Goal: Task Accomplishment & Management: Complete application form

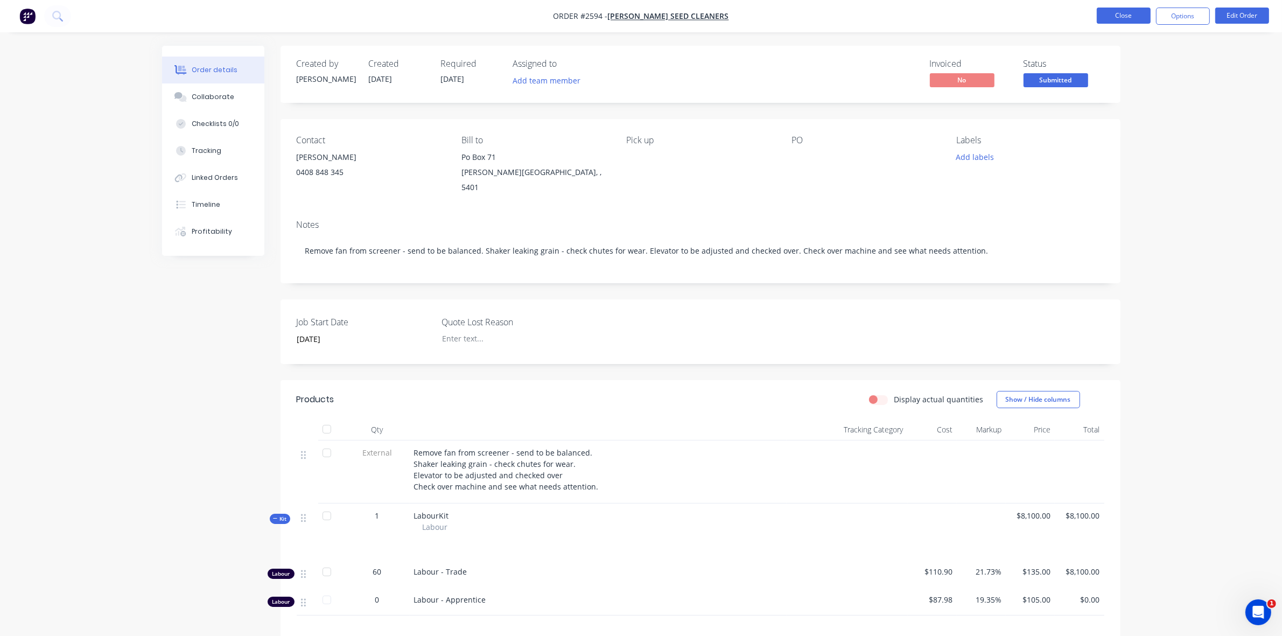
click at [1132, 16] on button "Close" at bounding box center [1124, 16] width 54 height 16
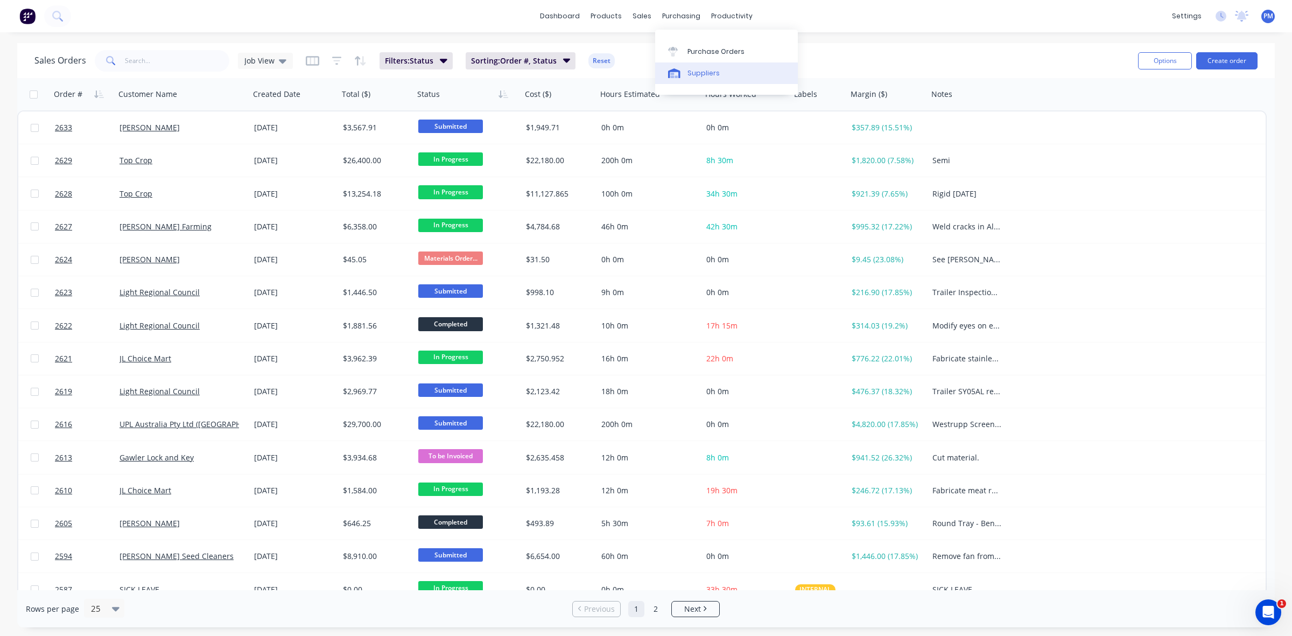
click at [695, 68] on link "Suppliers" at bounding box center [726, 73] width 143 height 22
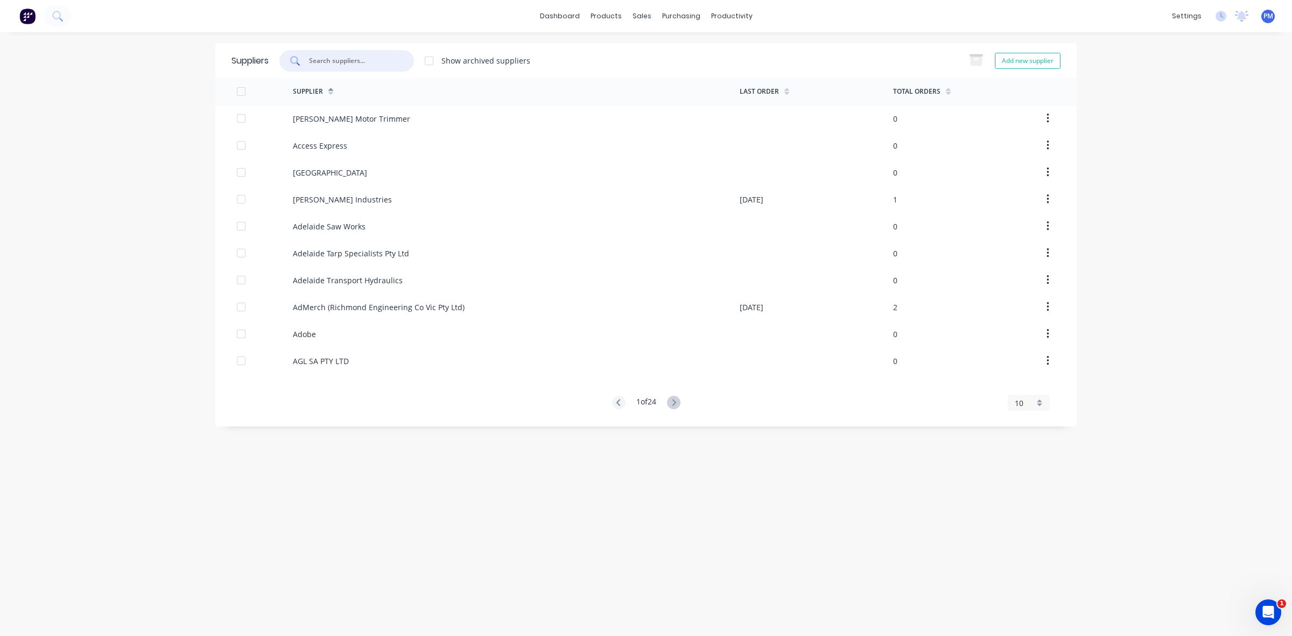
click at [335, 62] on input "text" at bounding box center [352, 60] width 89 height 11
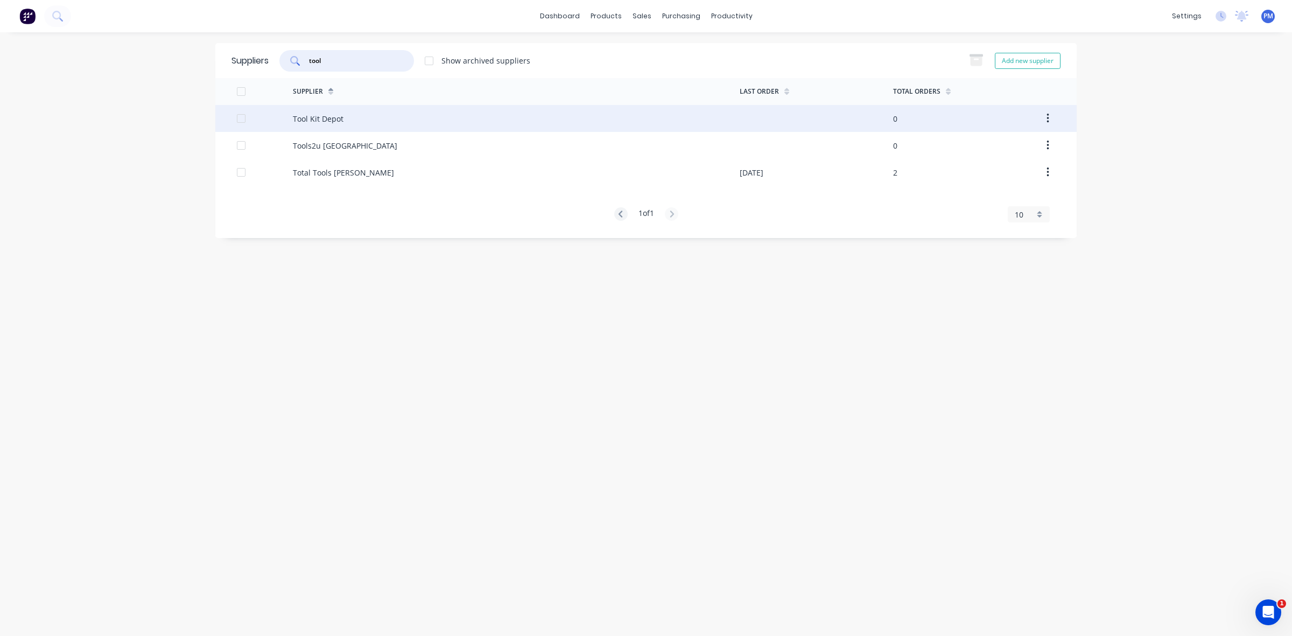
type input "tool"
click at [319, 120] on div "Tool Kit Depot" at bounding box center [318, 118] width 51 height 11
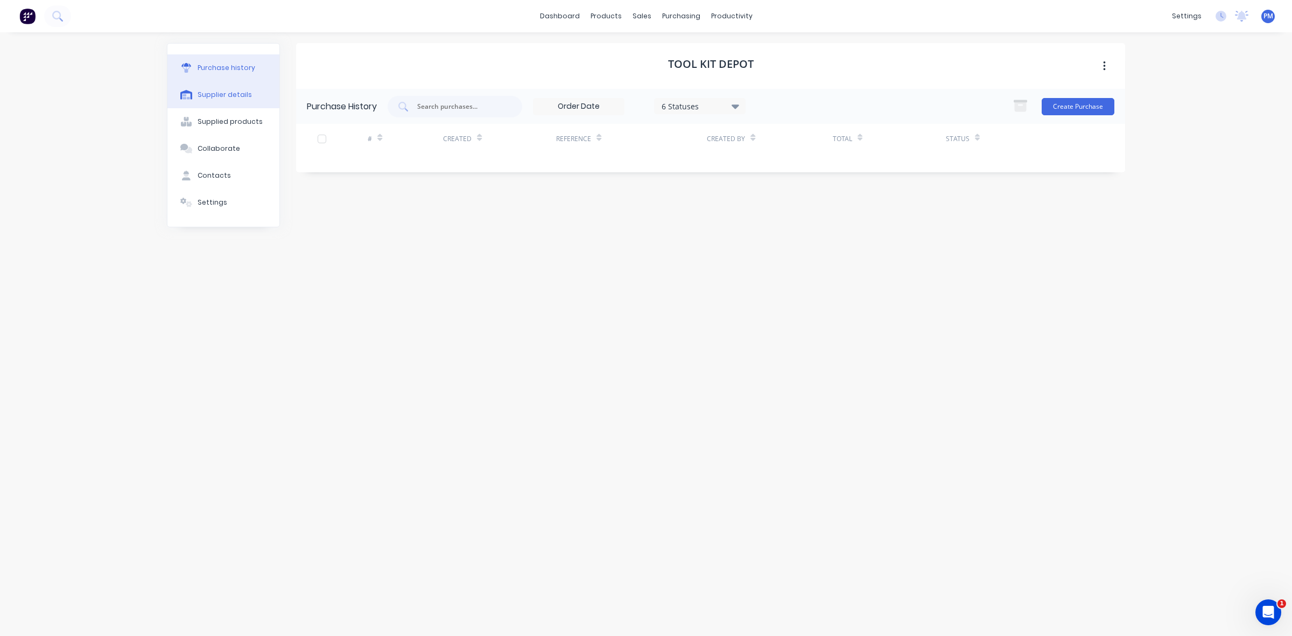
click at [225, 97] on div "Supplier details" at bounding box center [225, 95] width 54 height 10
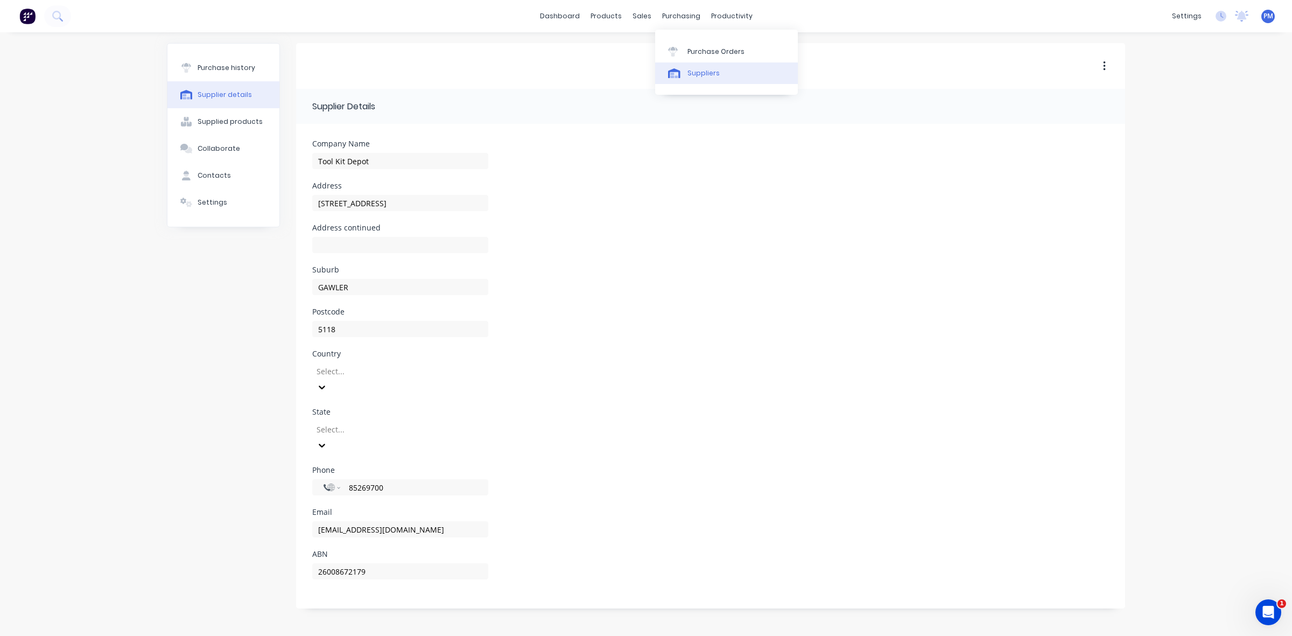
click at [691, 72] on div "Suppliers" at bounding box center [704, 73] width 32 height 10
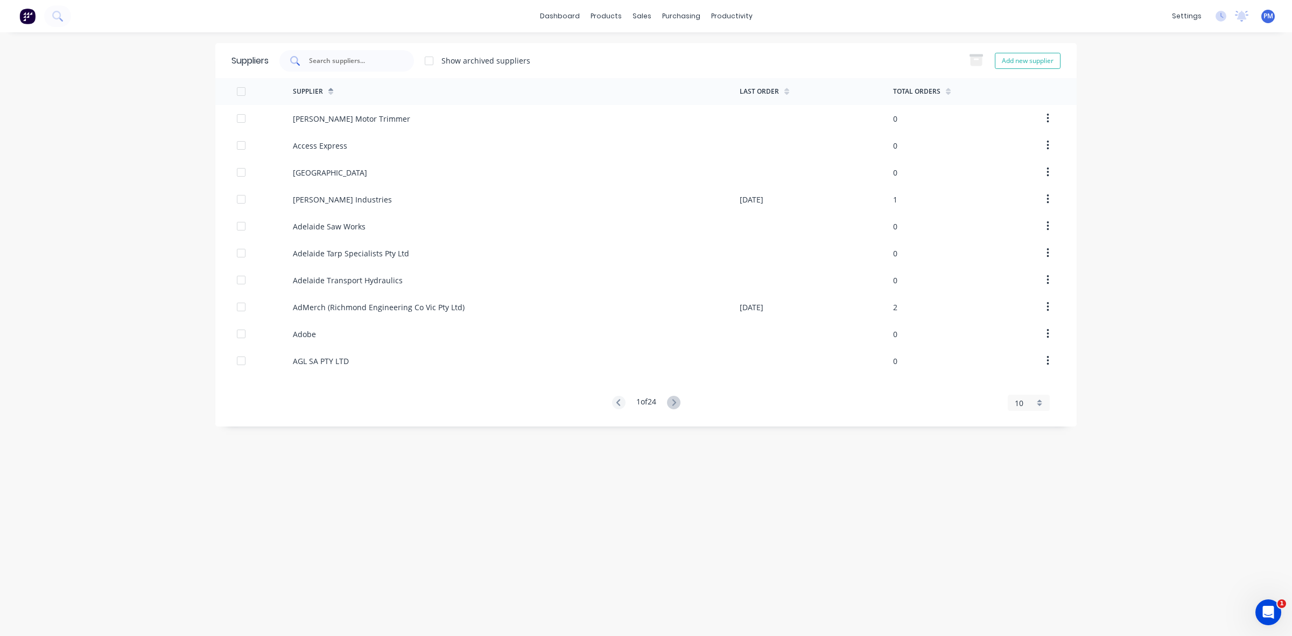
click at [313, 55] on div at bounding box center [346, 61] width 135 height 22
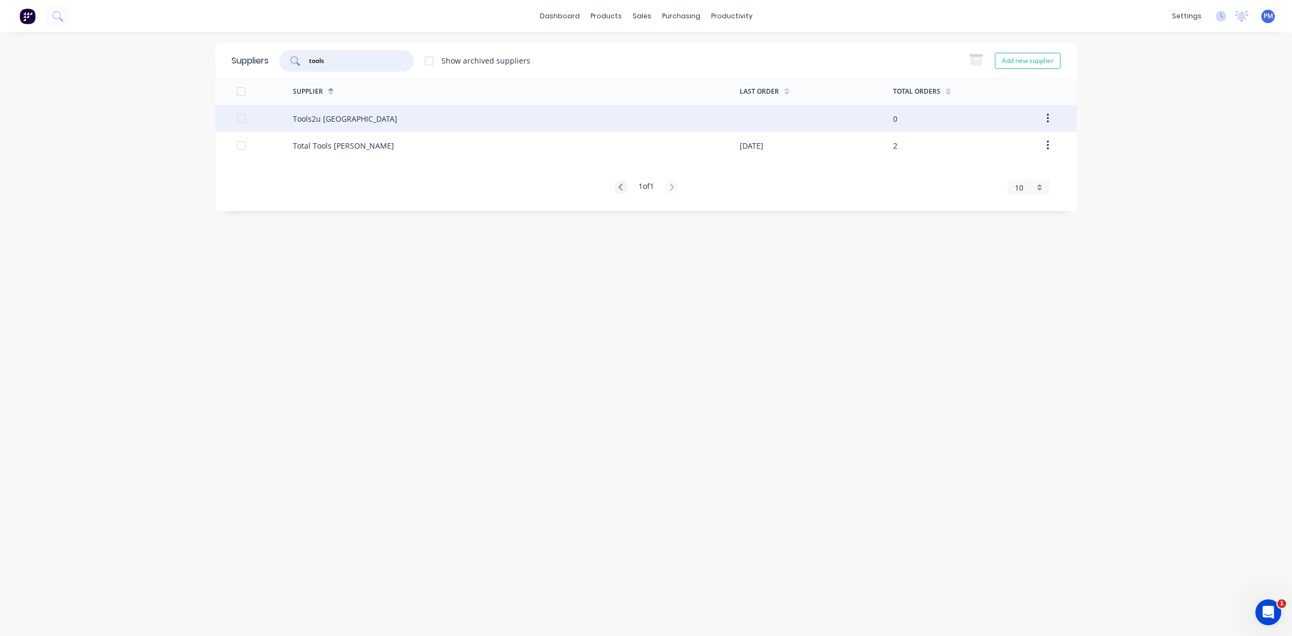
type input "tools"
click at [322, 114] on div "Tools2u Australia" at bounding box center [345, 118] width 104 height 11
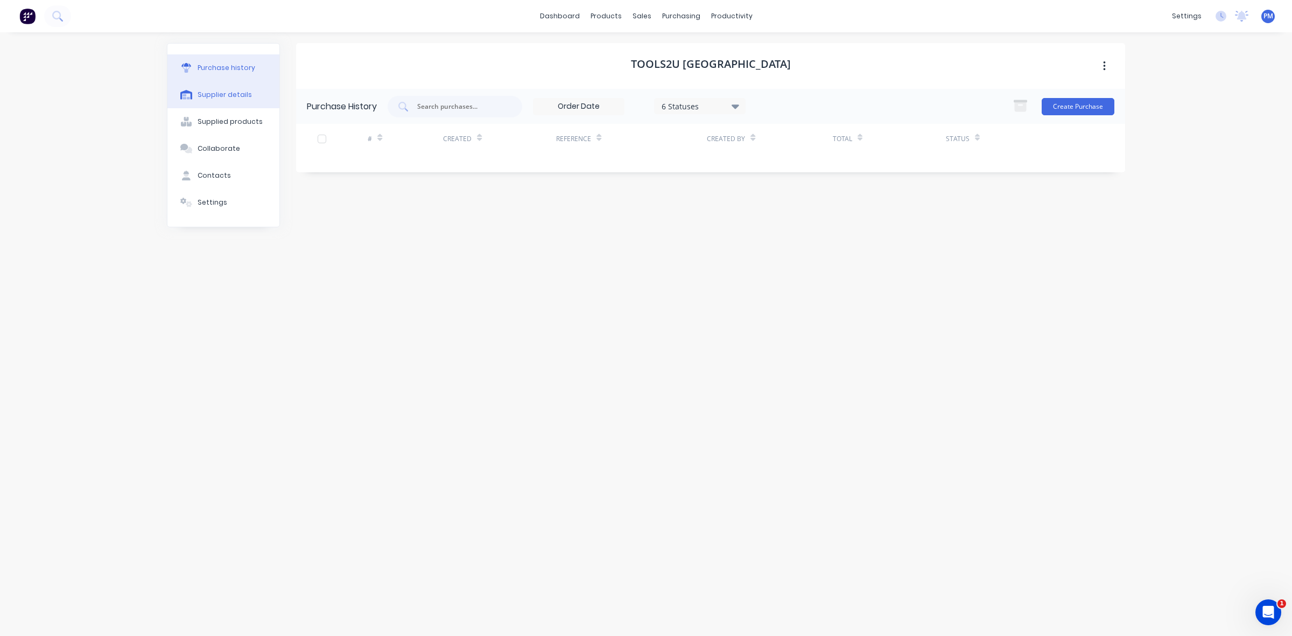
click at [216, 97] on div "Supplier details" at bounding box center [225, 95] width 54 height 10
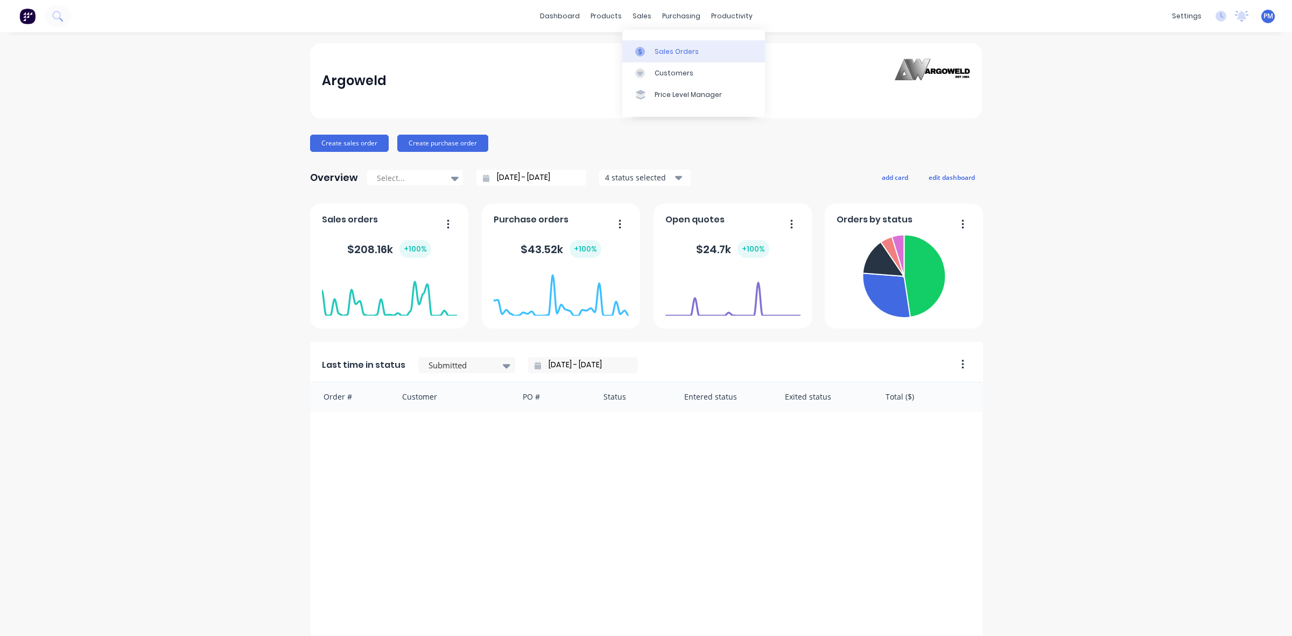
click at [657, 48] on div "Sales Orders" at bounding box center [677, 52] width 44 height 10
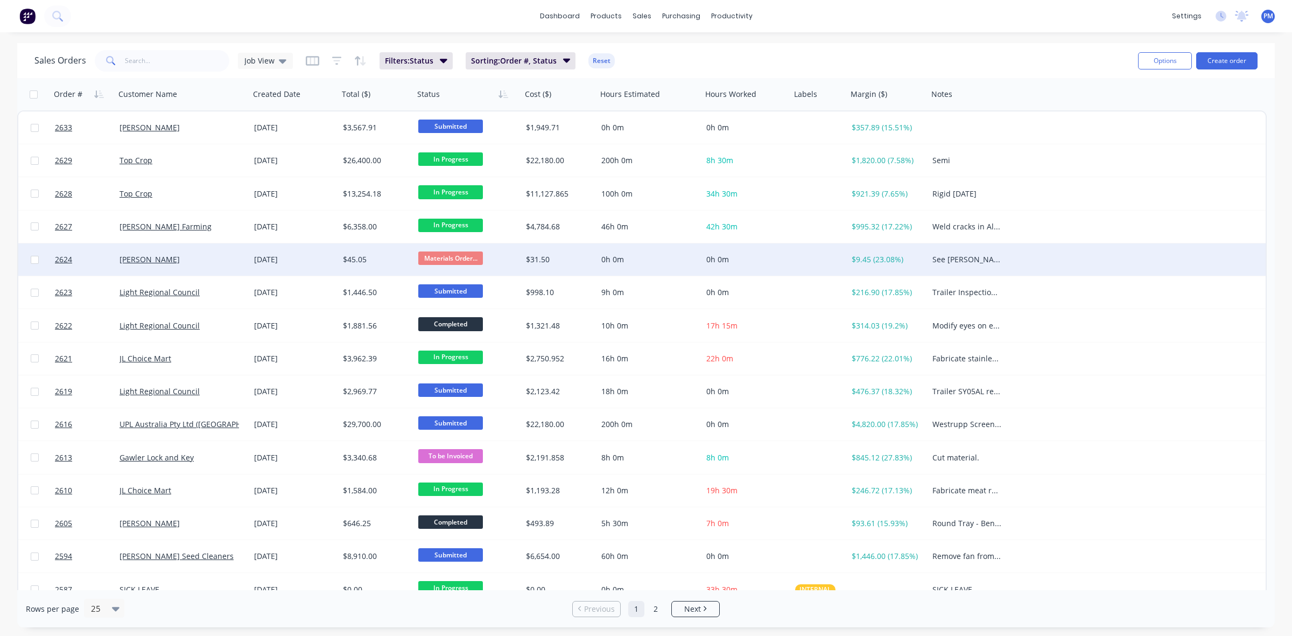
click at [456, 255] on span "Materials Order..." at bounding box center [450, 257] width 65 height 13
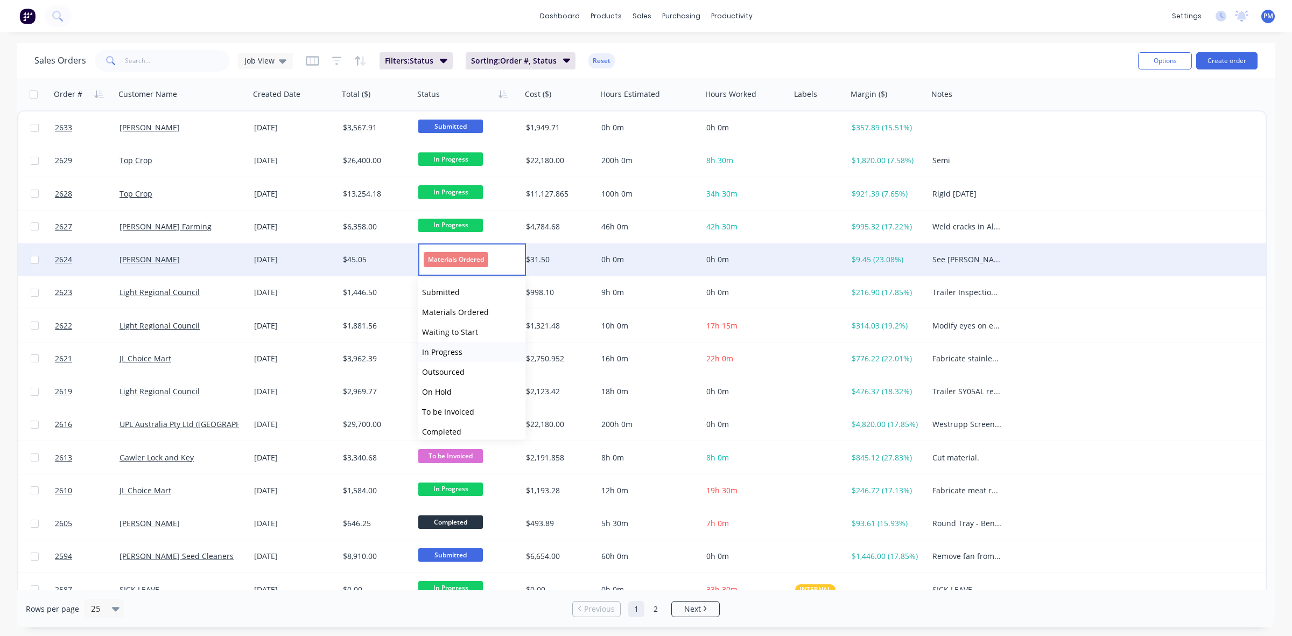
click at [432, 355] on span "In Progress" at bounding box center [442, 352] width 40 height 10
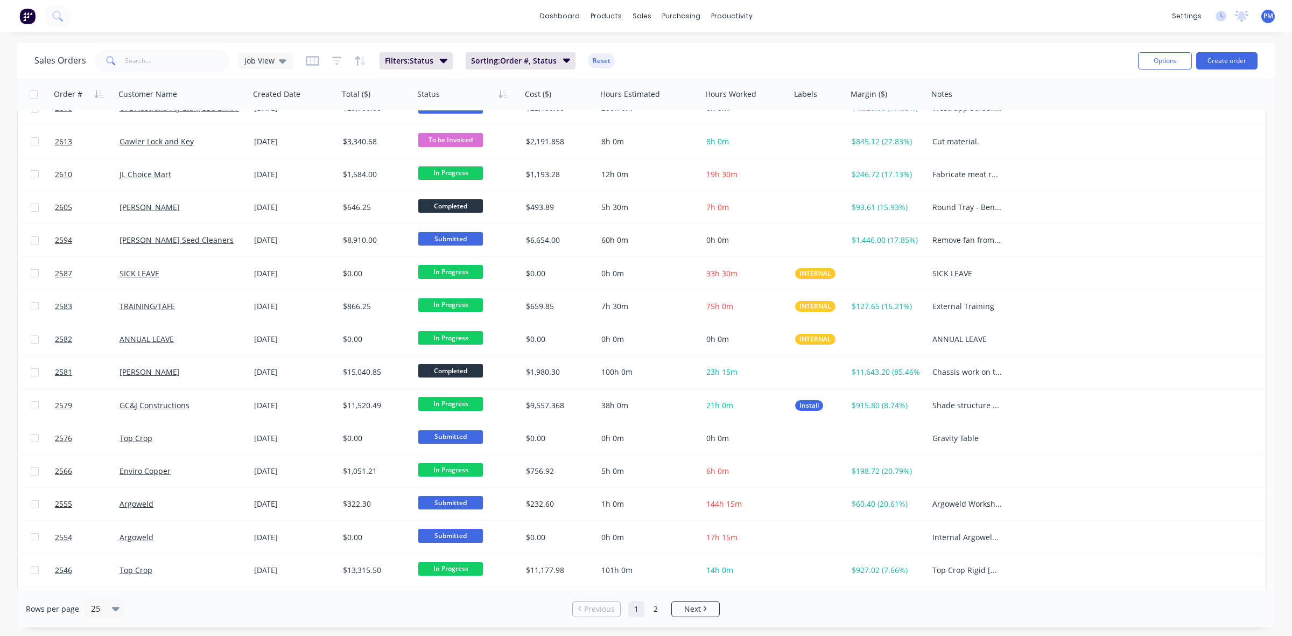
scroll to position [345, 0]
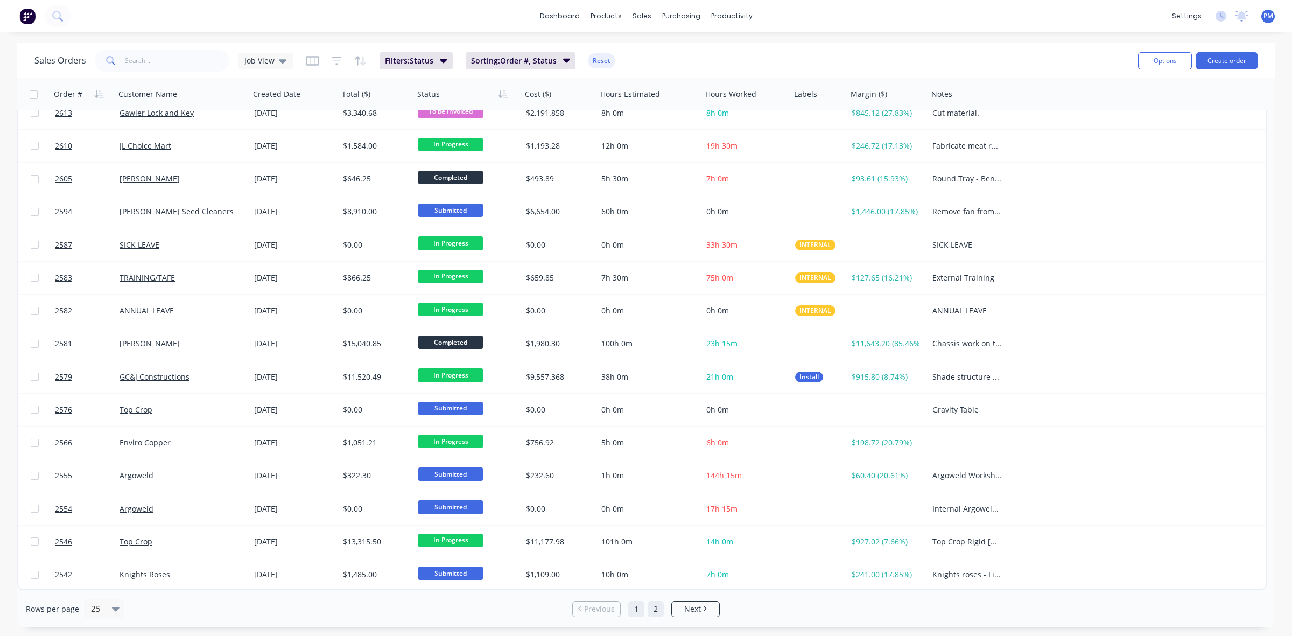
click at [655, 609] on link "2" at bounding box center [656, 609] width 16 height 16
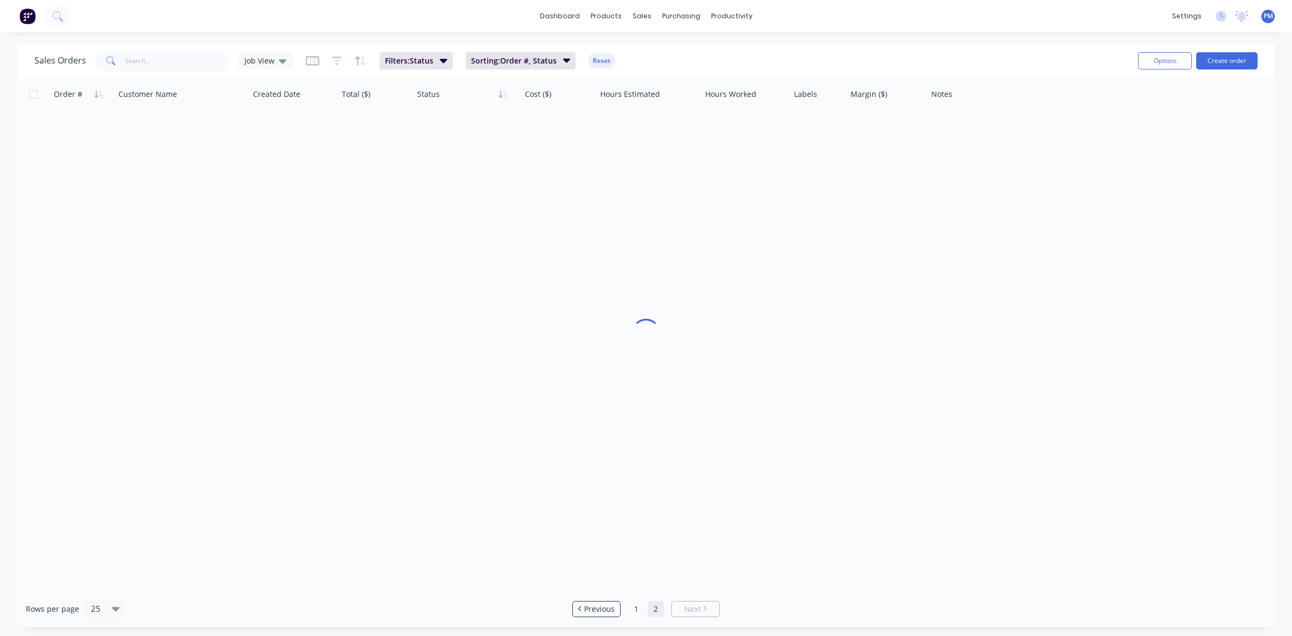
scroll to position [0, 0]
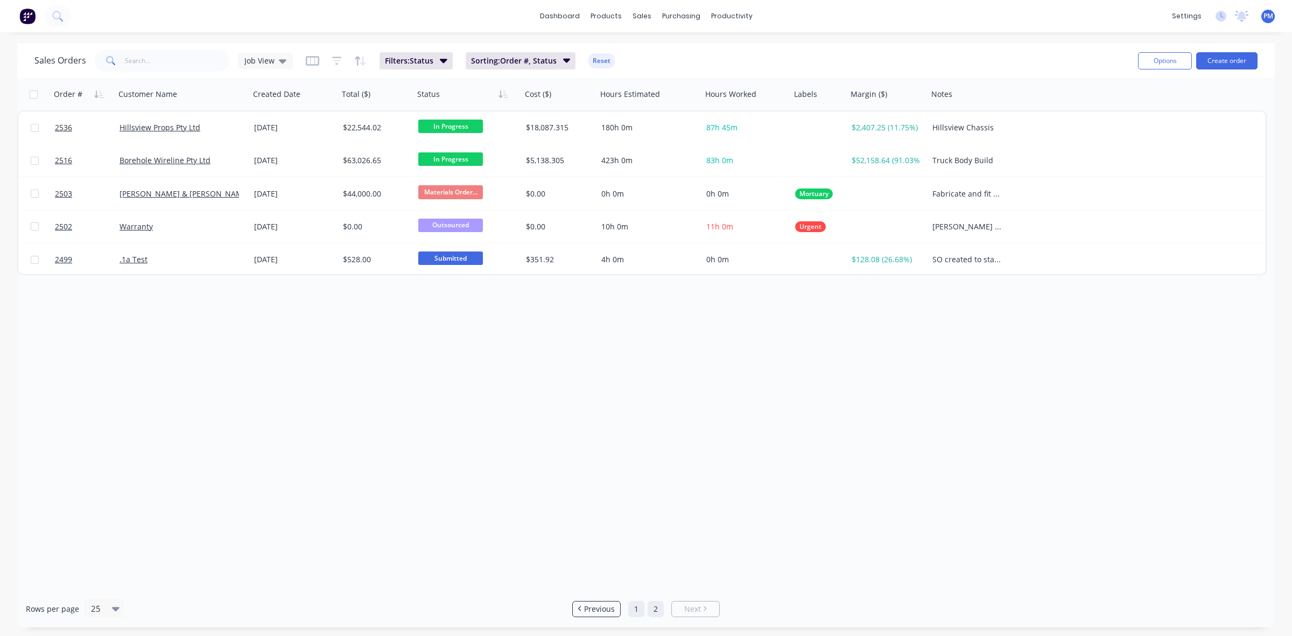
click at [632, 607] on link "1" at bounding box center [636, 609] width 16 height 16
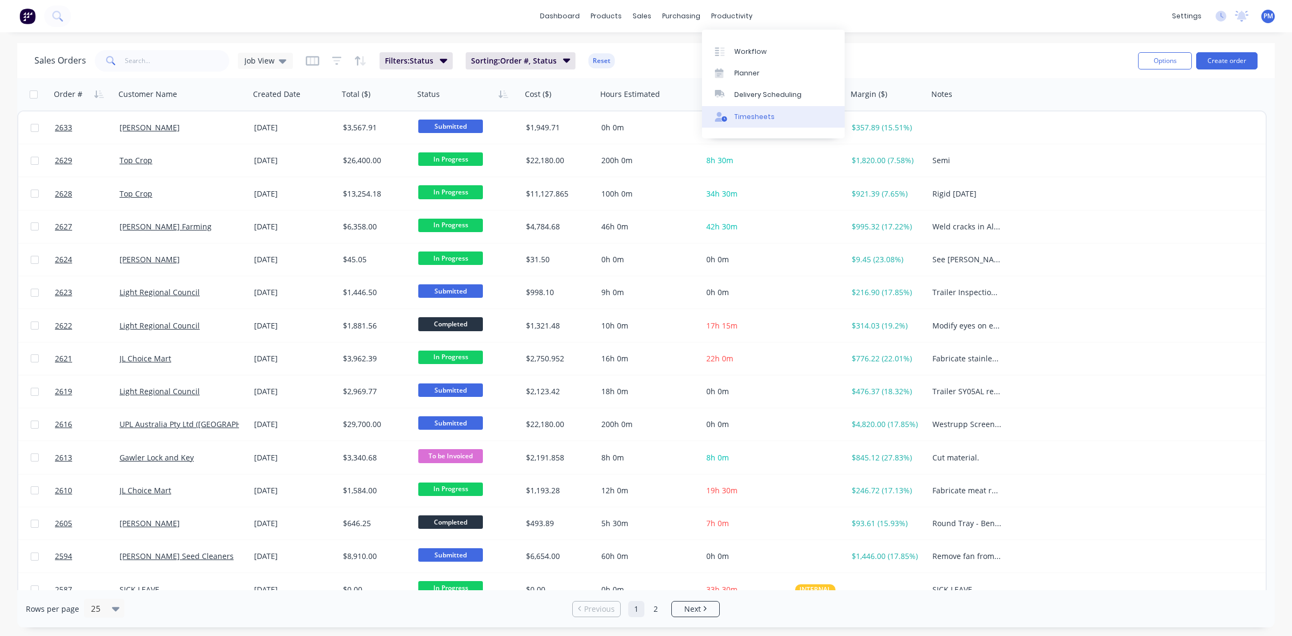
click at [742, 112] on div "Timesheets" at bounding box center [754, 117] width 40 height 10
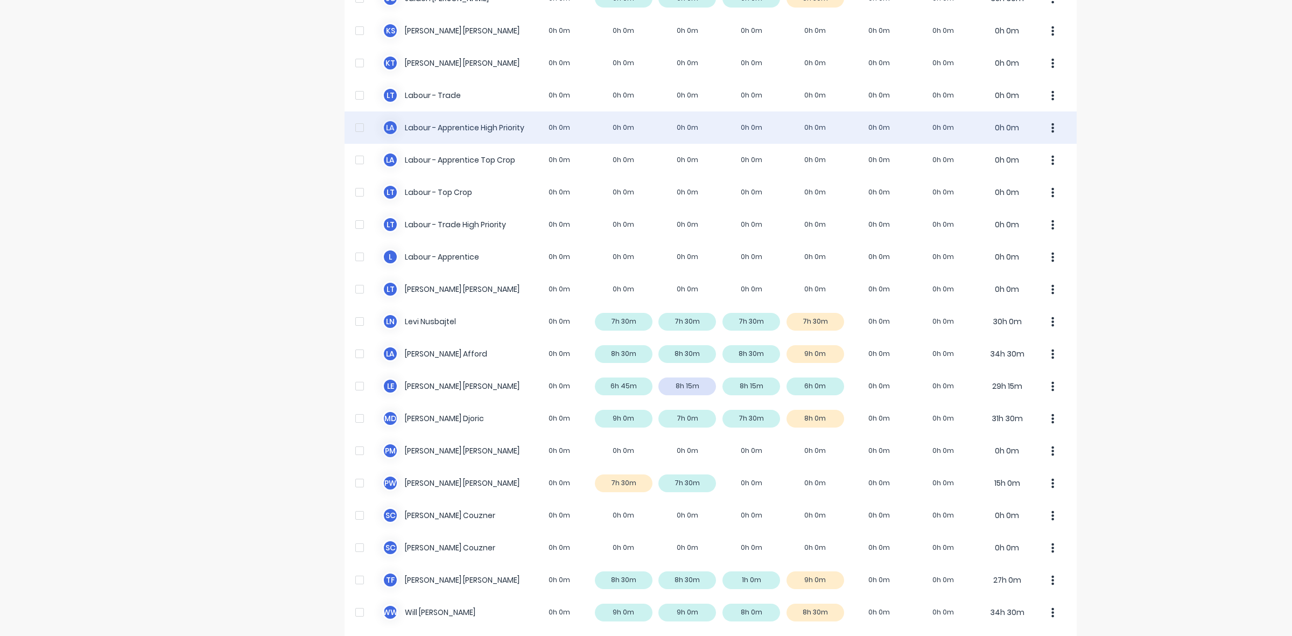
scroll to position [268, 0]
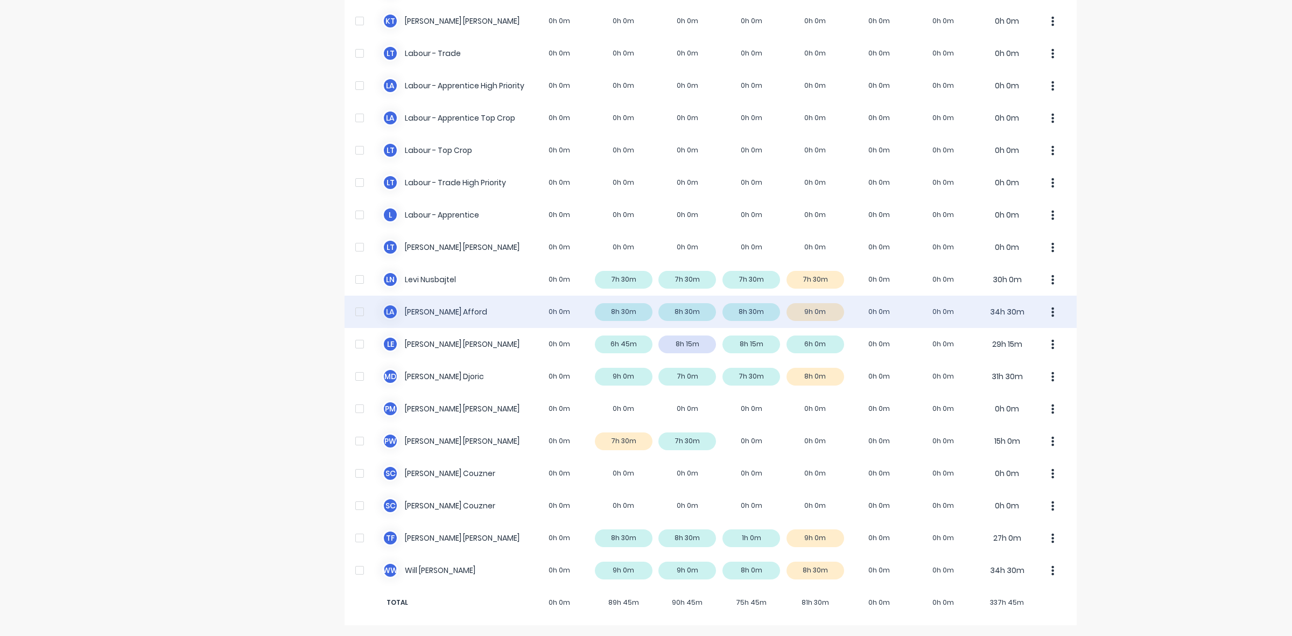
click at [827, 311] on div "[PERSON_NAME] 0h 0m 8h 30m 8h 30m 8h 30m 9h 0m 0h 0m 0h 0m 34h 30m" at bounding box center [711, 312] width 732 height 32
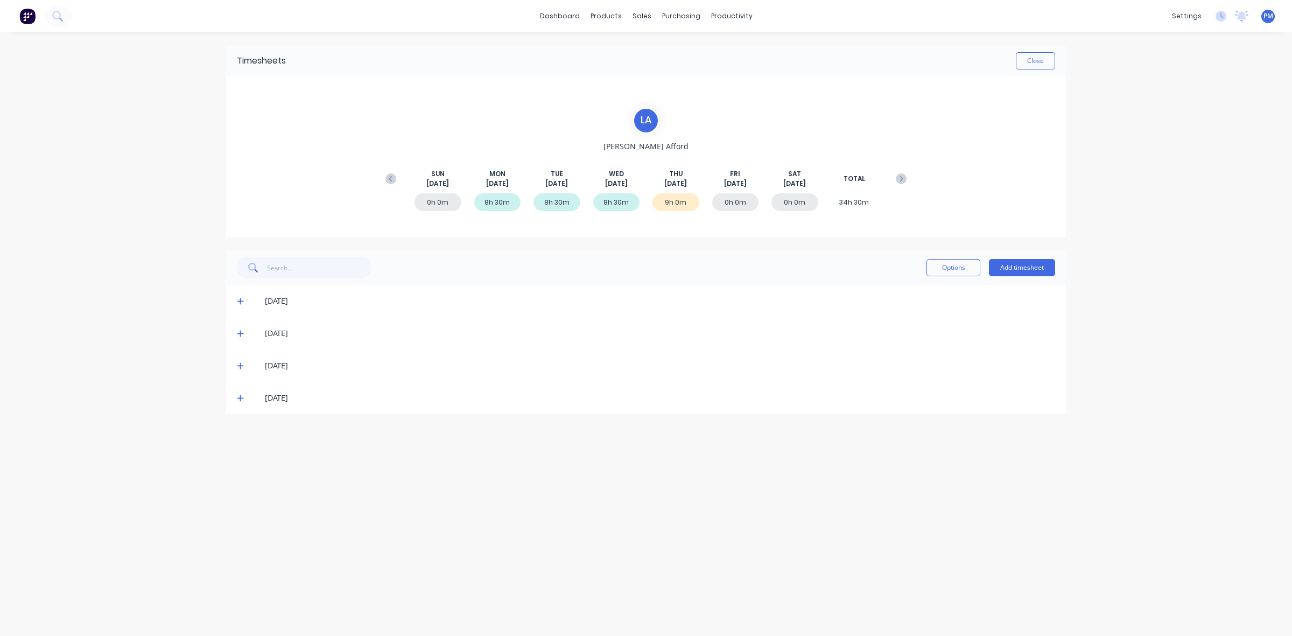
click at [242, 399] on icon at bounding box center [240, 398] width 7 height 8
click at [238, 393] on span at bounding box center [242, 398] width 11 height 11
click at [237, 365] on icon at bounding box center [240, 366] width 7 height 8
click at [240, 365] on icon at bounding box center [240, 366] width 7 height 8
click at [240, 334] on icon at bounding box center [240, 334] width 7 height 8
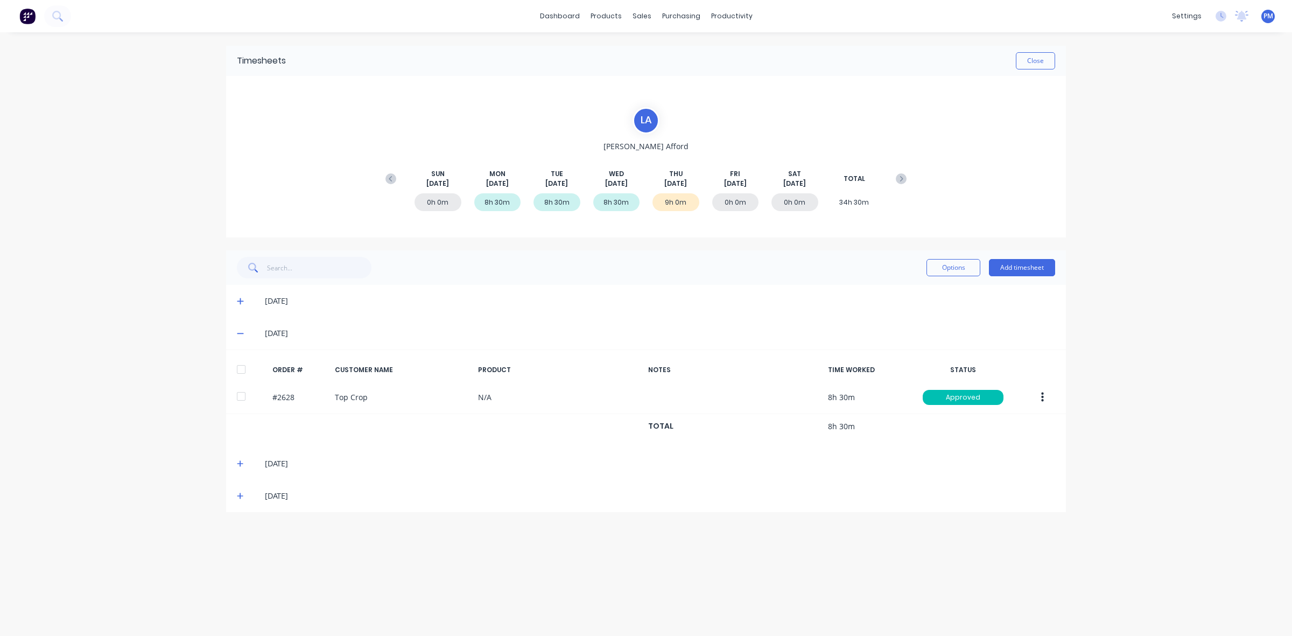
click at [240, 334] on icon at bounding box center [240, 334] width 7 height 8
click at [239, 300] on icon at bounding box center [240, 301] width 7 height 8
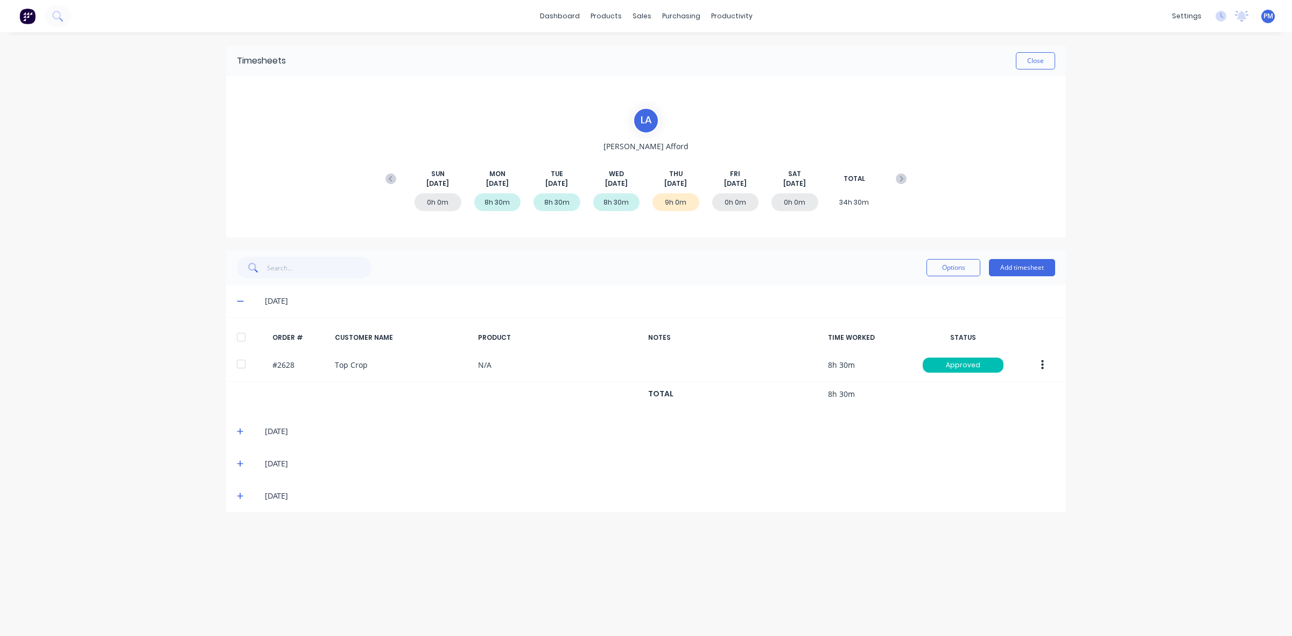
click at [239, 300] on icon at bounding box center [240, 301] width 7 height 8
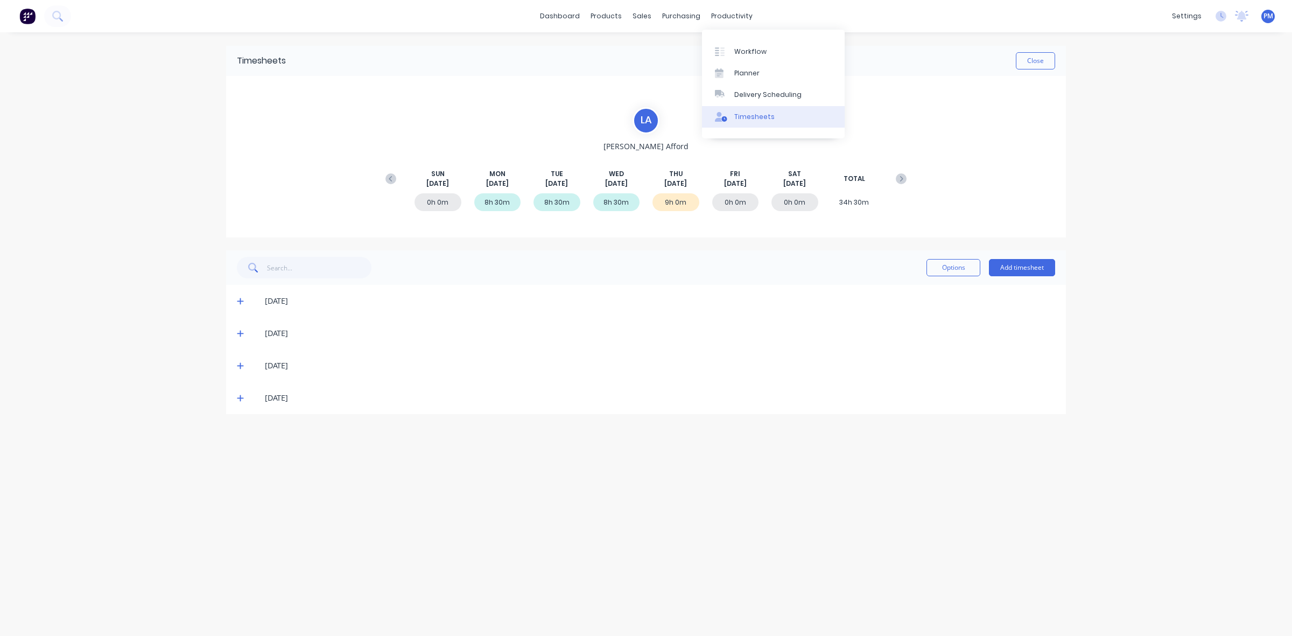
click at [746, 115] on div "Timesheets" at bounding box center [754, 117] width 40 height 10
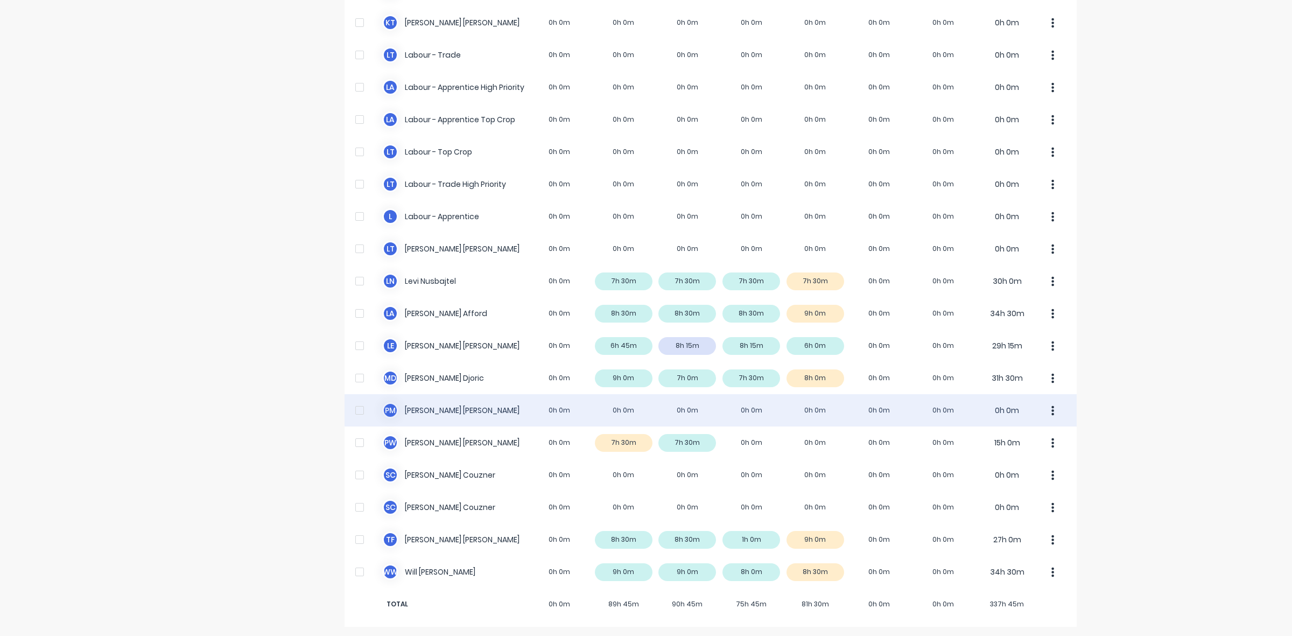
scroll to position [268, 0]
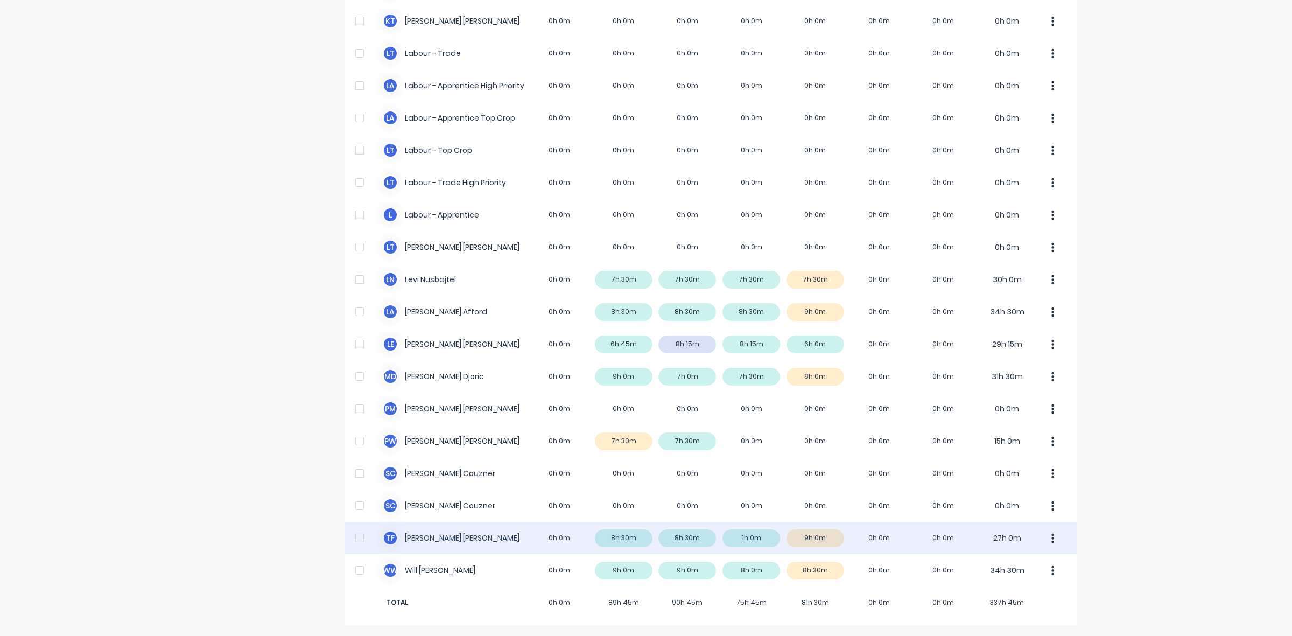
click at [828, 539] on div "T F [PERSON_NAME] 0h 0m 8h 30m 8h 30m 1h 0m 9h 0m 0h 0m 0h 0m 27h 0m" at bounding box center [711, 538] width 732 height 32
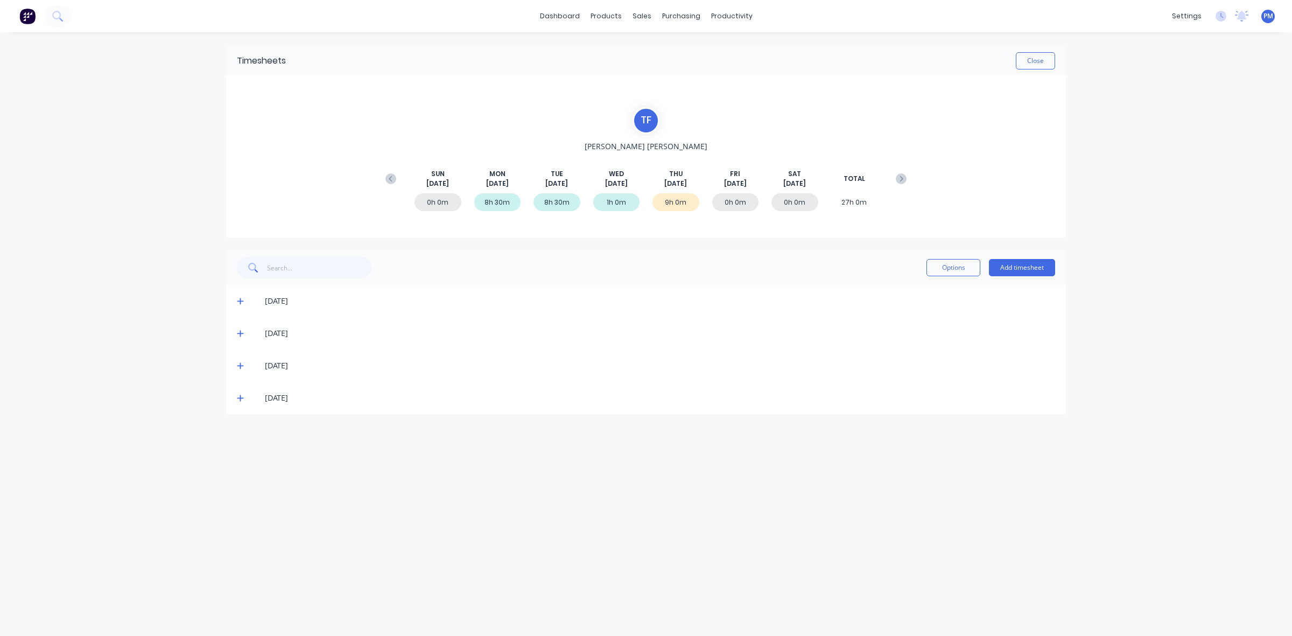
click at [240, 396] on icon at bounding box center [240, 398] width 7 height 8
click at [1027, 63] on button "Close" at bounding box center [1035, 60] width 39 height 17
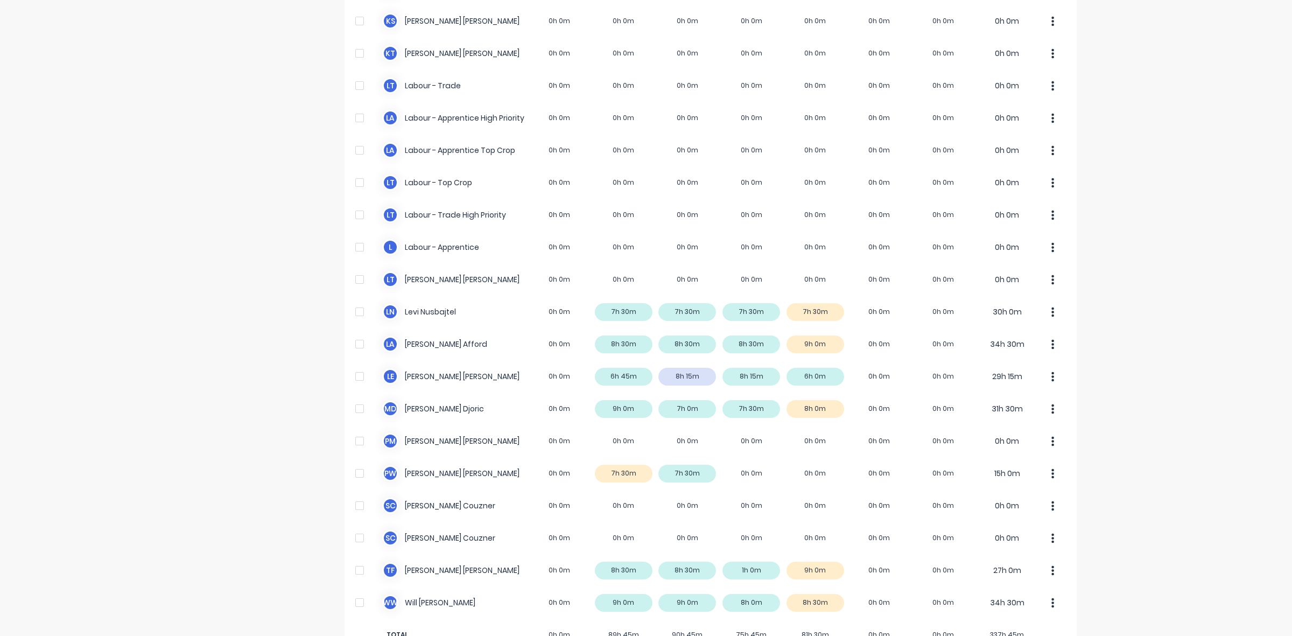
scroll to position [268, 0]
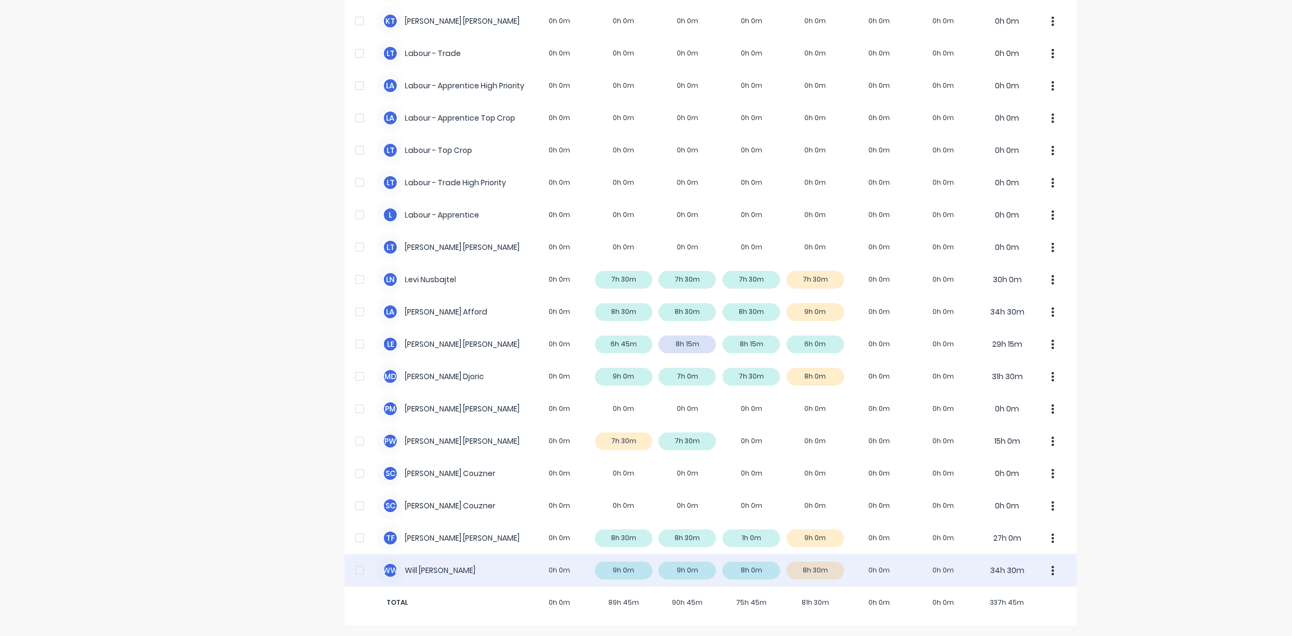
click at [828, 569] on div "W W [PERSON_NAME] 0h 0m 9h 0m 9h 0m 8h 0m 8h 30m 0h 0m 0h 0m 34h 30m" at bounding box center [711, 570] width 732 height 32
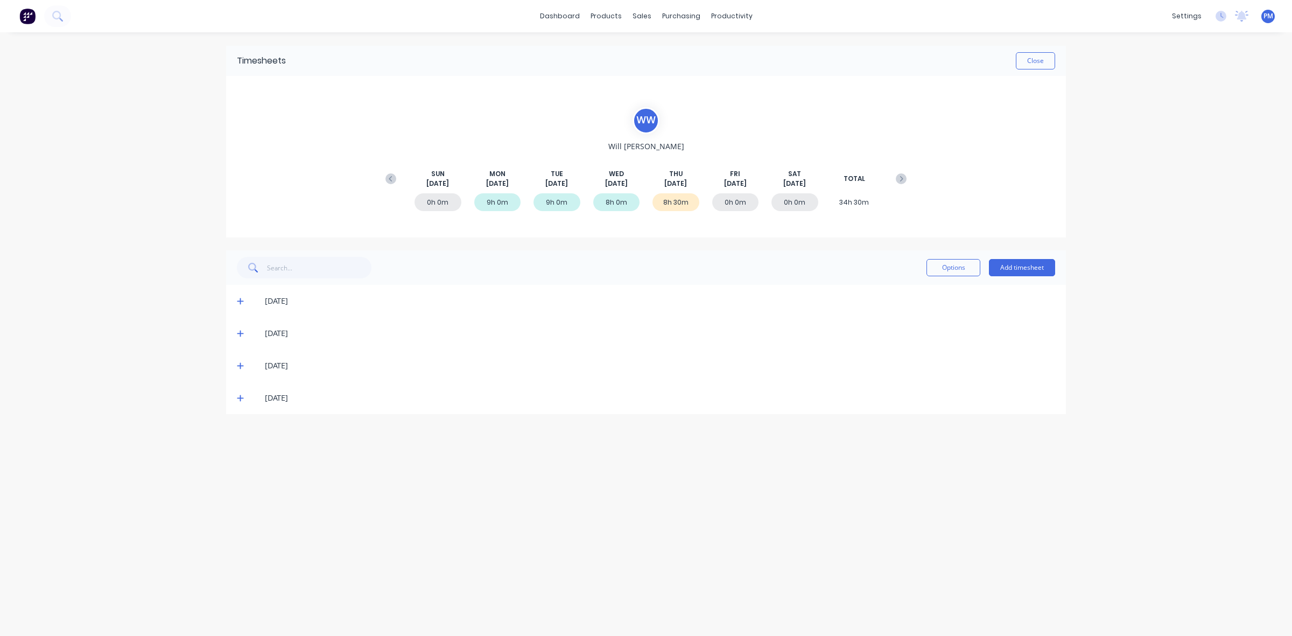
click at [240, 397] on icon at bounding box center [240, 398] width 7 height 8
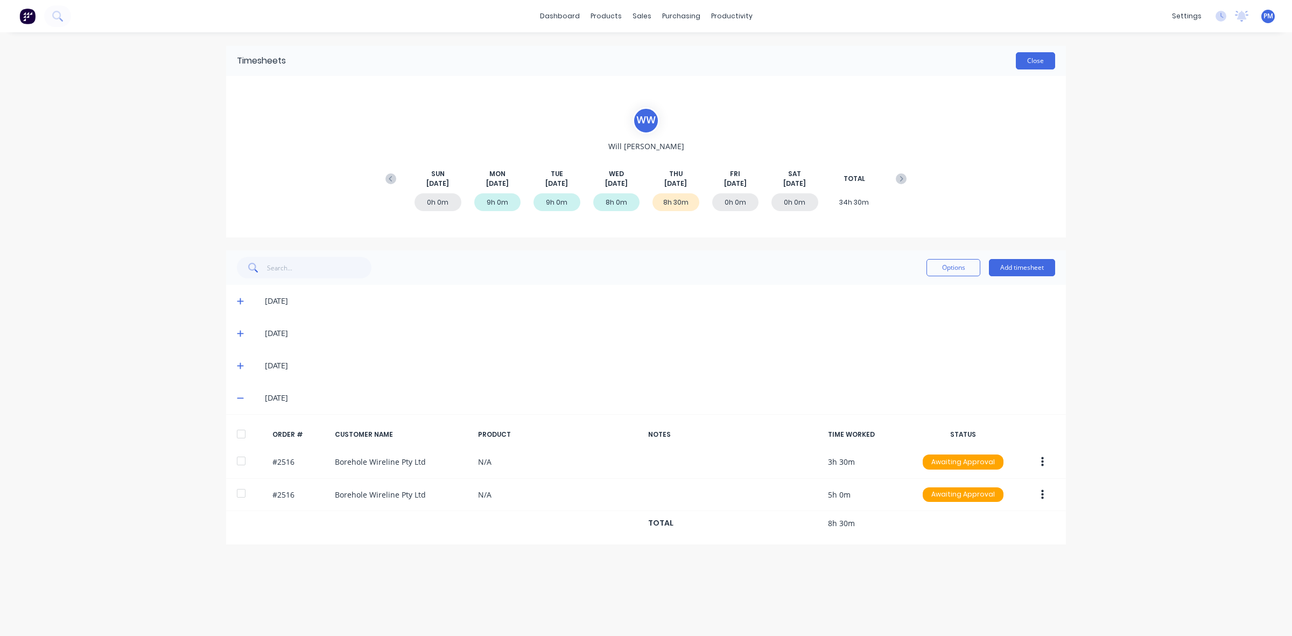
click at [1032, 62] on button "Close" at bounding box center [1035, 60] width 39 height 17
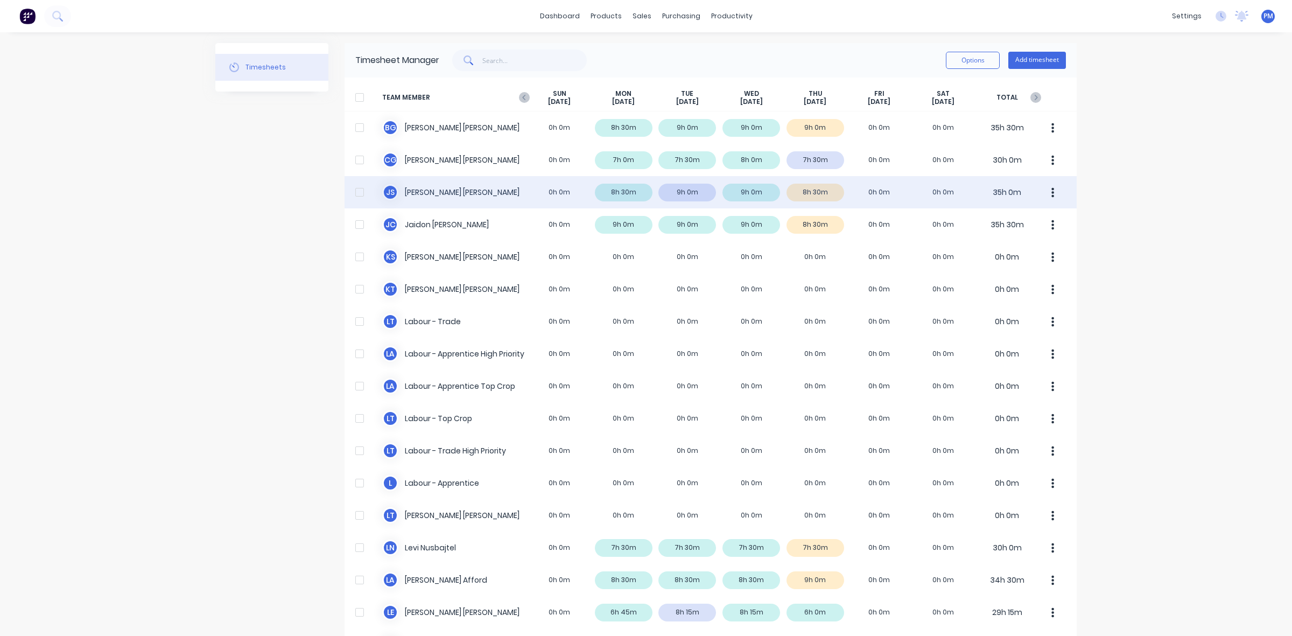
click at [825, 193] on div "J S [PERSON_NAME] 0h 0m 8h 30m 9h 0m 9h 0m 8h 30m 0h 0m 0h 0m 35h 0m" at bounding box center [711, 192] width 732 height 32
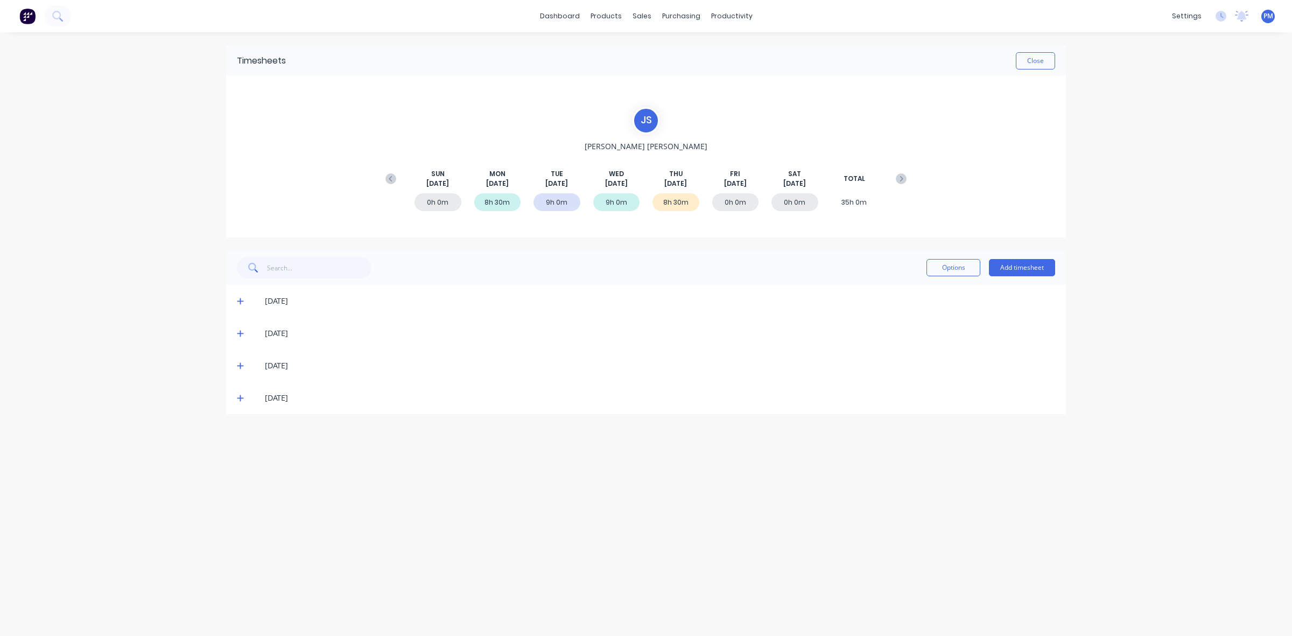
click at [243, 396] on icon at bounding box center [240, 398] width 7 height 8
click at [241, 397] on icon at bounding box center [240, 398] width 7 height 8
click at [1038, 60] on button "Close" at bounding box center [1035, 60] width 39 height 17
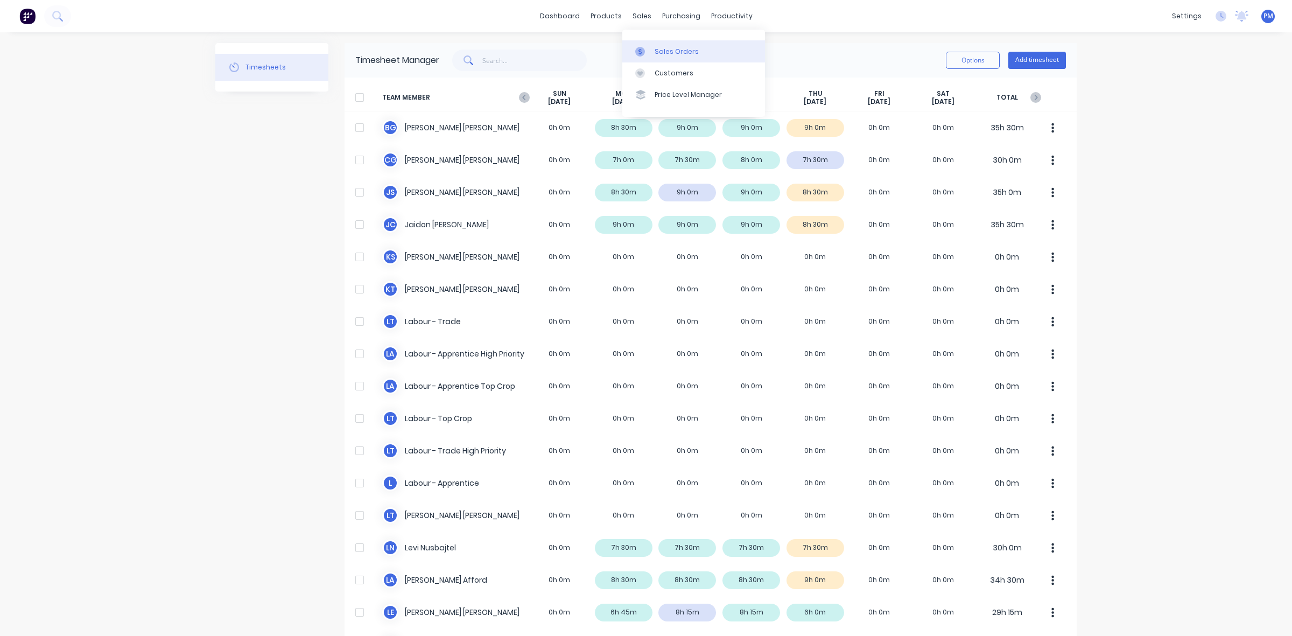
click at [665, 50] on div "Sales Orders" at bounding box center [677, 52] width 44 height 10
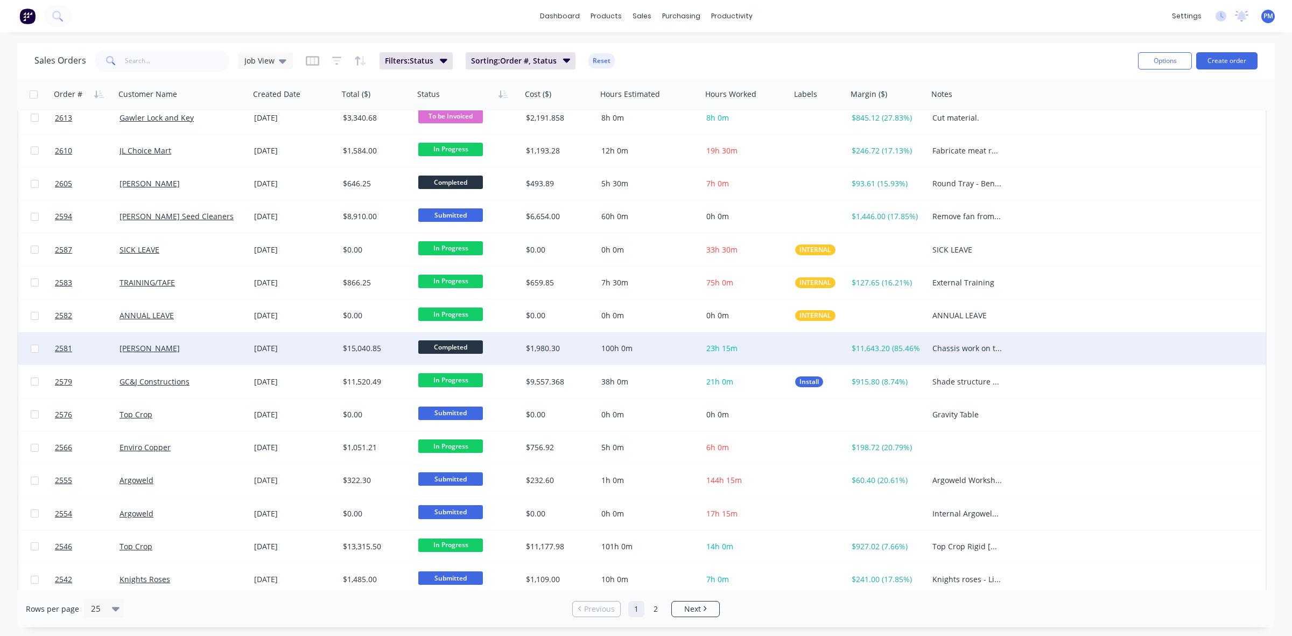
scroll to position [345, 0]
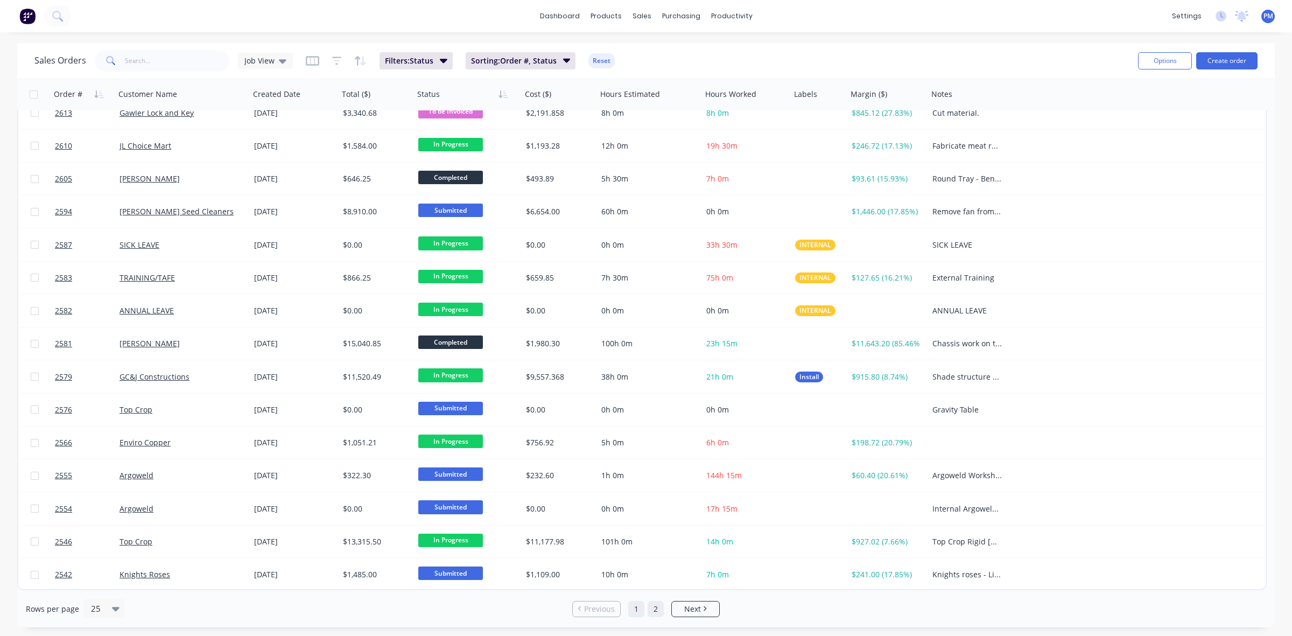
click at [652, 610] on link "2" at bounding box center [656, 609] width 16 height 16
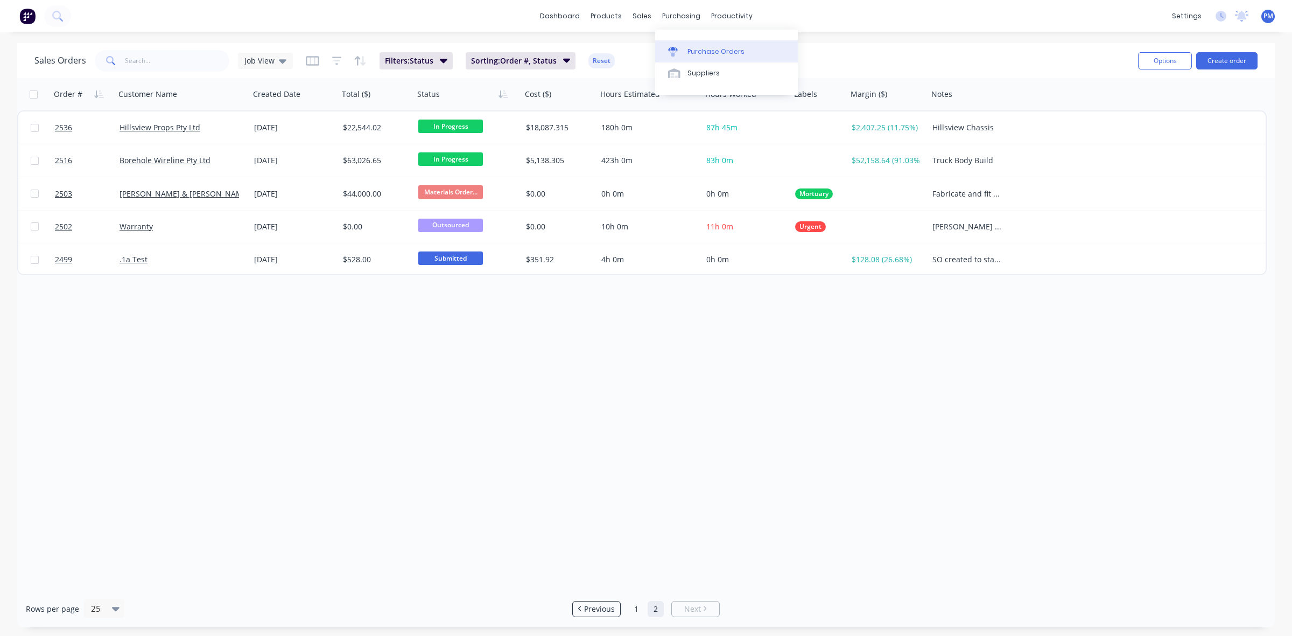
click at [700, 49] on div "Purchase Orders" at bounding box center [716, 52] width 57 height 10
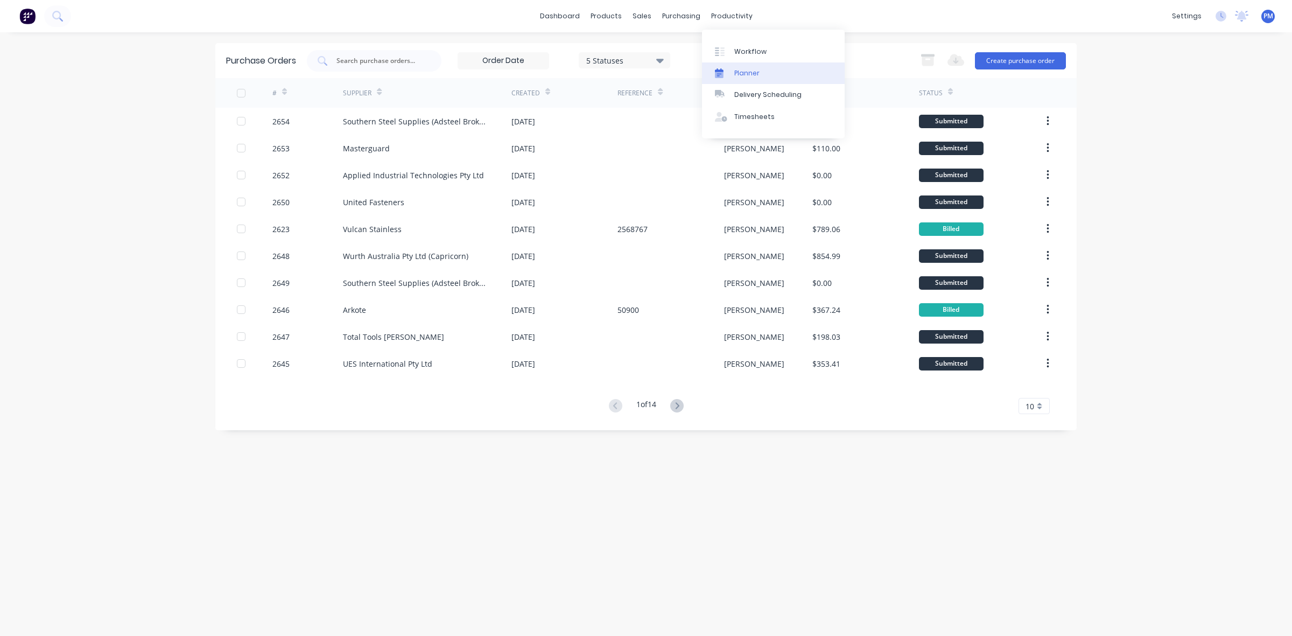
click at [739, 71] on div "Planner" at bounding box center [746, 73] width 25 height 10
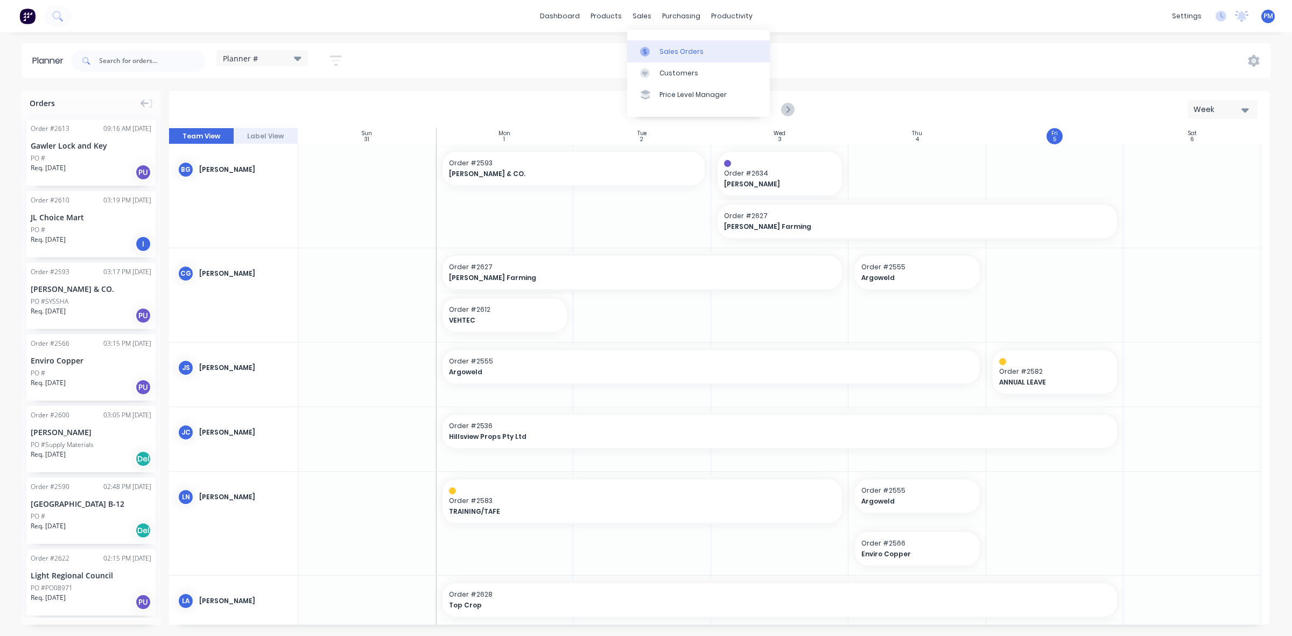
click at [668, 49] on div "Sales Orders" at bounding box center [682, 52] width 44 height 10
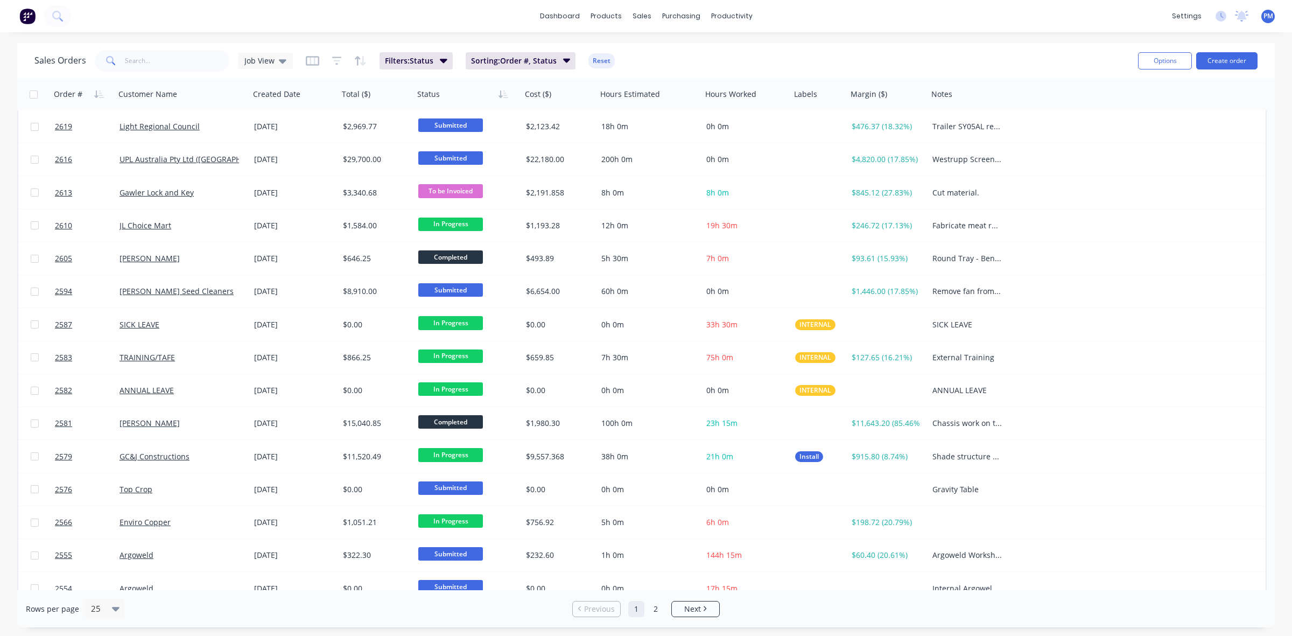
scroll to position [269, 0]
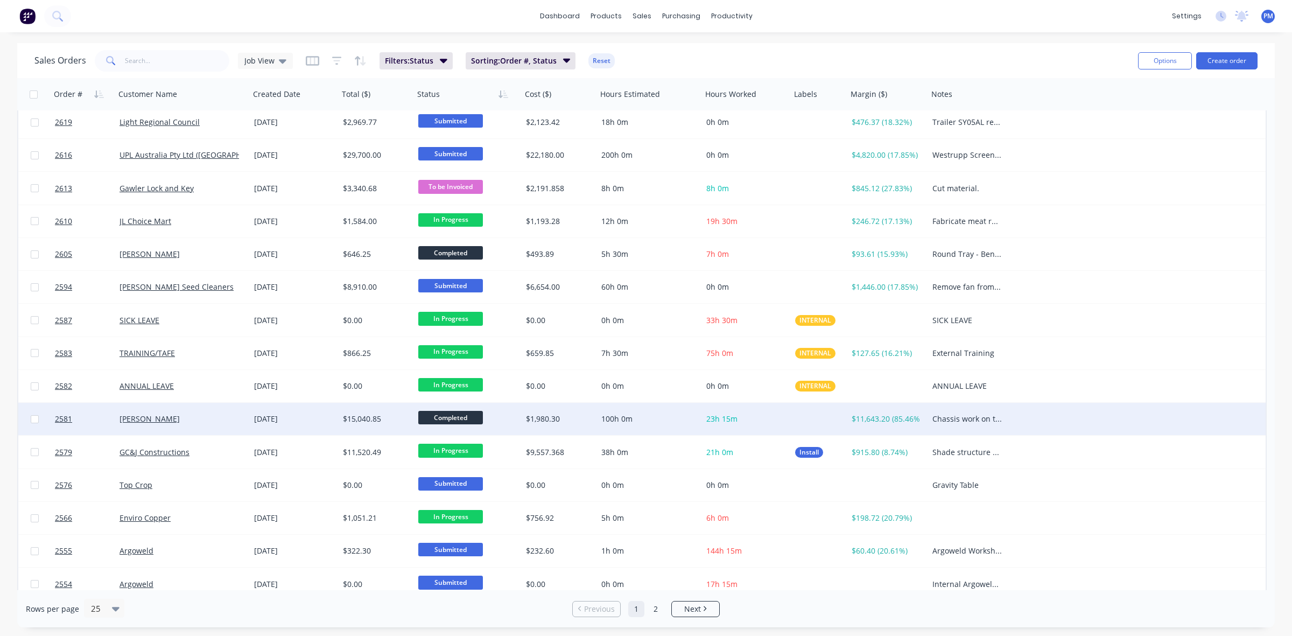
click at [223, 423] on div "[PERSON_NAME]" at bounding box center [180, 419] width 120 height 11
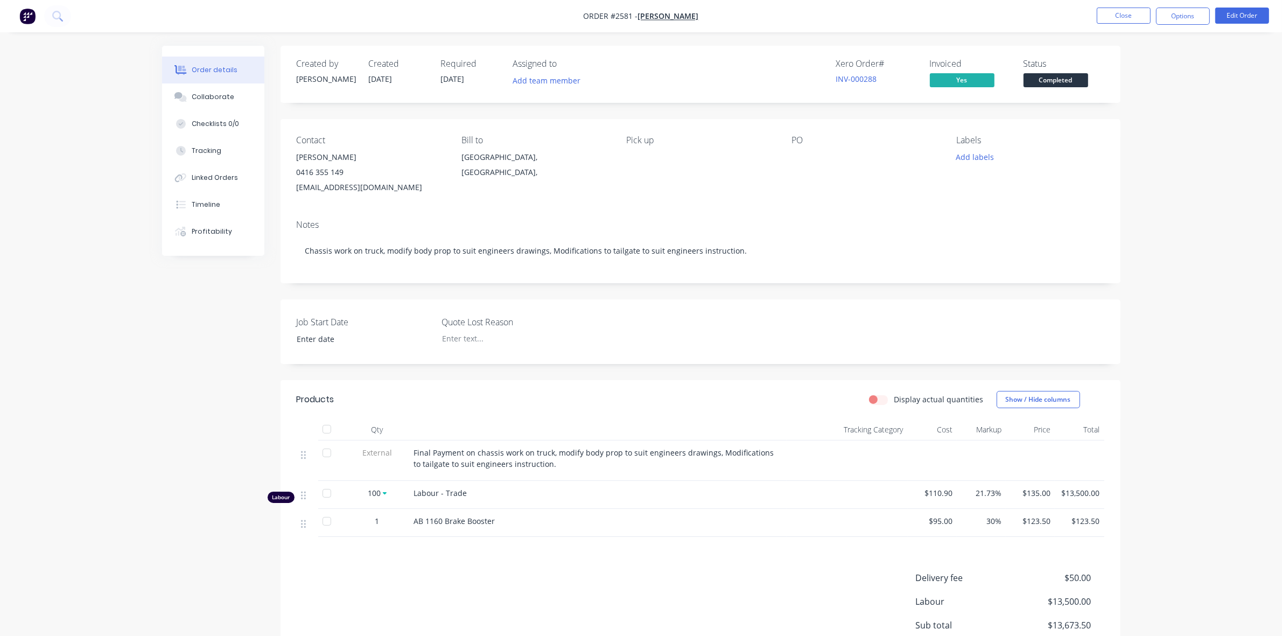
click at [223, 423] on div "Created by [PERSON_NAME] Created [DATE] Required [DATE] Assigned to Add team me…" at bounding box center [641, 399] width 959 height 706
click at [1115, 20] on button "Close" at bounding box center [1124, 16] width 54 height 16
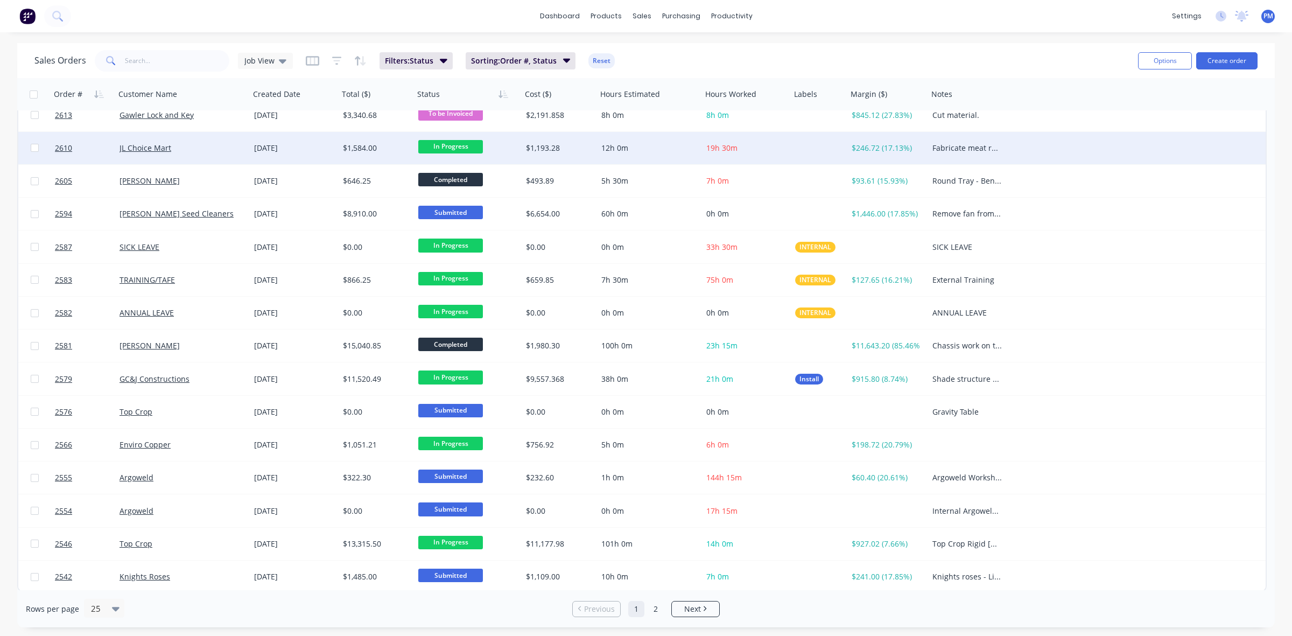
scroll to position [345, 0]
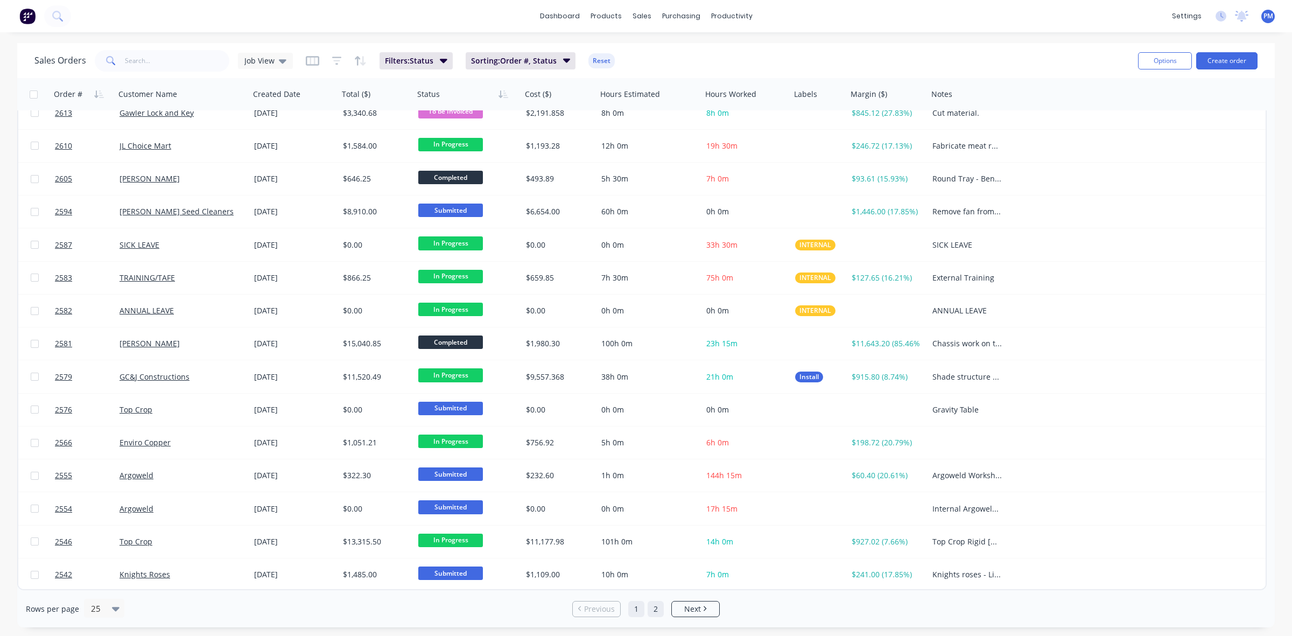
click at [658, 610] on link "2" at bounding box center [656, 609] width 16 height 16
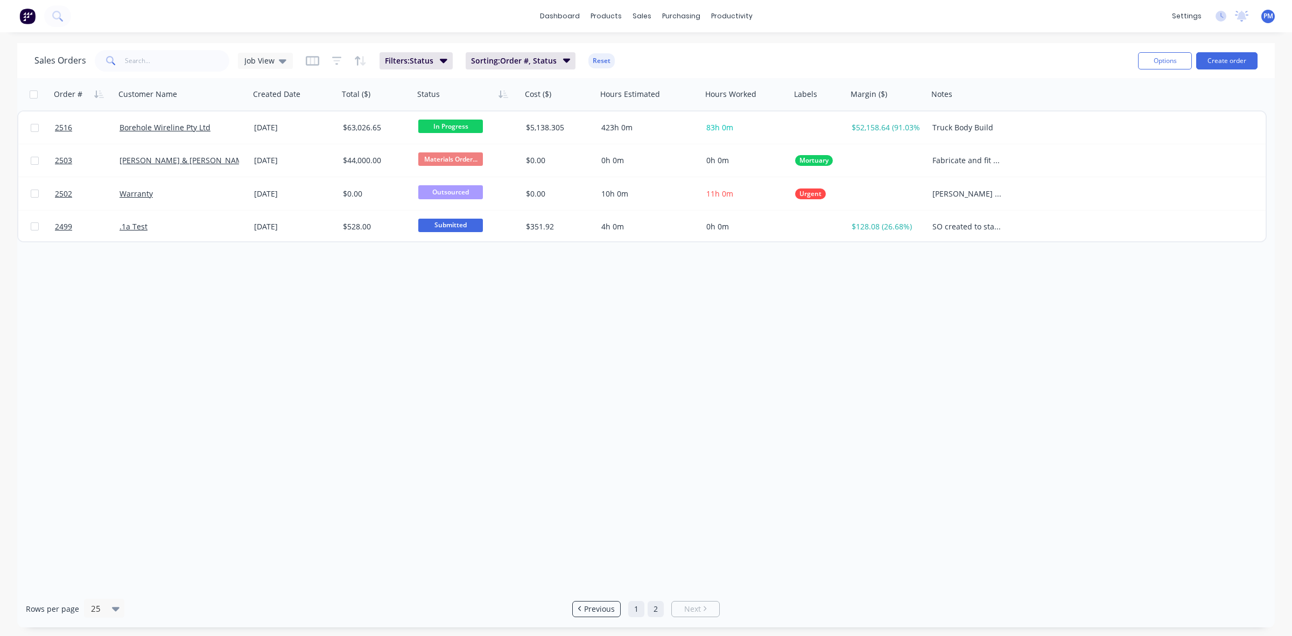
click at [639, 606] on link "1" at bounding box center [636, 609] width 16 height 16
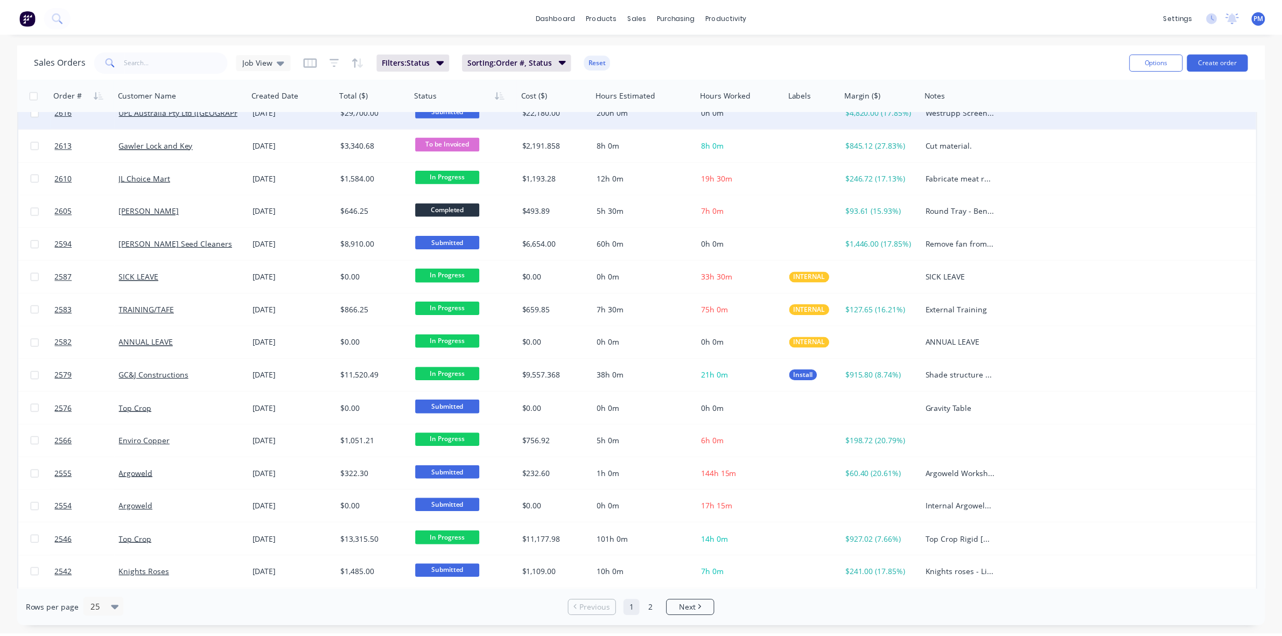
scroll to position [345, 0]
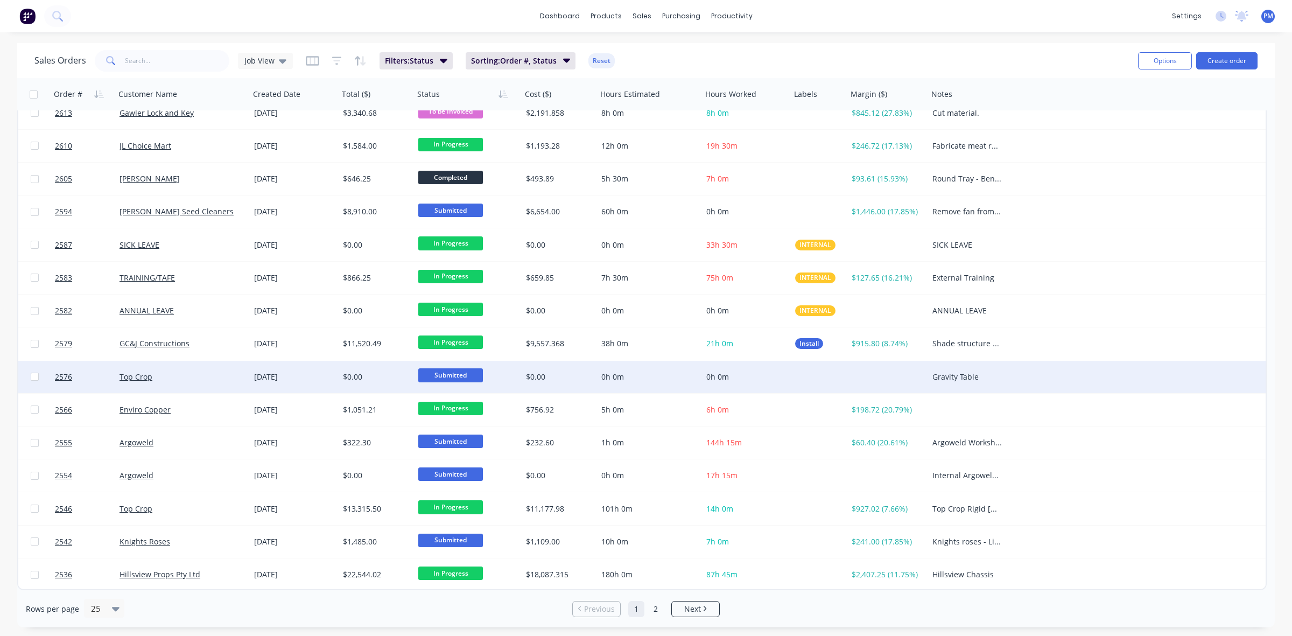
click at [213, 381] on div "Top Crop" at bounding box center [180, 377] width 120 height 11
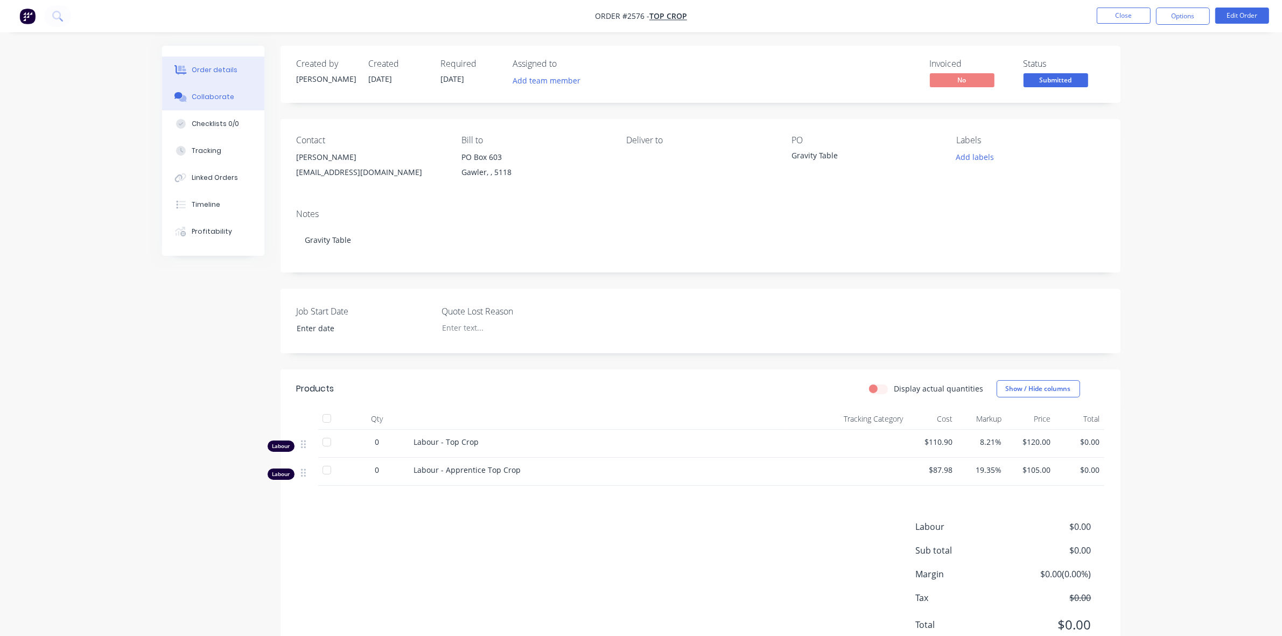
click at [222, 94] on div "Collaborate" at bounding box center [213, 97] width 43 height 10
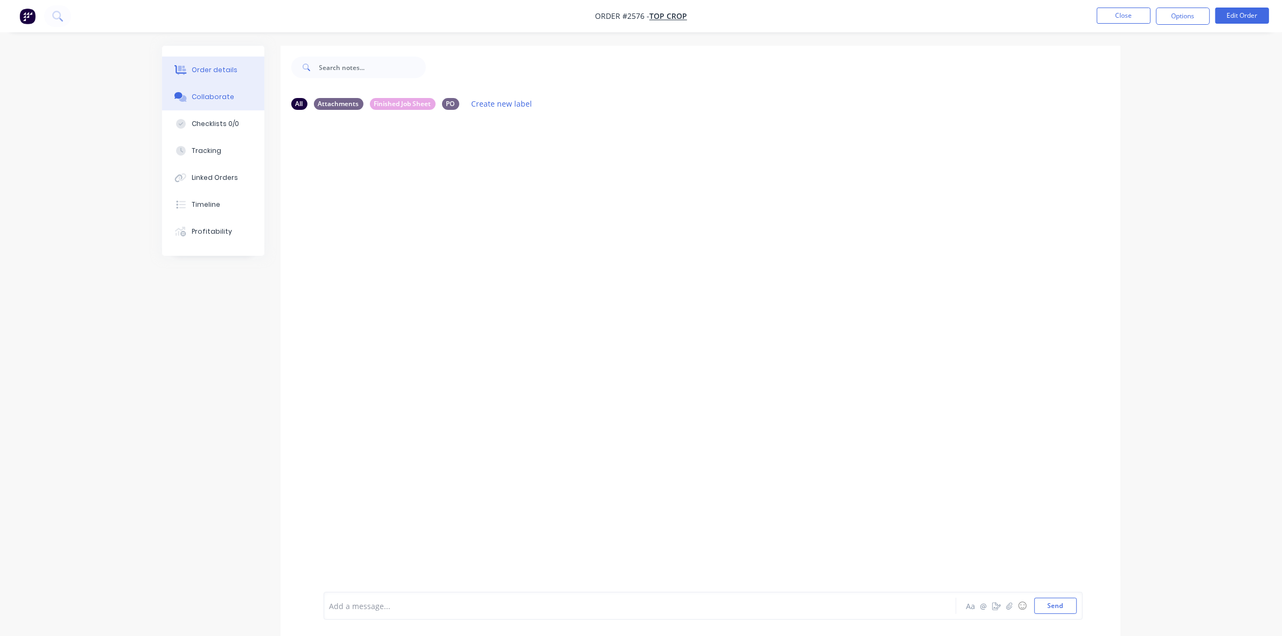
click at [217, 71] on div "Order details" at bounding box center [215, 70] width 46 height 10
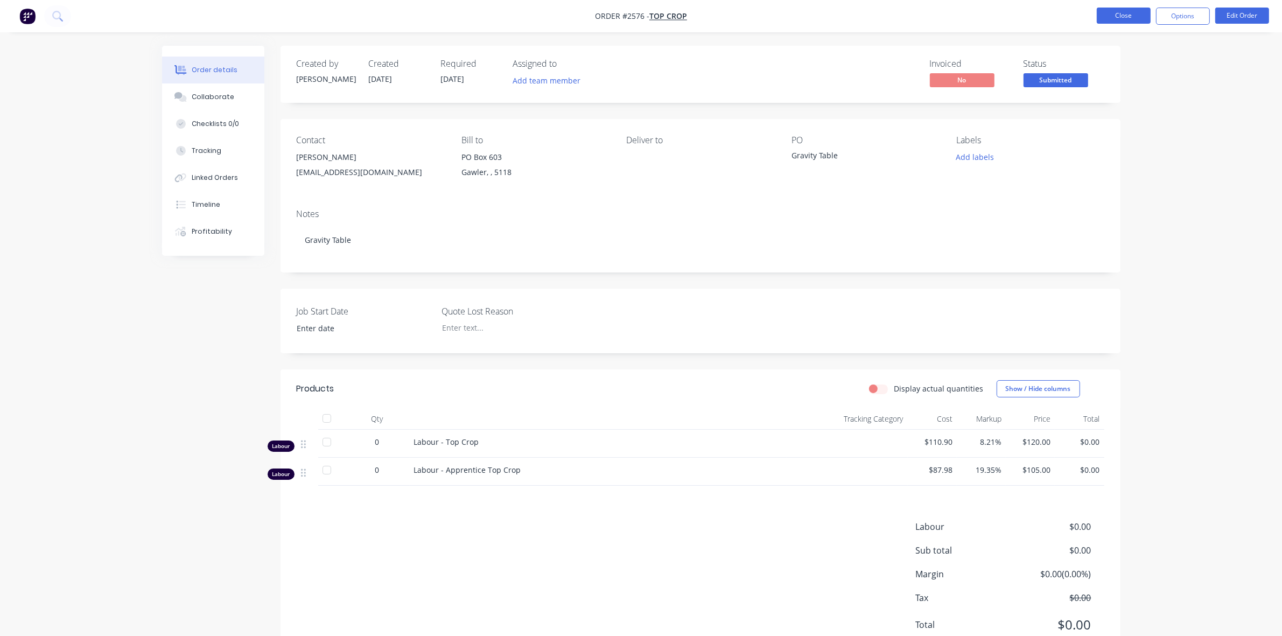
click at [1122, 17] on button "Close" at bounding box center [1124, 16] width 54 height 16
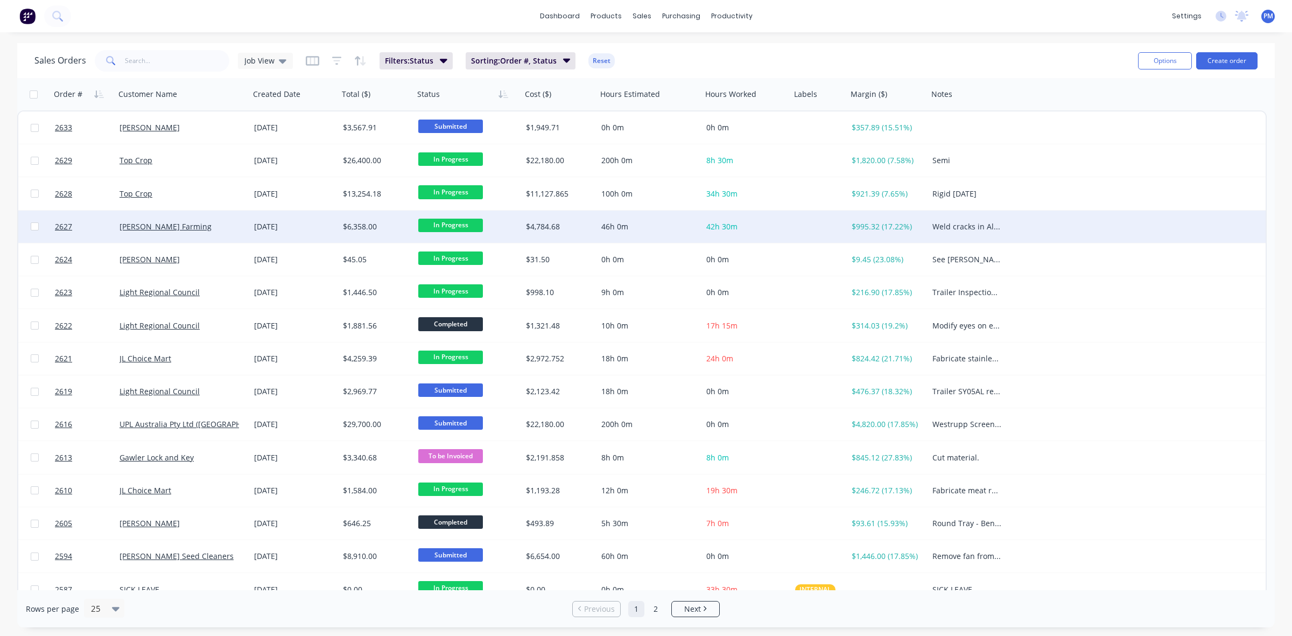
click at [233, 229] on div "[PERSON_NAME] Farming" at bounding box center [180, 226] width 120 height 11
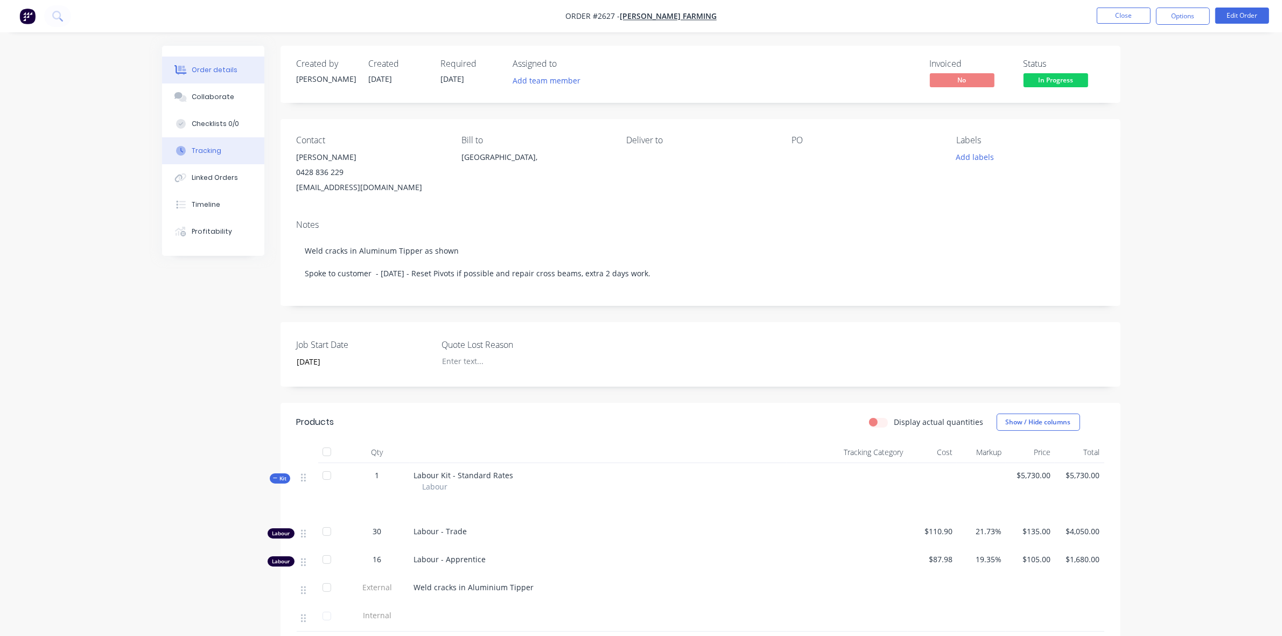
click at [207, 151] on div "Tracking" at bounding box center [207, 151] width 30 height 10
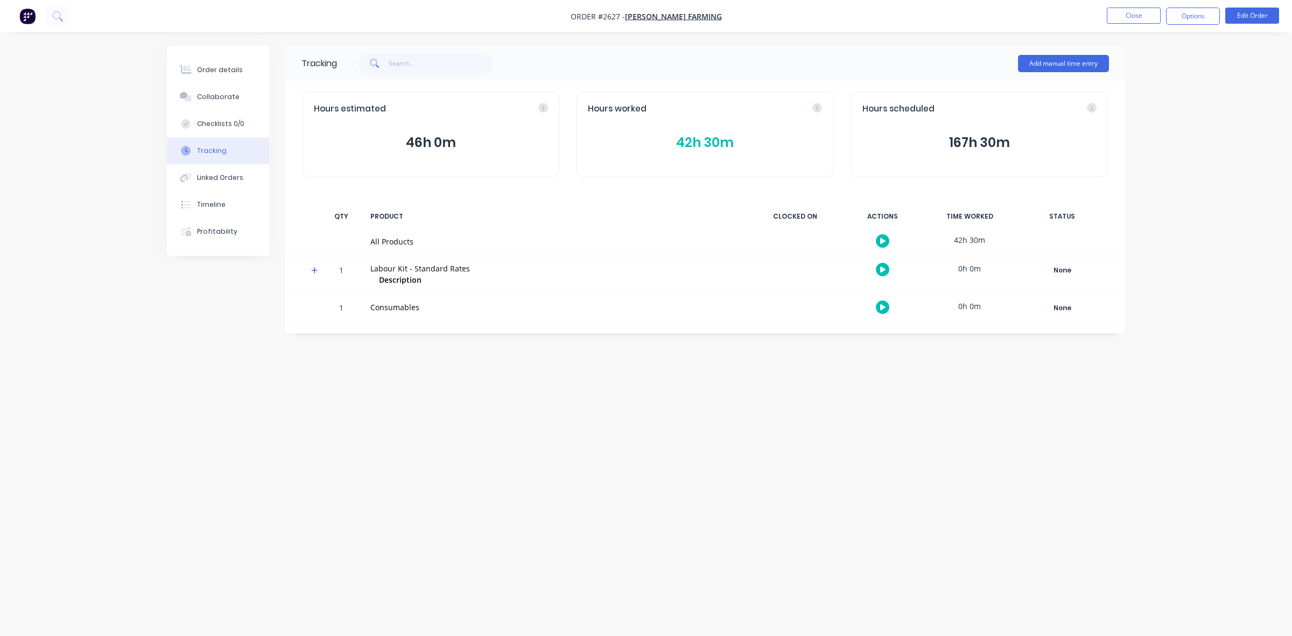
click at [705, 143] on button "42h 30m" at bounding box center [705, 142] width 234 height 20
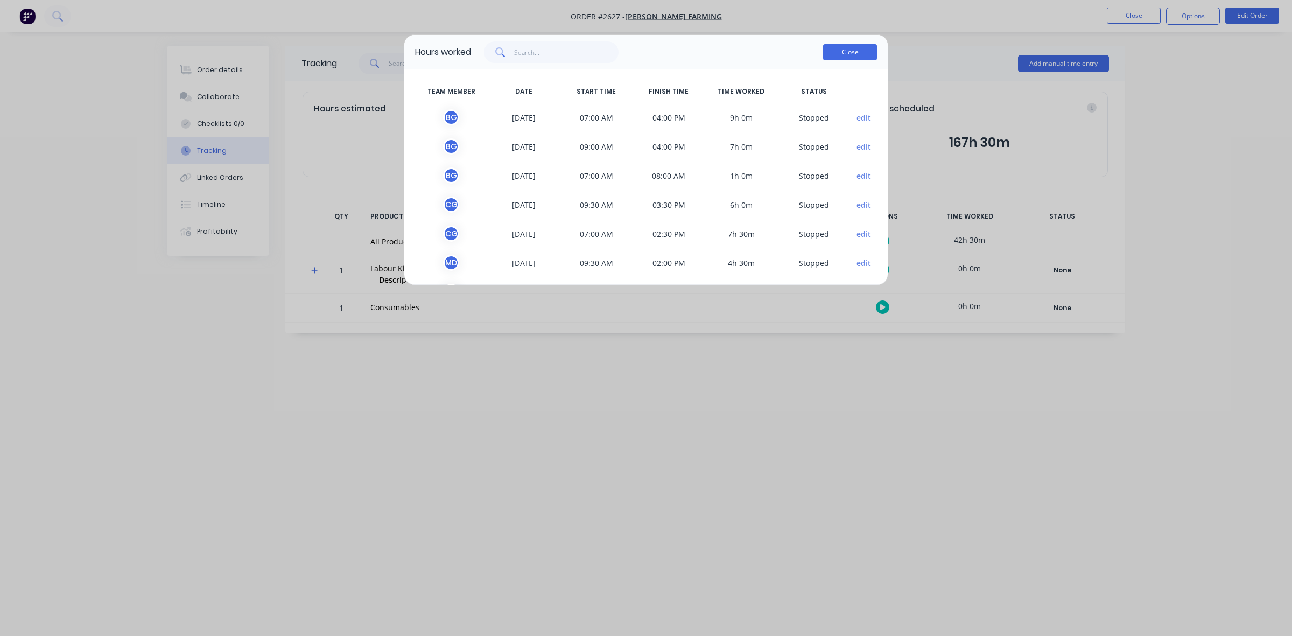
click at [854, 50] on button "Close" at bounding box center [850, 52] width 54 height 16
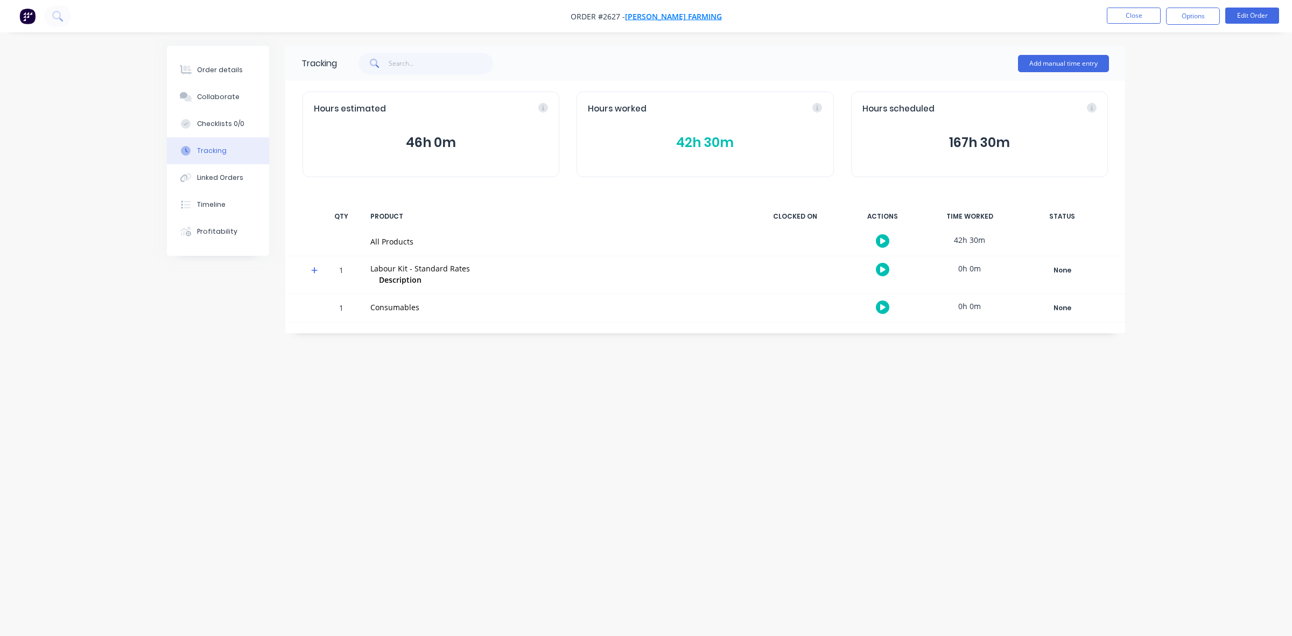
click at [669, 17] on span "[PERSON_NAME] Farming" at bounding box center [673, 16] width 97 height 10
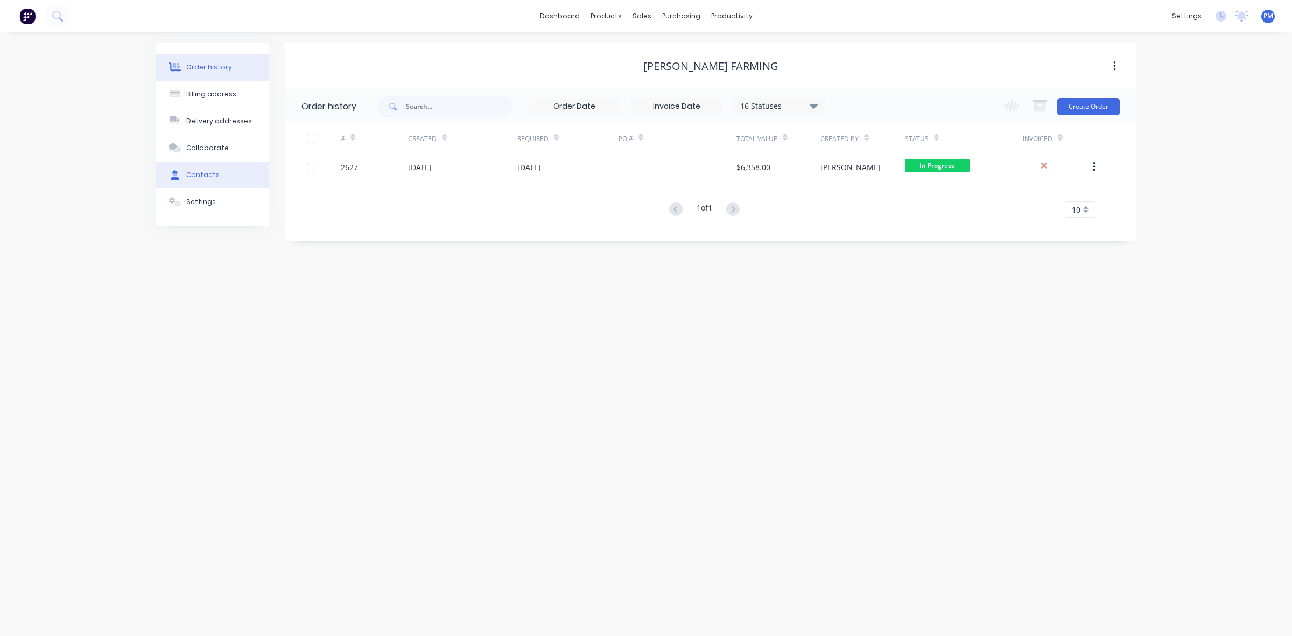
click at [203, 176] on div "Contacts" at bounding box center [202, 175] width 33 height 10
select select "AU"
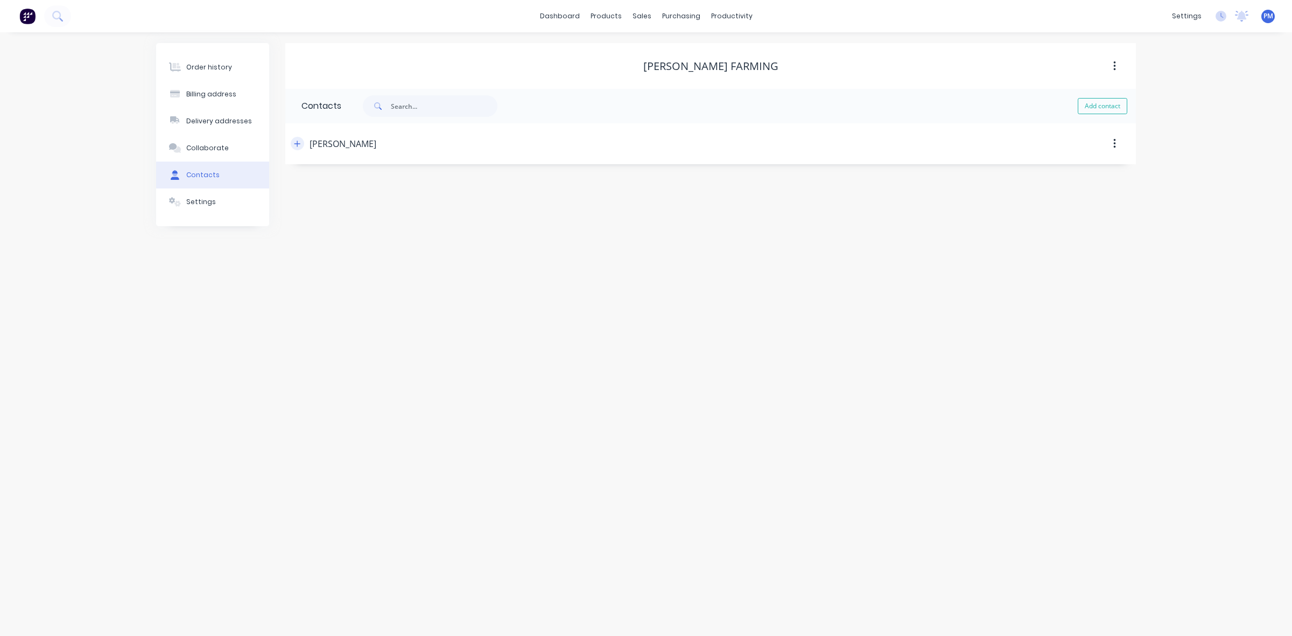
click at [296, 144] on icon "button" at bounding box center [298, 144] width 6 height 6
click at [215, 90] on div "Billing address" at bounding box center [211, 94] width 50 height 10
select select "AU"
click at [203, 170] on div "Contacts" at bounding box center [202, 175] width 33 height 10
select select "AU"
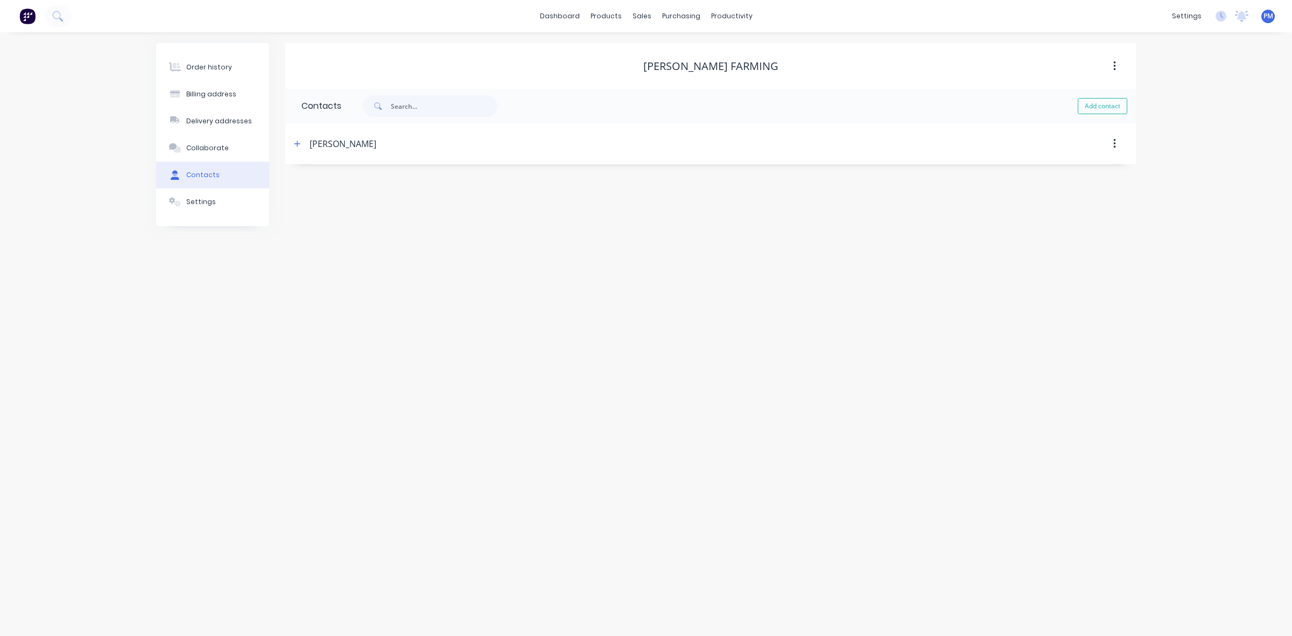
select select "AU"
click at [297, 144] on icon "button" at bounding box center [298, 144] width 6 height 6
click at [674, 48] on div "Sales Orders" at bounding box center [682, 52] width 44 height 10
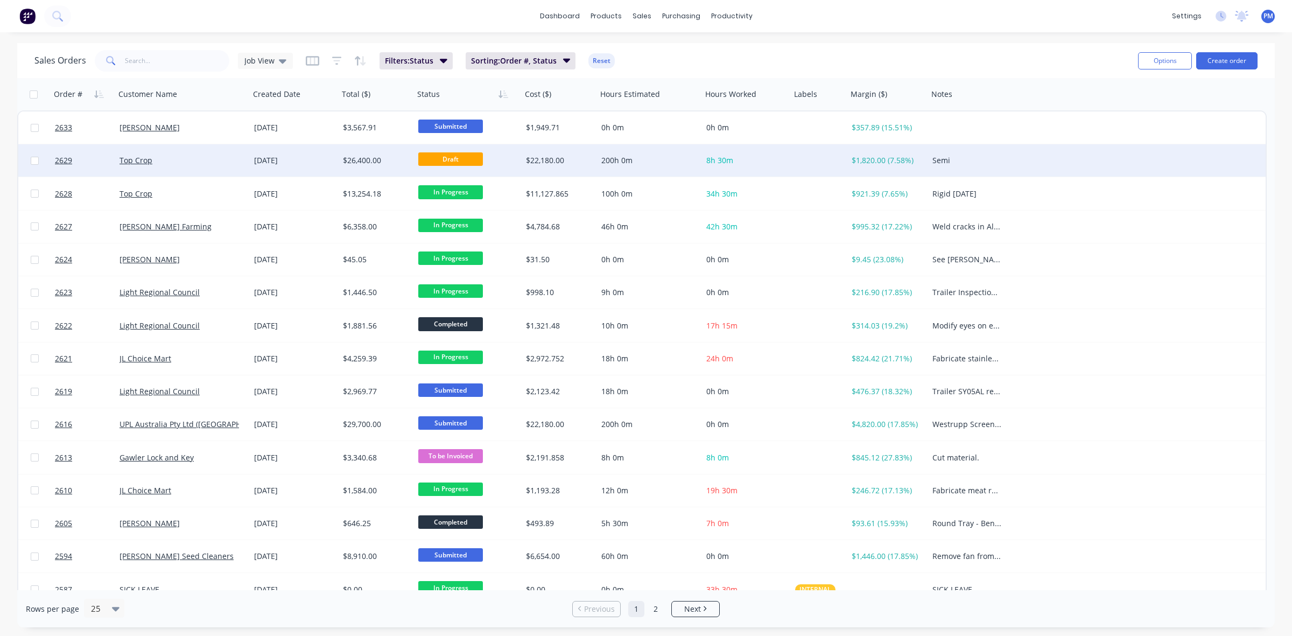
click at [205, 160] on div "Top Crop" at bounding box center [180, 160] width 120 height 11
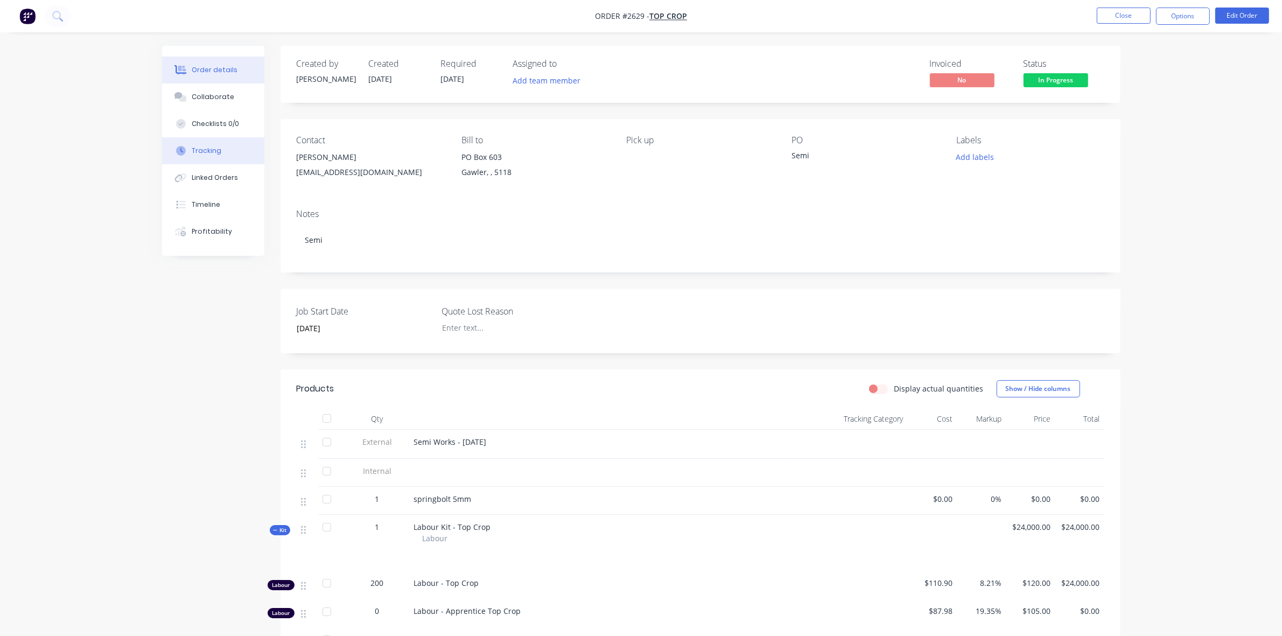
click at [210, 152] on div "Tracking" at bounding box center [207, 151] width 30 height 10
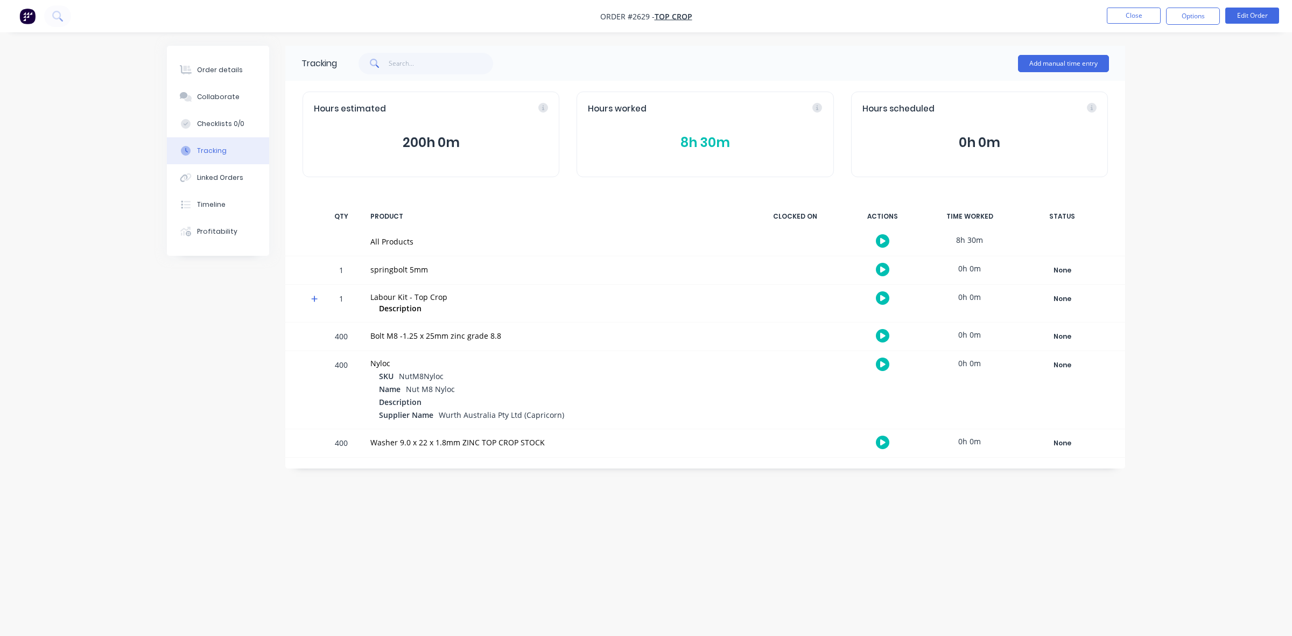
click at [694, 143] on button "8h 30m" at bounding box center [705, 142] width 234 height 20
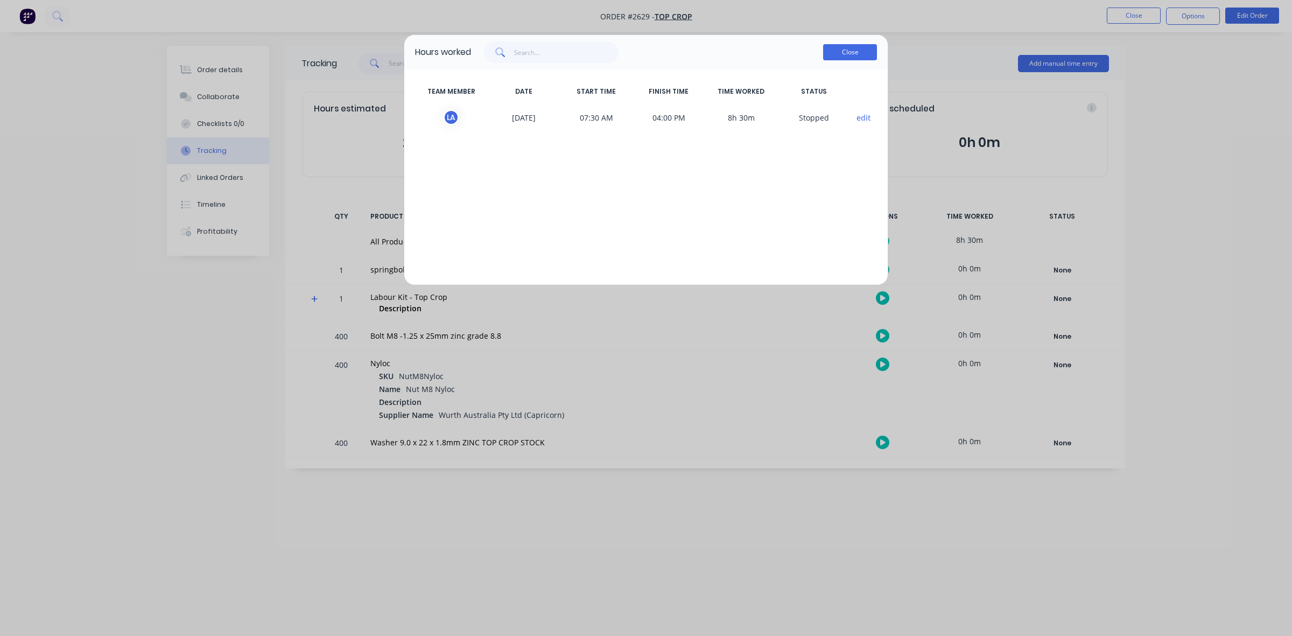
click at [845, 57] on button "Close" at bounding box center [850, 52] width 54 height 16
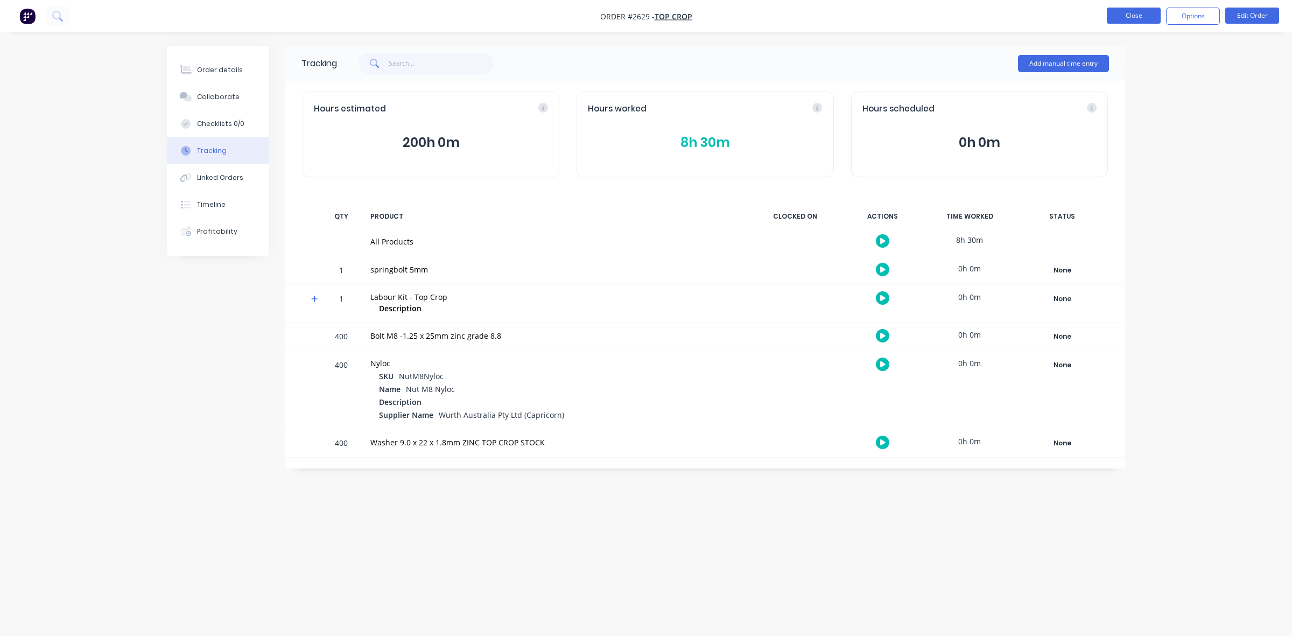
click at [1144, 18] on button "Close" at bounding box center [1134, 16] width 54 height 16
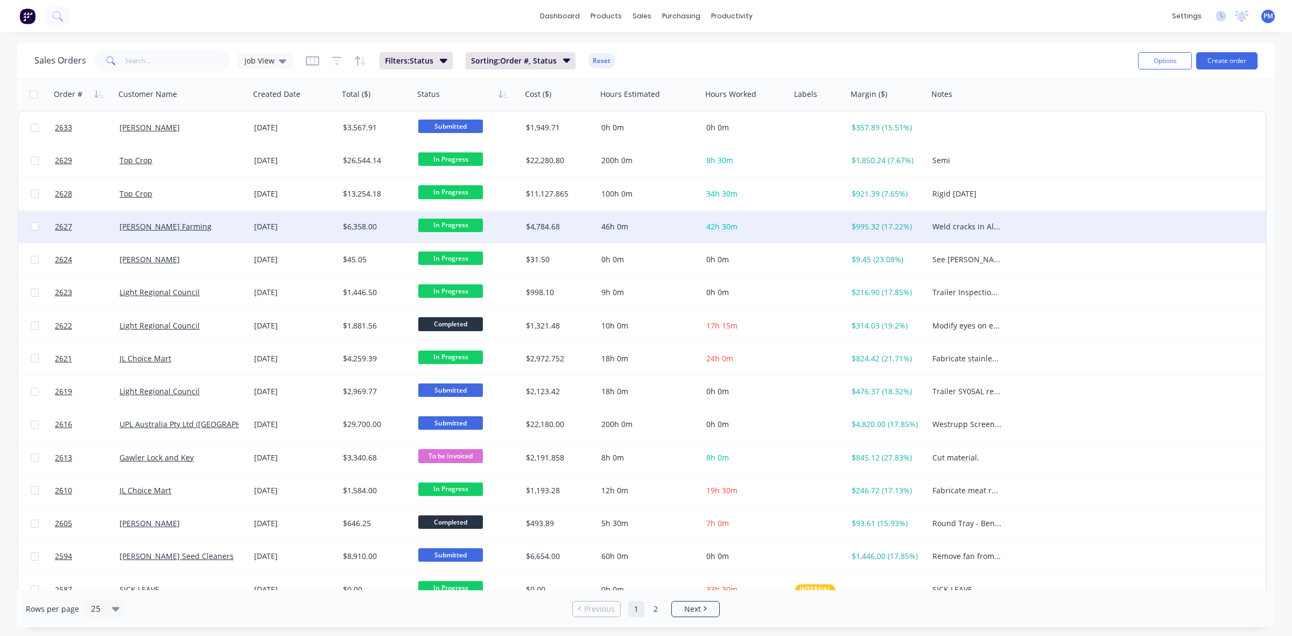
click at [220, 221] on div "[PERSON_NAME] Farming" at bounding box center [180, 226] width 120 height 11
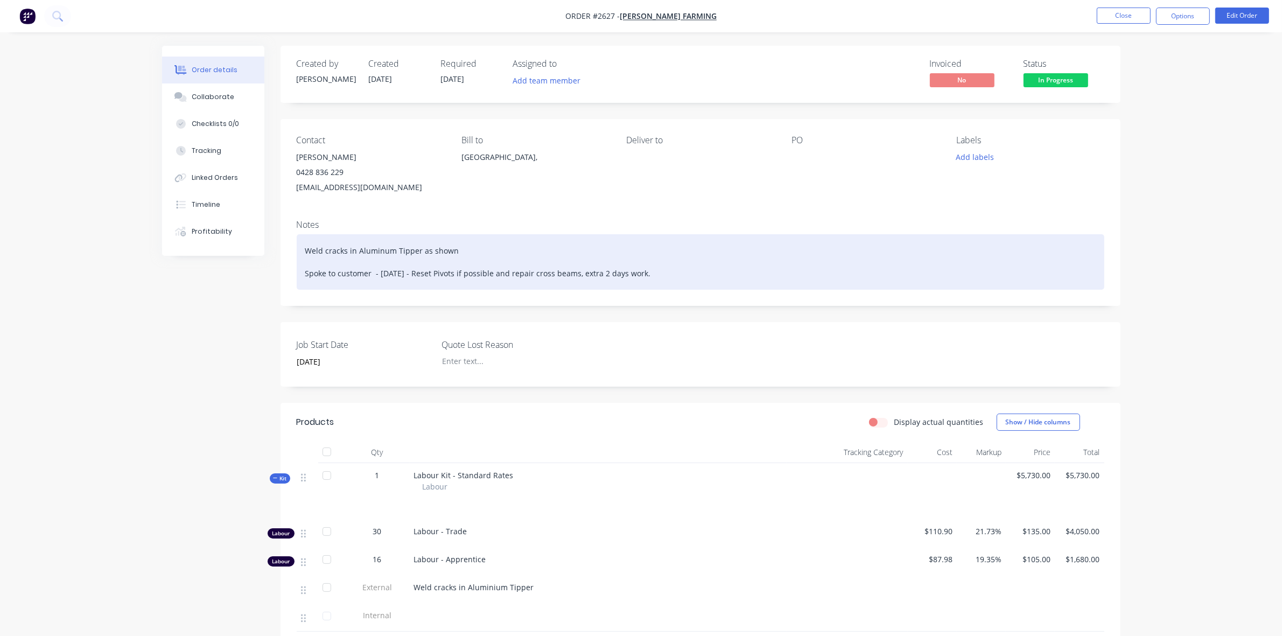
click at [667, 270] on div "Weld cracks in Aluminum Tipper as shown Spoke to customer - [DATE] - Reset Pivo…" at bounding box center [701, 261] width 808 height 55
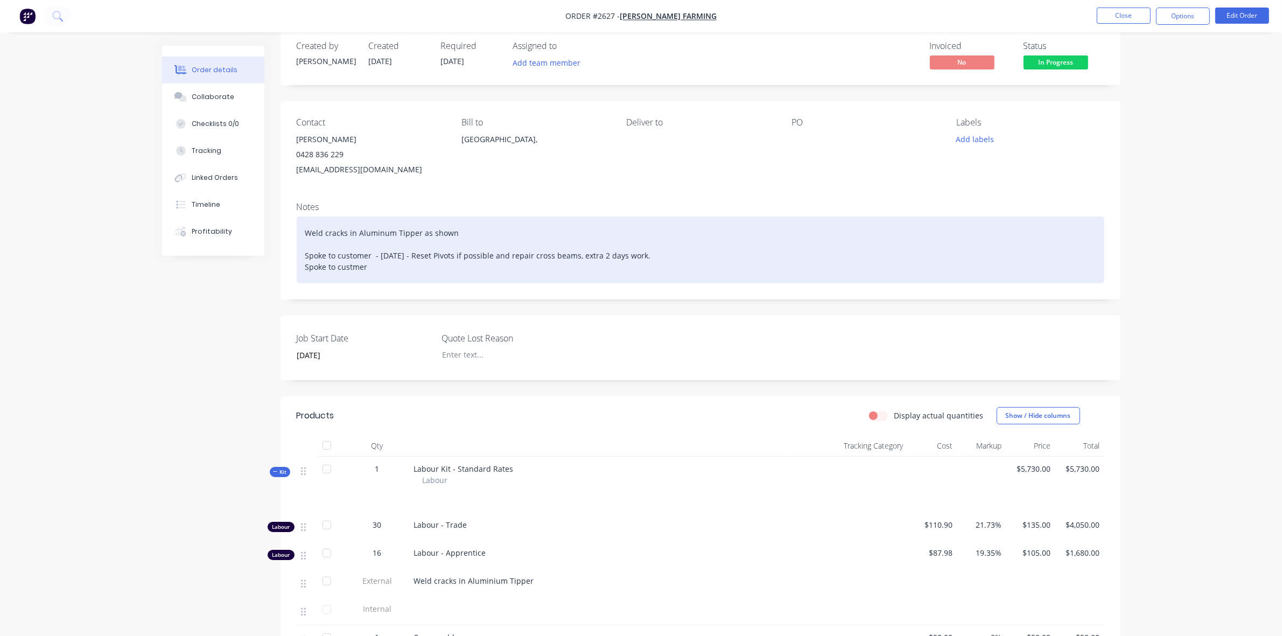
scroll to position [67, 0]
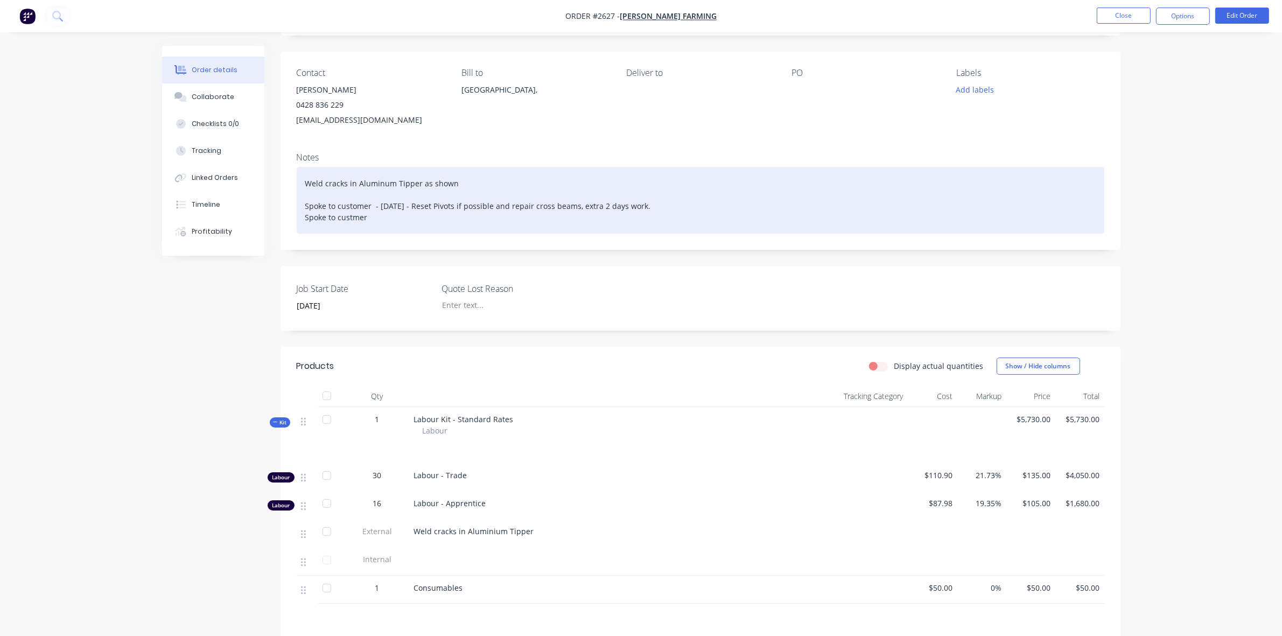
click at [351, 216] on div "Weld cracks in Aluminum Tipper as shown Spoke to customer - [DATE] - Reset Pivo…" at bounding box center [701, 200] width 808 height 67
click at [373, 218] on div "Weld cracks in Aluminum Tipper as shown Spoke to customer - [DATE] - Reset Pivo…" at bounding box center [701, 200] width 808 height 67
drag, startPoint x: 474, startPoint y: 217, endPoint x: 485, endPoint y: 216, distance: 10.8
click at [485, 216] on div "Weld cracks in Aluminum Tipper as shown Spoke to customer - [DATE] - Reset Pivo…" at bounding box center [701, 200] width 808 height 67
click at [672, 218] on div "Weld cracks in Aluminum Tipper as shown Spoke to customer - [DATE] - Reset Pivo…" at bounding box center [701, 200] width 808 height 67
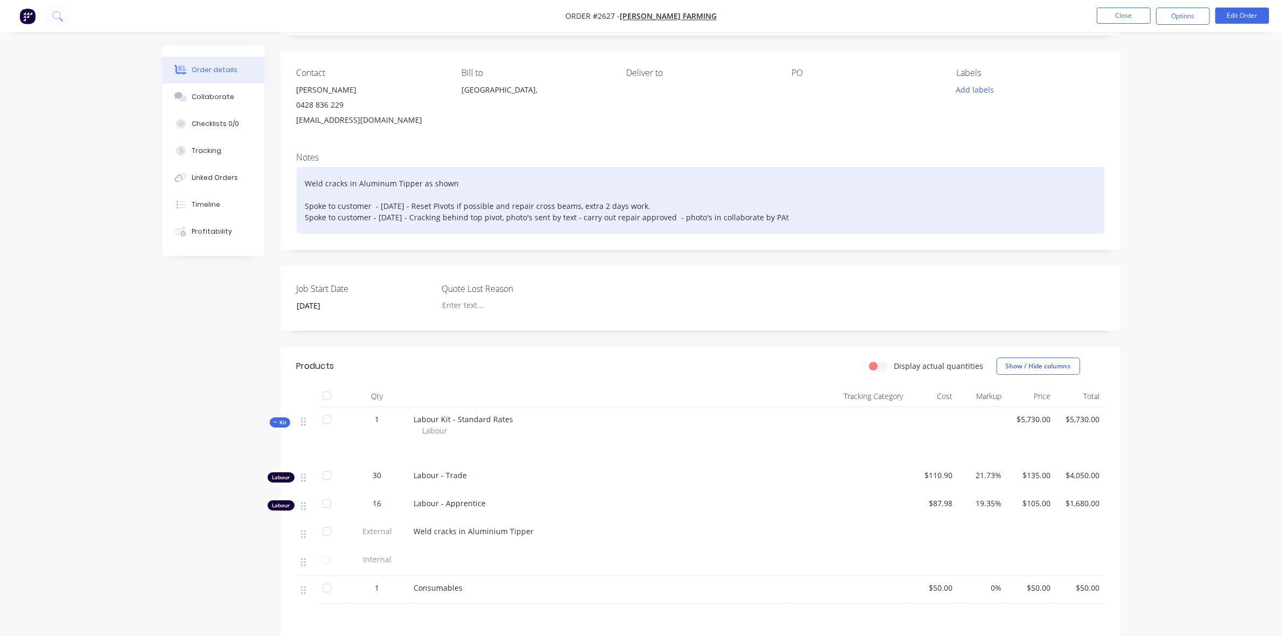
click at [671, 219] on div "Weld cracks in Aluminum Tipper as shown Spoke to customer - [DATE] - Reset Pivo…" at bounding box center [701, 200] width 808 height 67
drag, startPoint x: 762, startPoint y: 217, endPoint x: 790, endPoint y: 216, distance: 28.0
click at [790, 216] on div "Weld cracks in Aluminum Tipper as shown Spoke to customer - [DATE] - Reset Pivo…" at bounding box center [701, 200] width 808 height 67
click at [669, 216] on div "Weld cracks in Aluminum Tipper as shown Spoke to customer - [DATE] - Reset Pivo…" at bounding box center [701, 200] width 808 height 67
click at [668, 219] on div "Weld cracks in Aluminum Tipper as shown Spoke to customer - [DATE] - Reset Pivo…" at bounding box center [701, 200] width 808 height 67
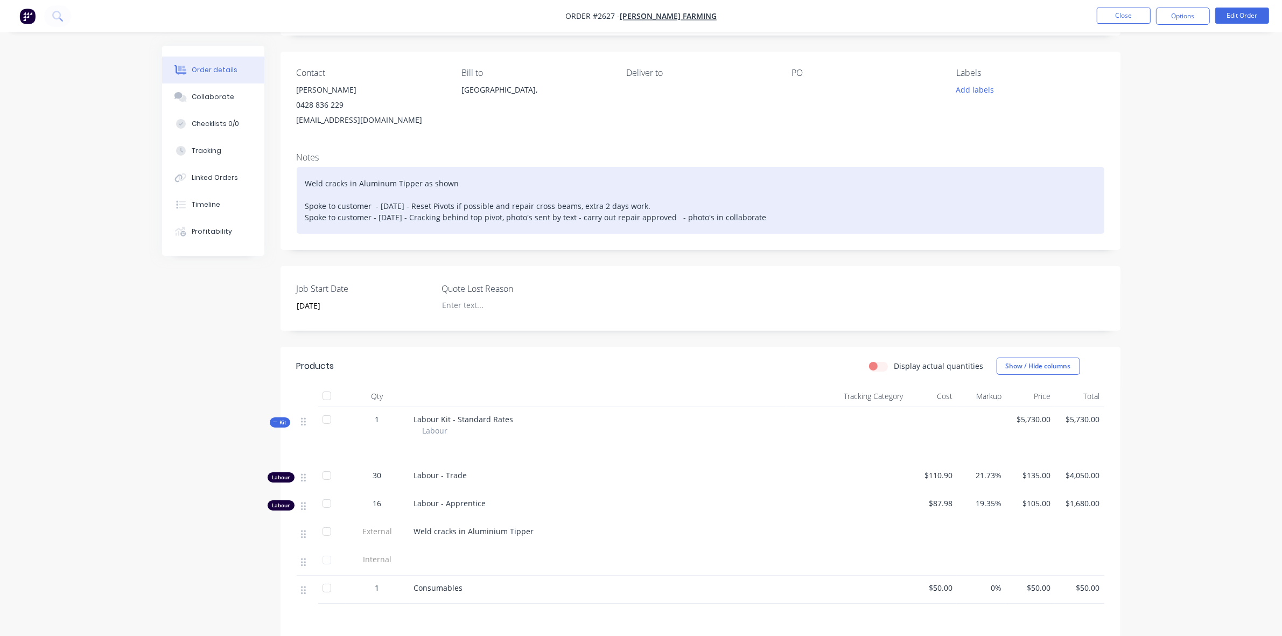
click at [758, 219] on div "Weld cracks in Aluminum Tipper as shown Spoke to customer - [DATE] - Reset Pivo…" at bounding box center [701, 200] width 808 height 67
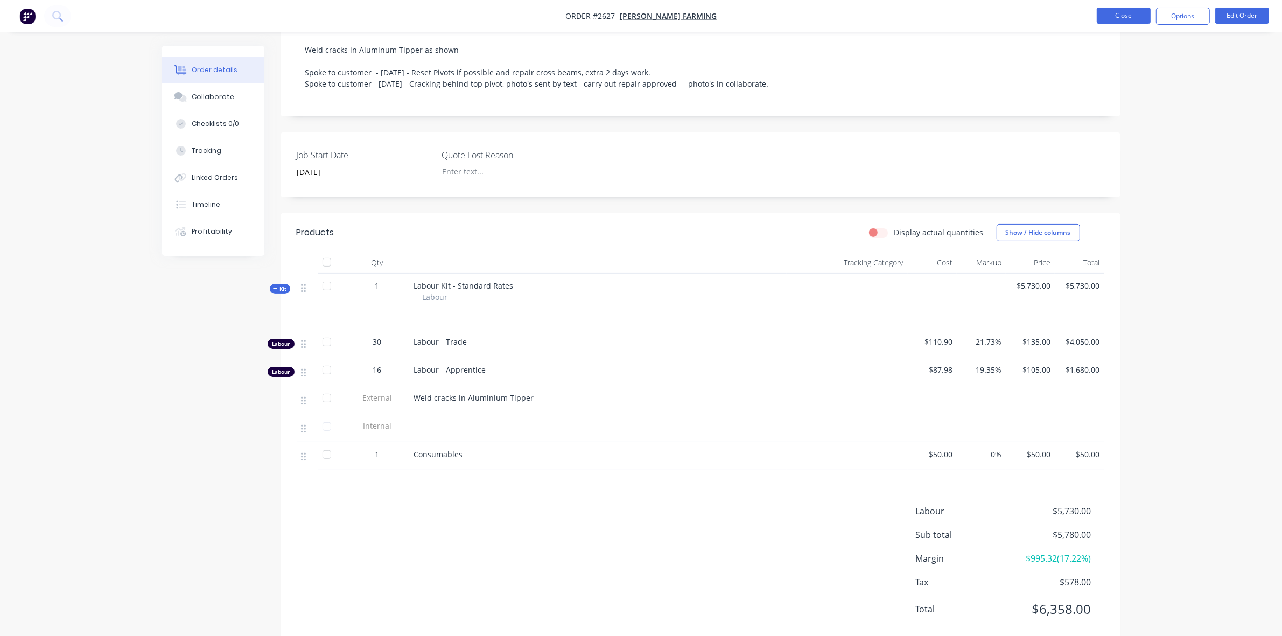
scroll to position [202, 0]
click at [1240, 14] on button "Edit Order" at bounding box center [1242, 16] width 54 height 16
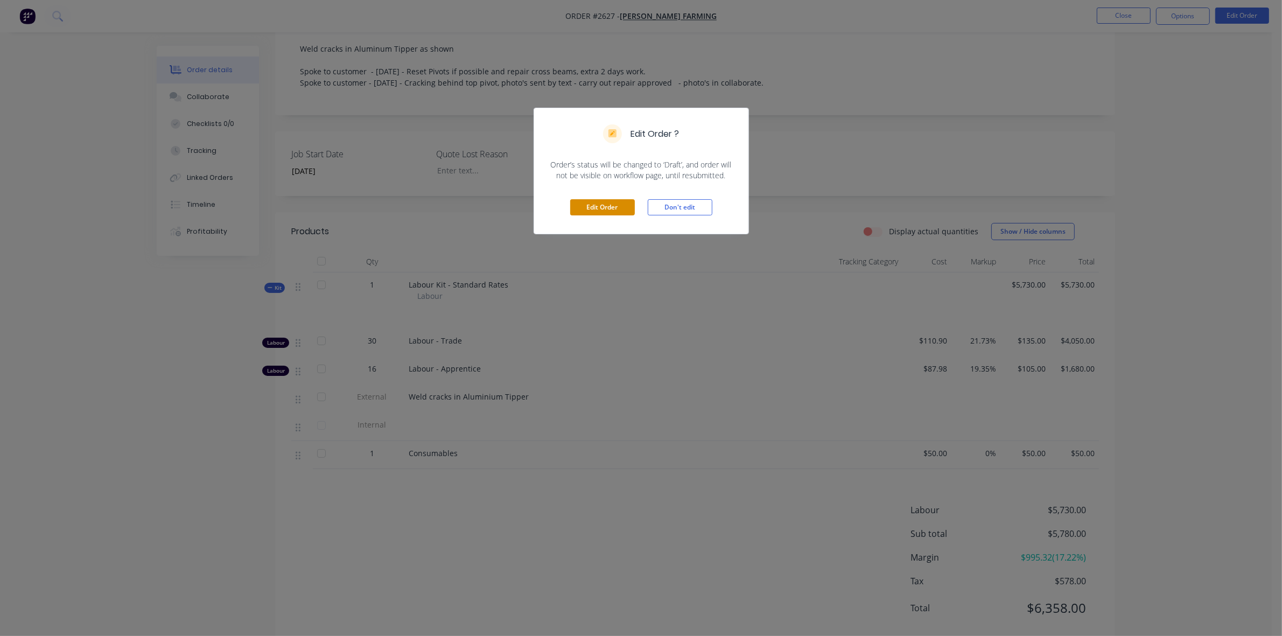
click at [607, 211] on button "Edit Order" at bounding box center [602, 207] width 65 height 16
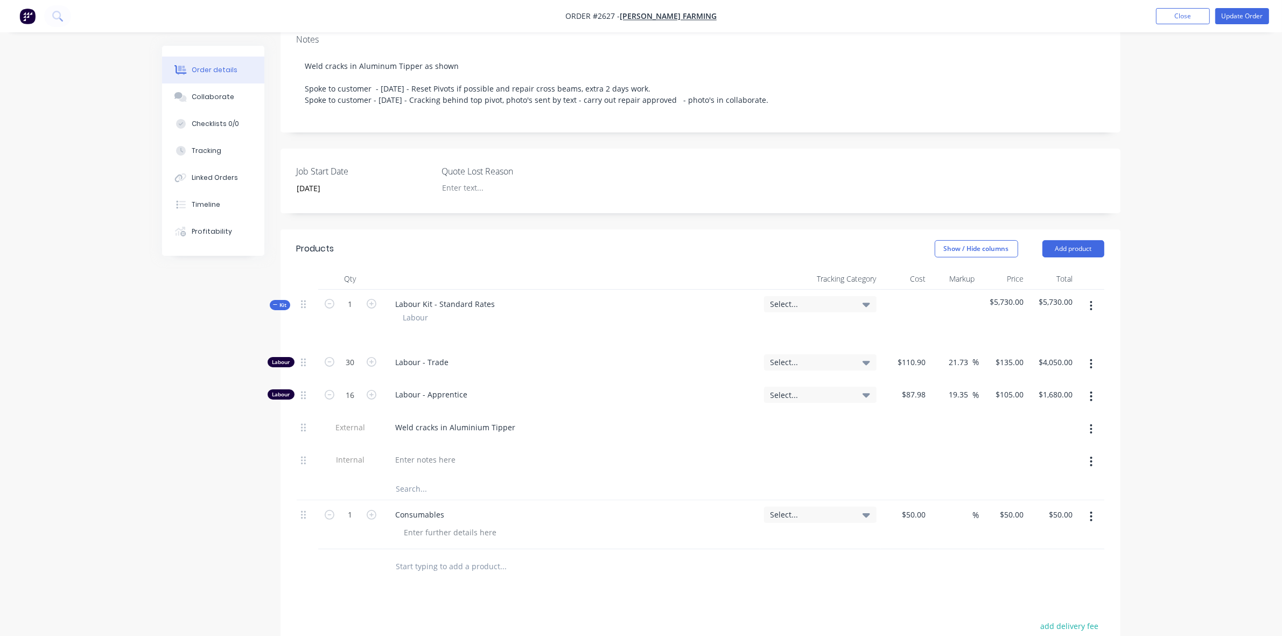
scroll to position [269, 0]
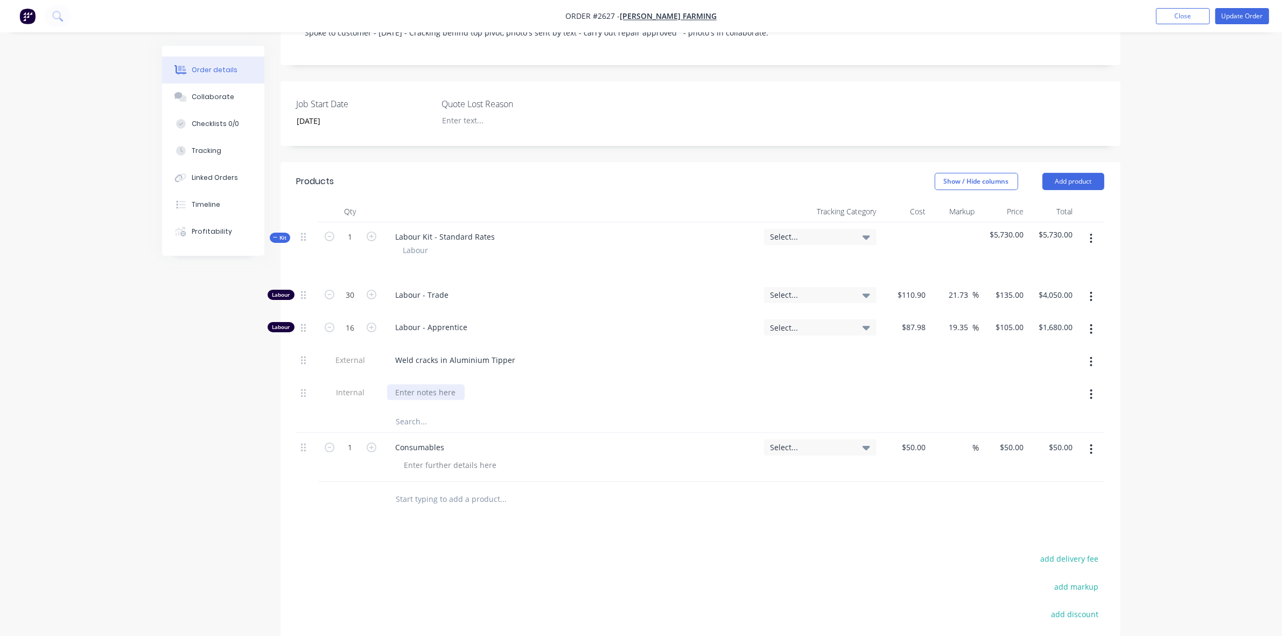
click at [400, 384] on div at bounding box center [426, 392] width 78 height 16
click at [1068, 173] on button "Add product" at bounding box center [1074, 181] width 62 height 17
click at [1029, 222] on div "Basic product" at bounding box center [1053, 230] width 83 height 16
click at [409, 488] on div at bounding box center [432, 496] width 90 height 16
click at [411, 506] on div at bounding box center [451, 514] width 110 height 16
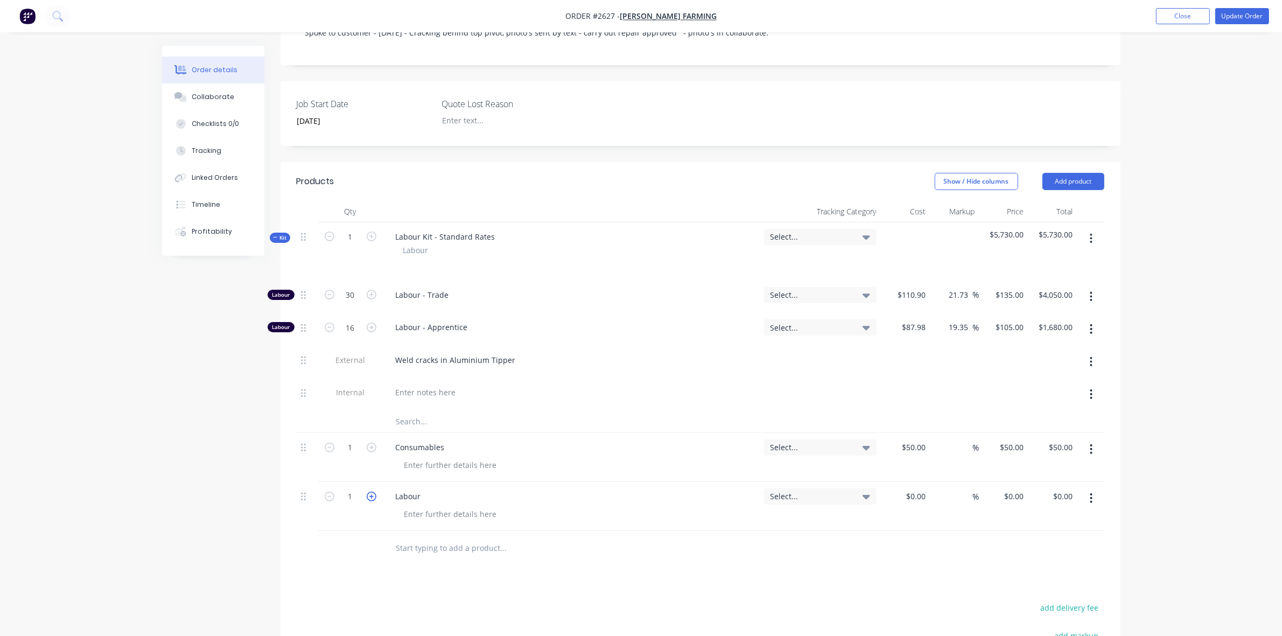
click at [372, 492] on icon "button" at bounding box center [372, 497] width 10 height 10
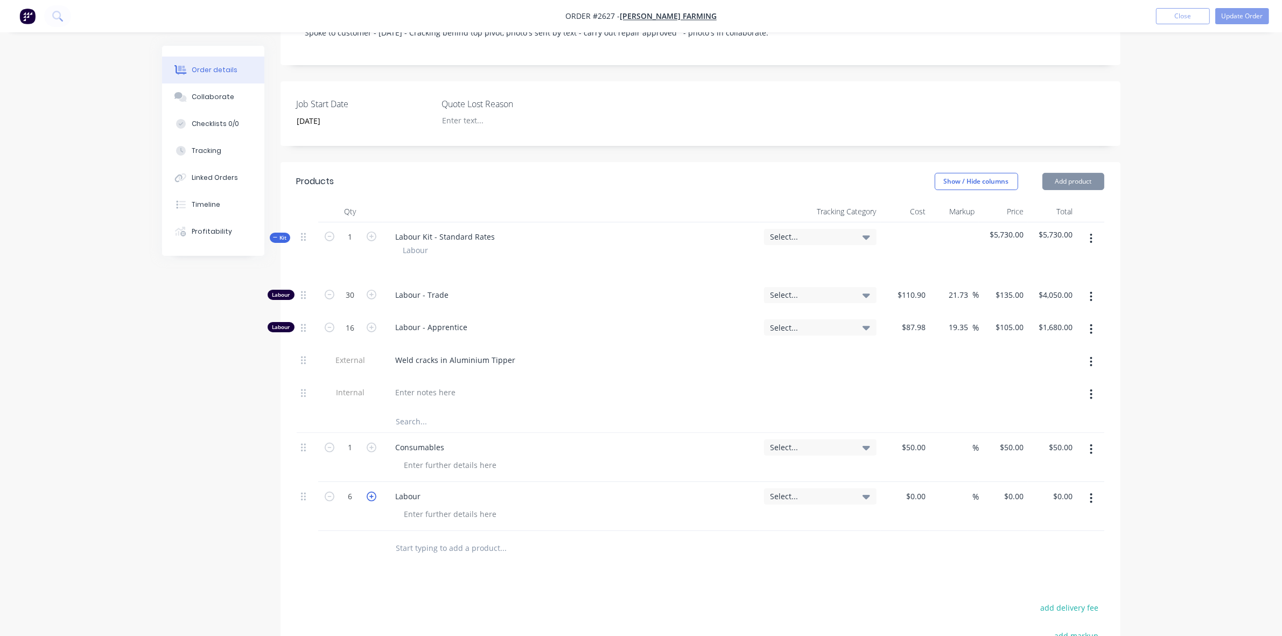
click at [372, 492] on icon "button" at bounding box center [372, 497] width 10 height 10
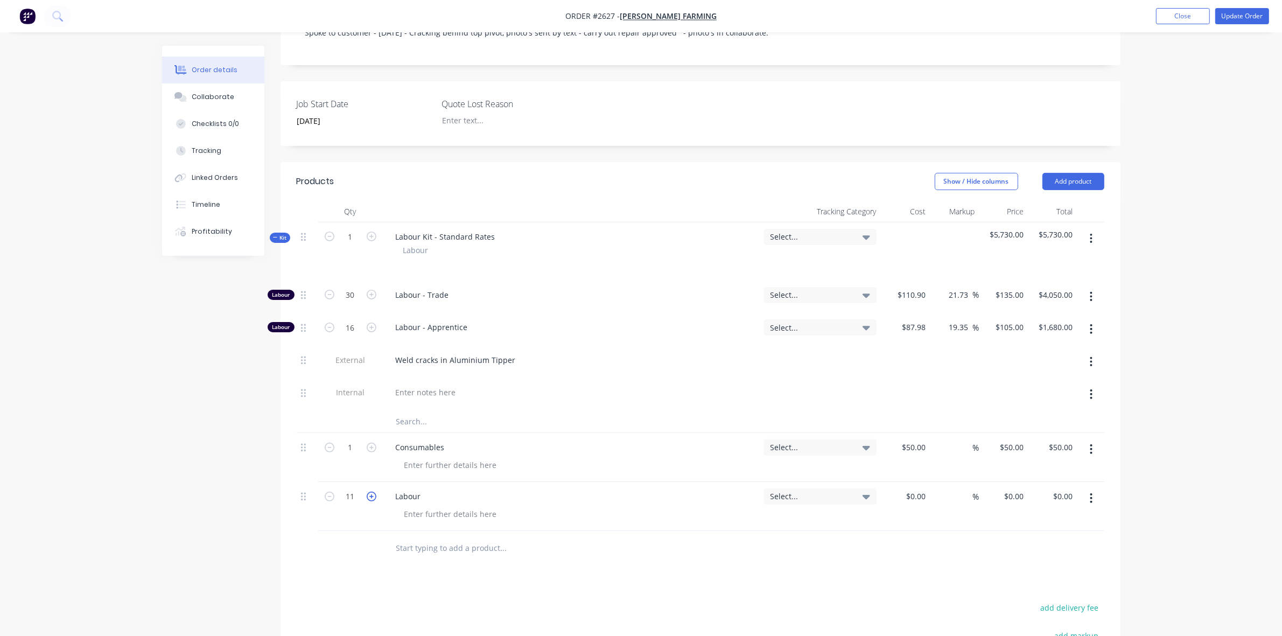
click at [372, 492] on icon "button" at bounding box center [372, 497] width 10 height 10
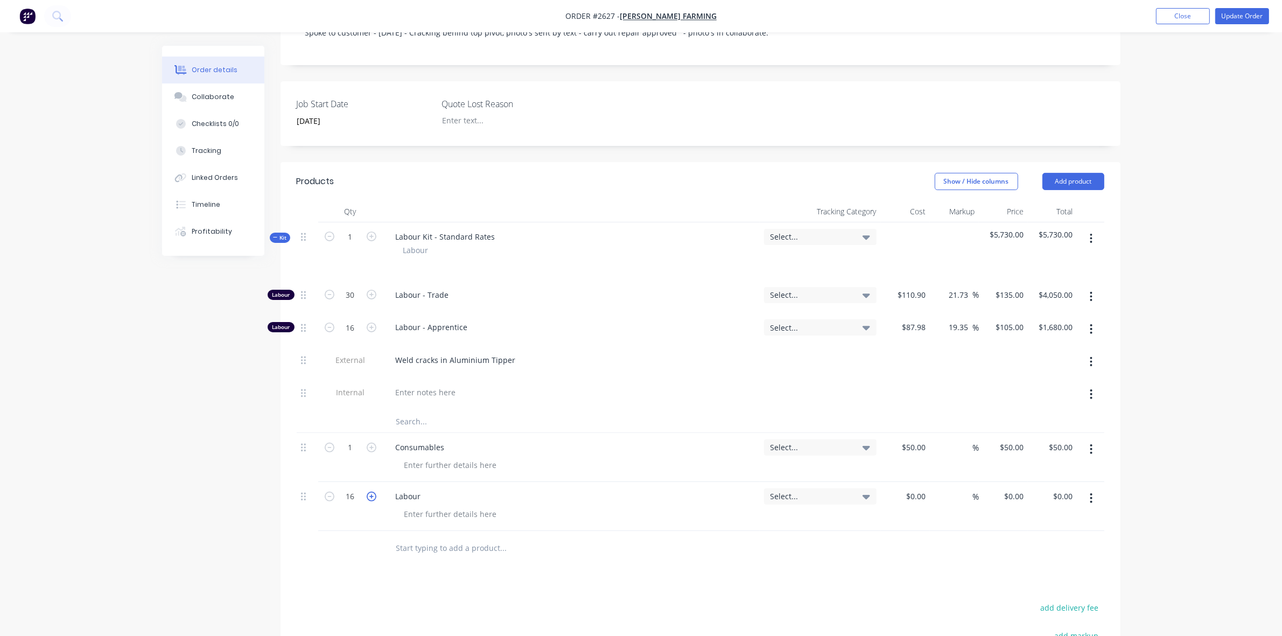
click at [372, 492] on icon "button" at bounding box center [372, 497] width 10 height 10
type input "20"
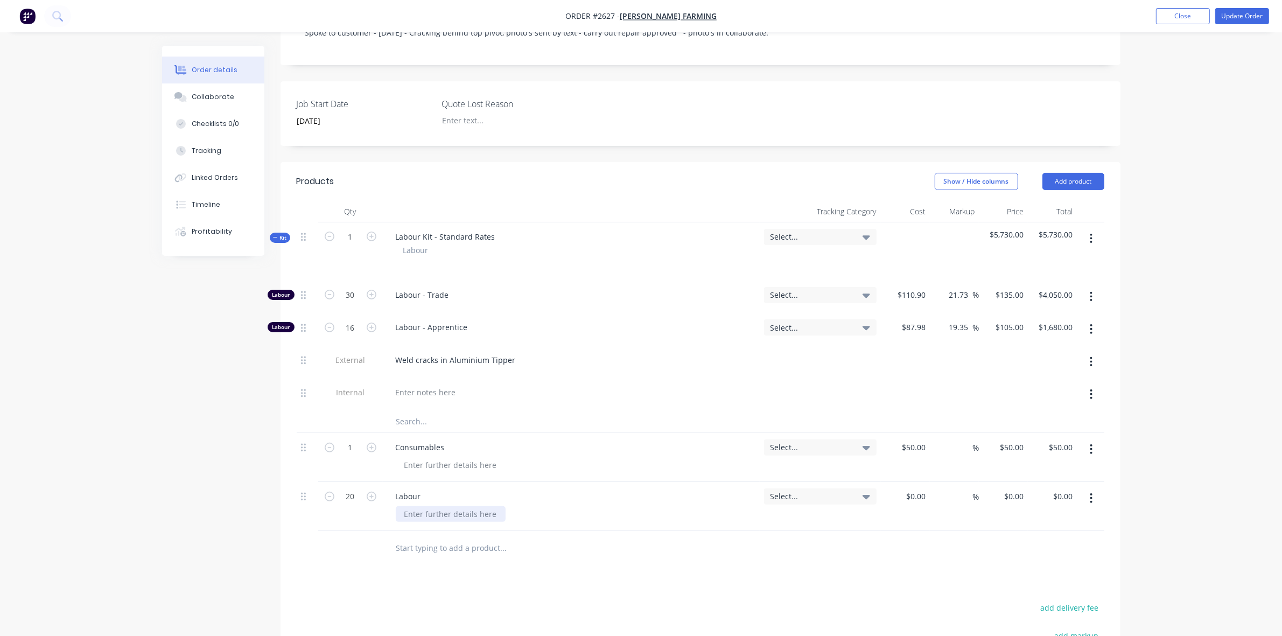
click at [408, 506] on div at bounding box center [451, 514] width 110 height 16
click at [914, 488] on div "$0.00" at bounding box center [915, 496] width 29 height 16
type input "$110.90"
type input "$2,218.00"
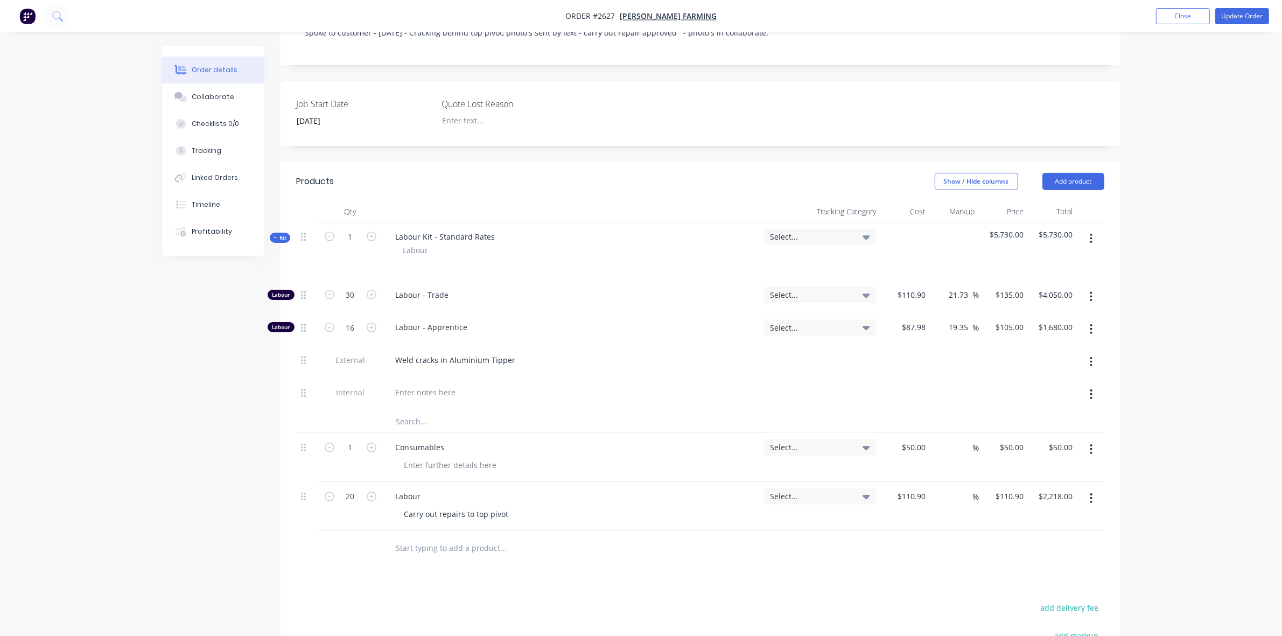
click at [929, 501] on div "$110.90 $110.90" at bounding box center [905, 506] width 49 height 49
click at [516, 506] on div "Carry out repairs to top pivot" at bounding box center [576, 514] width 360 height 16
click at [506, 506] on div "Carry out repairs to top pivot" at bounding box center [457, 514] width 122 height 16
click at [1240, 19] on button "Update Order" at bounding box center [1242, 16] width 54 height 16
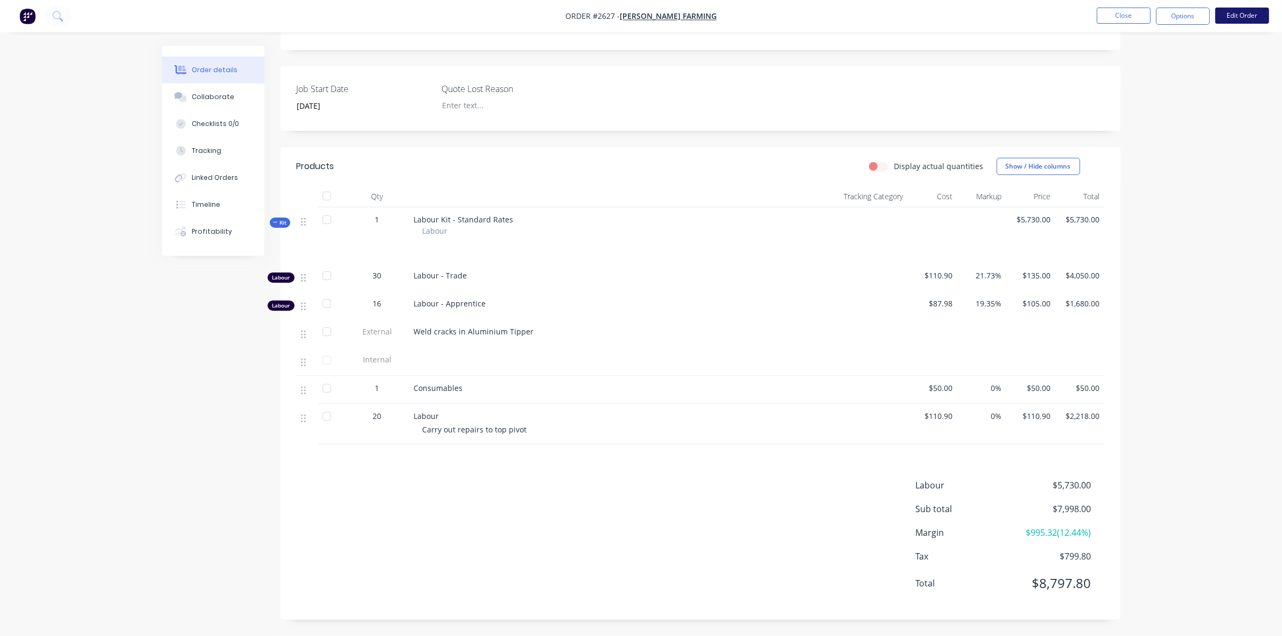
click at [1234, 19] on button "Edit Order" at bounding box center [1242, 16] width 54 height 16
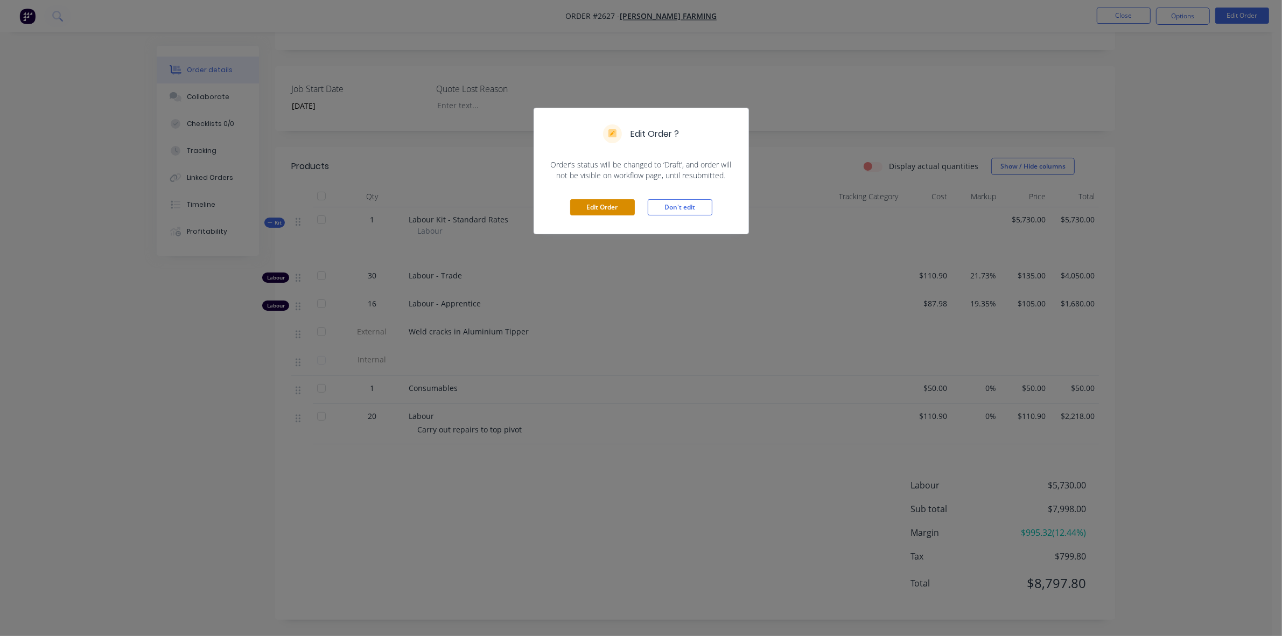
click at [615, 205] on button "Edit Order" at bounding box center [602, 207] width 65 height 16
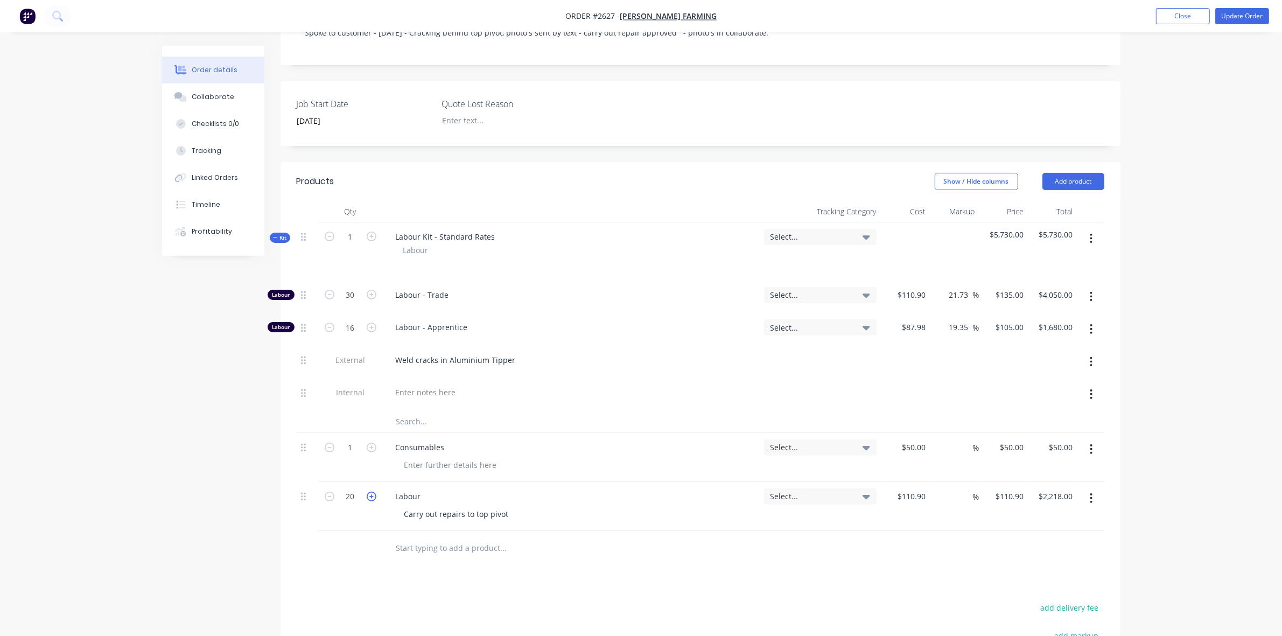
click at [372, 492] on icon "button" at bounding box center [372, 497] width 10 height 10
type input "21"
type input "$2,328.90"
click at [372, 492] on icon "button" at bounding box center [372, 497] width 10 height 10
type input "22"
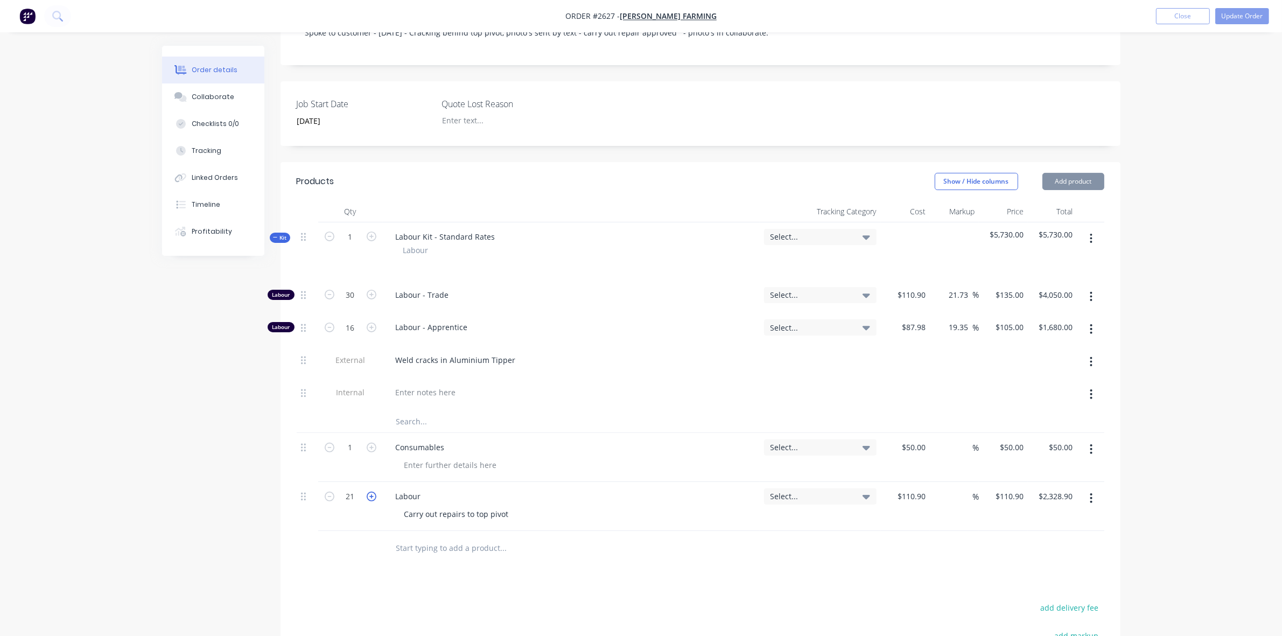
type input "$2,439.80"
click at [372, 492] on icon "button" at bounding box center [372, 497] width 10 height 10
type input "23"
type input "$2,550.70"
click at [372, 492] on icon "button" at bounding box center [372, 497] width 10 height 10
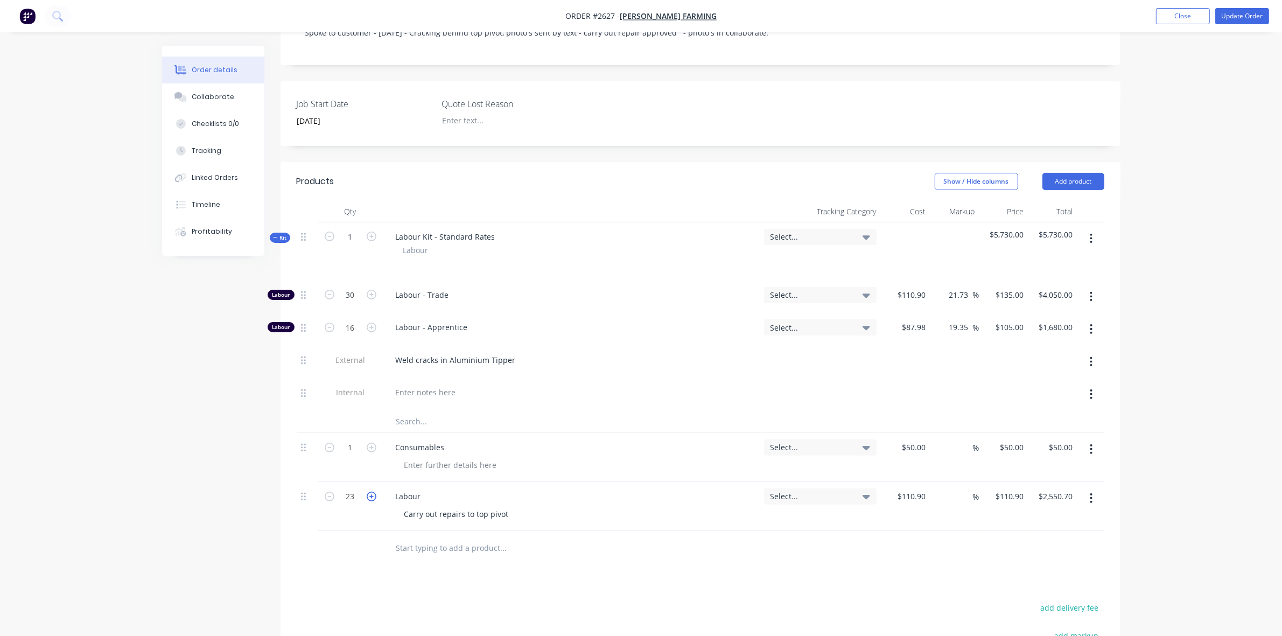
type input "24"
type input "$2,661.60"
click at [1250, 15] on button "Update Order" at bounding box center [1242, 16] width 54 height 16
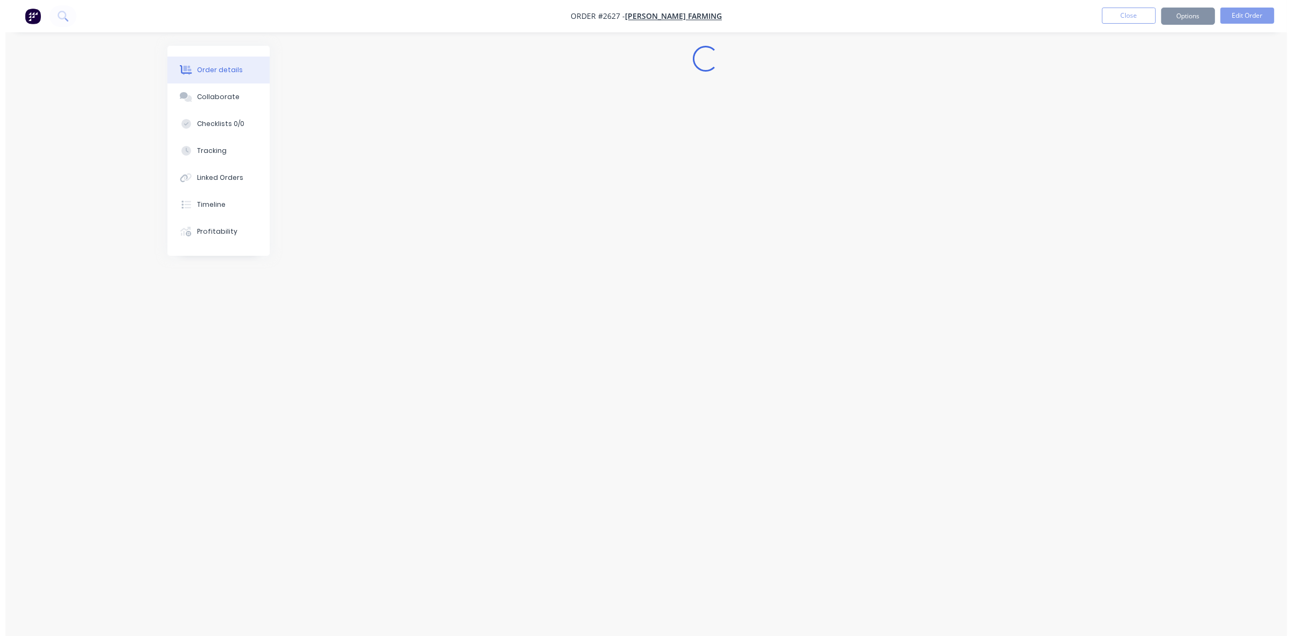
scroll to position [0, 0]
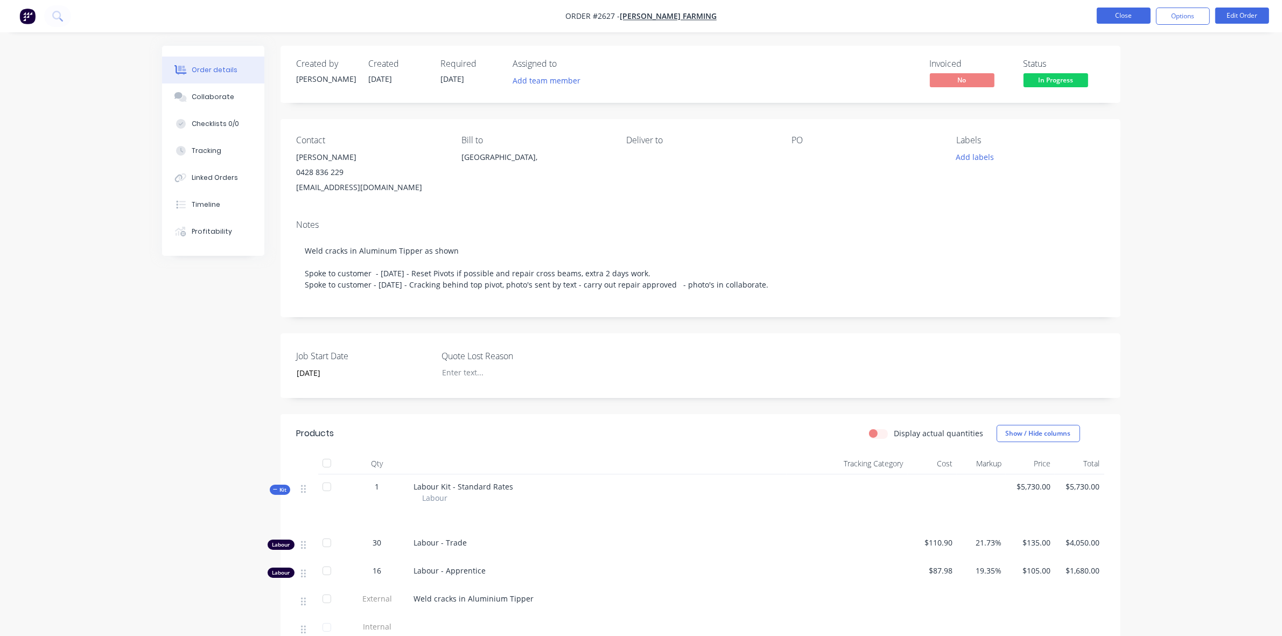
click at [1132, 14] on button "Close" at bounding box center [1124, 16] width 54 height 16
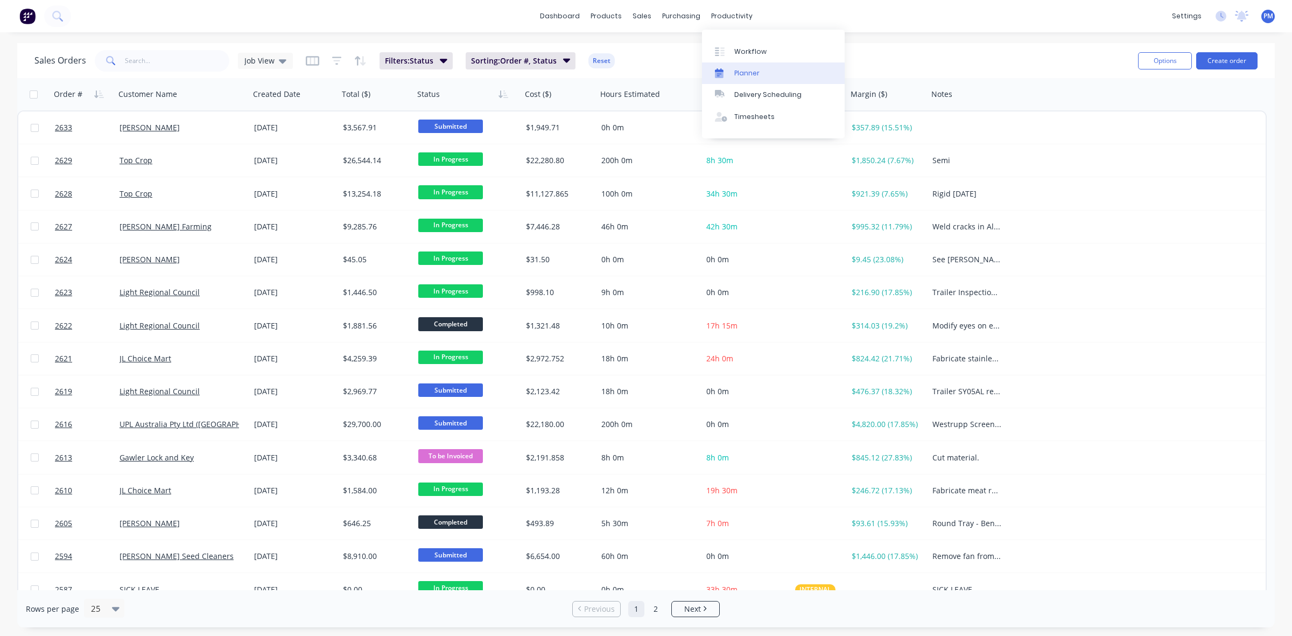
click at [740, 72] on div "Planner" at bounding box center [746, 73] width 25 height 10
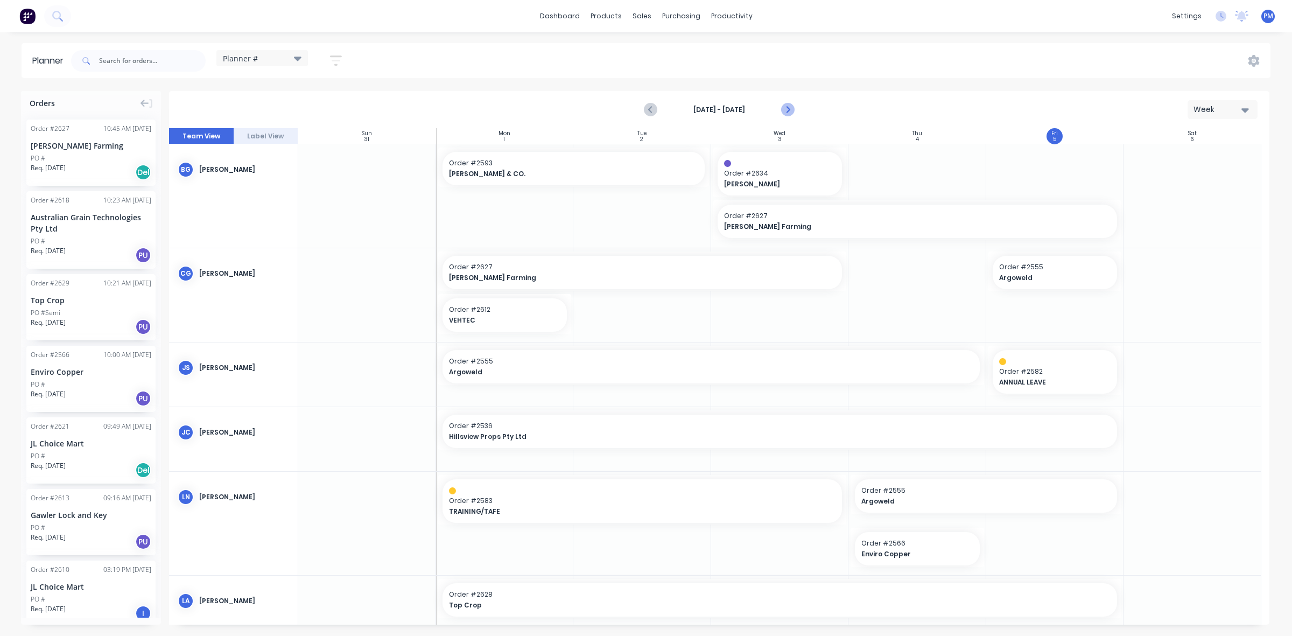
click at [783, 108] on icon "Next page" at bounding box center [787, 109] width 13 height 13
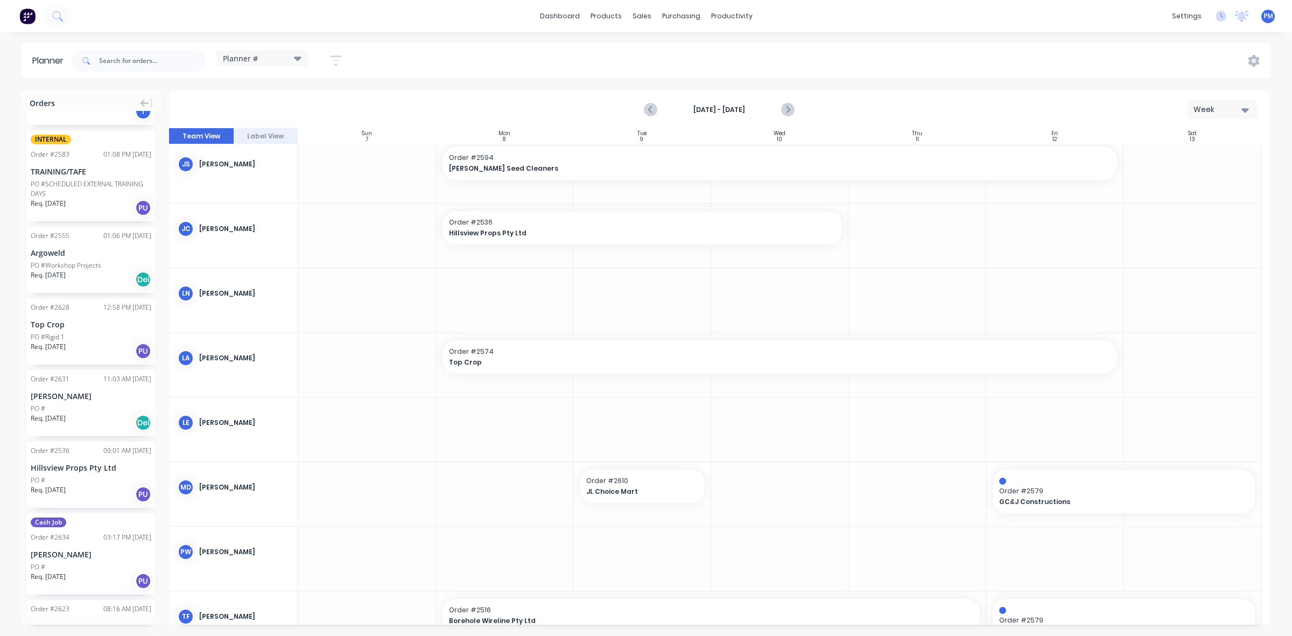
scroll to position [832, 0]
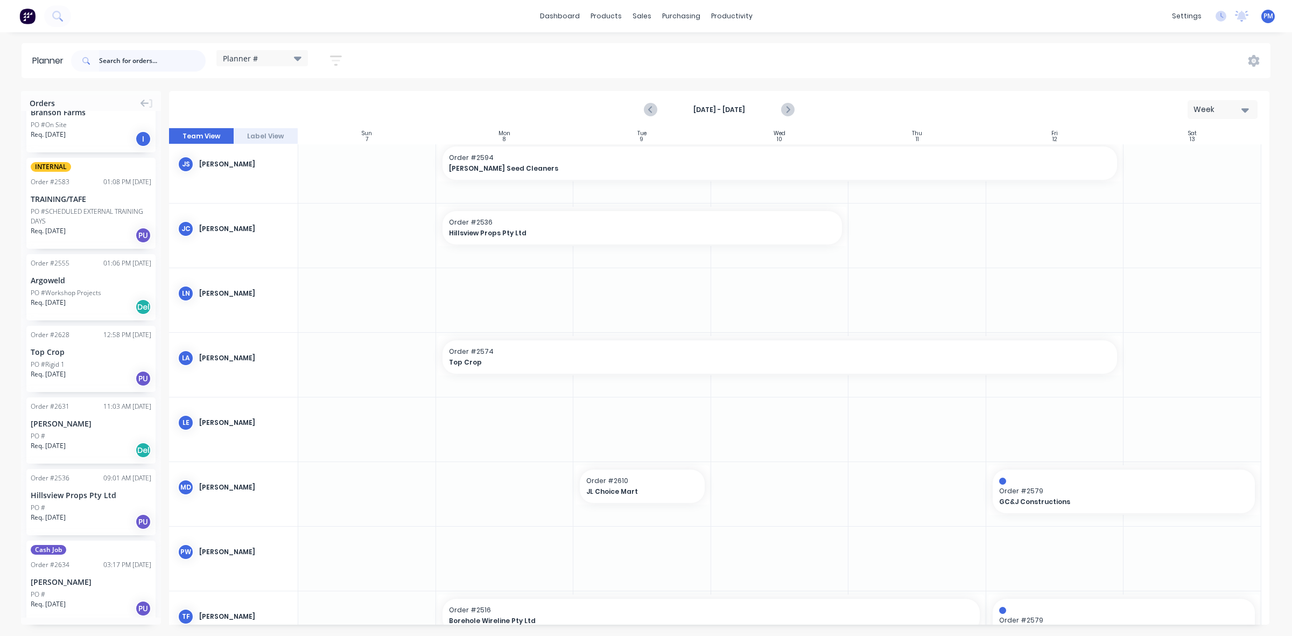
click at [138, 62] on input "text" at bounding box center [152, 61] width 107 height 22
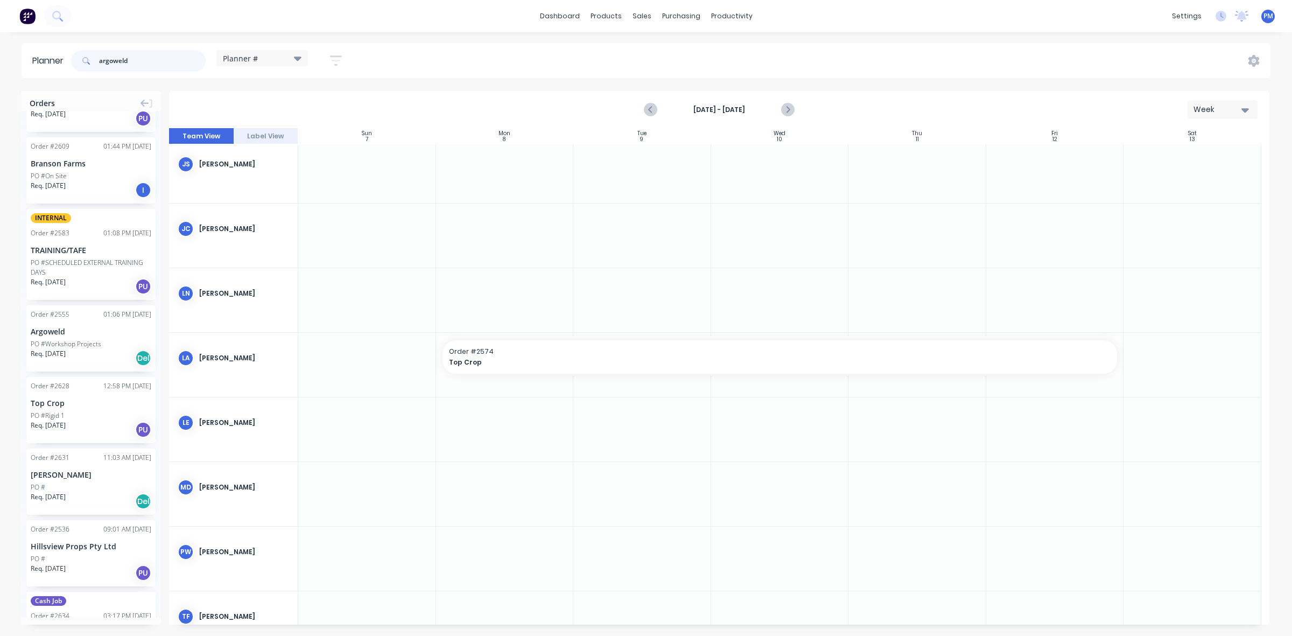
scroll to position [875, 0]
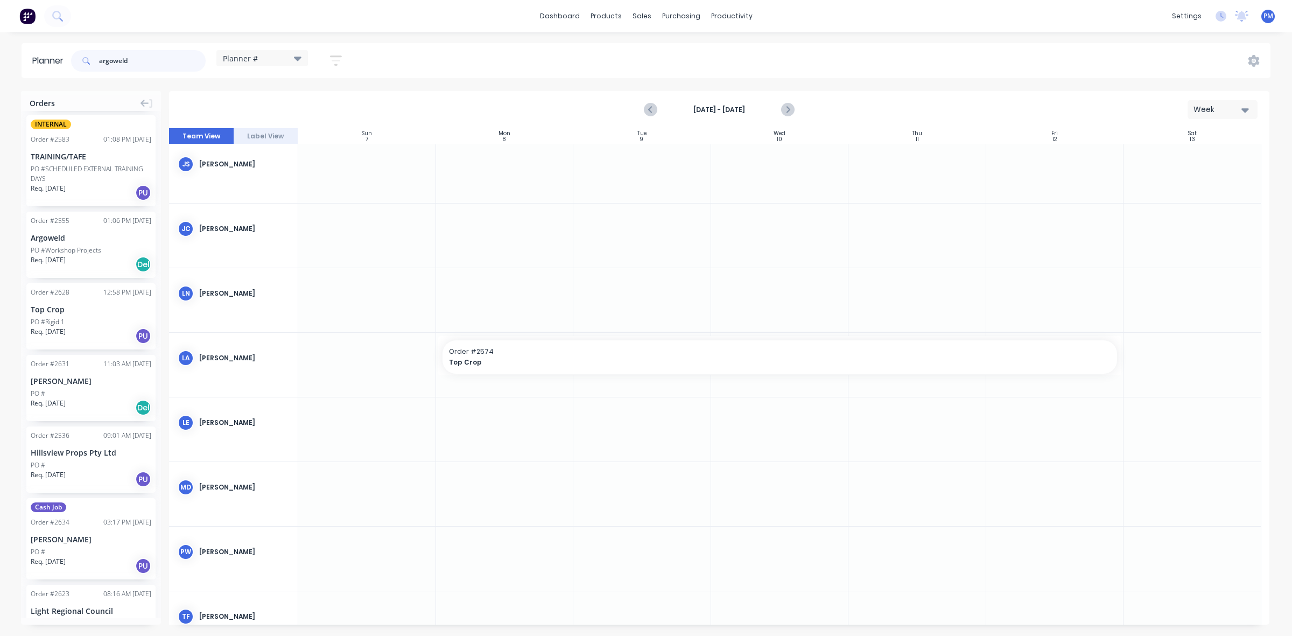
type input "argoweld"
drag, startPoint x: 68, startPoint y: 235, endPoint x: 328, endPoint y: 276, distance: 263.9
drag, startPoint x: 432, startPoint y: 289, endPoint x: 485, endPoint y: 286, distance: 52.8
drag, startPoint x: 136, startPoint y: 61, endPoint x: 100, endPoint y: 60, distance: 36.1
click at [100, 60] on input "argoweld" at bounding box center [152, 61] width 107 height 22
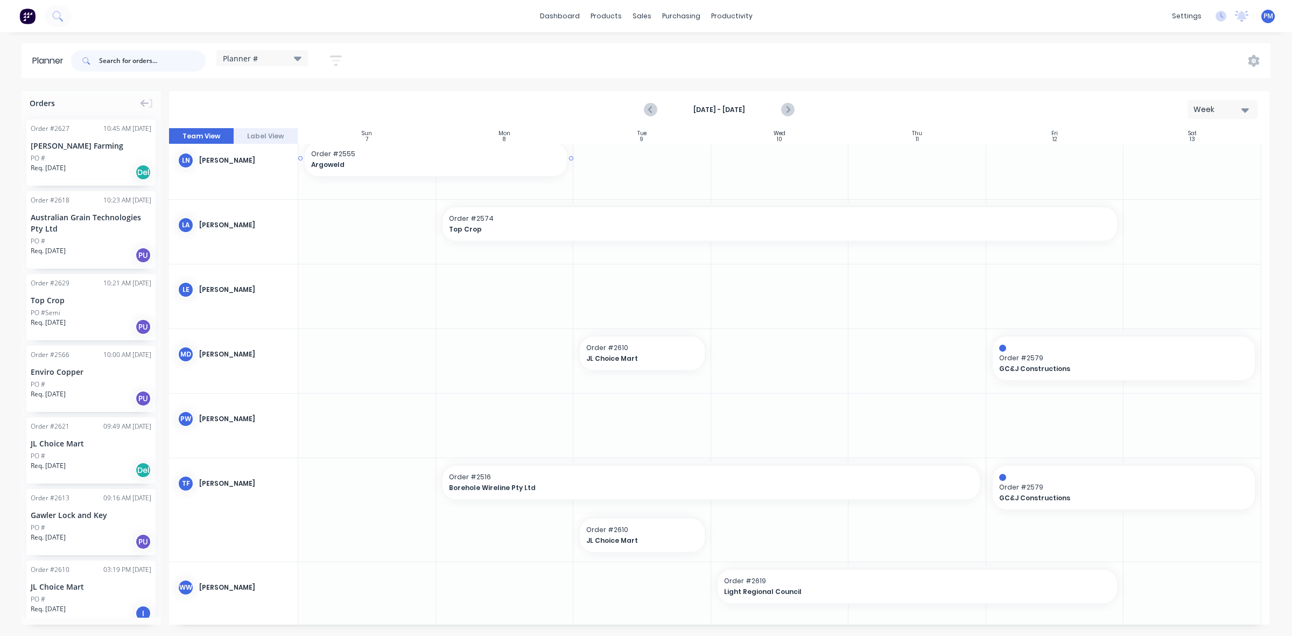
scroll to position [278, 0]
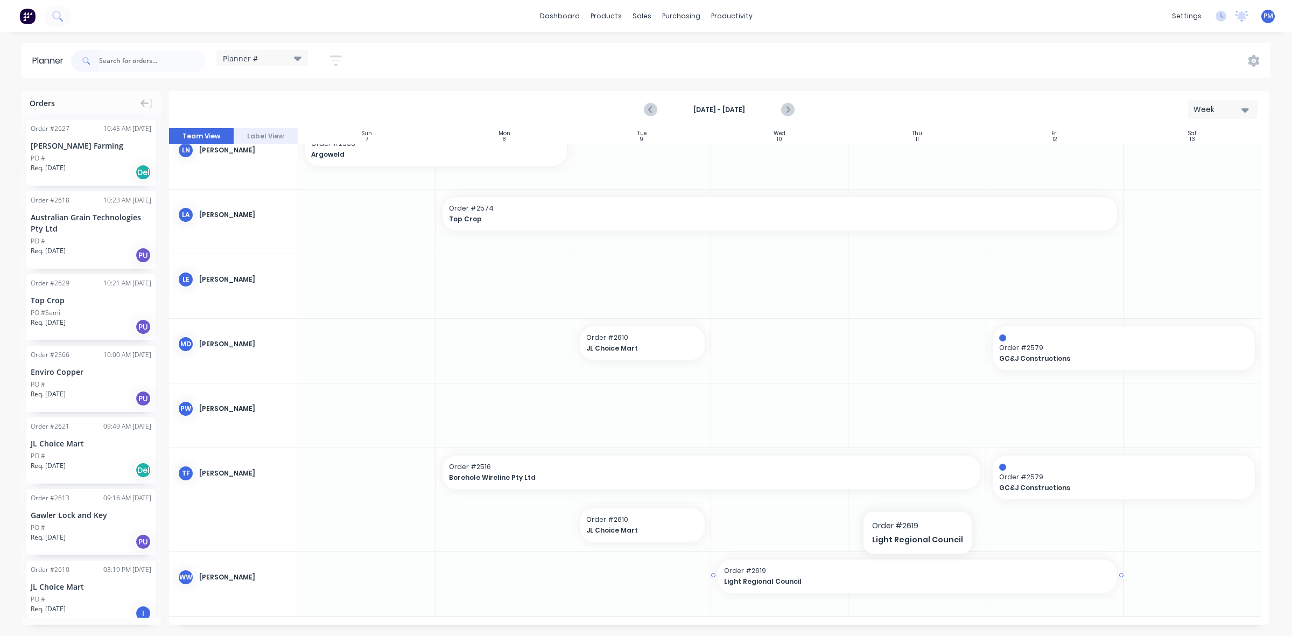
click at [810, 576] on div "Light Regional Council" at bounding box center [917, 581] width 387 height 10
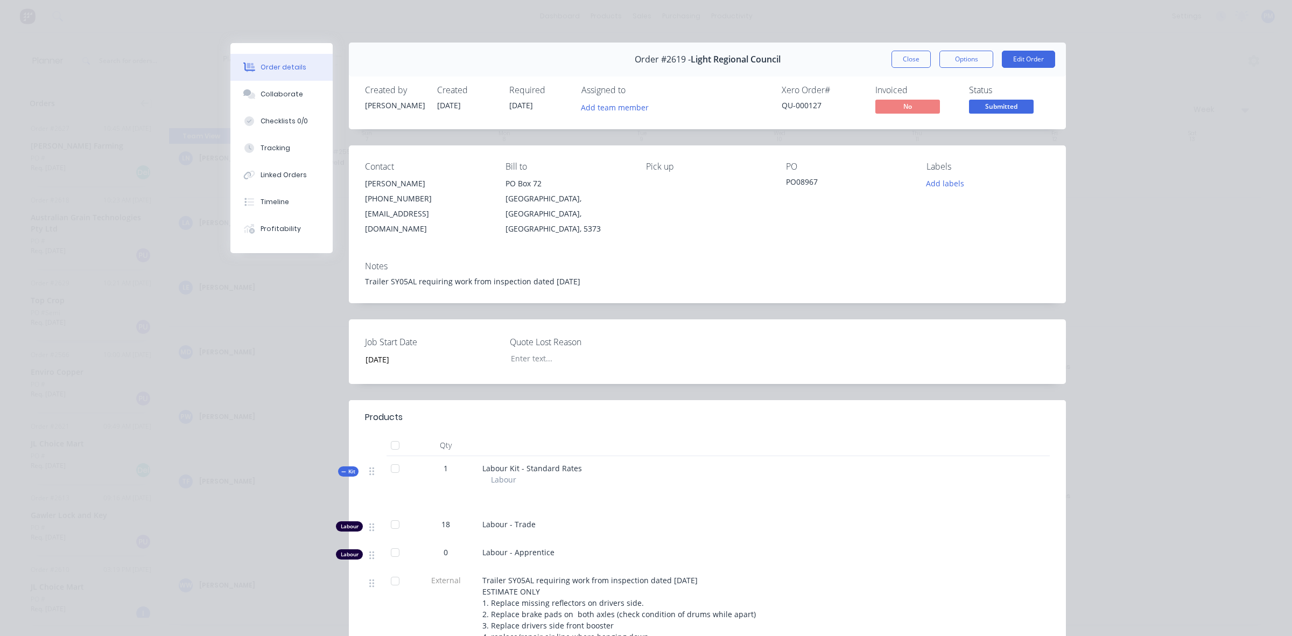
scroll to position [0, 0]
click at [912, 61] on button "Close" at bounding box center [911, 59] width 39 height 17
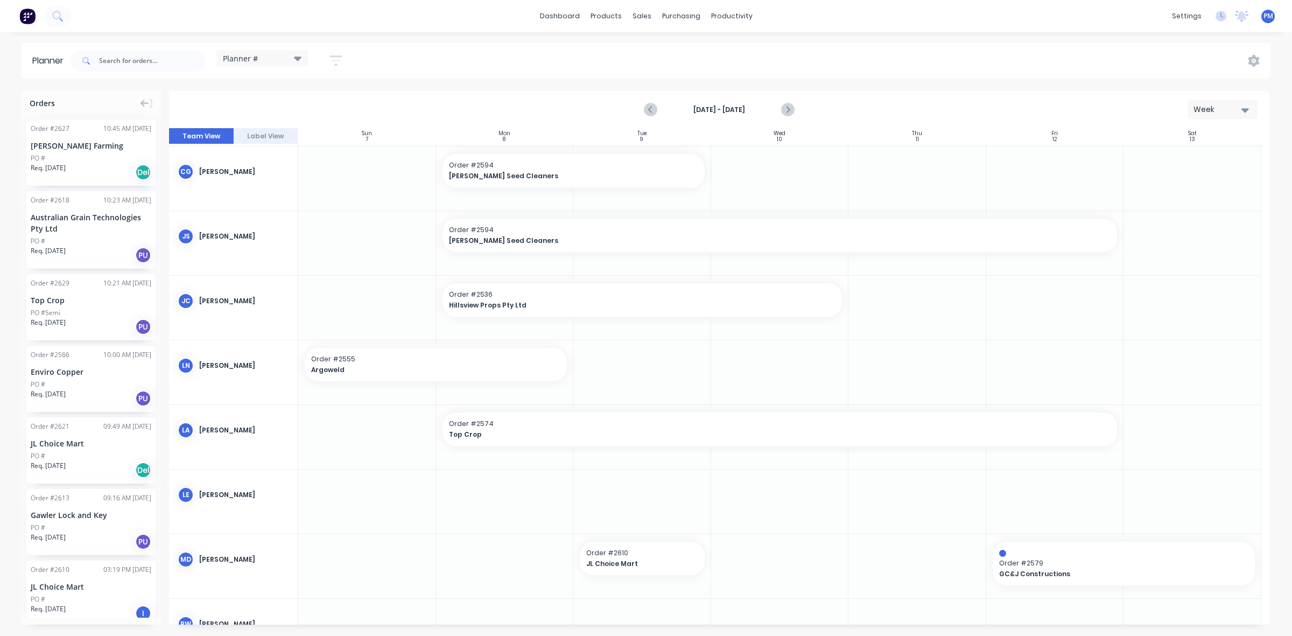
scroll to position [67, 0]
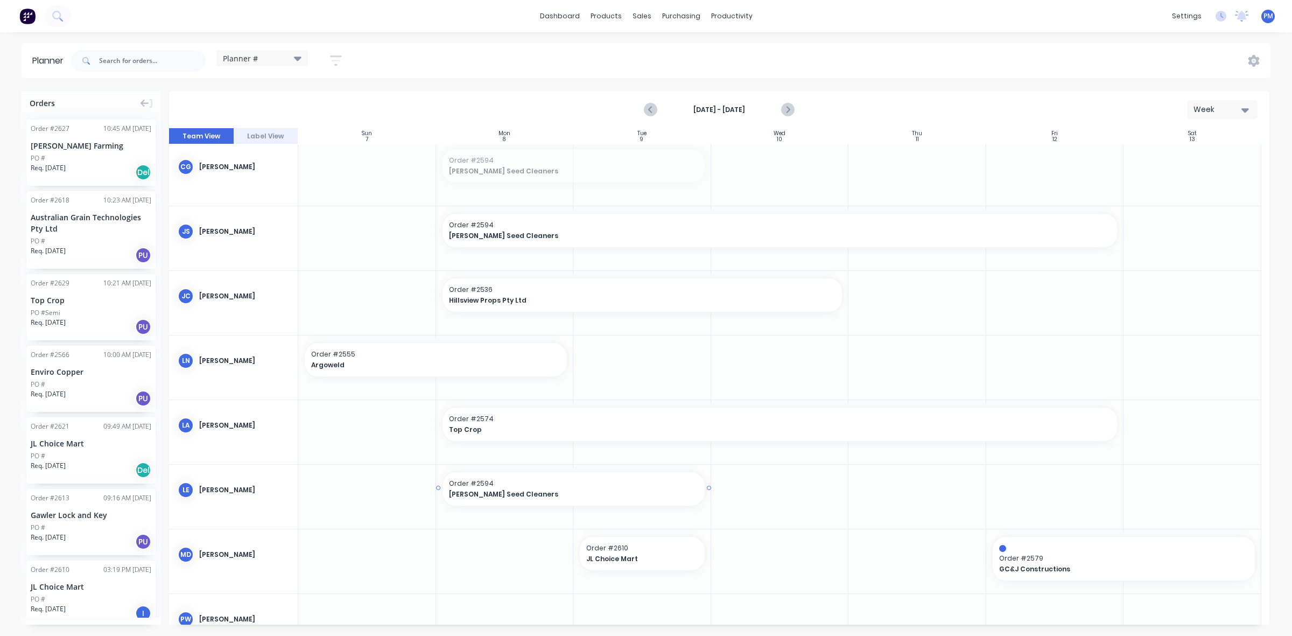
drag, startPoint x: 566, startPoint y: 162, endPoint x: 541, endPoint y: 501, distance: 340.7
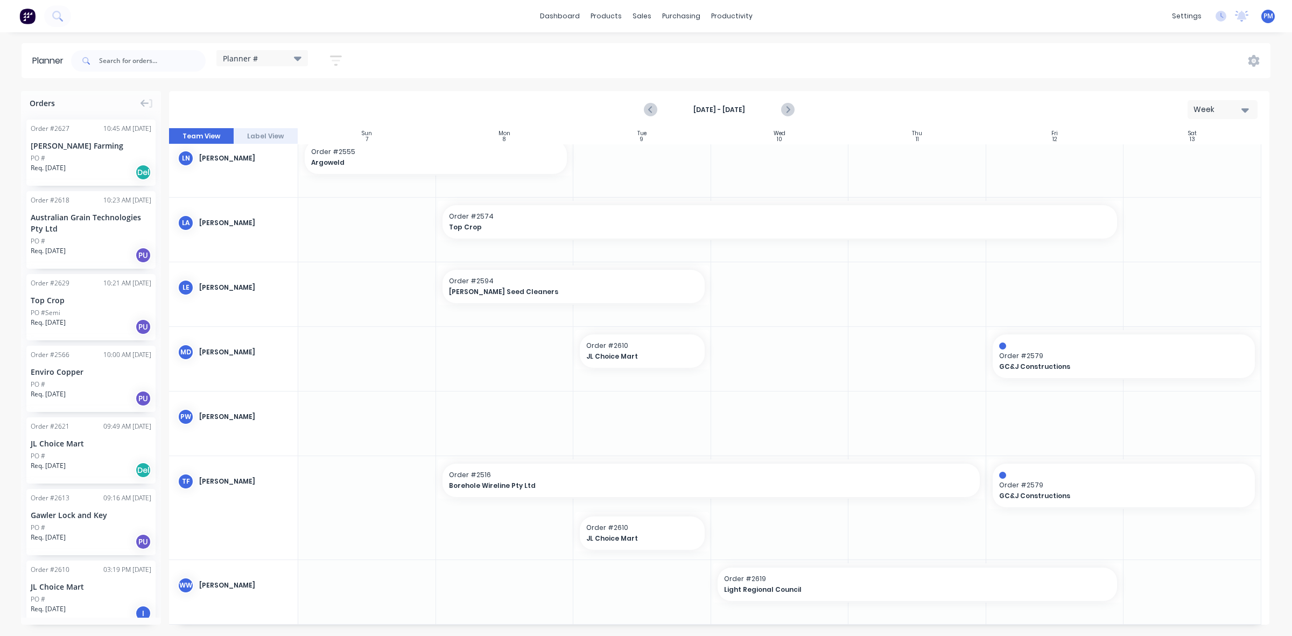
scroll to position [278, 0]
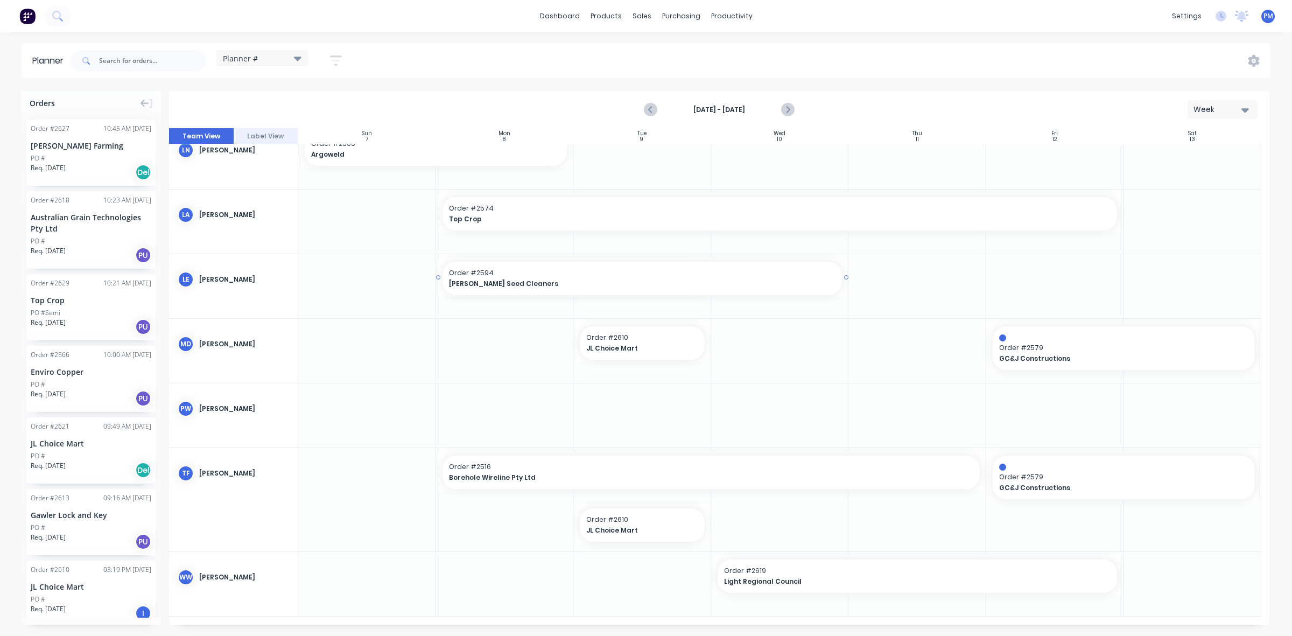
drag, startPoint x: 704, startPoint y: 277, endPoint x: 777, endPoint y: 277, distance: 72.7
drag, startPoint x: 94, startPoint y: 149, endPoint x: 482, endPoint y: 345, distance: 435.2
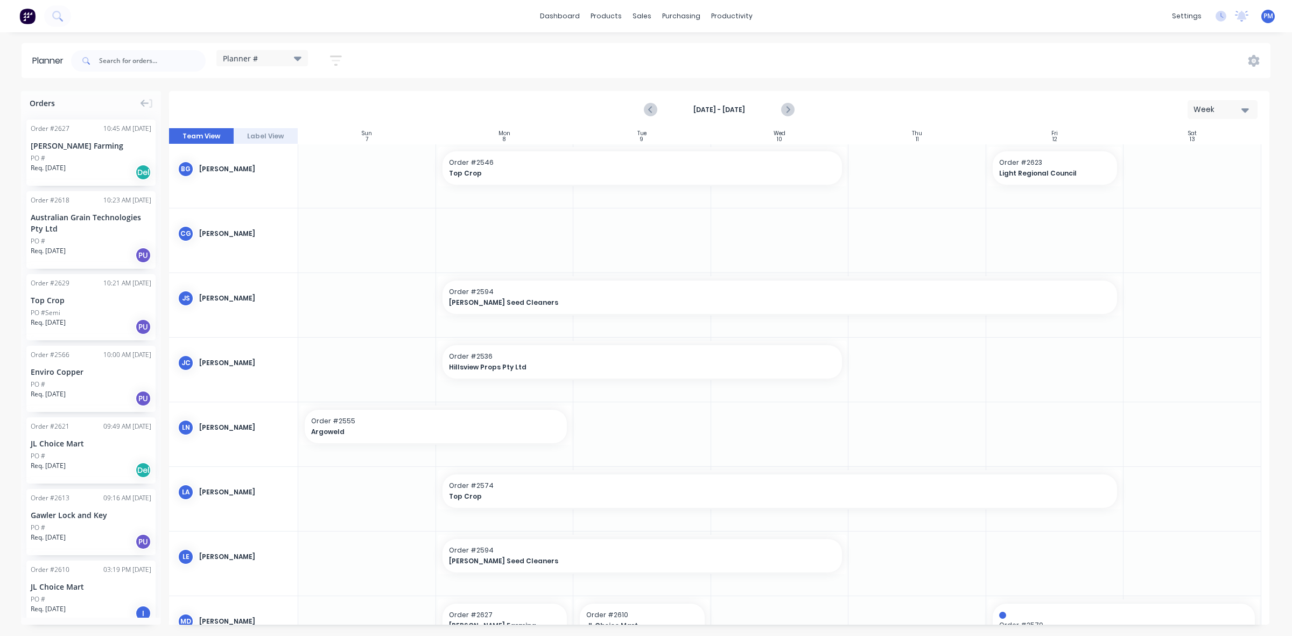
scroll to position [0, 0]
drag, startPoint x: 437, startPoint y: 167, endPoint x: 930, endPoint y: 172, distance: 492.7
drag, startPoint x: 810, startPoint y: 163, endPoint x: 891, endPoint y: 163, distance: 80.8
drag, startPoint x: 81, startPoint y: 153, endPoint x: 492, endPoint y: 151, distance: 410.9
click at [492, 151] on div "Orders Order # 2627 10:45 AM [DATE] [PERSON_NAME] Farming PO # Req. [DATE] Del …" at bounding box center [646, 363] width 1292 height 544
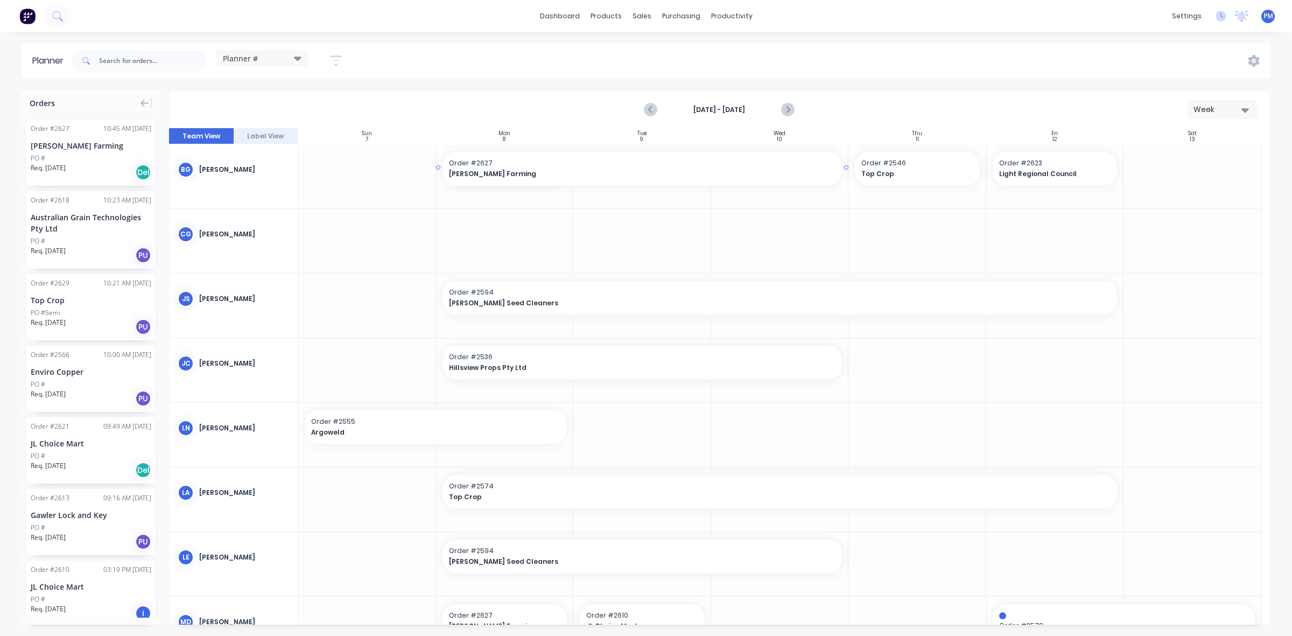
drag, startPoint x: 569, startPoint y: 167, endPoint x: 736, endPoint y: 167, distance: 166.9
click at [1060, 167] on span "Order # 2623" at bounding box center [1055, 163] width 112 height 10
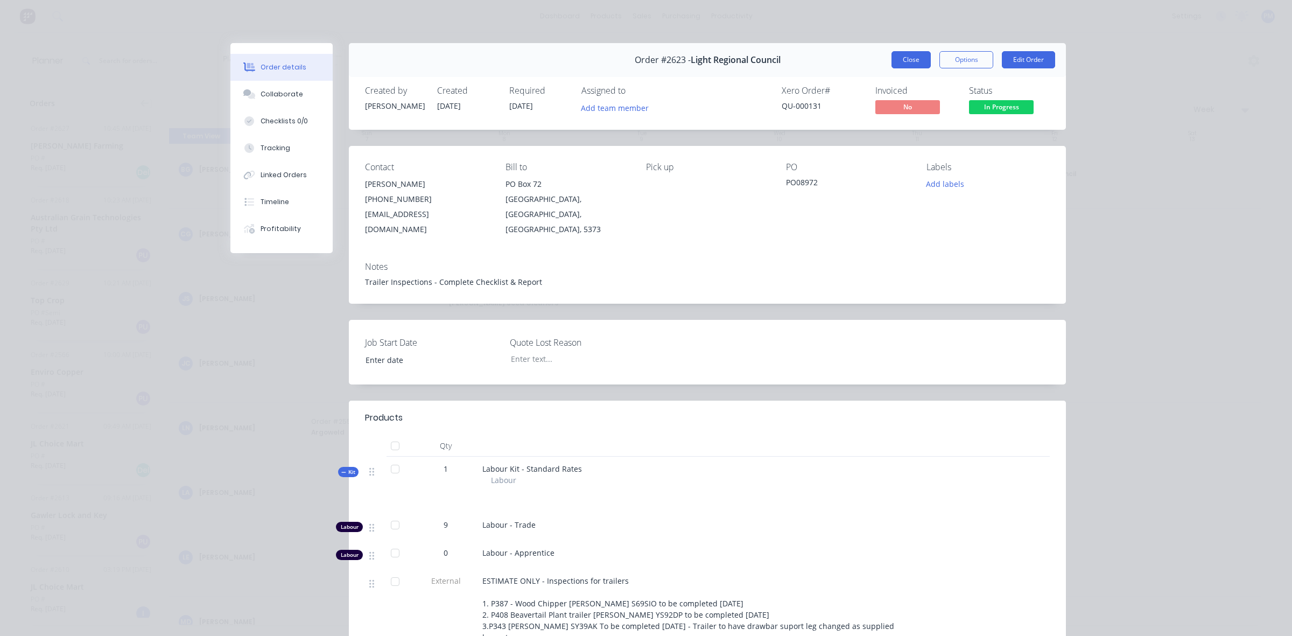
click at [903, 62] on button "Close" at bounding box center [911, 59] width 39 height 17
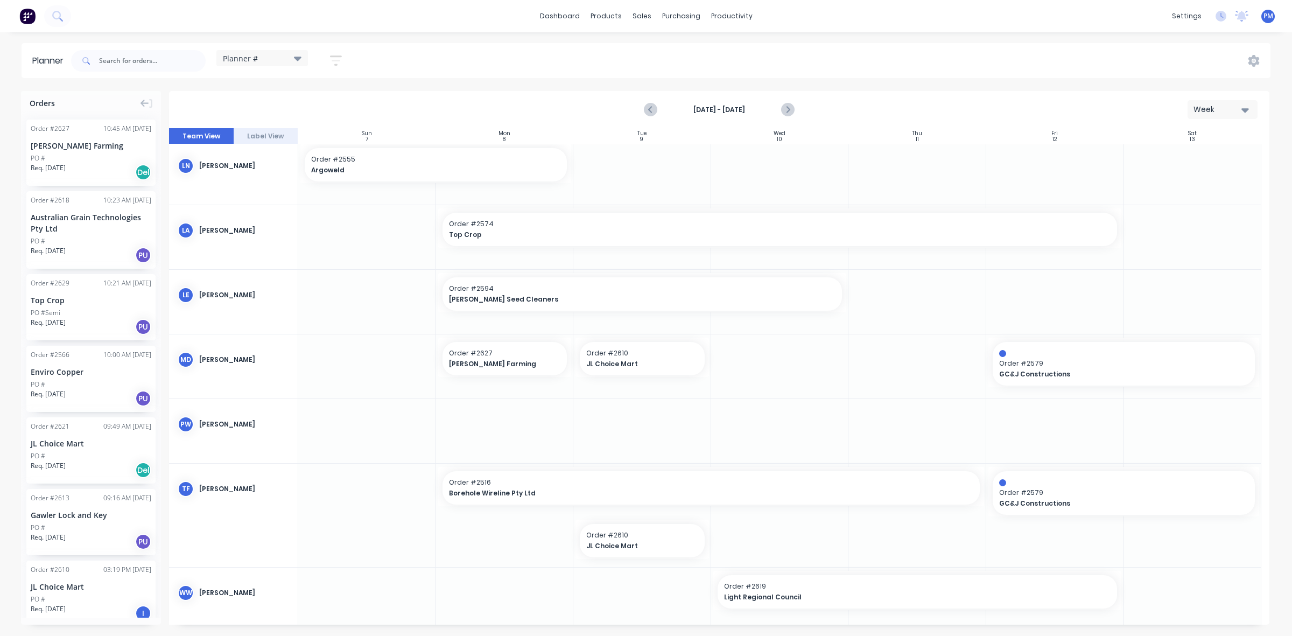
scroll to position [278, 0]
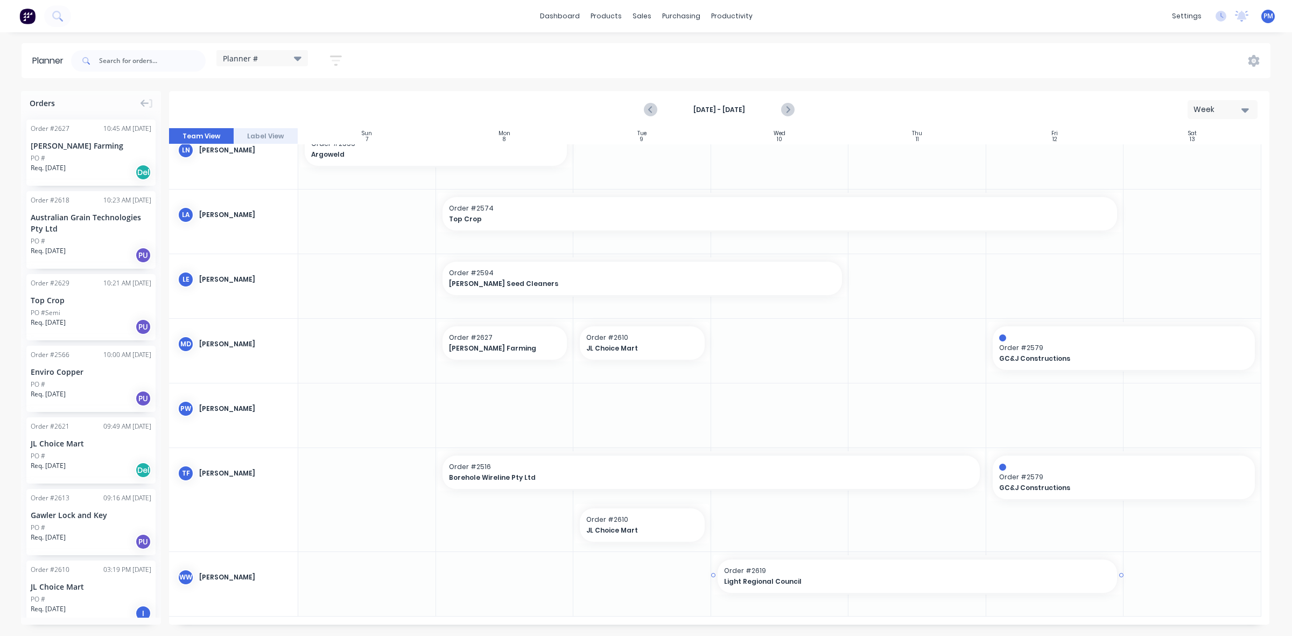
click at [853, 579] on span "Light Regional Council" at bounding box center [898, 582] width 348 height 10
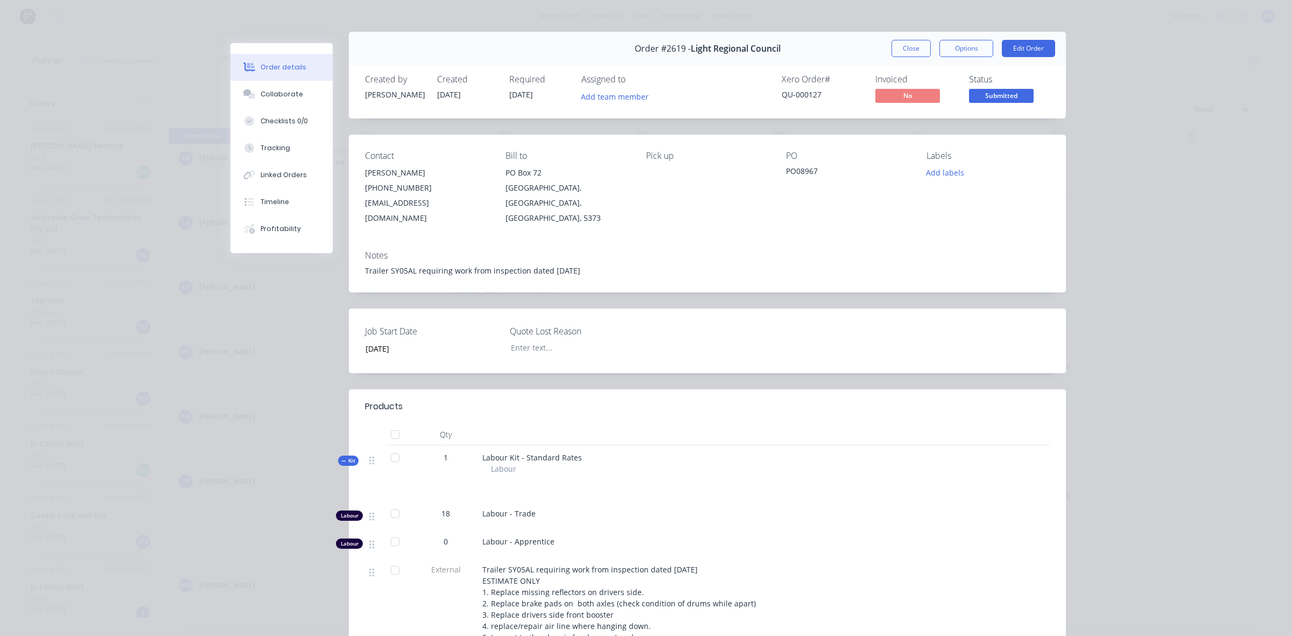
scroll to position [0, 0]
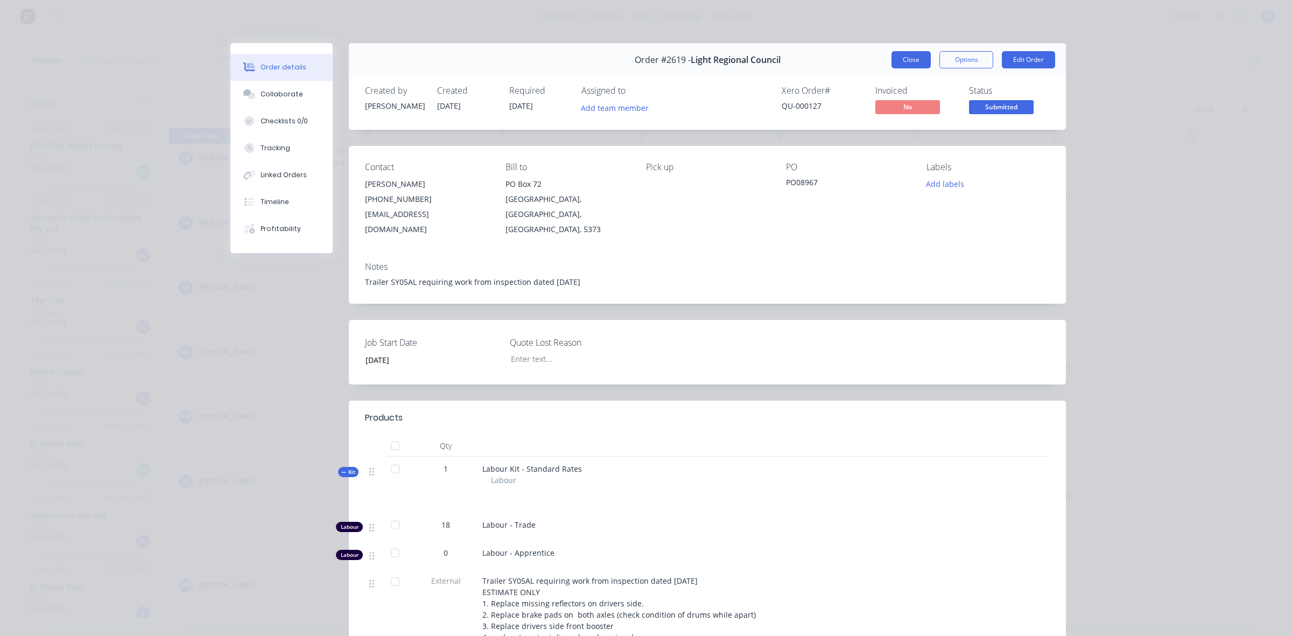
click at [898, 57] on button "Close" at bounding box center [911, 59] width 39 height 17
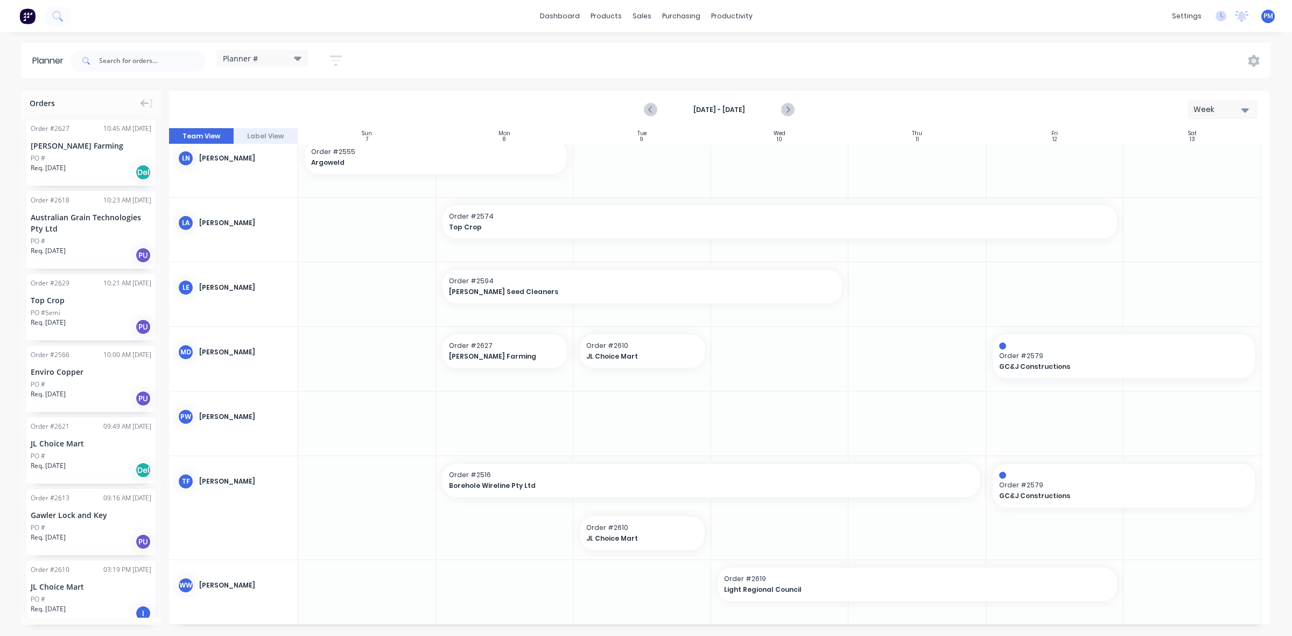
scroll to position [278, 0]
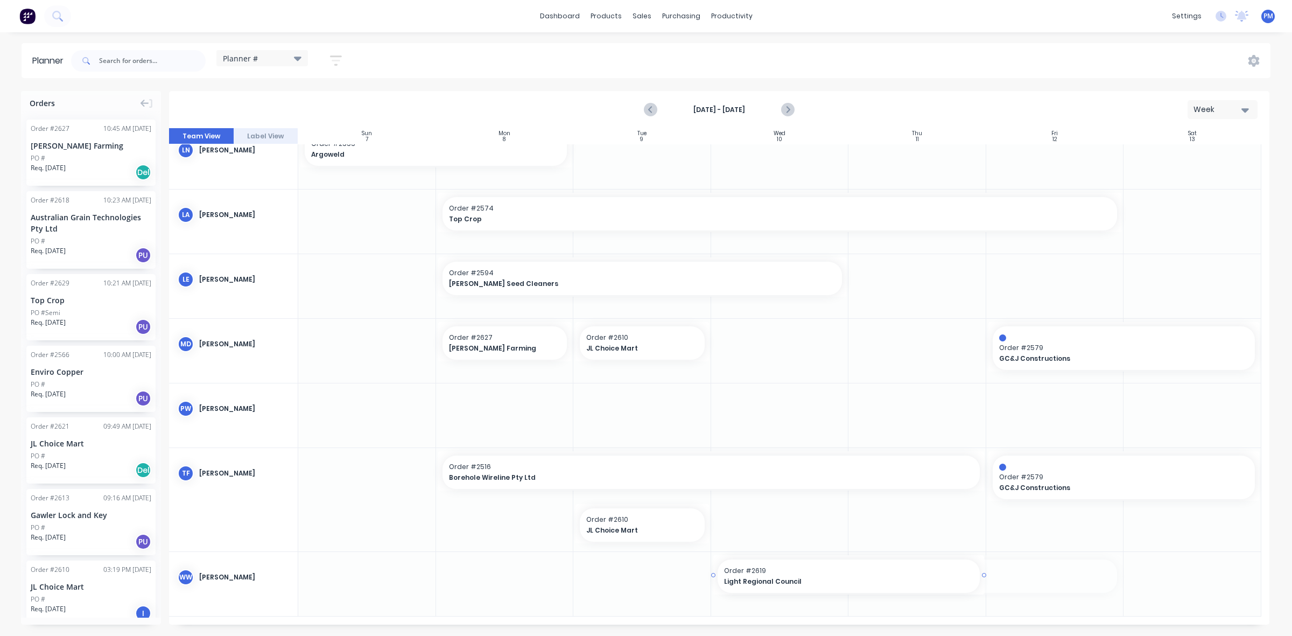
drag, startPoint x: 1116, startPoint y: 573, endPoint x: 981, endPoint y: 577, distance: 135.2
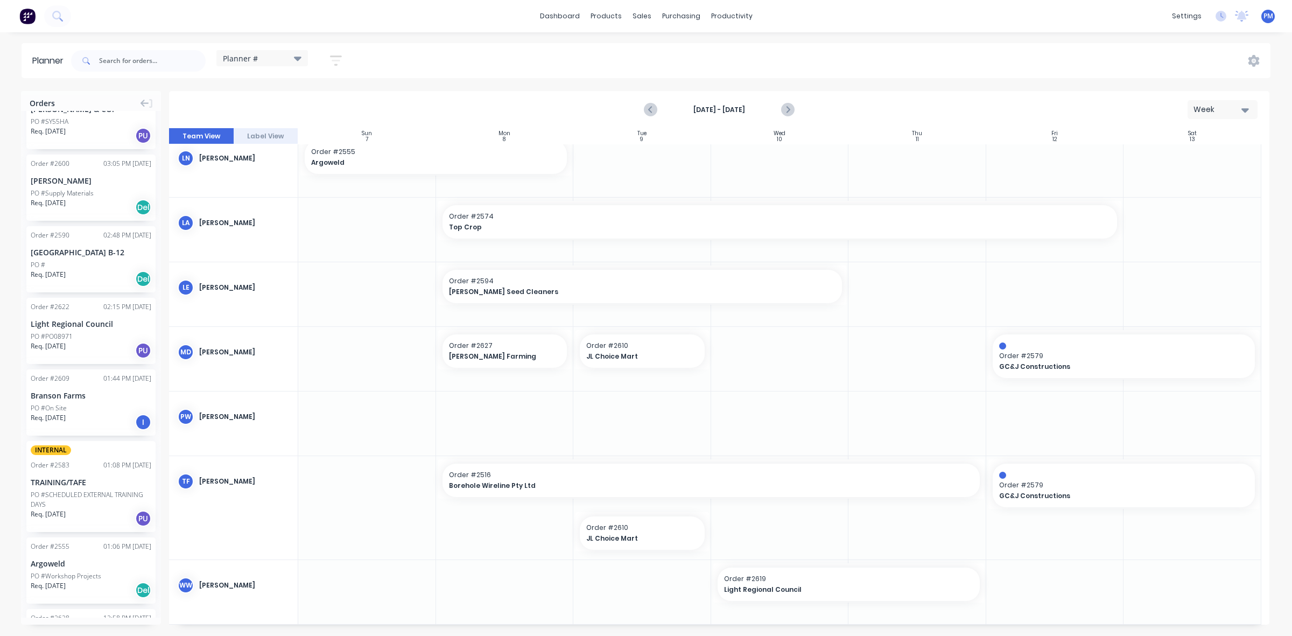
scroll to position [606, 0]
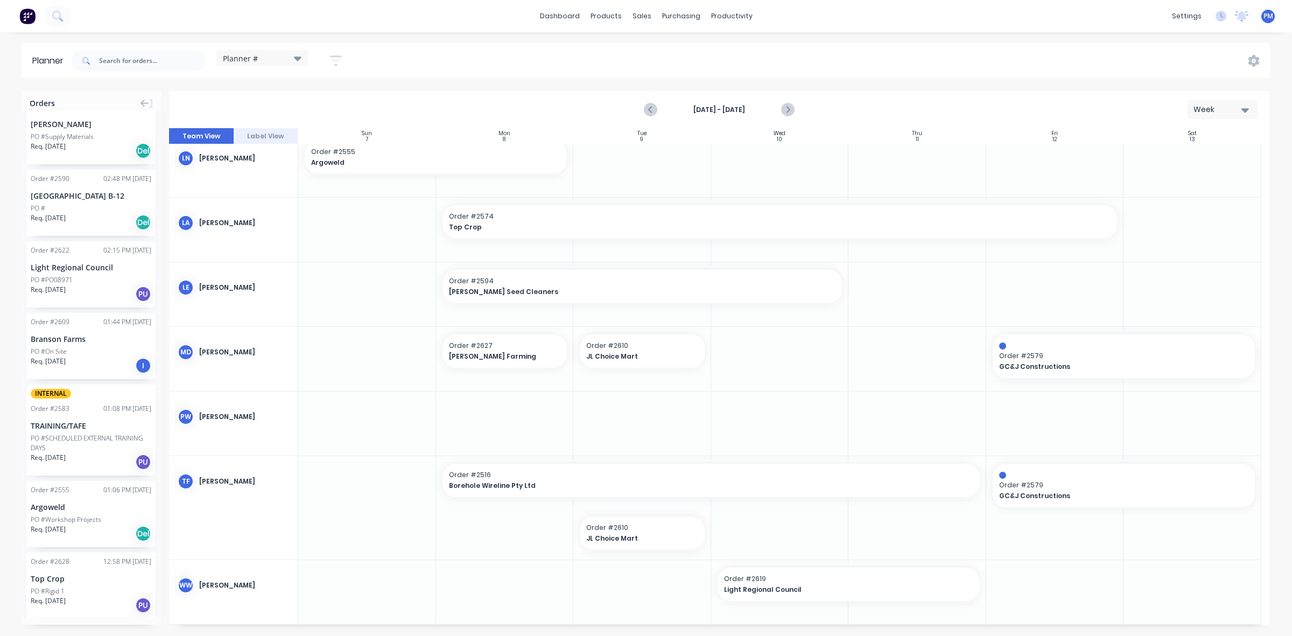
click at [75, 270] on div "Light Regional Council" at bounding box center [91, 267] width 121 height 11
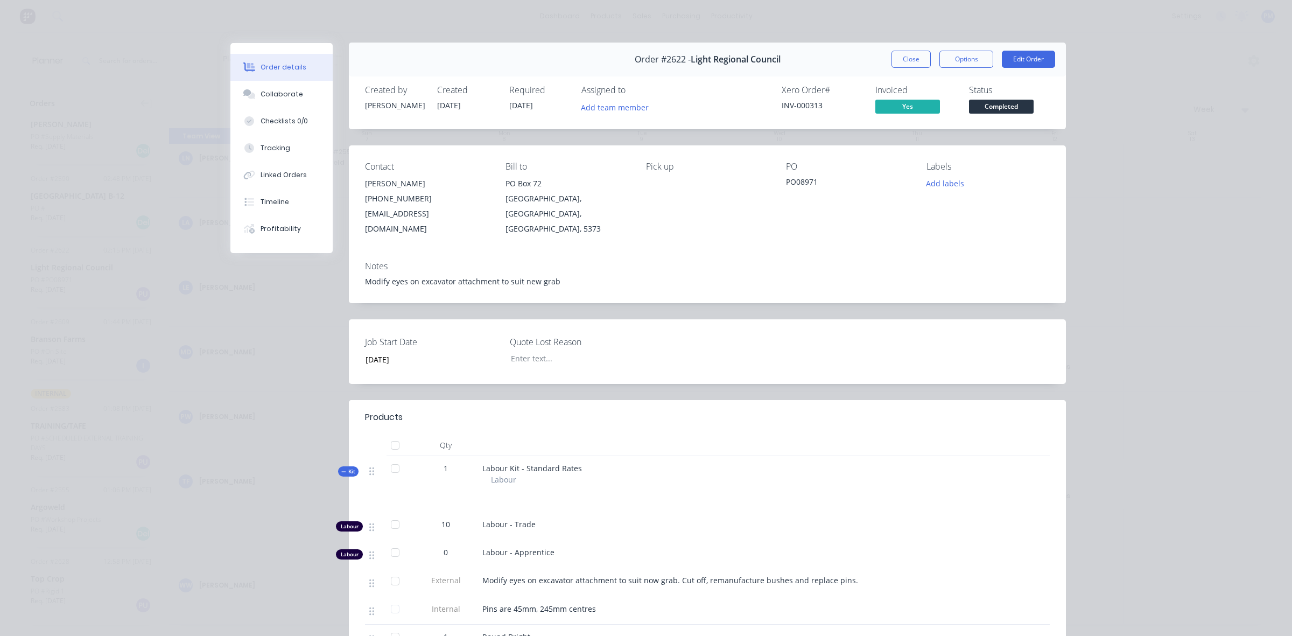
scroll to position [0, 0]
click at [906, 57] on button "Close" at bounding box center [911, 59] width 39 height 17
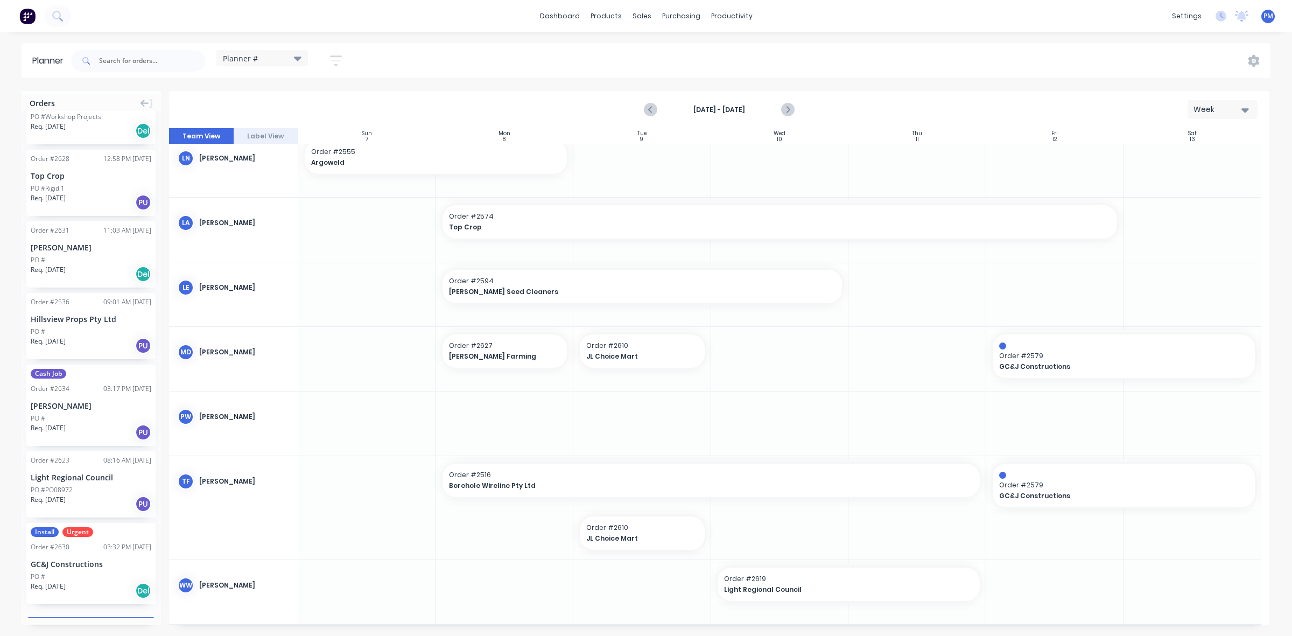
scroll to position [1034, 0]
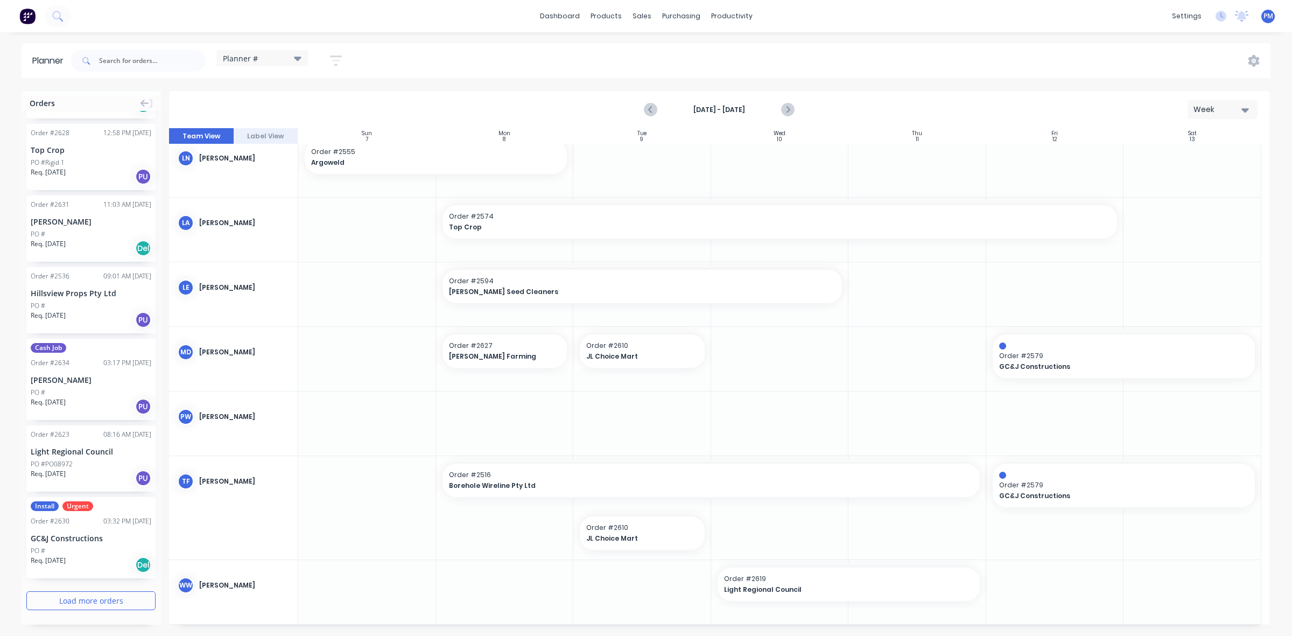
click at [72, 601] on button "Load more orders" at bounding box center [90, 600] width 129 height 19
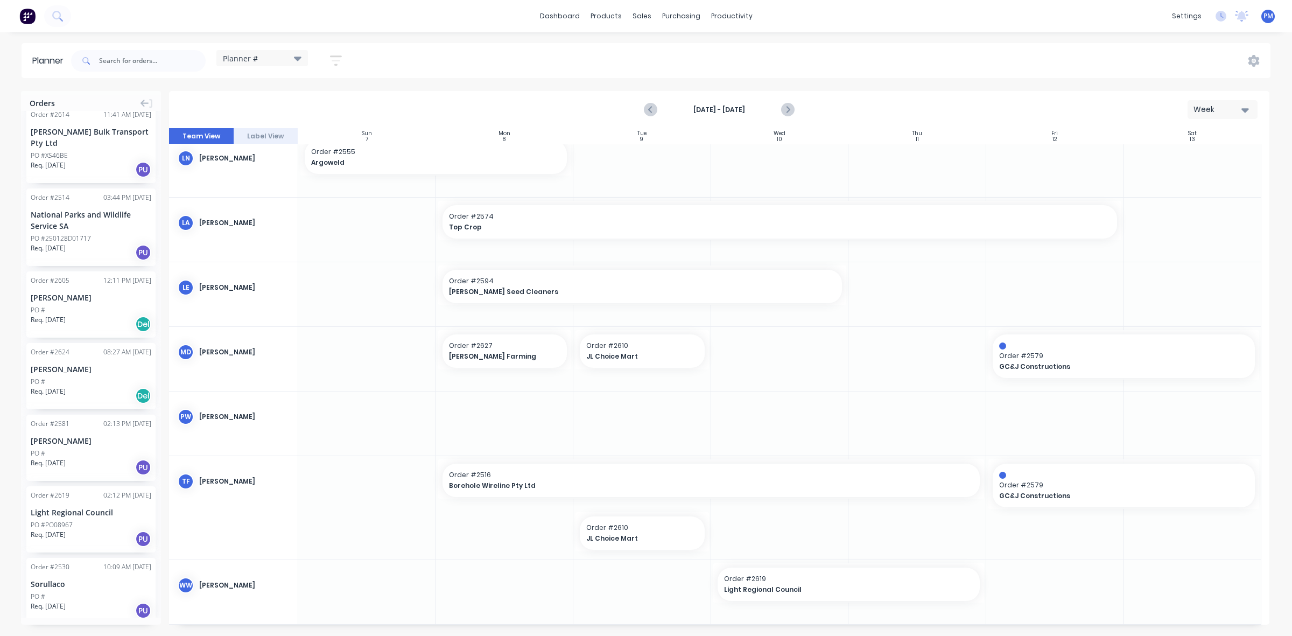
scroll to position [2549, 0]
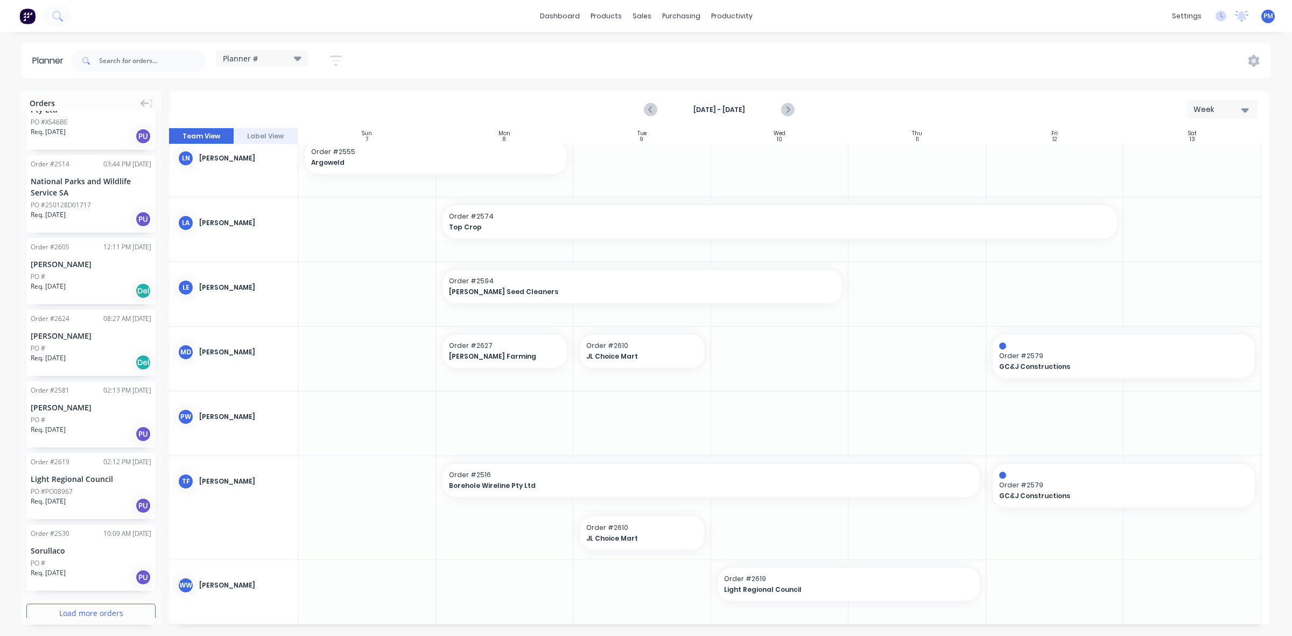
click at [85, 473] on div "Light Regional Council" at bounding box center [91, 478] width 121 height 11
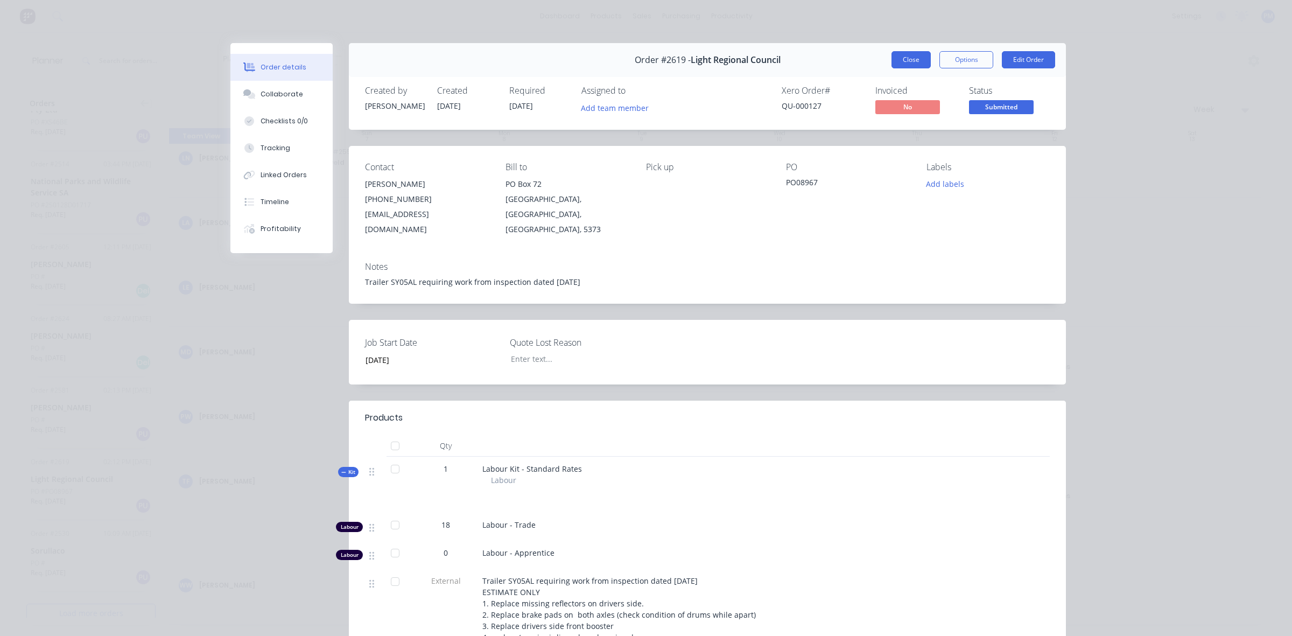
click at [916, 60] on button "Close" at bounding box center [911, 59] width 39 height 17
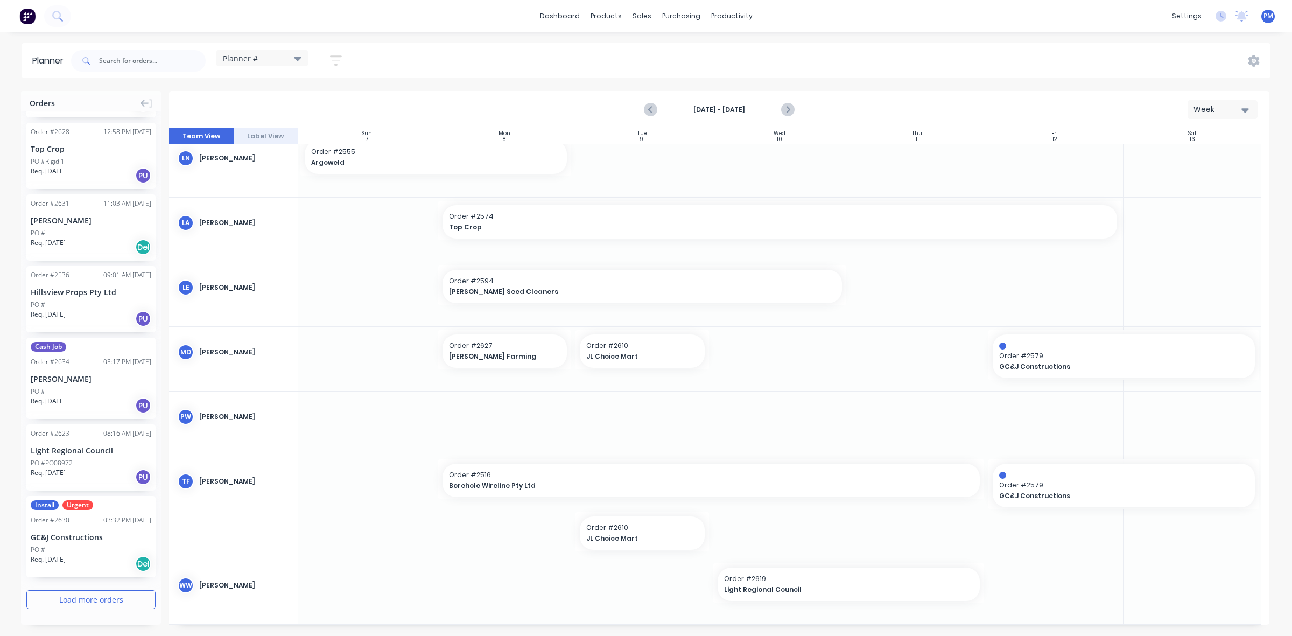
scroll to position [1034, 0]
click at [65, 448] on div "Light Regional Council" at bounding box center [91, 451] width 121 height 11
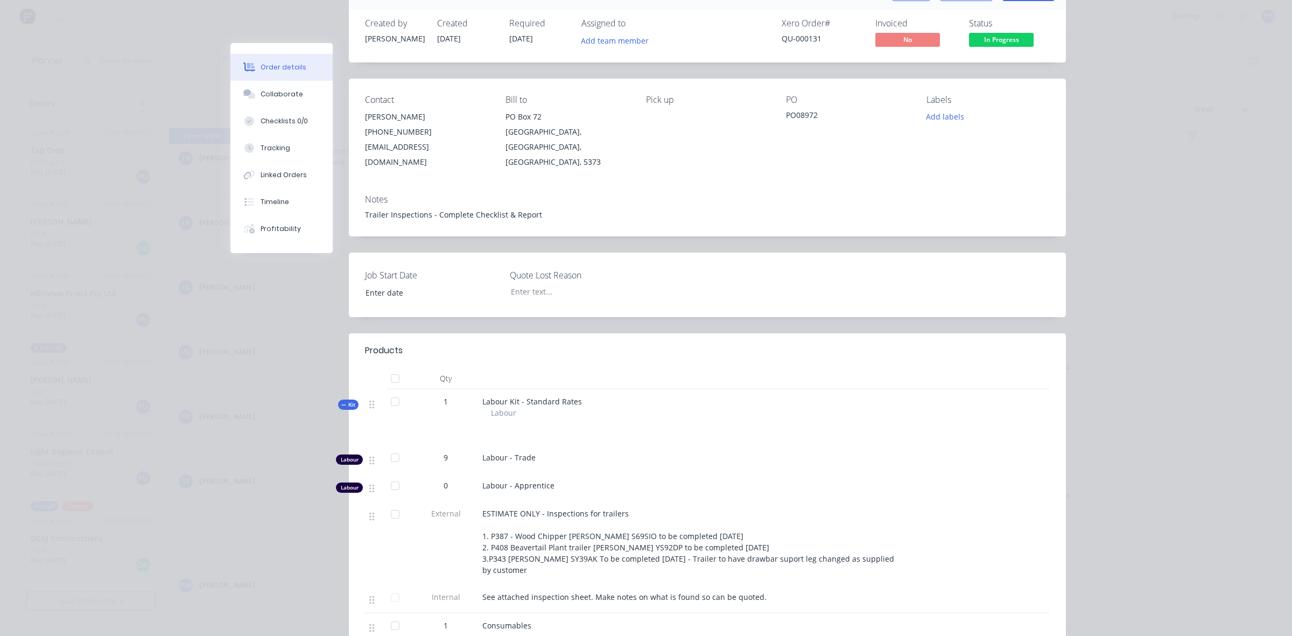
scroll to position [0, 0]
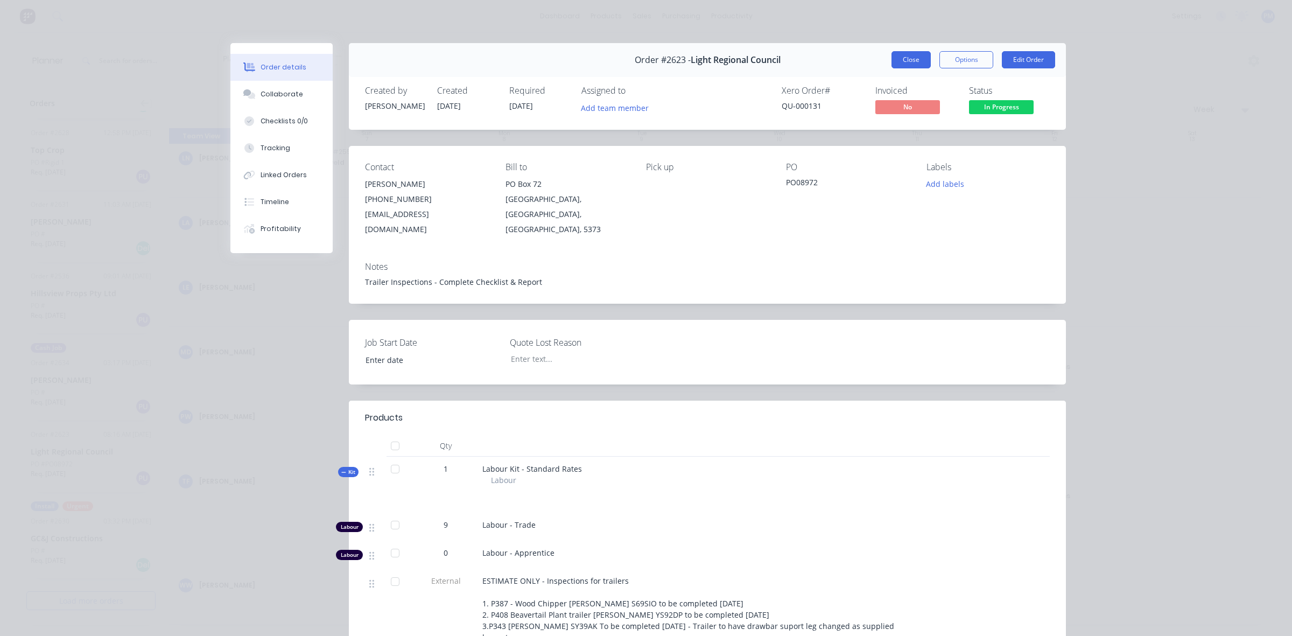
click at [918, 62] on button "Close" at bounding box center [911, 59] width 39 height 17
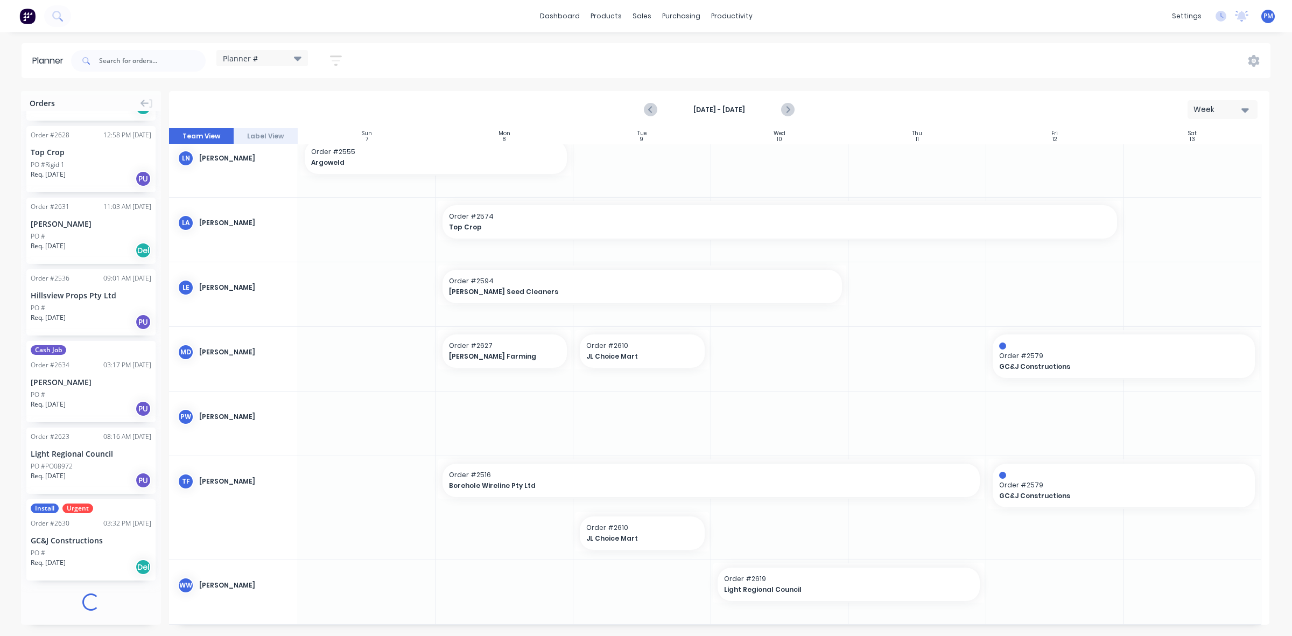
scroll to position [1034, 0]
drag, startPoint x: 65, startPoint y: 444, endPoint x: 1043, endPoint y: 571, distance: 986.6
click at [1033, 585] on span "Light Regional Council" at bounding box center [1049, 590] width 101 height 10
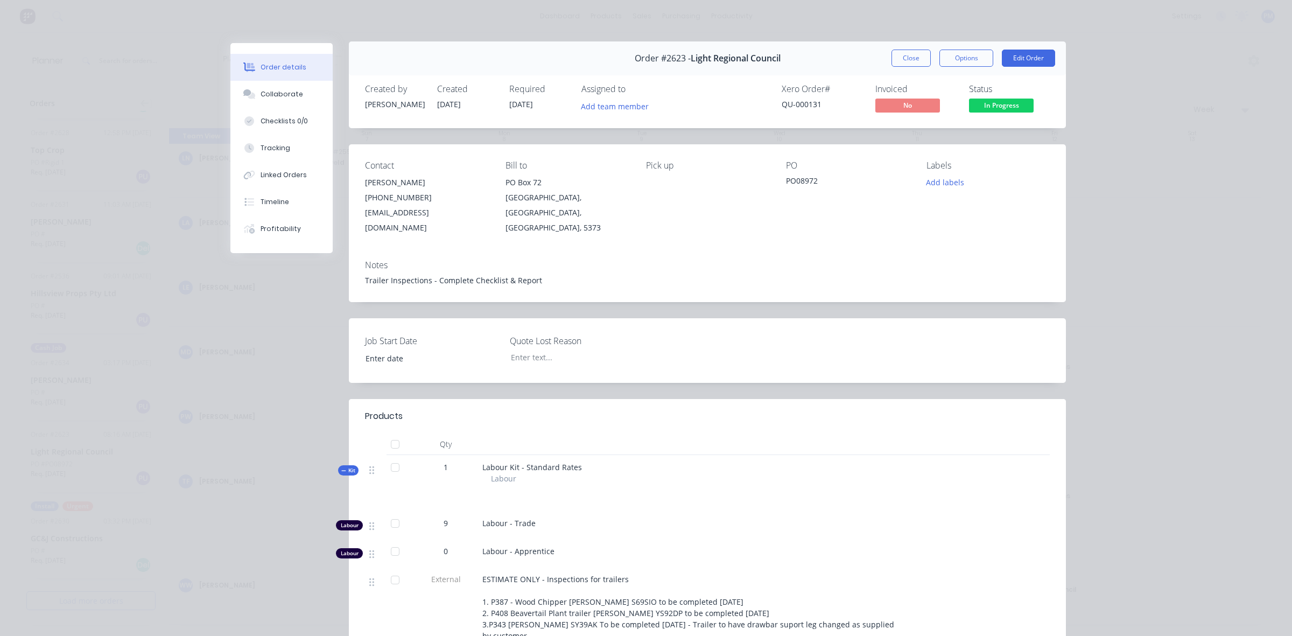
scroll to position [0, 0]
click at [913, 59] on button "Close" at bounding box center [911, 59] width 39 height 17
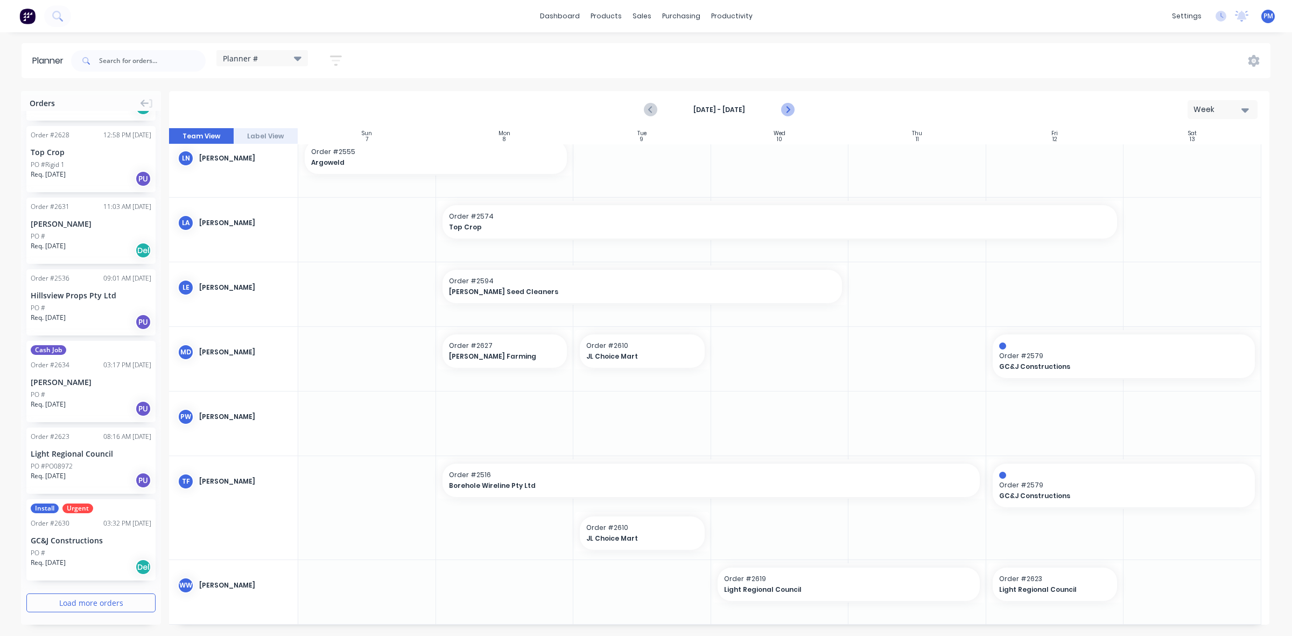
click at [788, 111] on icon "Next page" at bounding box center [787, 110] width 5 height 9
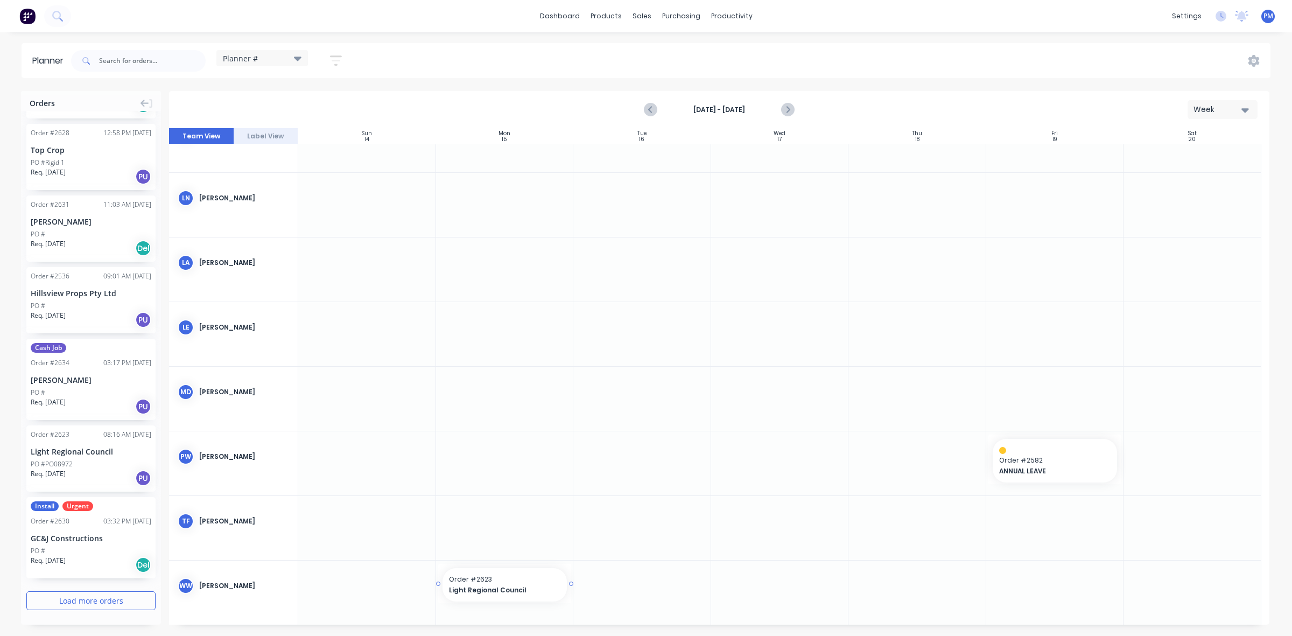
drag, startPoint x: 85, startPoint y: 450, endPoint x: 488, endPoint y: 588, distance: 426.4
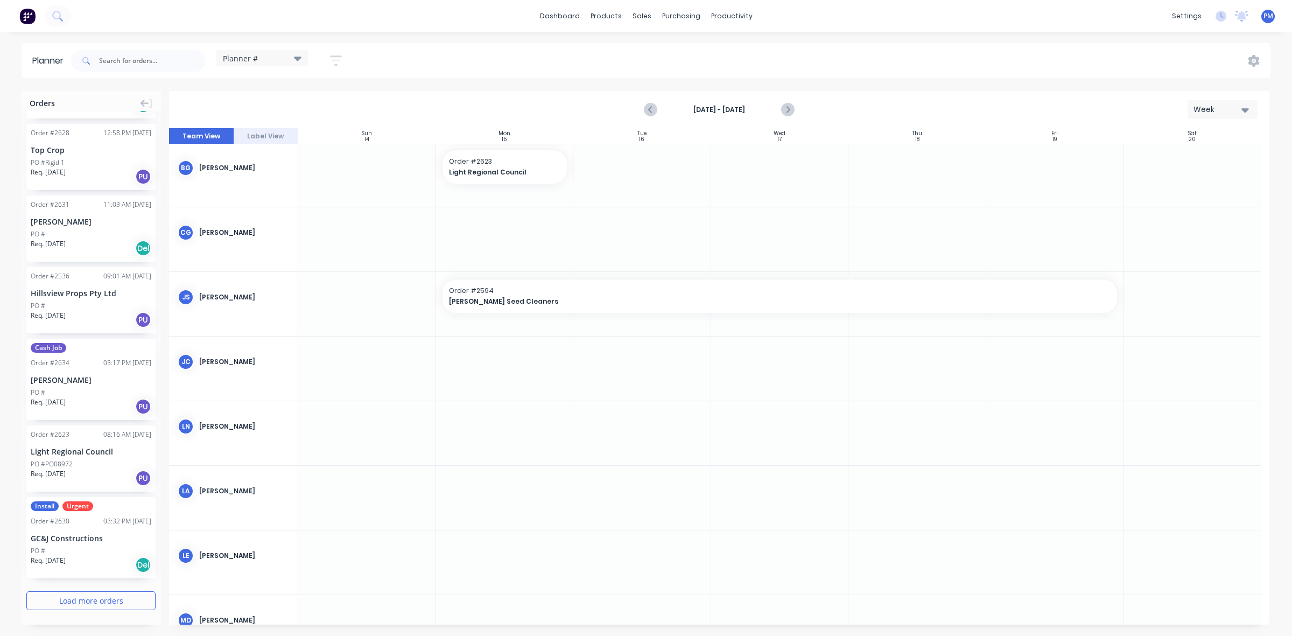
scroll to position [0, 0]
click at [531, 243] on div "Delete timeslot" at bounding box center [556, 247] width 115 height 22
click at [647, 109] on icon "Previous page" at bounding box center [651, 109] width 13 height 13
click at [650, 111] on icon "Previous page" at bounding box center [651, 110] width 5 height 9
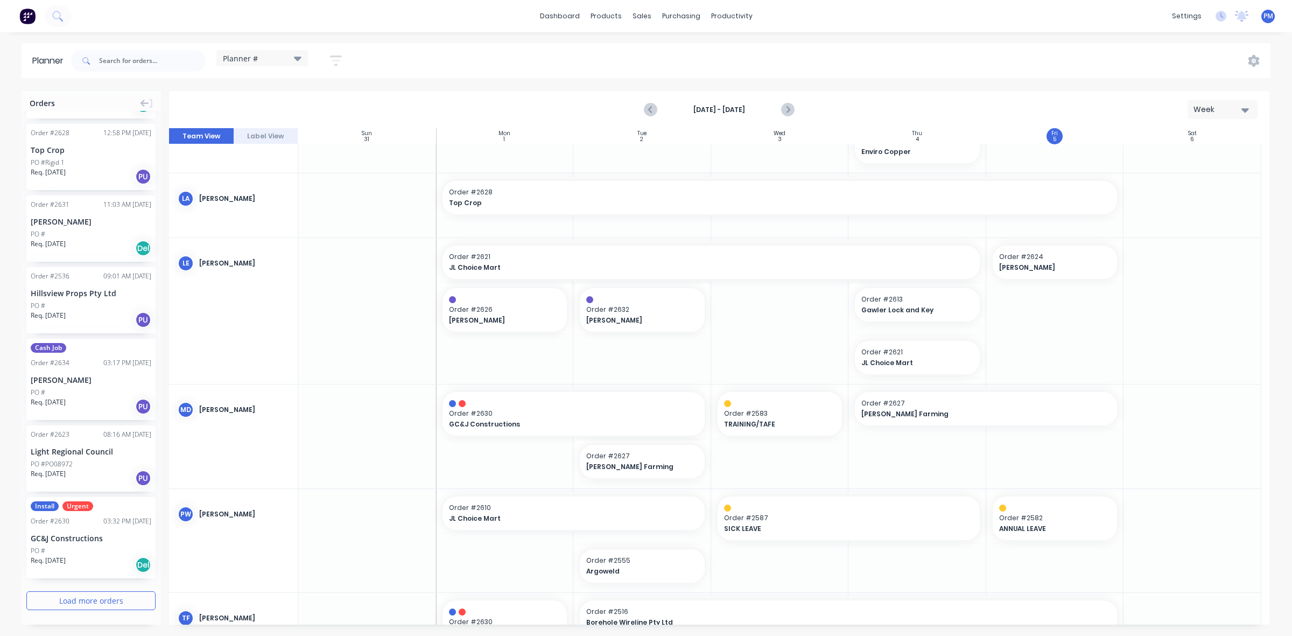
scroll to position [404, 0]
drag, startPoint x: 848, startPoint y: 405, endPoint x: 951, endPoint y: 405, distance: 102.9
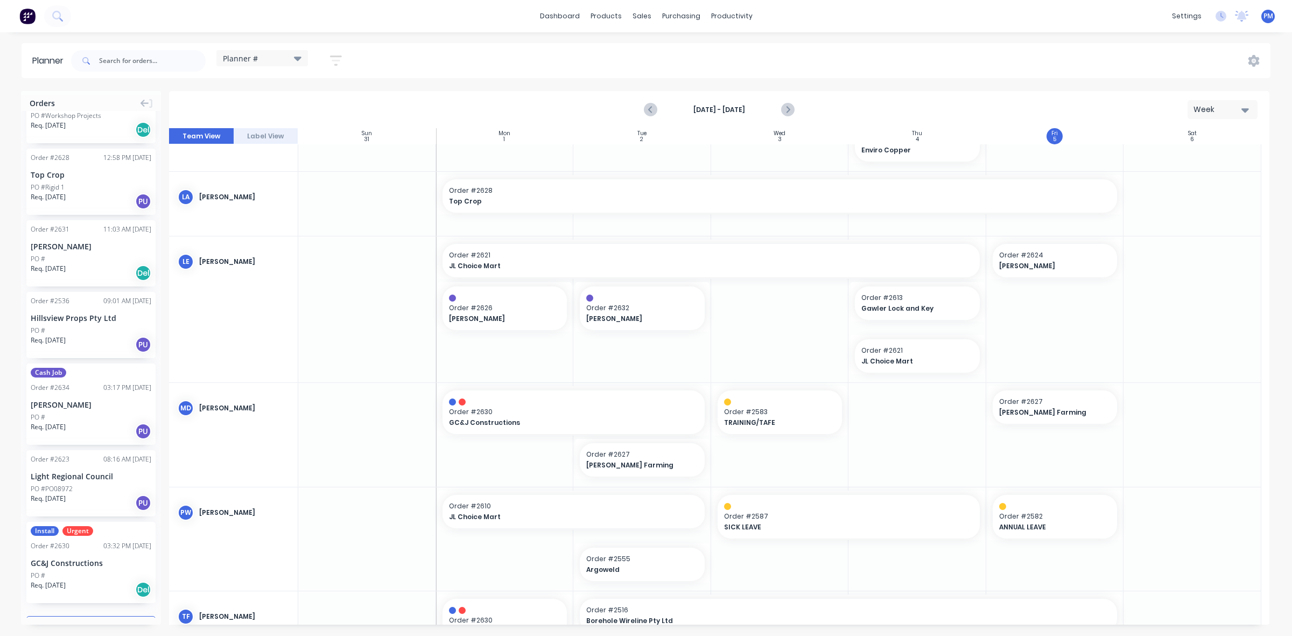
scroll to position [1034, 0]
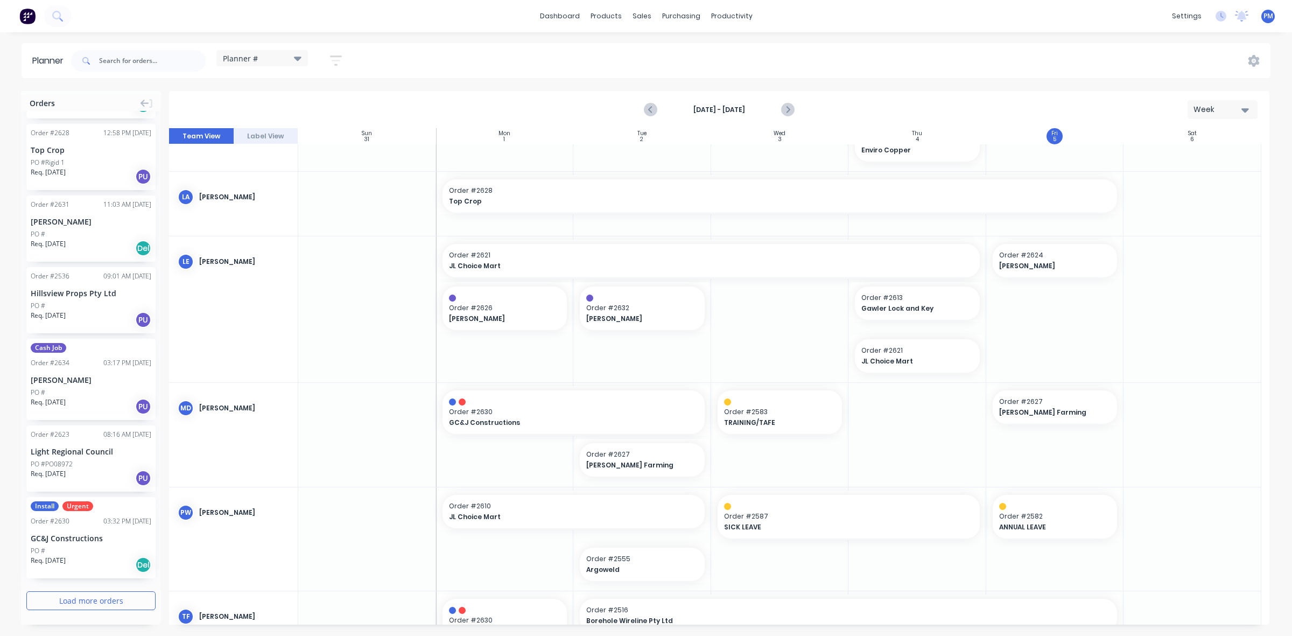
click at [79, 604] on button "Load more orders" at bounding box center [90, 600] width 129 height 19
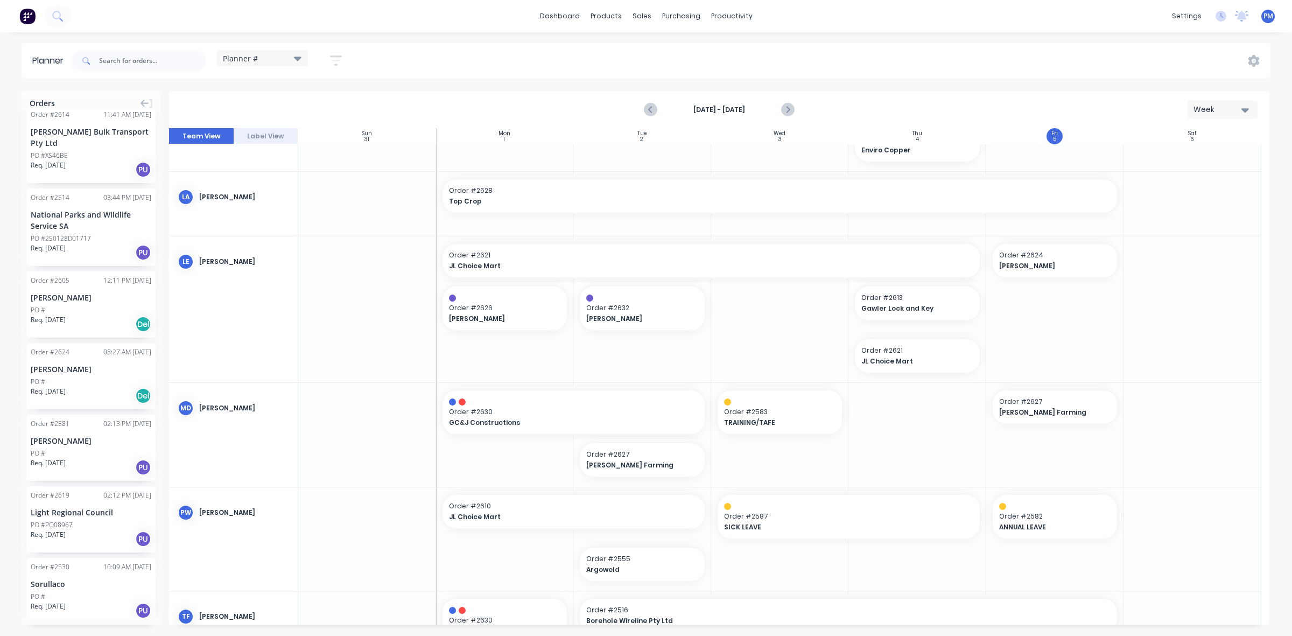
scroll to position [2549, 0]
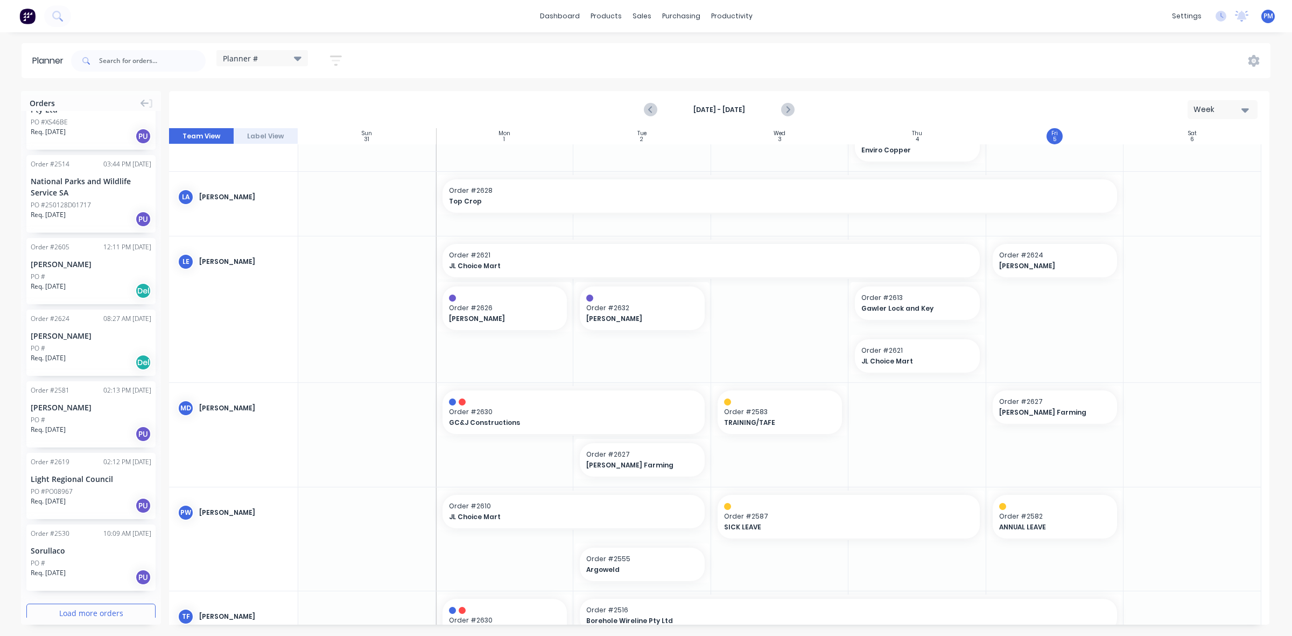
click at [77, 604] on button "Load more orders" at bounding box center [90, 613] width 129 height 19
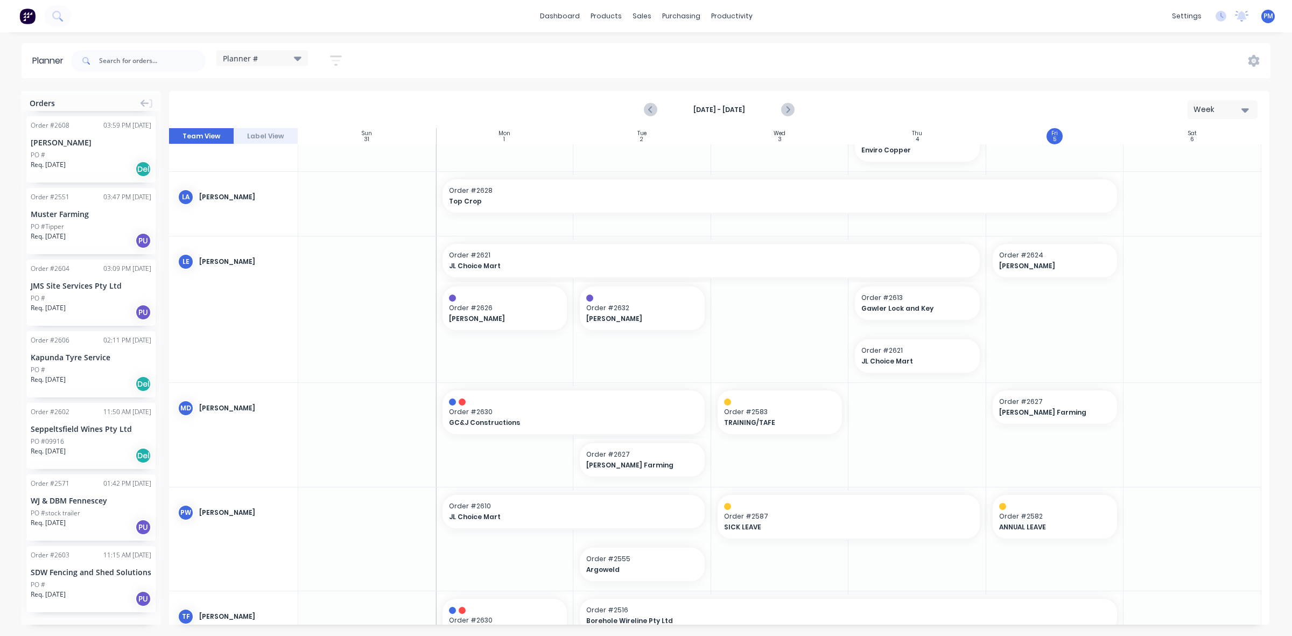
scroll to position [4025, 0]
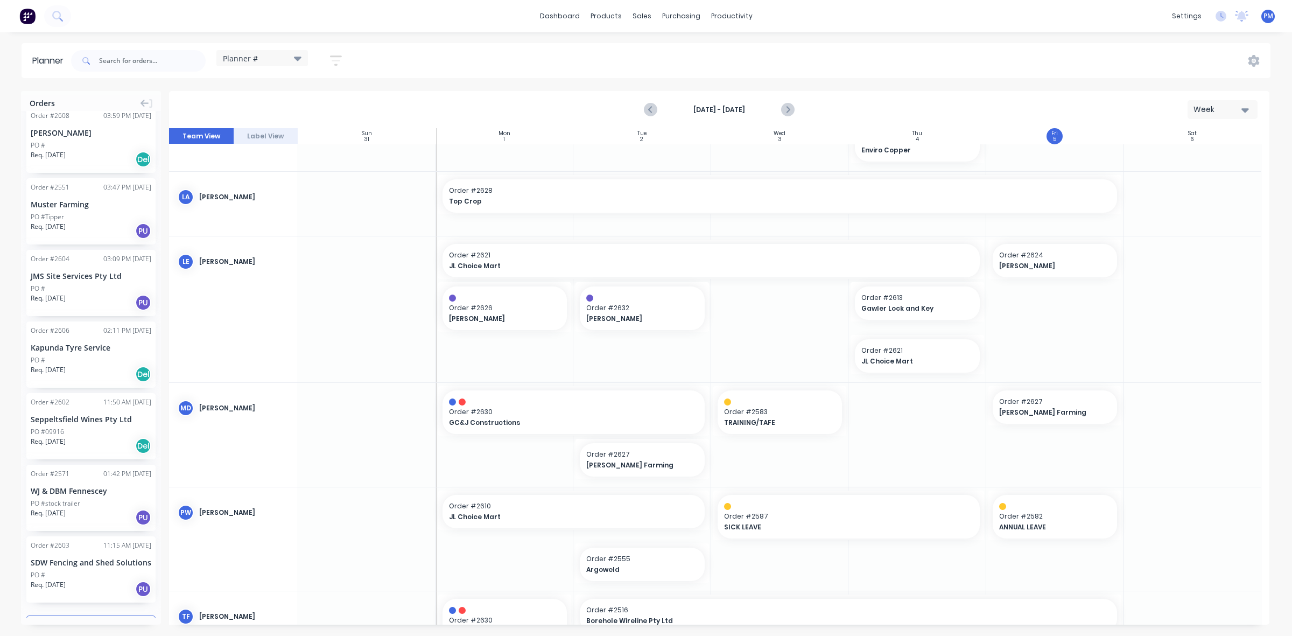
click at [74, 615] on button "Load more orders" at bounding box center [90, 624] width 129 height 19
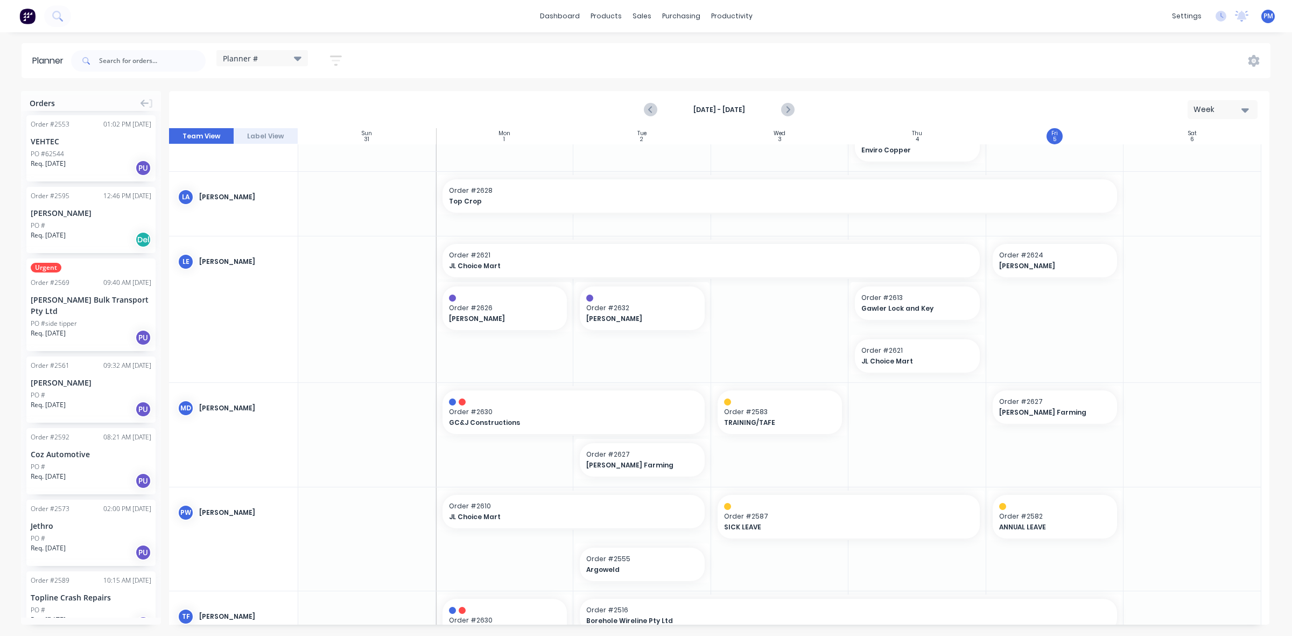
scroll to position [5415, 0]
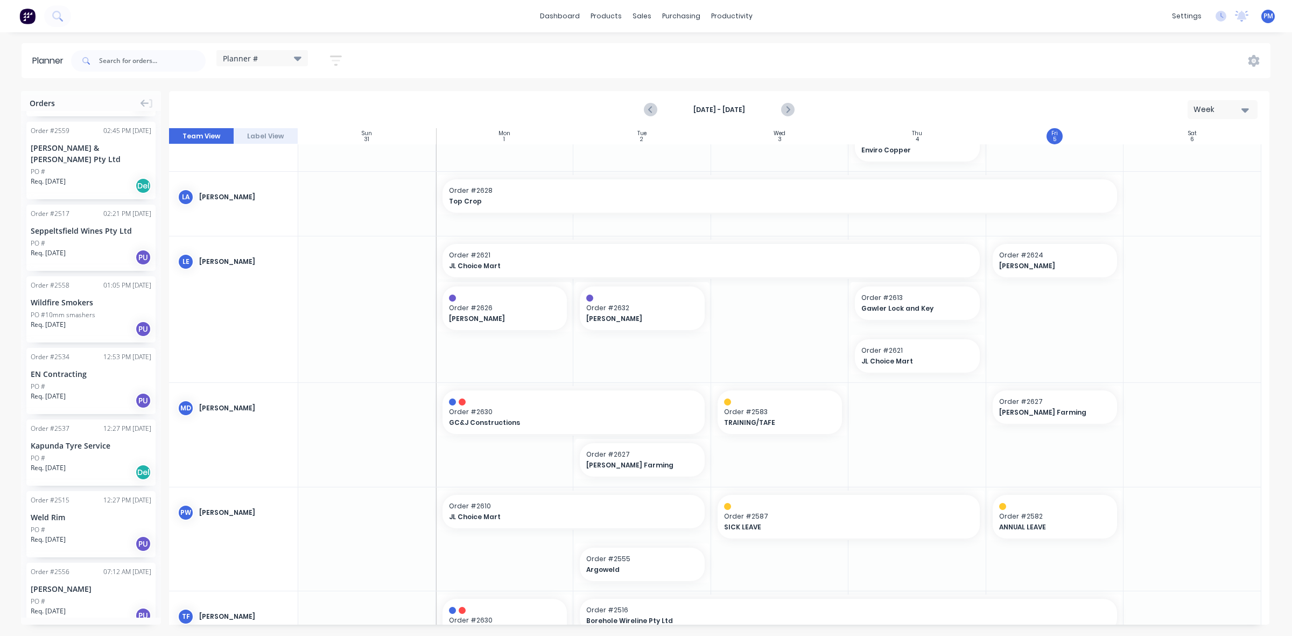
scroll to position [6745, 0]
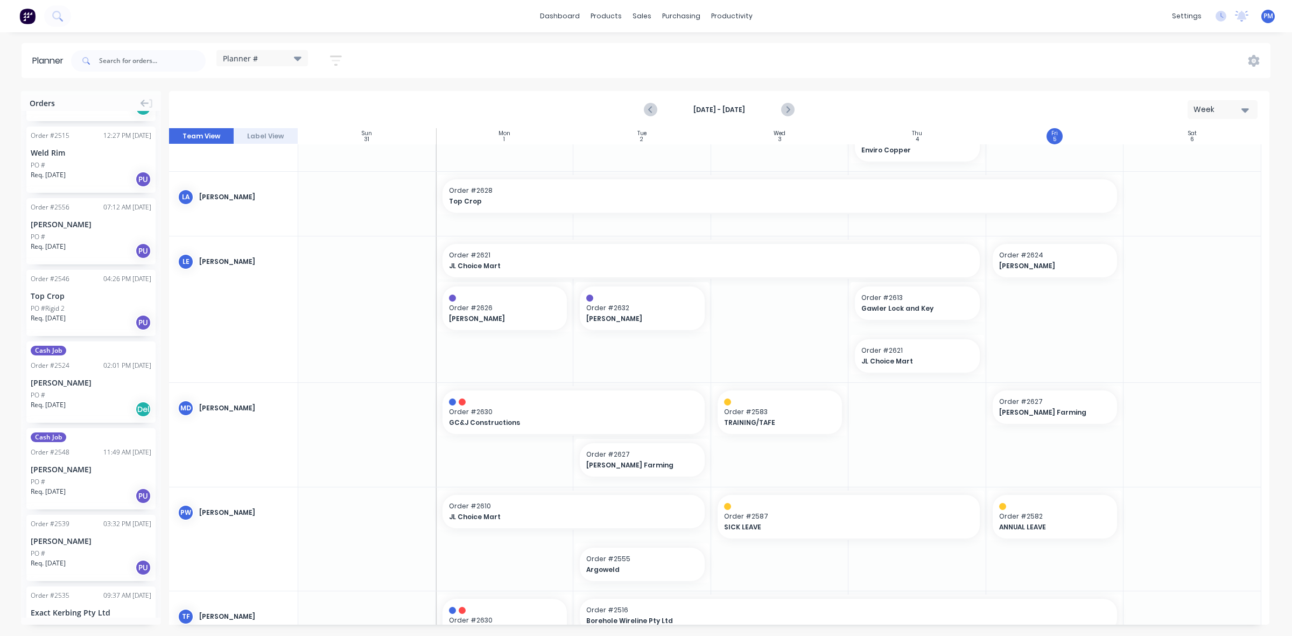
scroll to position [7081, 0]
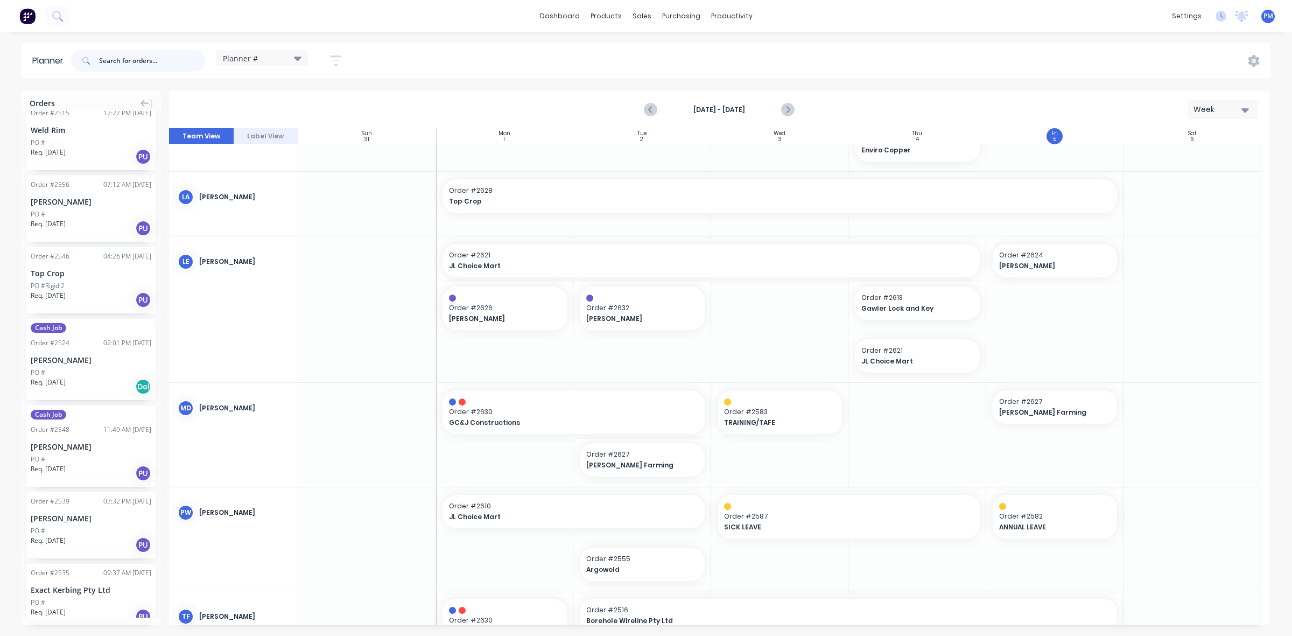
click at [105, 59] on input "text" at bounding box center [152, 61] width 107 height 22
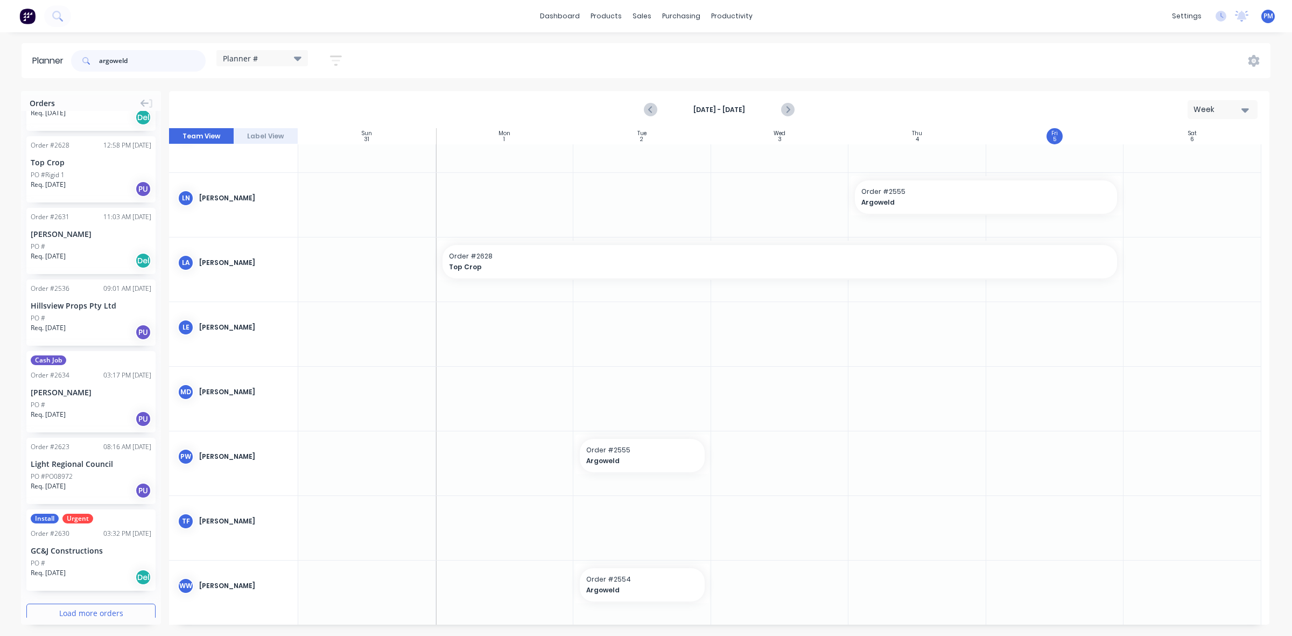
scroll to position [1034, 0]
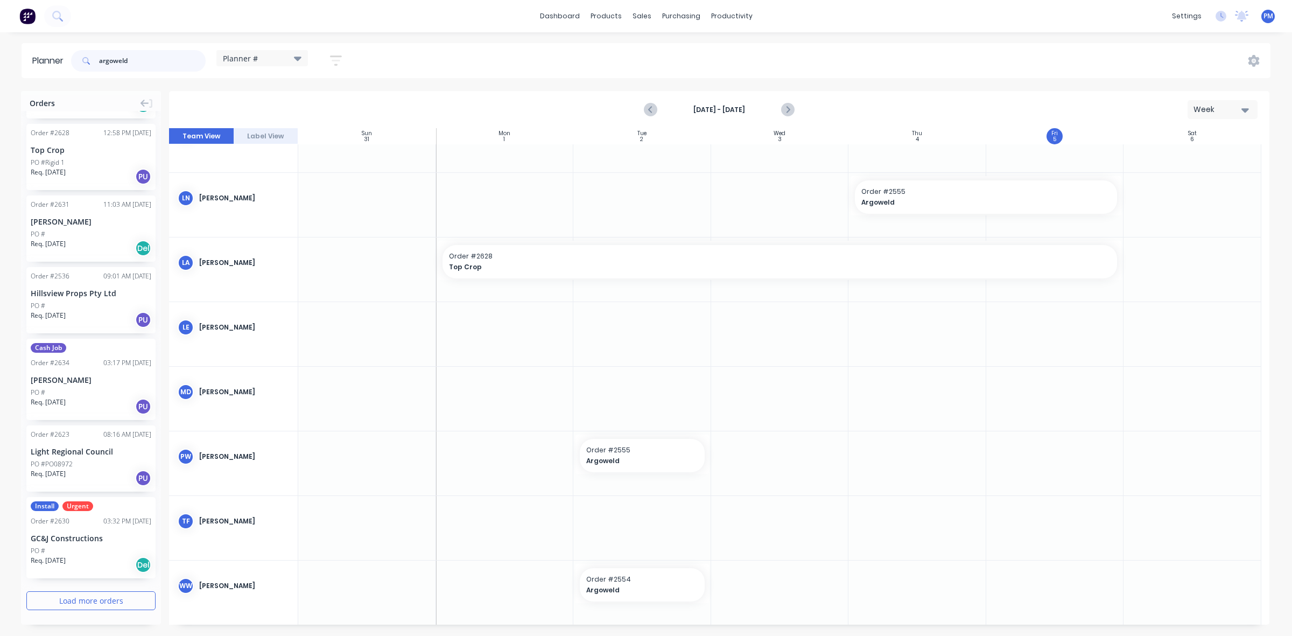
type input "argoweld"
click at [70, 600] on button "Load more orders" at bounding box center [90, 600] width 129 height 19
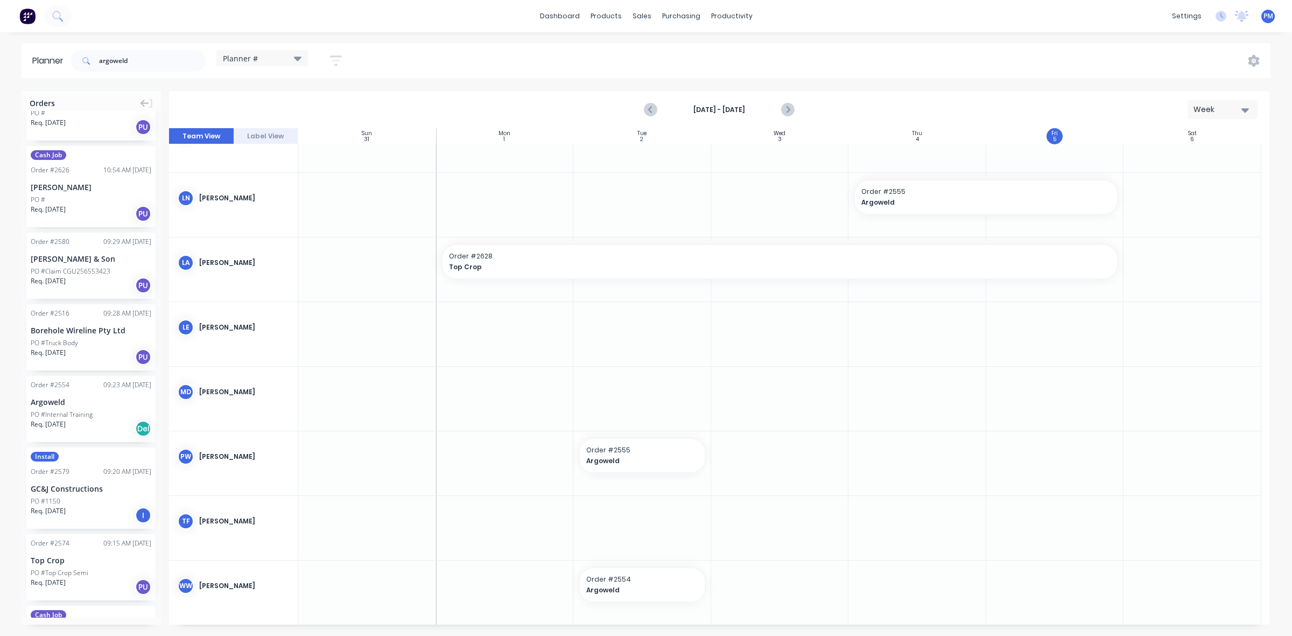
scroll to position [1708, 0]
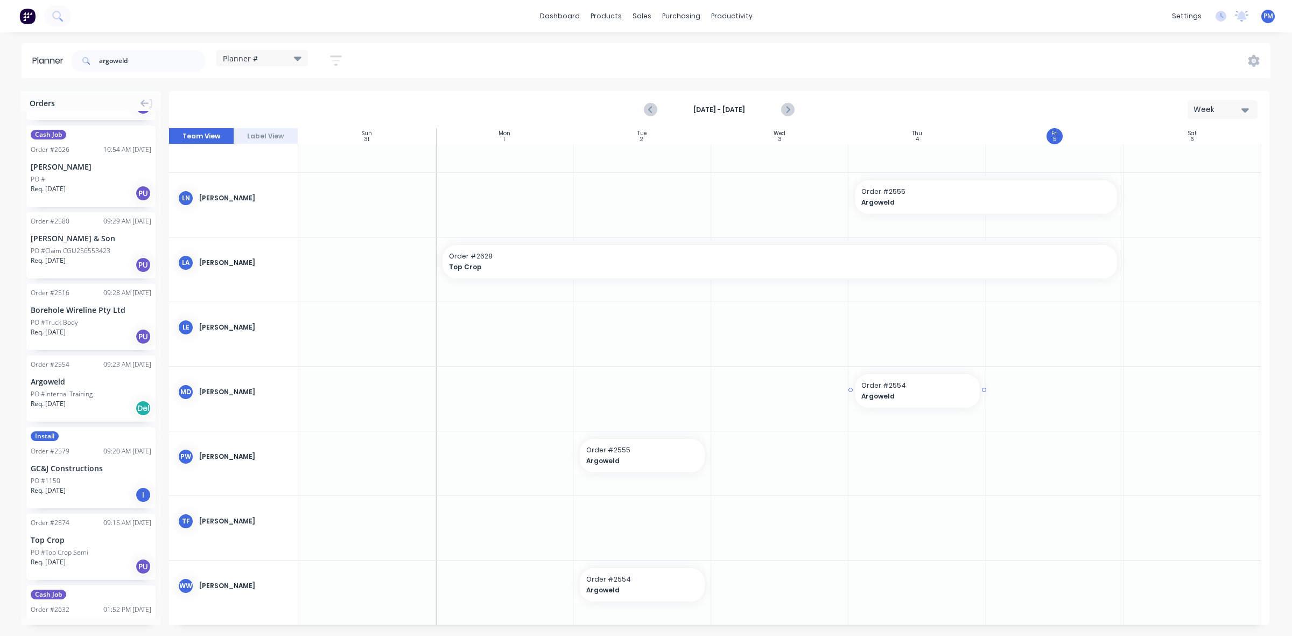
drag, startPoint x: 66, startPoint y: 379, endPoint x: 919, endPoint y: 383, distance: 852.4
drag, startPoint x: 132, startPoint y: 58, endPoint x: 96, endPoint y: 55, distance: 36.7
click at [96, 55] on div "argoweld" at bounding box center [138, 61] width 135 height 22
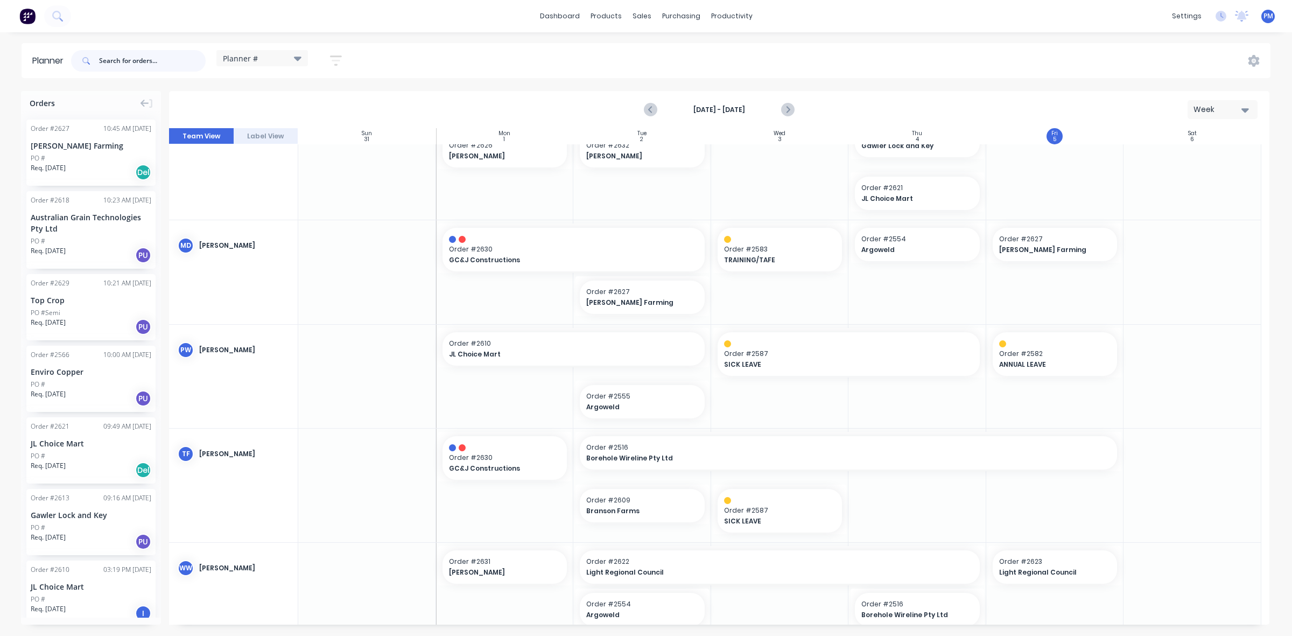
scroll to position [586, 0]
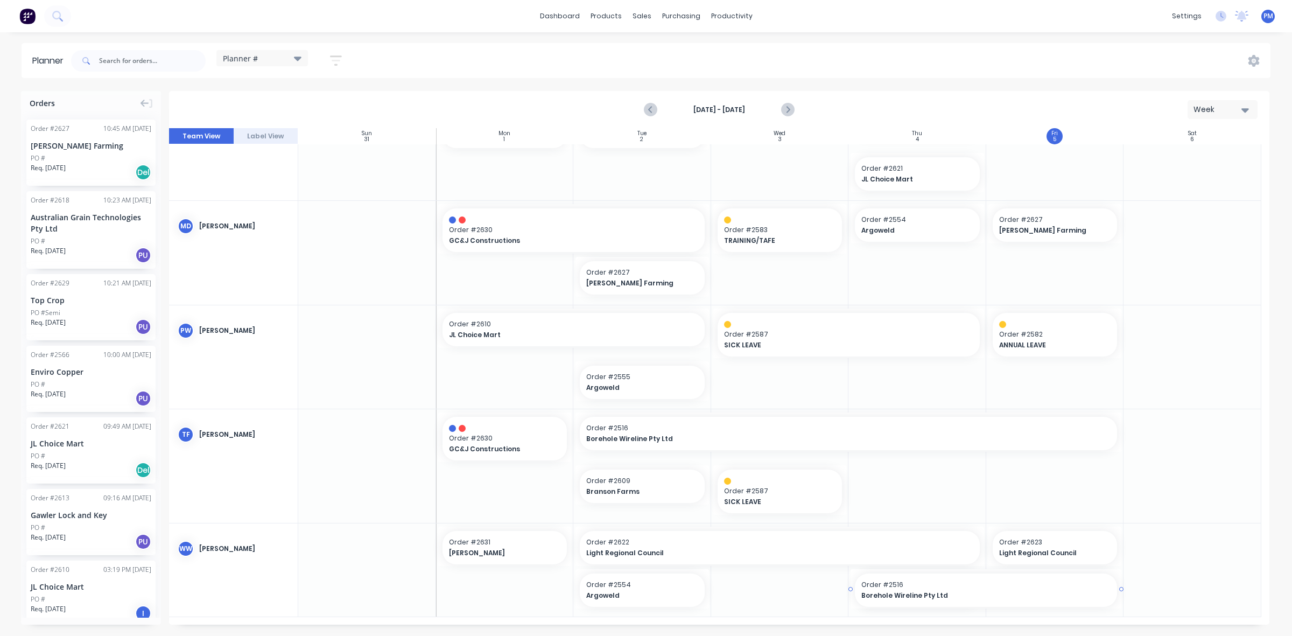
drag, startPoint x: 982, startPoint y: 590, endPoint x: 988, endPoint y: 588, distance: 6.7
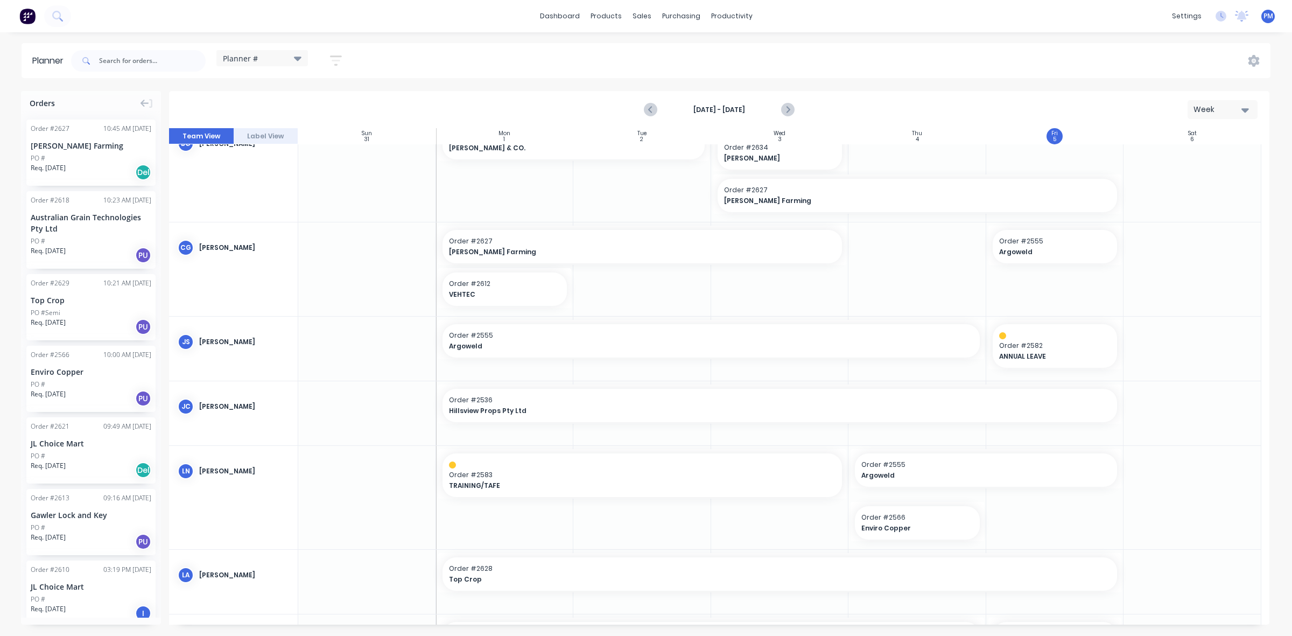
scroll to position [0, 0]
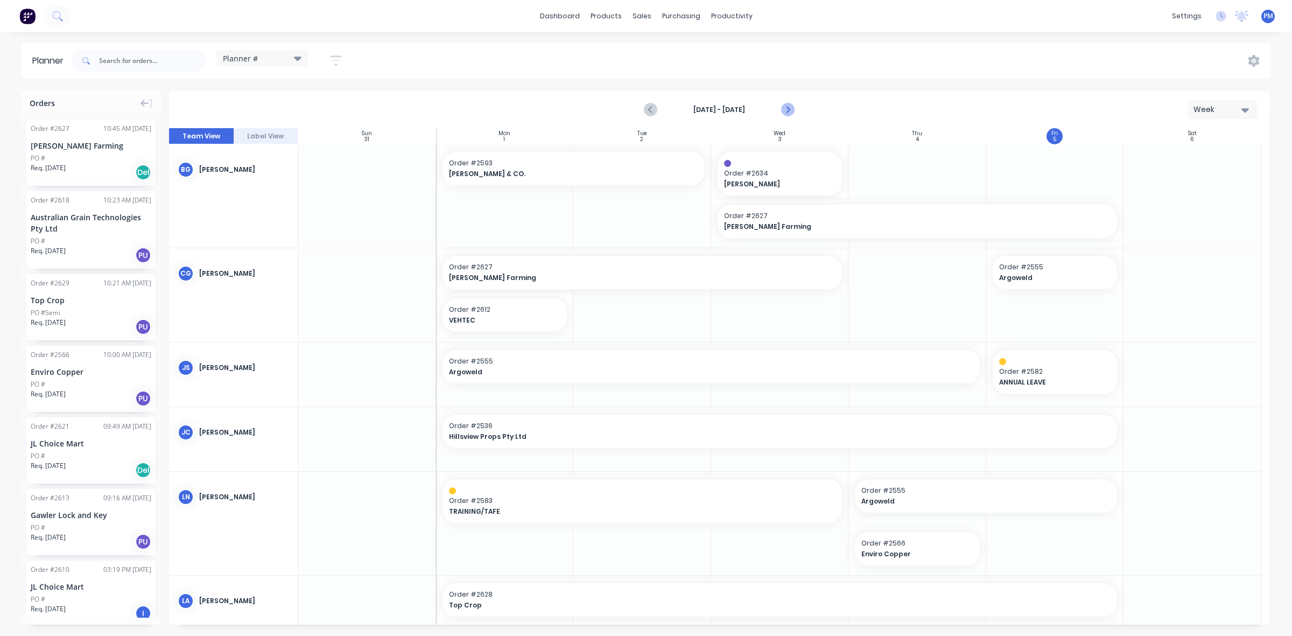
click at [785, 108] on icon "Next page" at bounding box center [787, 109] width 13 height 13
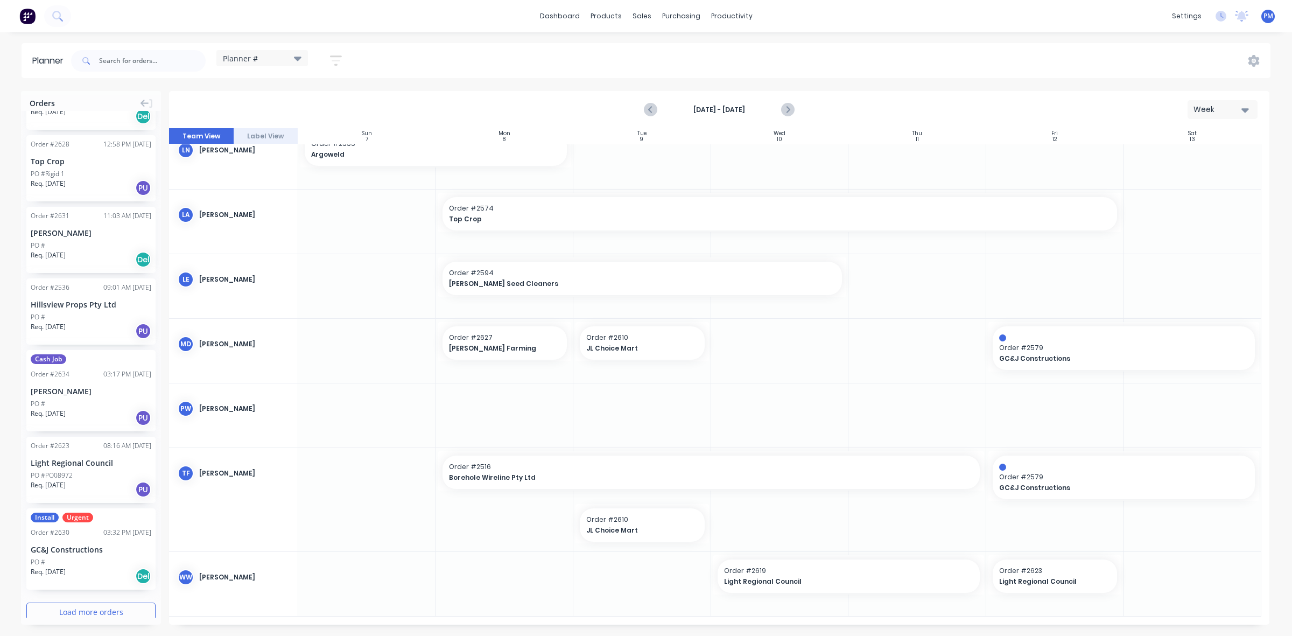
scroll to position [1034, 0]
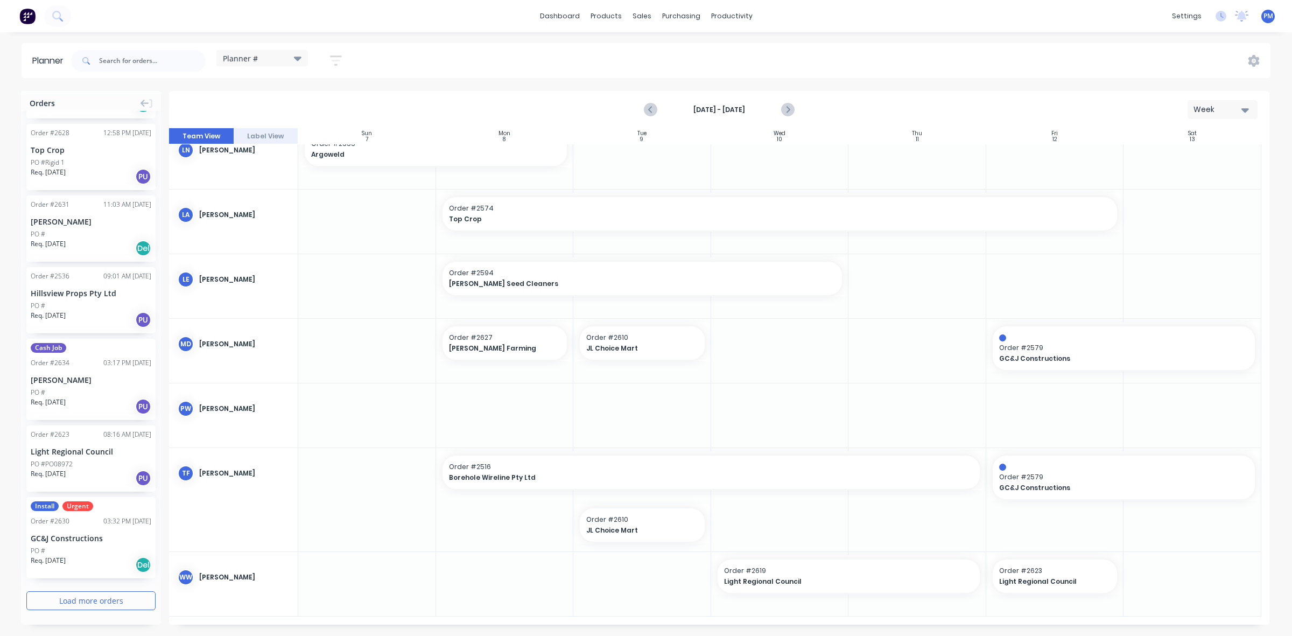
click at [87, 593] on button "Load more orders" at bounding box center [90, 600] width 129 height 19
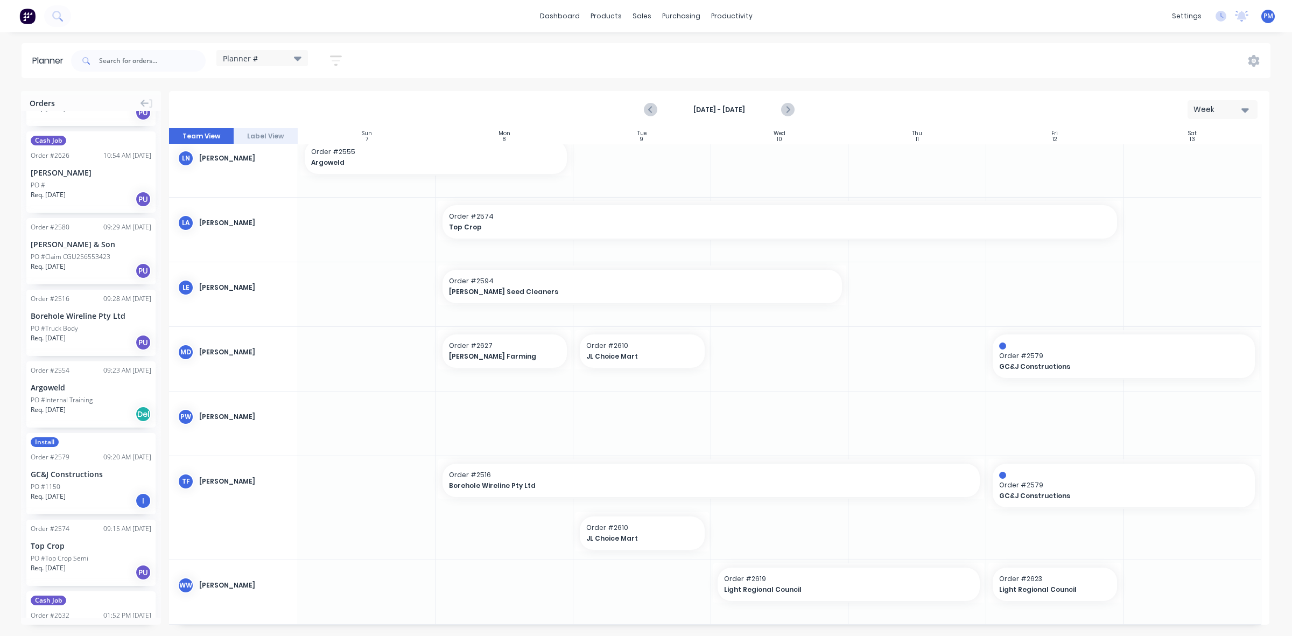
scroll to position [1775, 0]
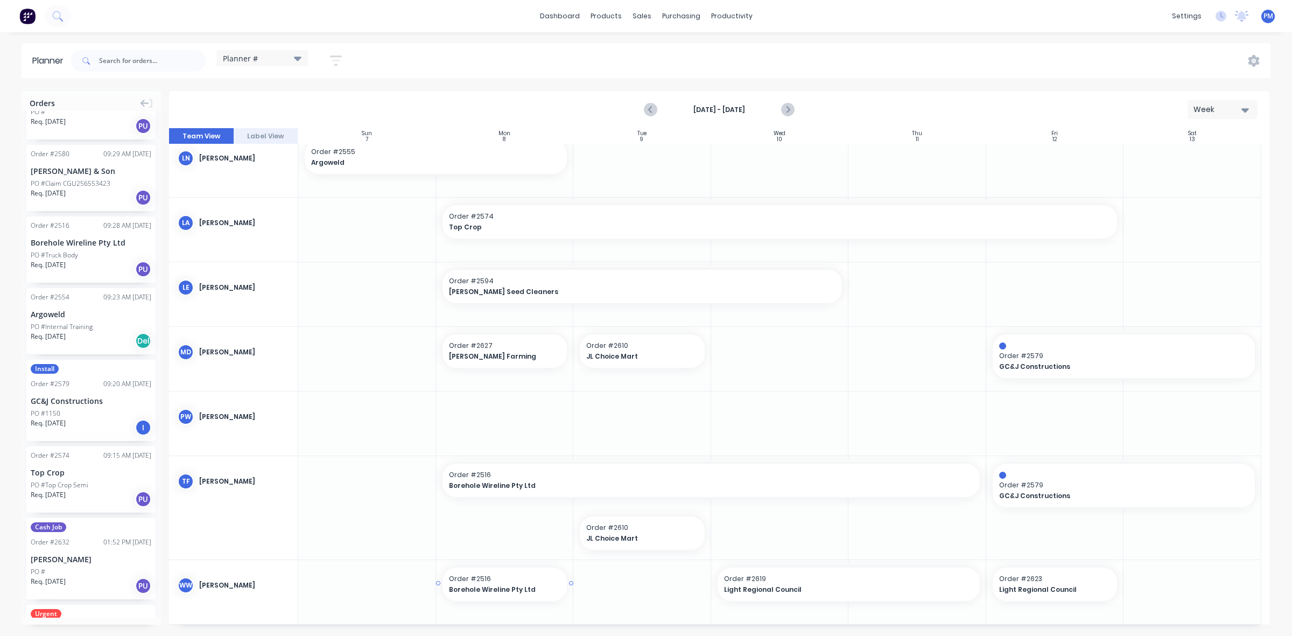
drag, startPoint x: 82, startPoint y: 244, endPoint x: 480, endPoint y: 601, distance: 534.2
drag, startPoint x: 569, startPoint y: 582, endPoint x: 618, endPoint y: 580, distance: 48.5
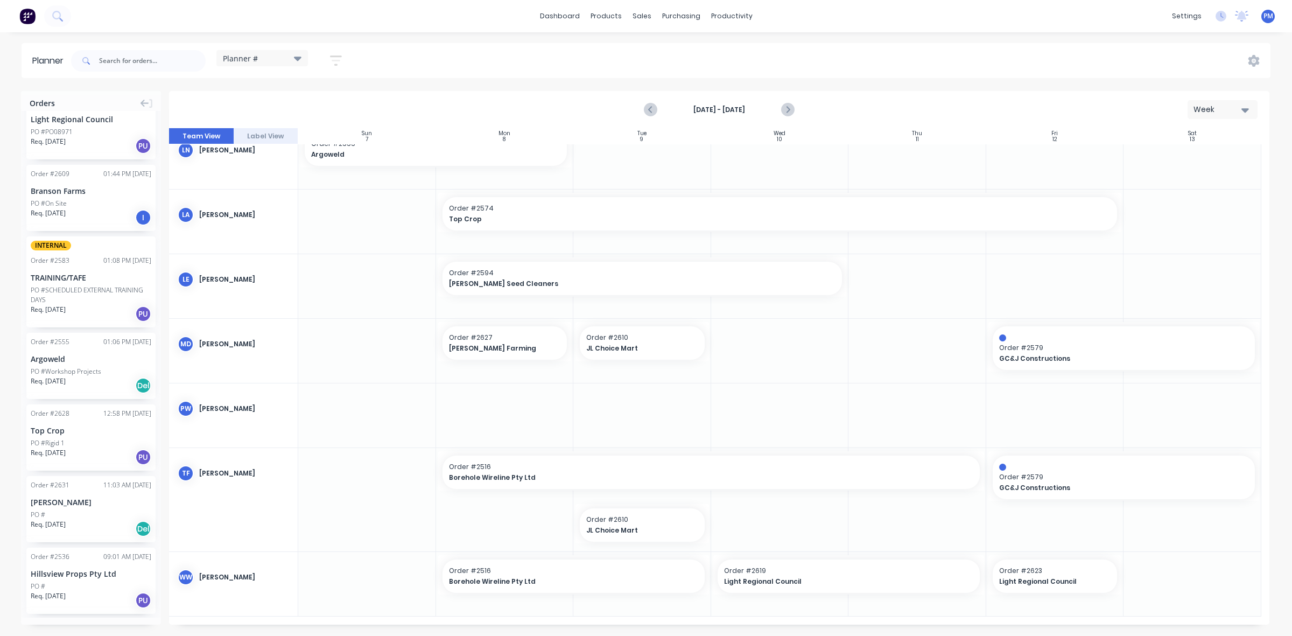
scroll to position [563, 0]
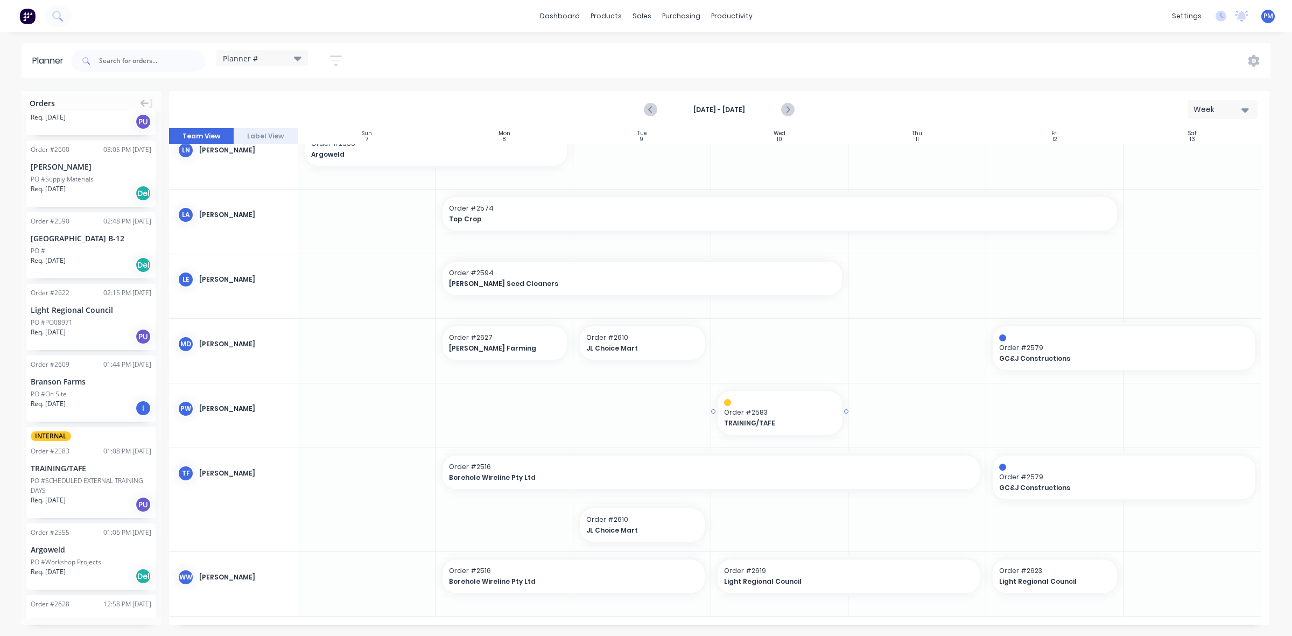
drag, startPoint x: 57, startPoint y: 449, endPoint x: 757, endPoint y: 430, distance: 700.8
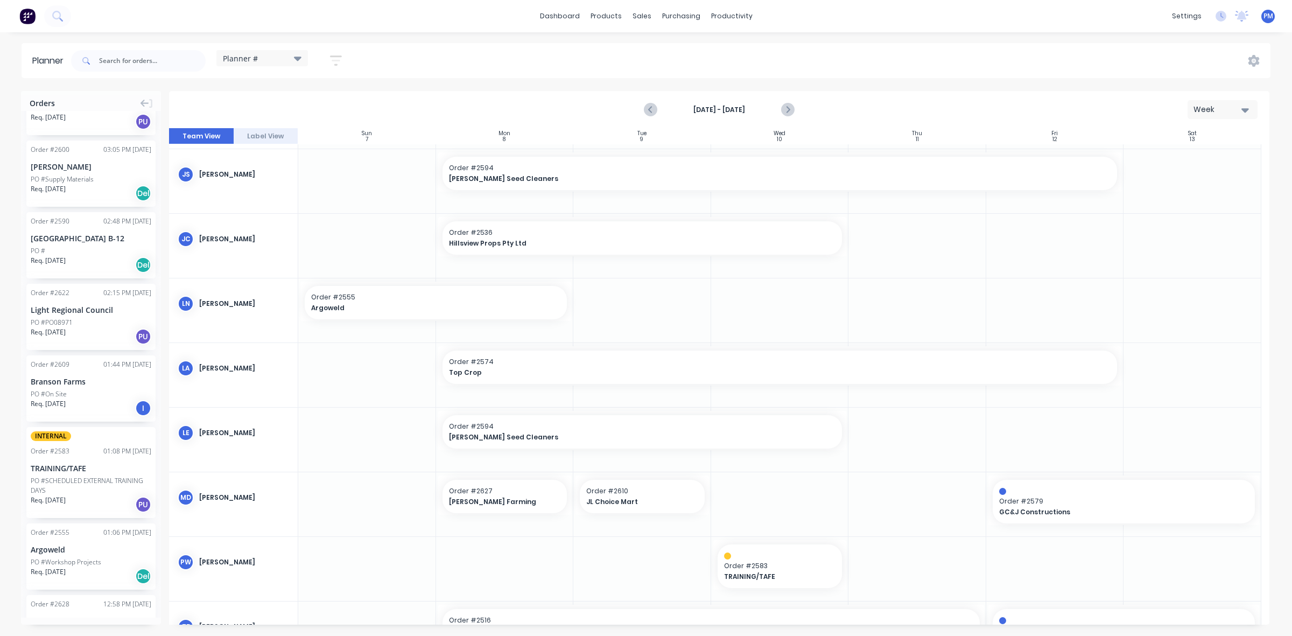
scroll to position [135, 0]
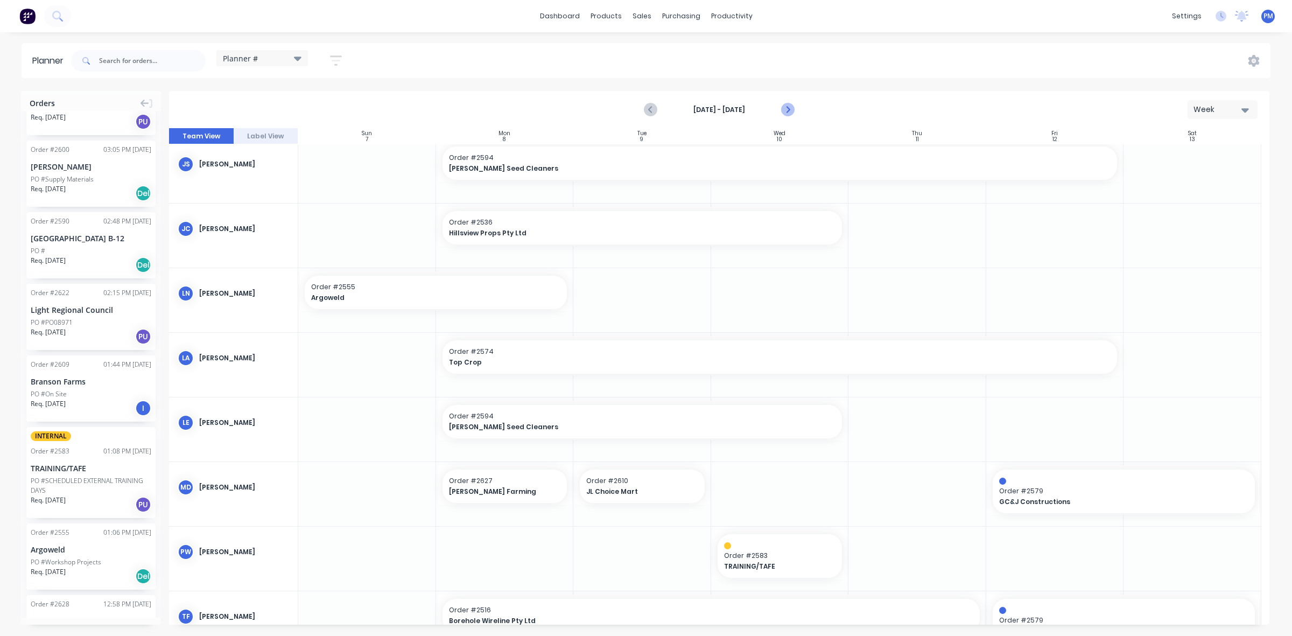
click at [787, 110] on icon "Next page" at bounding box center [787, 109] width 13 height 13
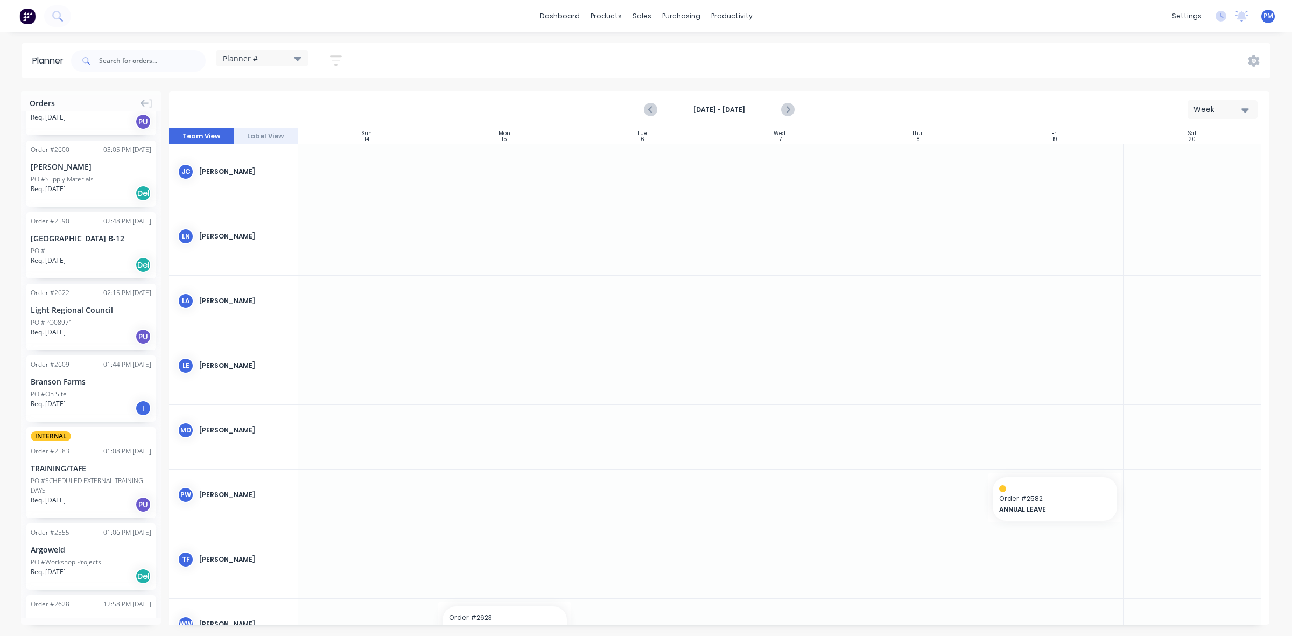
scroll to position [0, 0]
drag, startPoint x: 67, startPoint y: 453, endPoint x: 1081, endPoint y: 318, distance: 1022.4
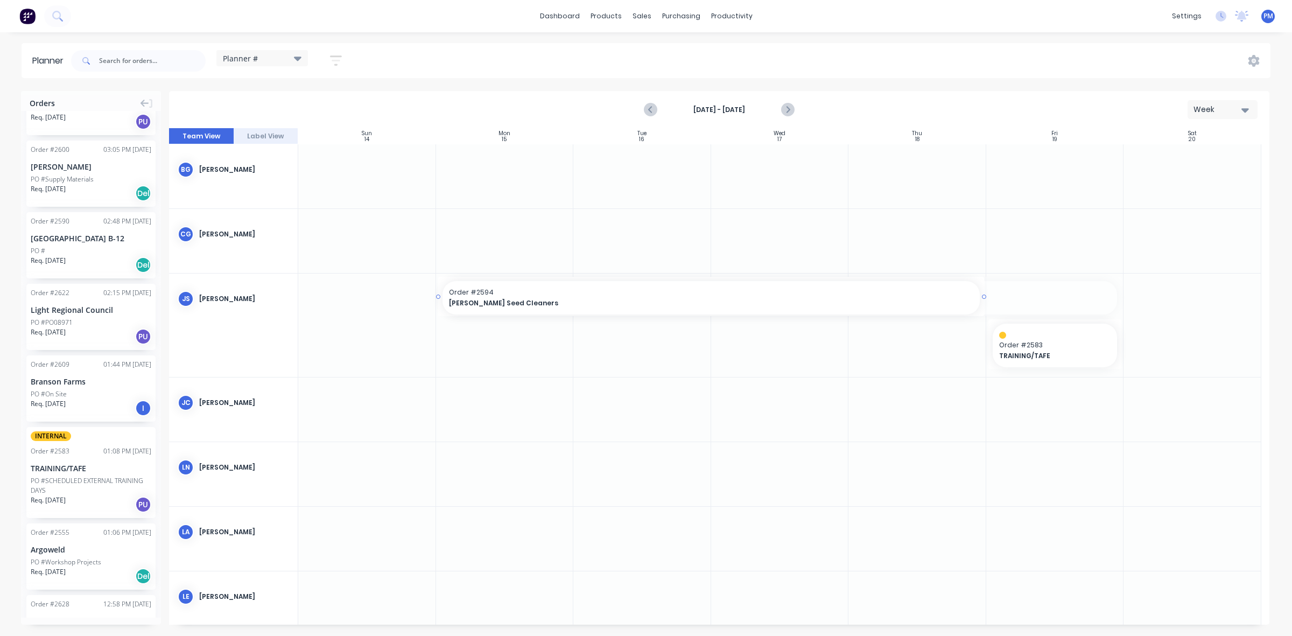
drag, startPoint x: 1117, startPoint y: 295, endPoint x: 969, endPoint y: 295, distance: 148.1
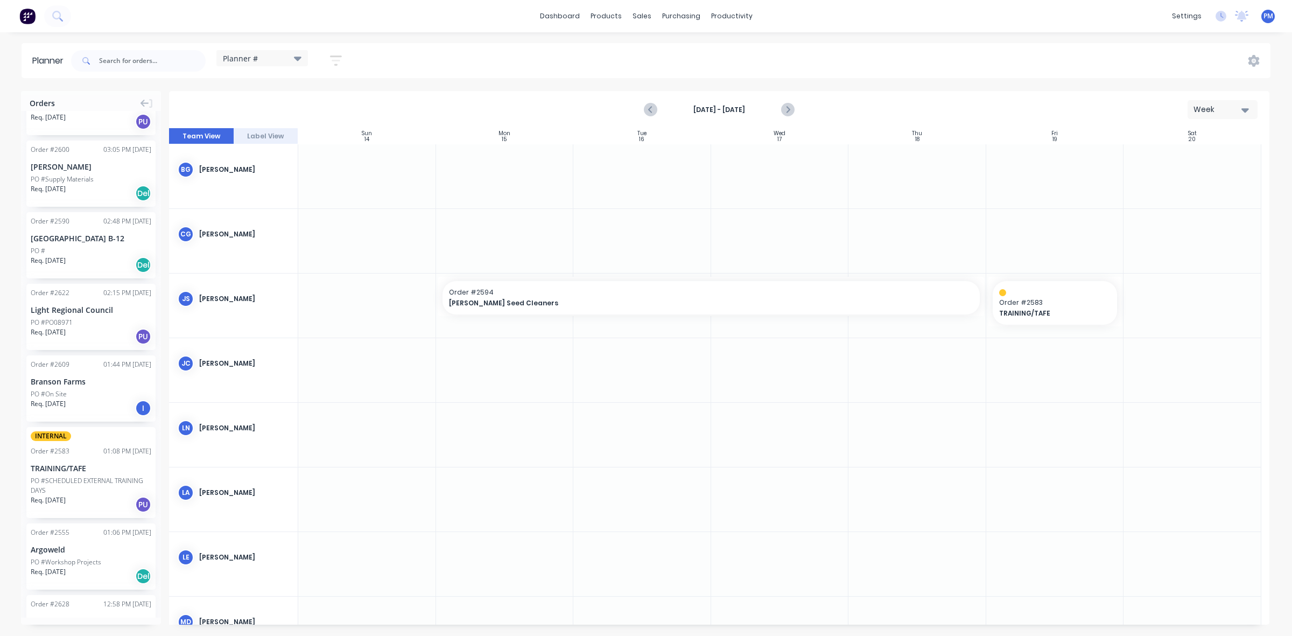
click at [960, 346] on div at bounding box center [918, 370] width 138 height 64
click at [790, 109] on icon "Next page" at bounding box center [787, 109] width 13 height 13
click at [790, 106] on icon "Next page" at bounding box center [787, 109] width 13 height 13
click at [647, 110] on icon "Previous page" at bounding box center [651, 109] width 13 height 13
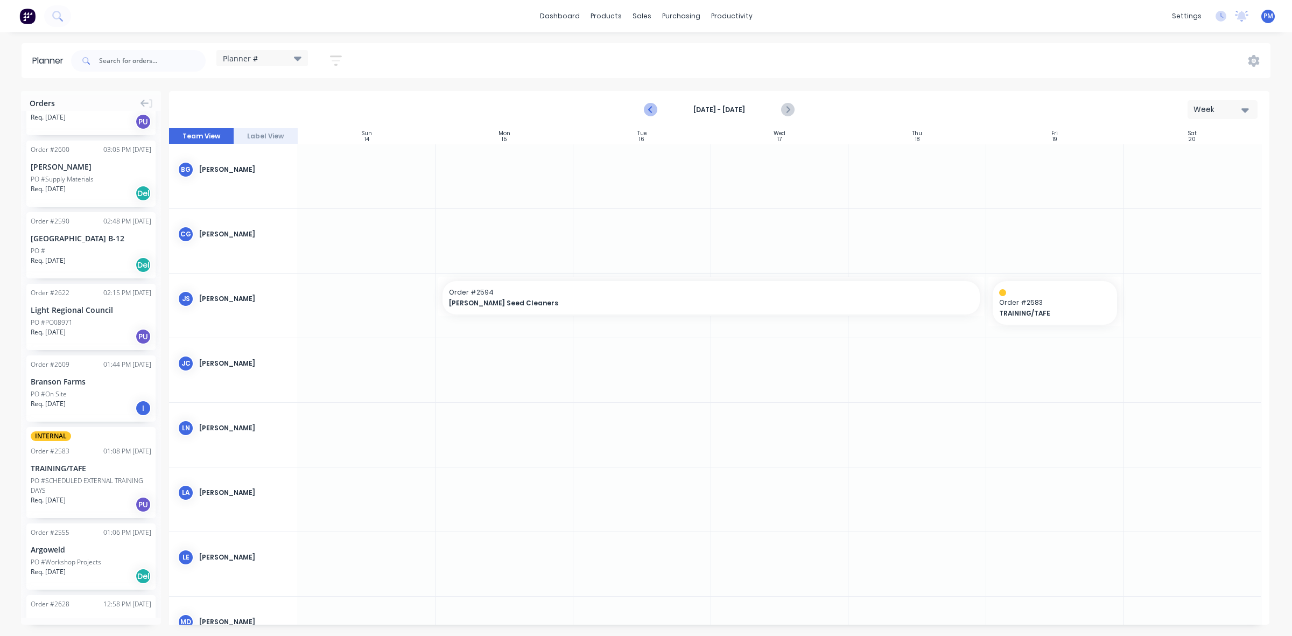
click at [648, 110] on icon "Previous page" at bounding box center [651, 109] width 13 height 13
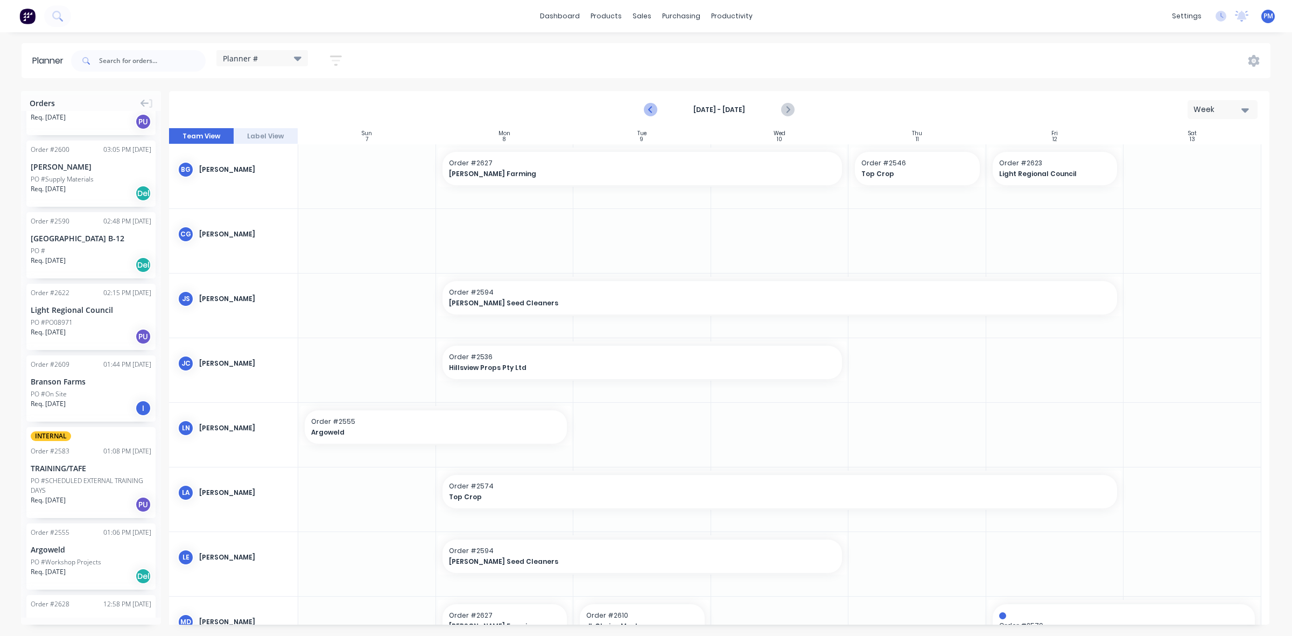
click at [648, 110] on icon "Previous page" at bounding box center [651, 109] width 13 height 13
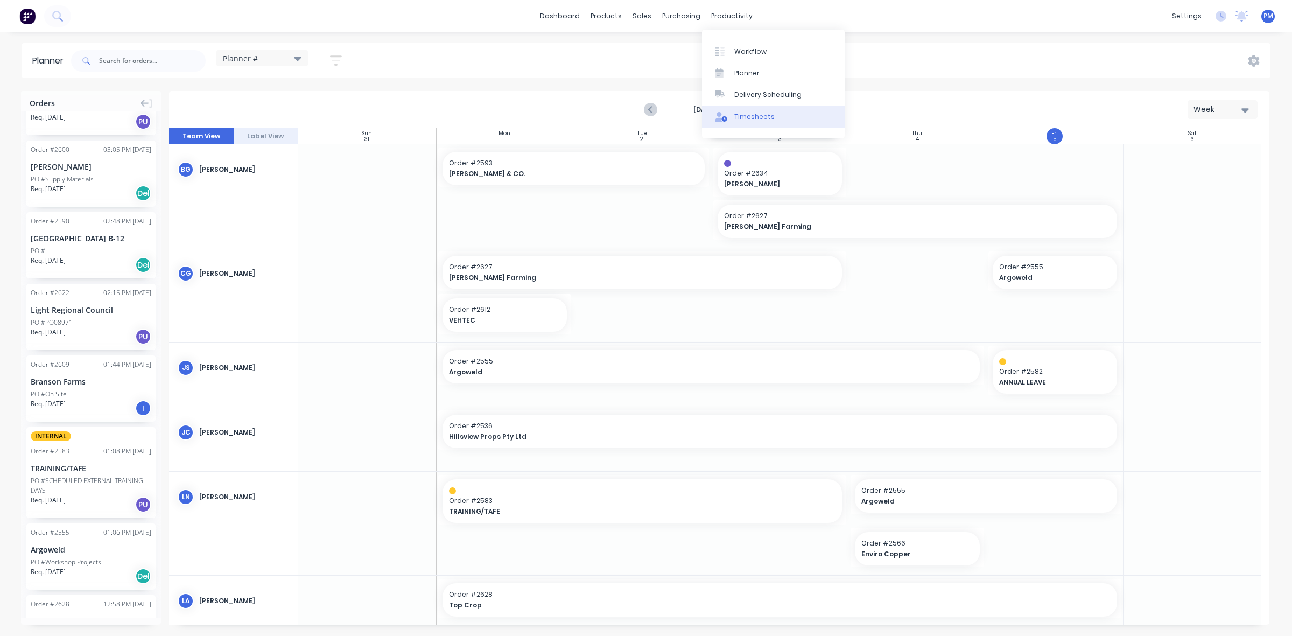
click at [754, 113] on div "Timesheets" at bounding box center [754, 117] width 40 height 10
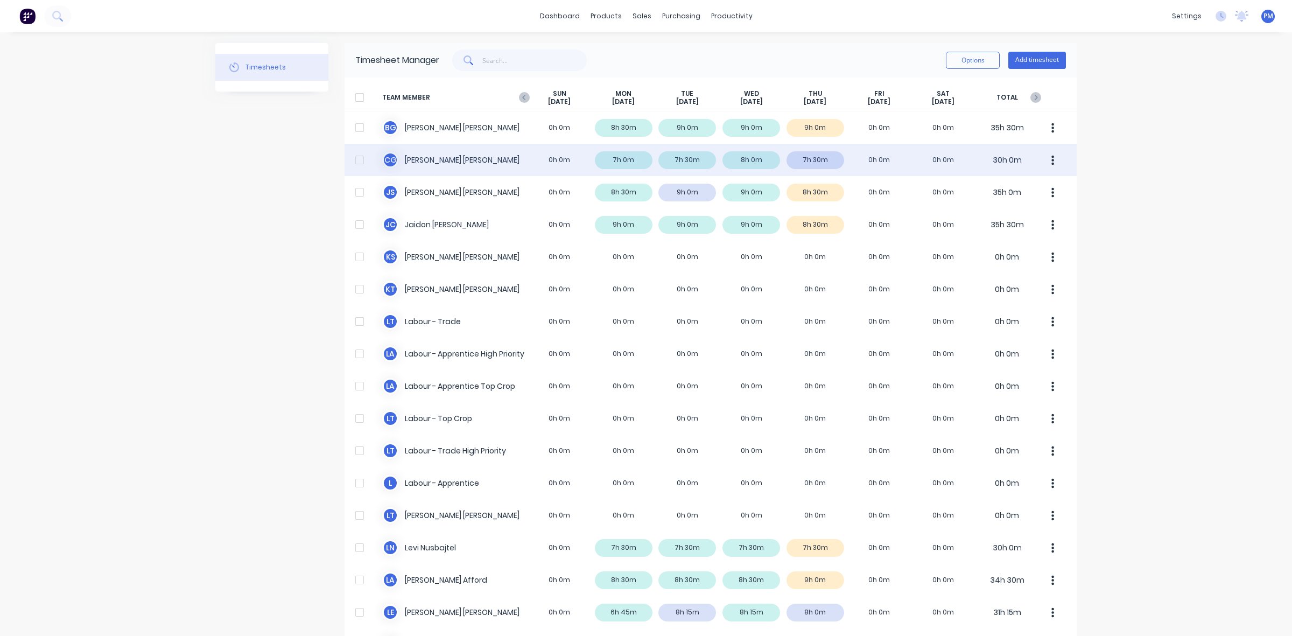
click at [820, 160] on div "C G [PERSON_NAME] 0h 0m 7h 0m 7h 30m 8h 0m 7h 30m 0h 0m 0h 0m 30h 0m" at bounding box center [711, 160] width 732 height 32
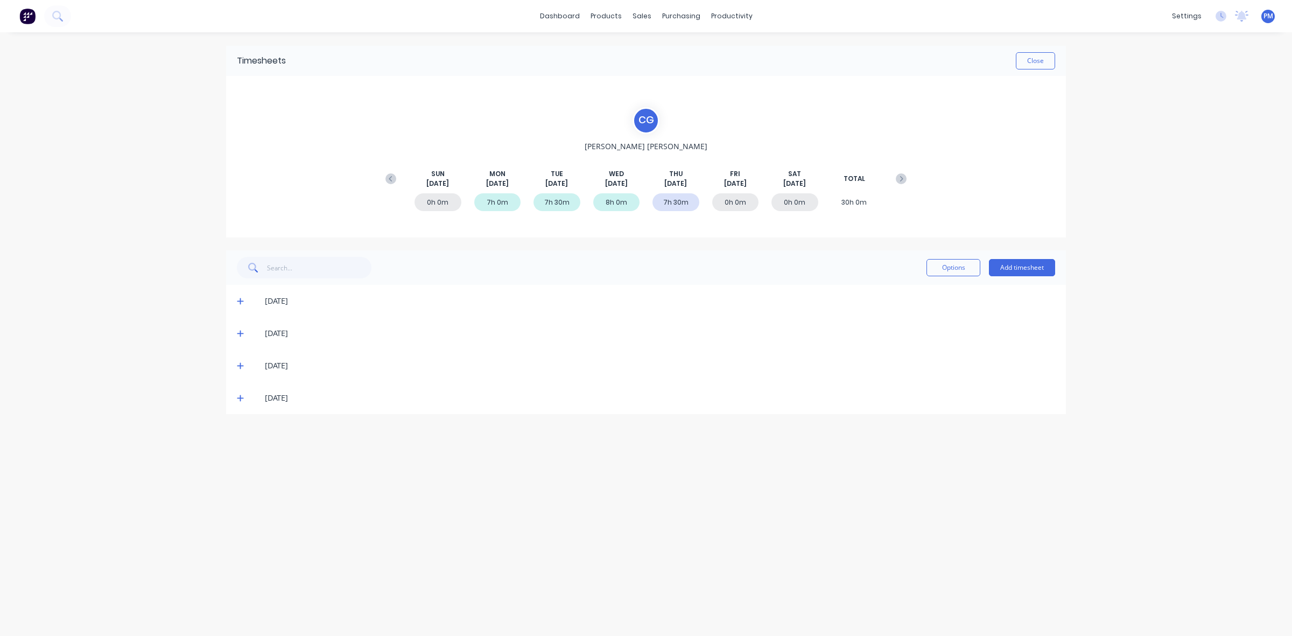
click at [241, 397] on icon at bounding box center [240, 398] width 6 height 6
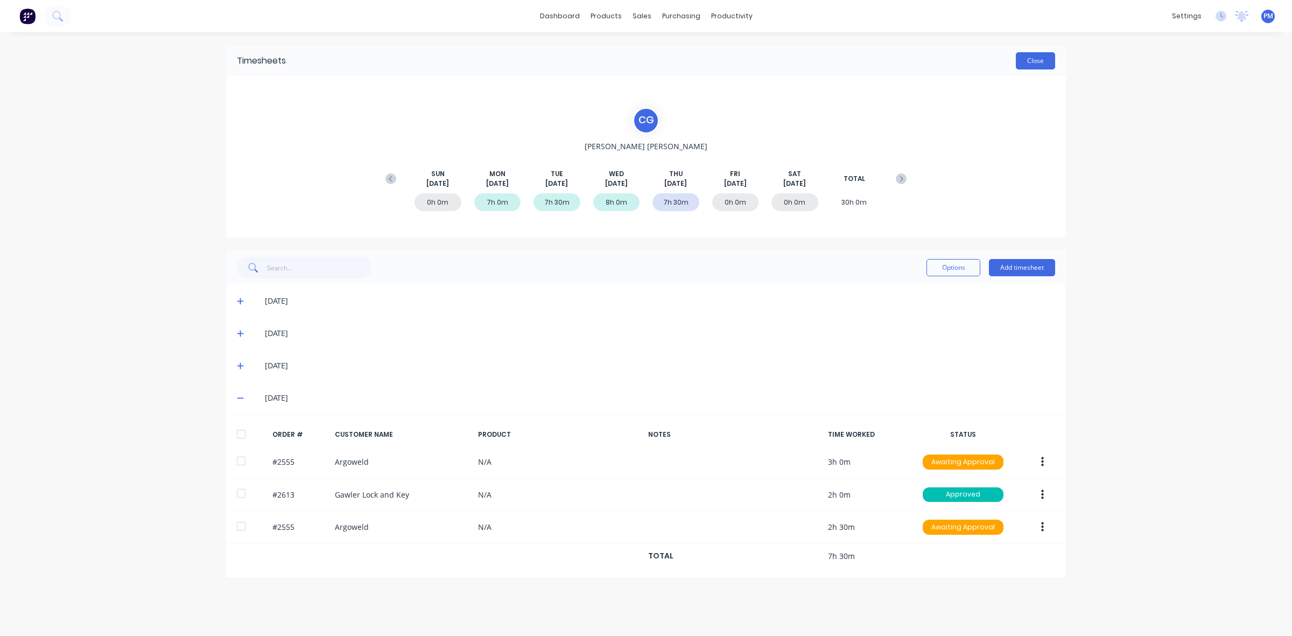
click at [1044, 58] on button "Close" at bounding box center [1035, 60] width 39 height 17
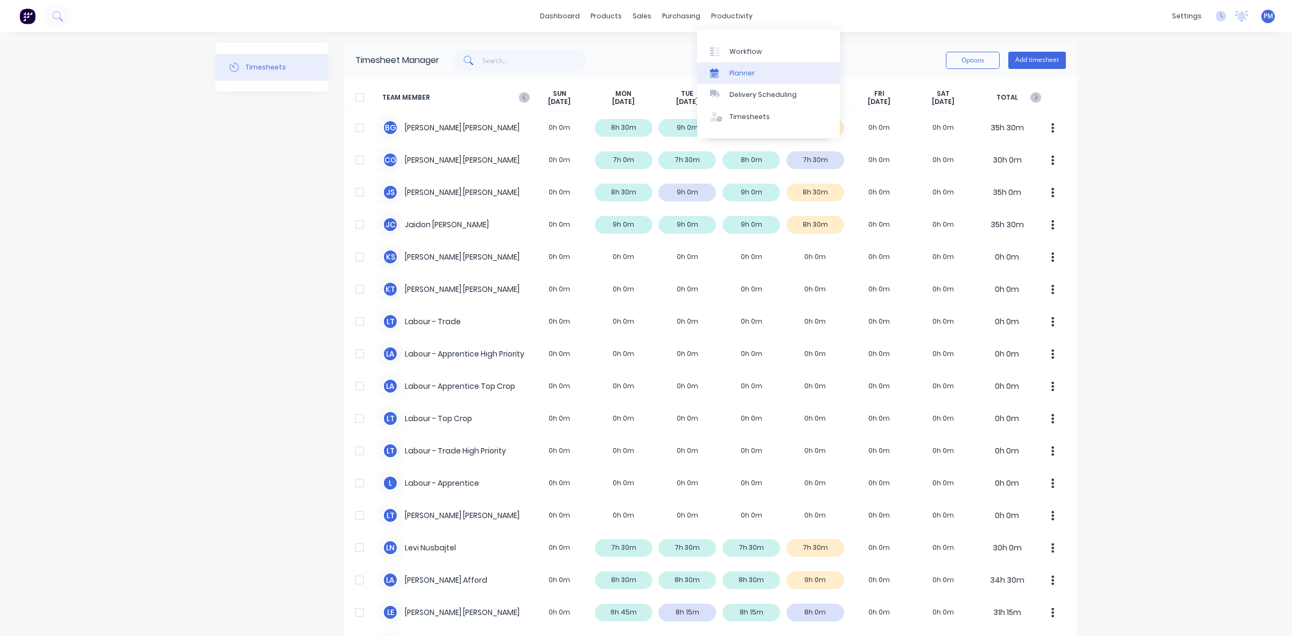
click at [738, 73] on div "Planner" at bounding box center [742, 73] width 25 height 10
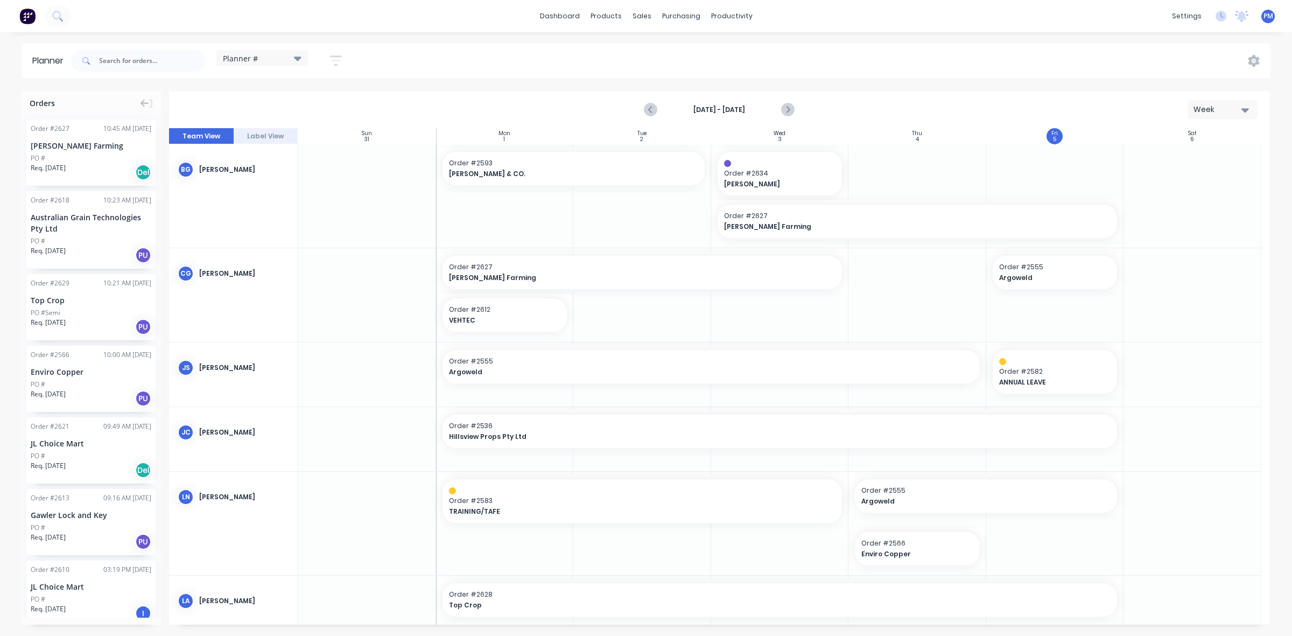
scroll to position [67, 0]
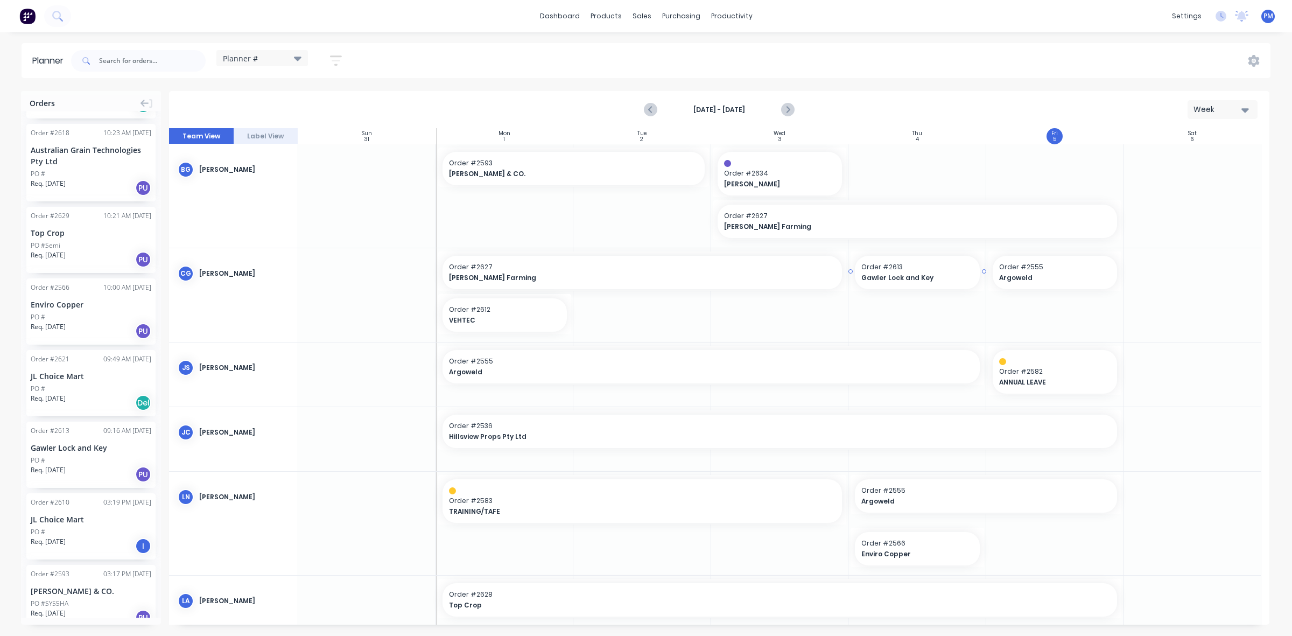
drag, startPoint x: 59, startPoint y: 434, endPoint x: 880, endPoint y: 278, distance: 835.9
drag, startPoint x: 983, startPoint y: 270, endPoint x: 881, endPoint y: 270, distance: 101.8
drag, startPoint x: 1011, startPoint y: 275, endPoint x: 930, endPoint y: 318, distance: 91.5
drag, startPoint x: 984, startPoint y: 312, endPoint x: 1038, endPoint y: 307, distance: 54.1
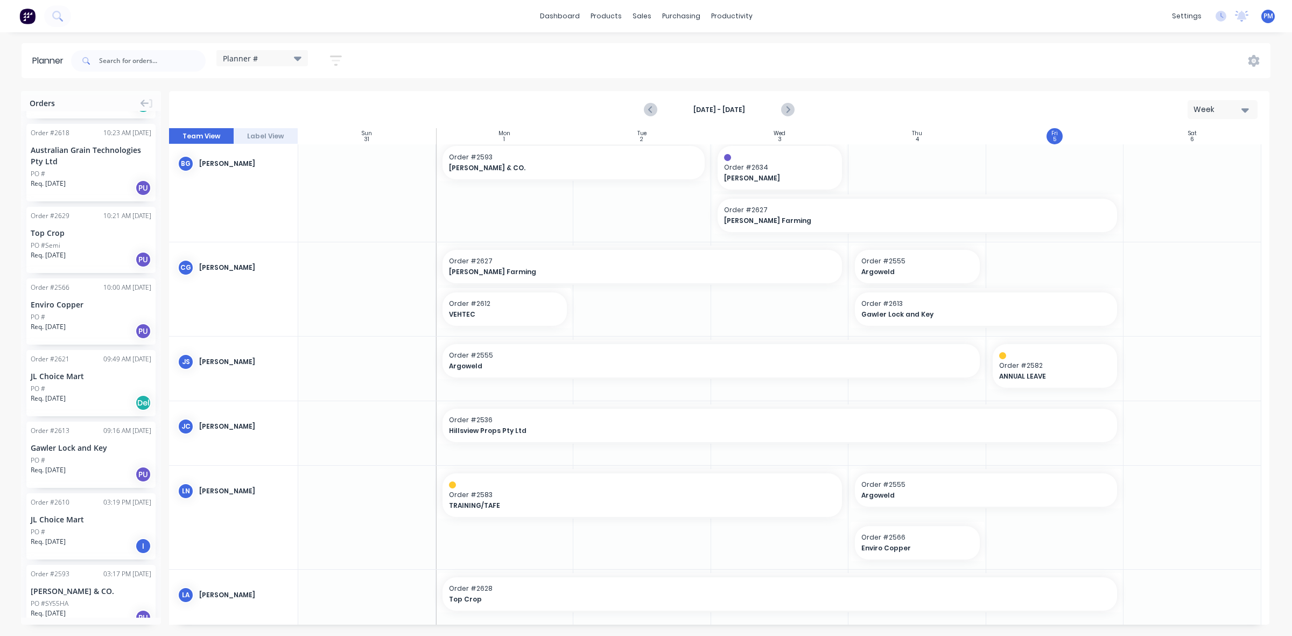
scroll to position [0, 0]
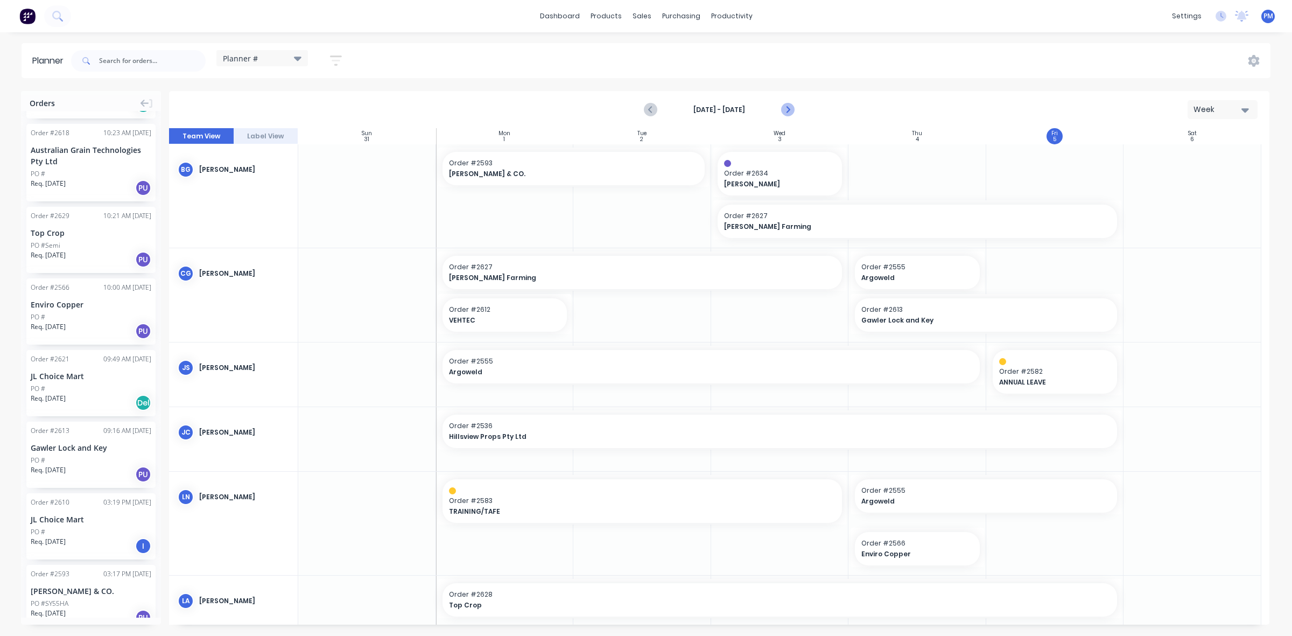
click at [790, 109] on icon "Next page" at bounding box center [787, 109] width 13 height 13
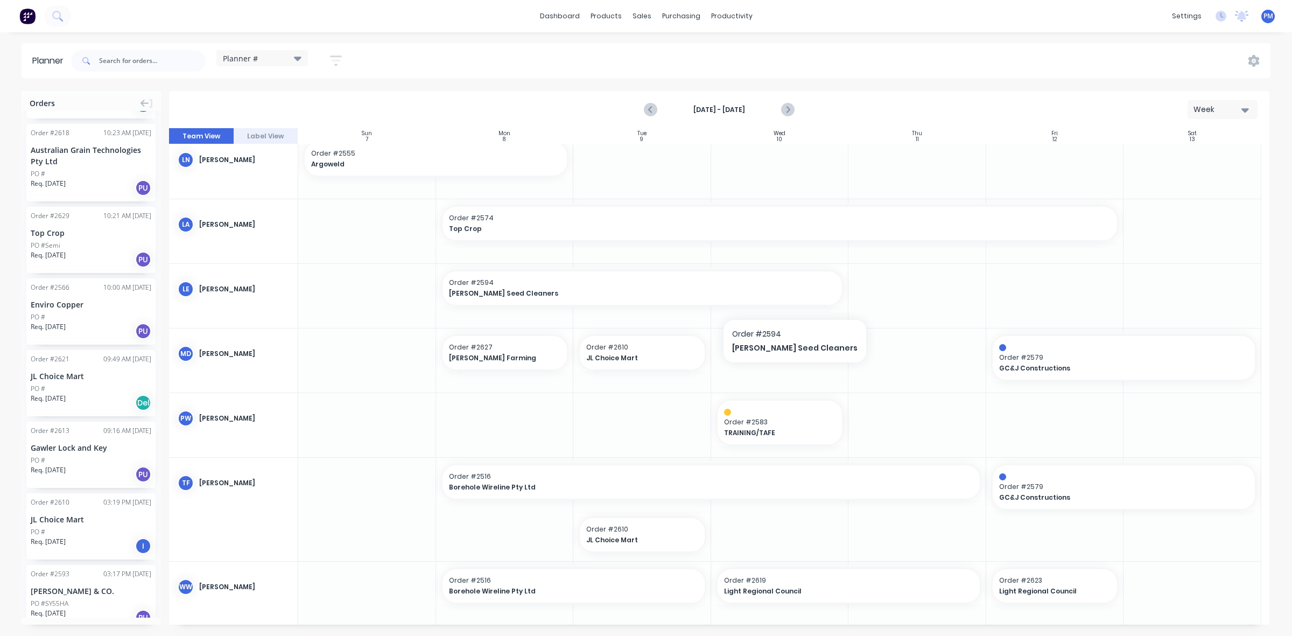
scroll to position [278, 0]
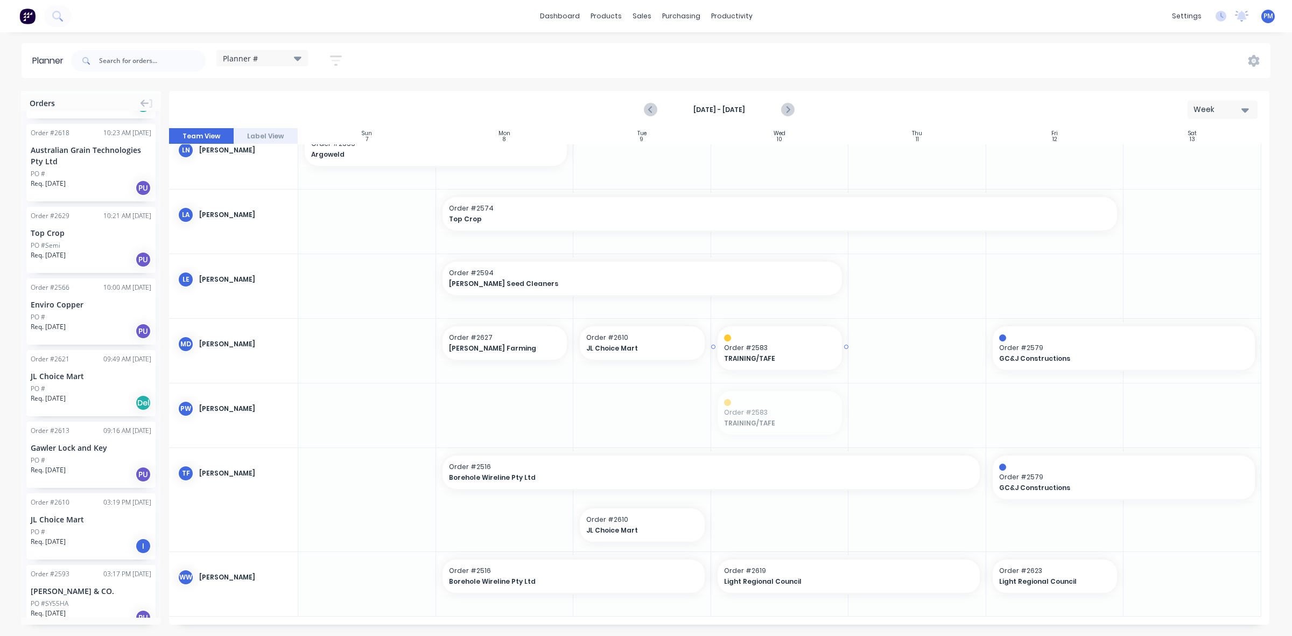
drag, startPoint x: 779, startPoint y: 401, endPoint x: 783, endPoint y: 351, distance: 50.3
click at [634, 344] on span "JL Choice Mart" at bounding box center [636, 349] width 101 height 10
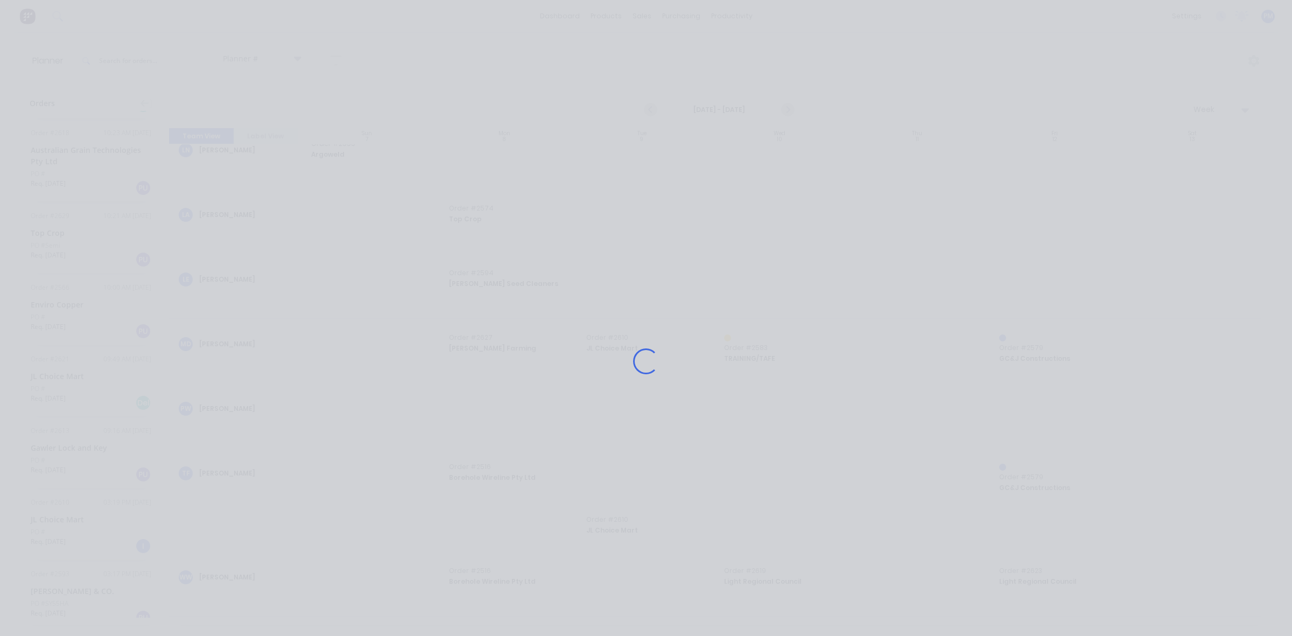
scroll to position [270, 0]
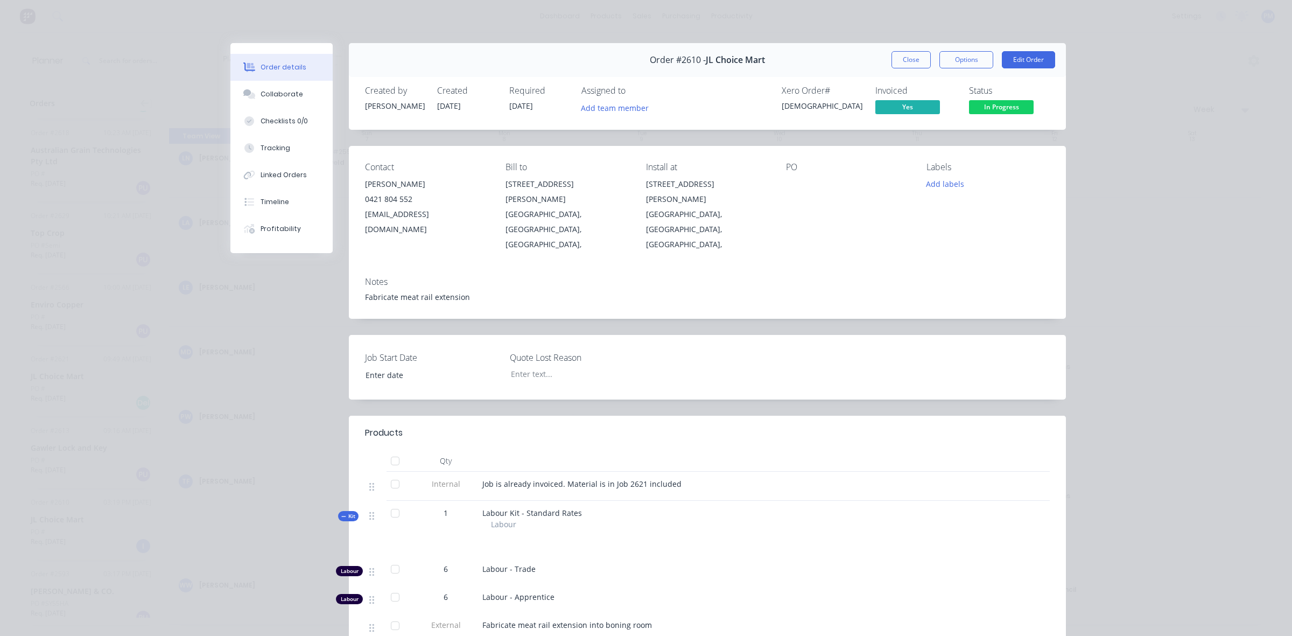
type input "[DATE]"
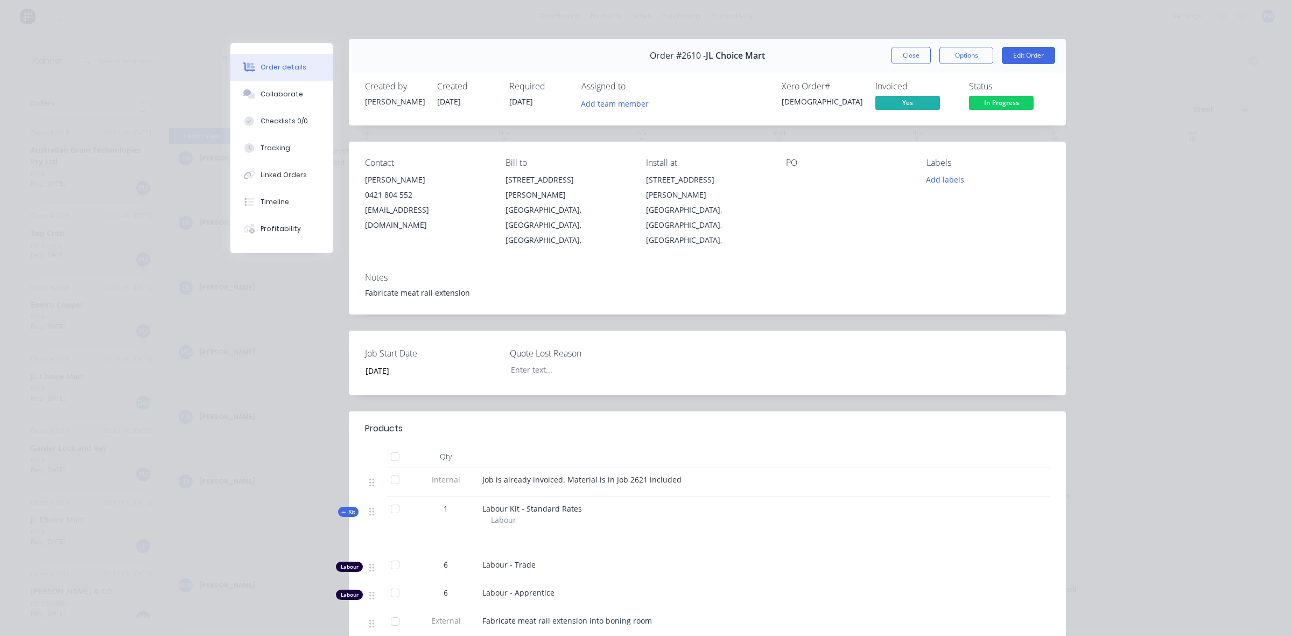
scroll to position [0, 0]
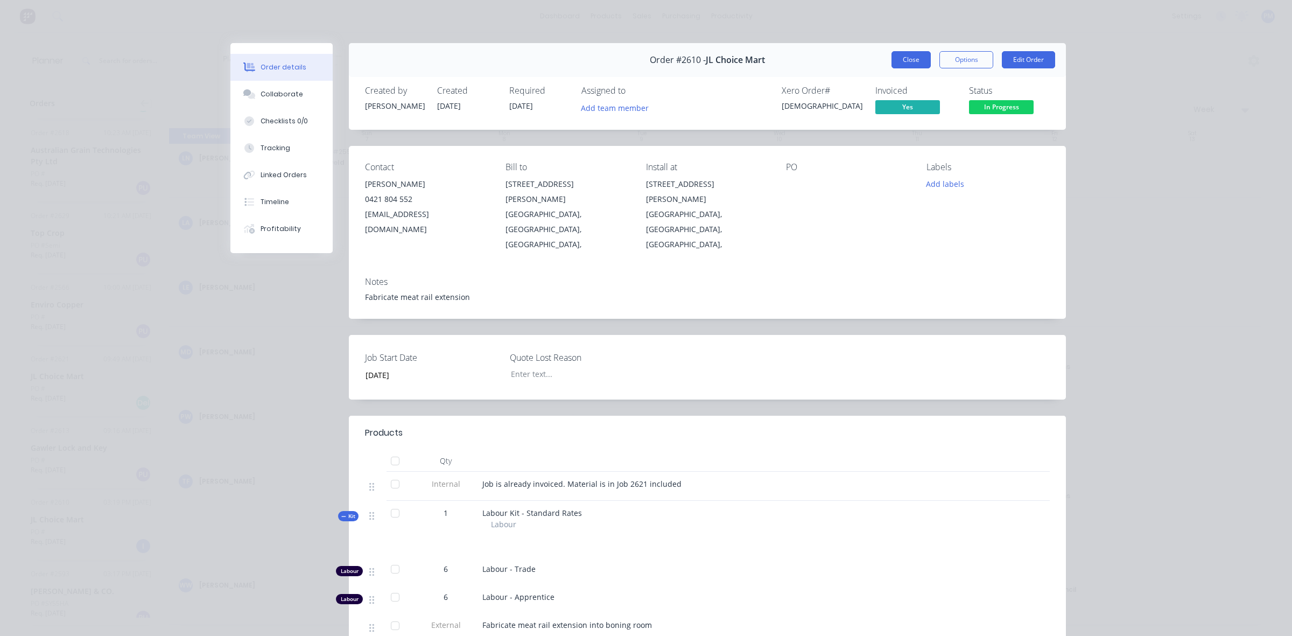
click at [906, 58] on button "Close" at bounding box center [911, 59] width 39 height 17
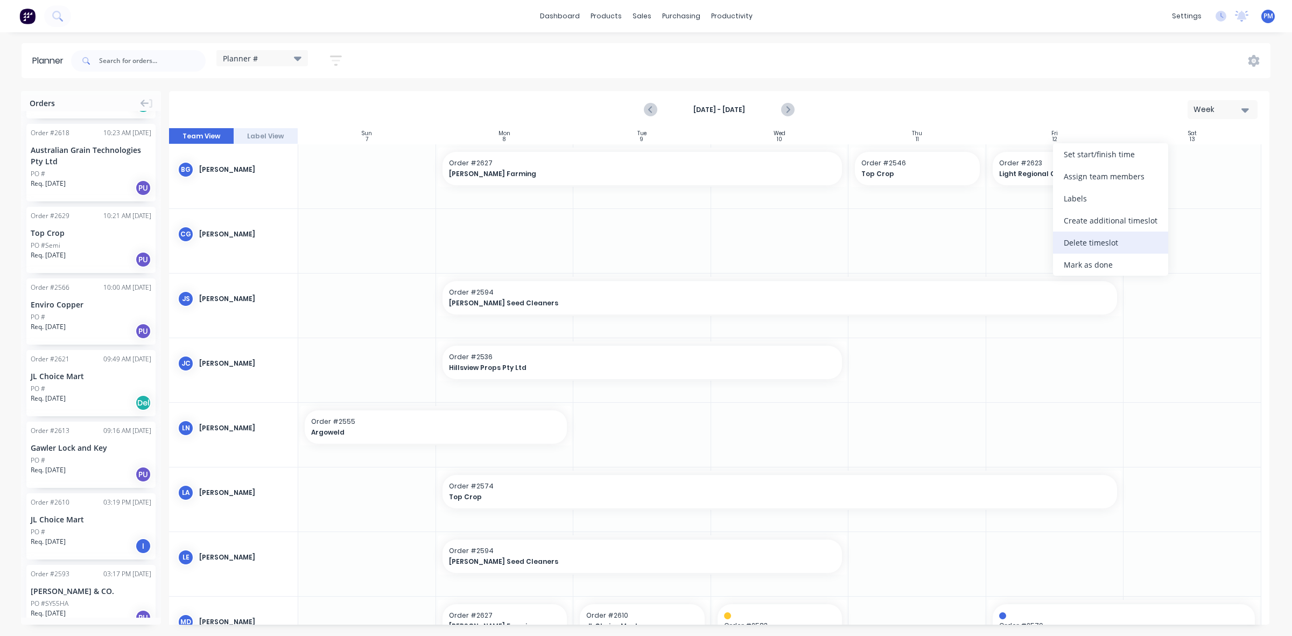
click at [1080, 241] on div "Delete timeslot" at bounding box center [1110, 243] width 115 height 22
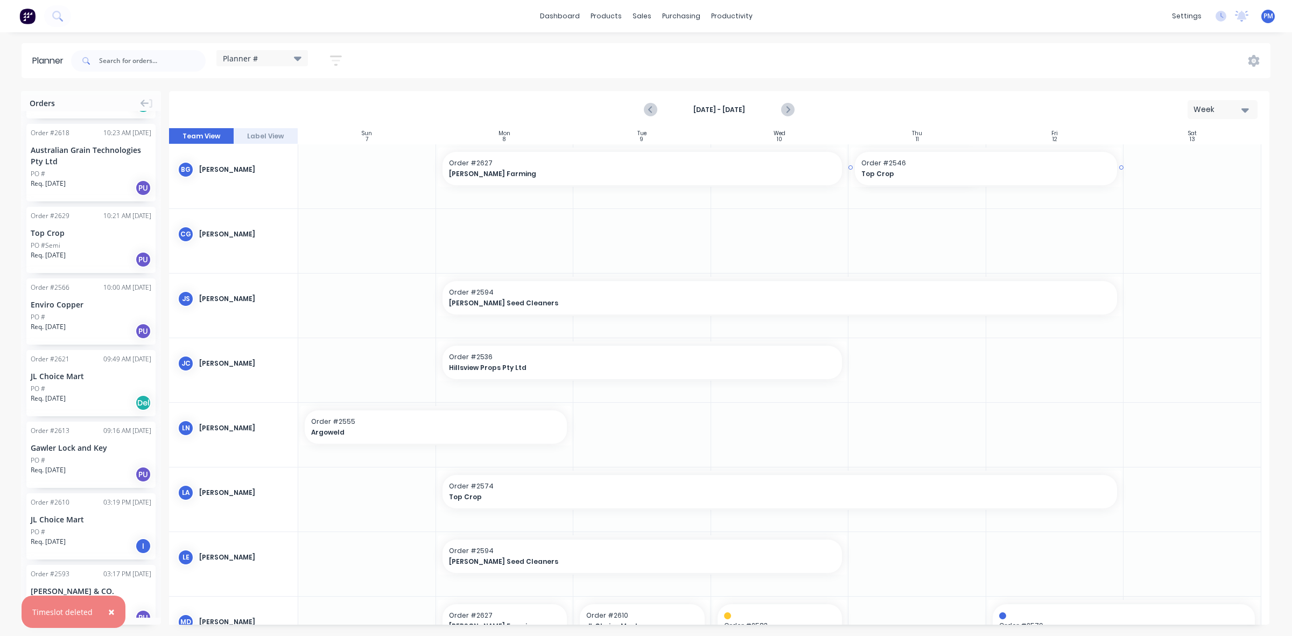
drag, startPoint x: 989, startPoint y: 165, endPoint x: 1038, endPoint y: 163, distance: 49.6
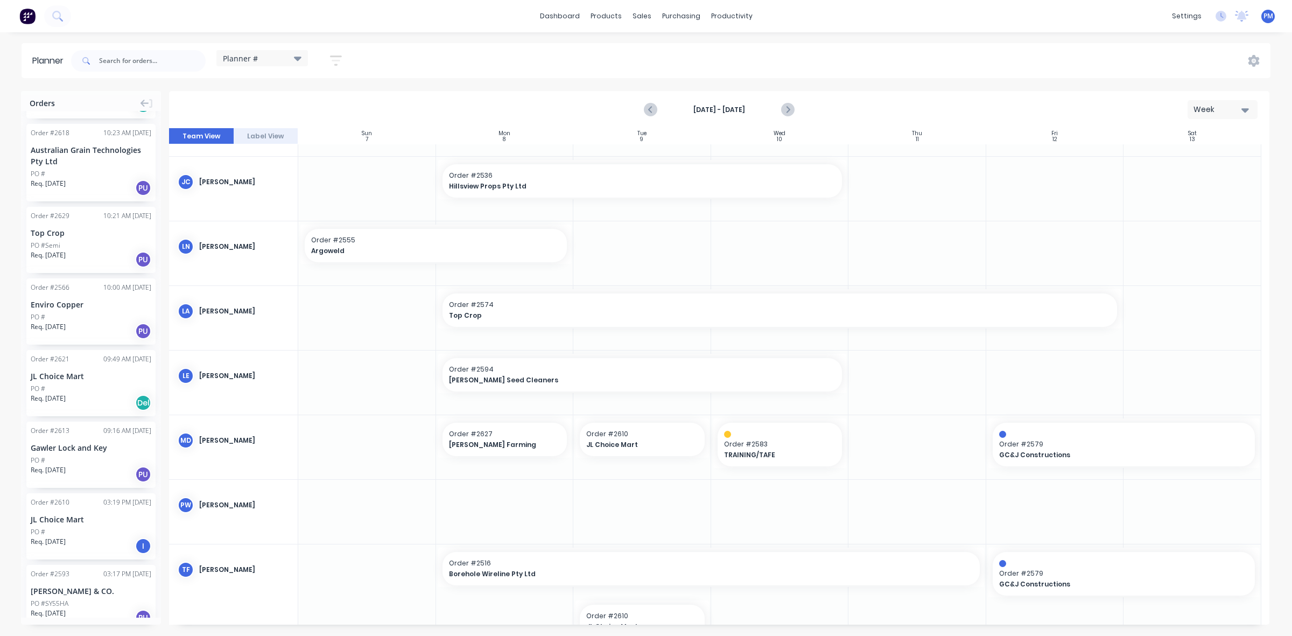
scroll to position [143, 0]
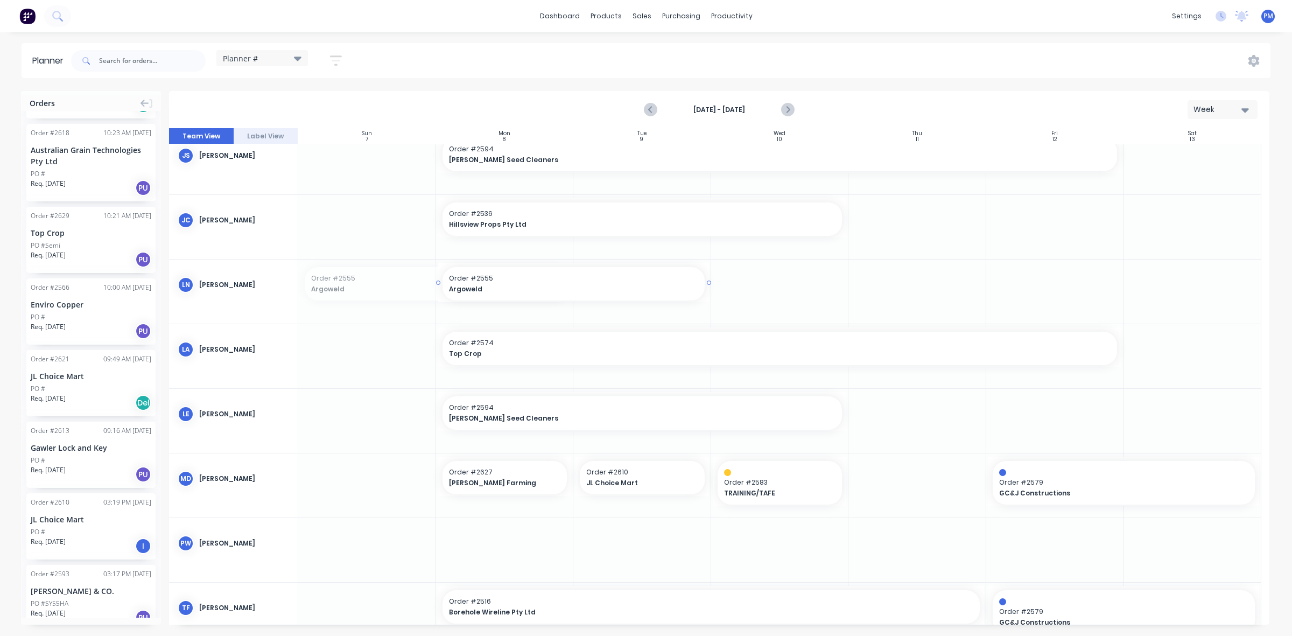
drag, startPoint x: 428, startPoint y: 275, endPoint x: 566, endPoint y: 276, distance: 138.4
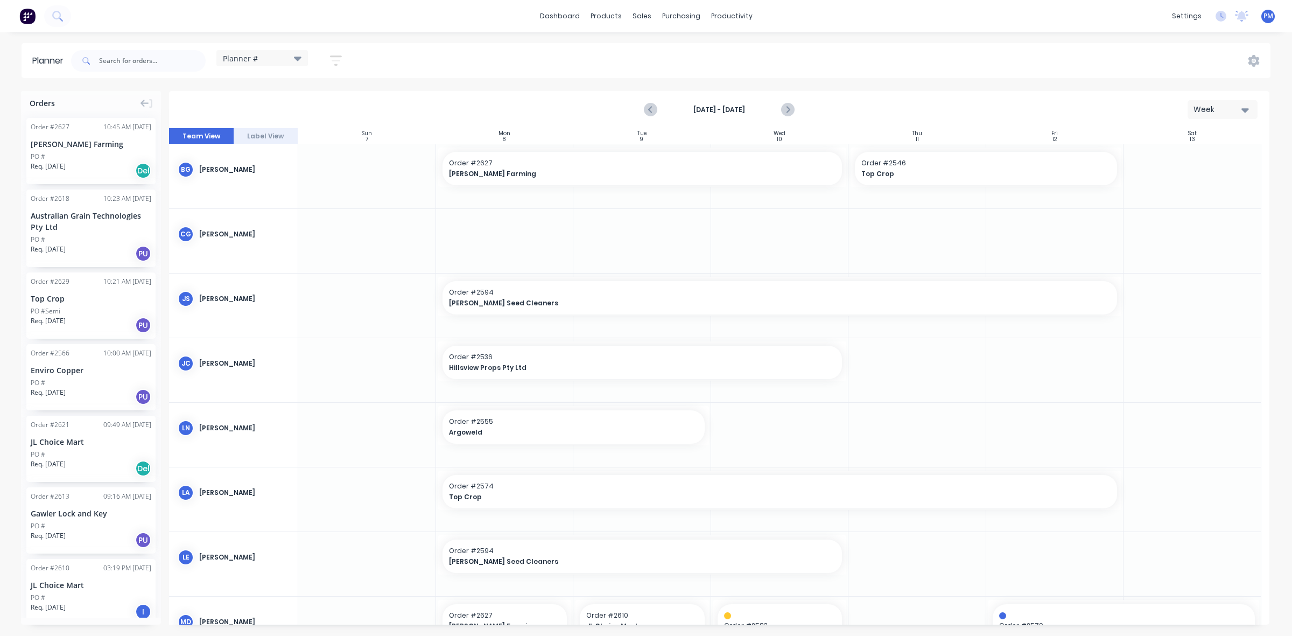
scroll to position [0, 0]
click at [690, 47] on div "Purchase Orders" at bounding box center [716, 52] width 57 height 10
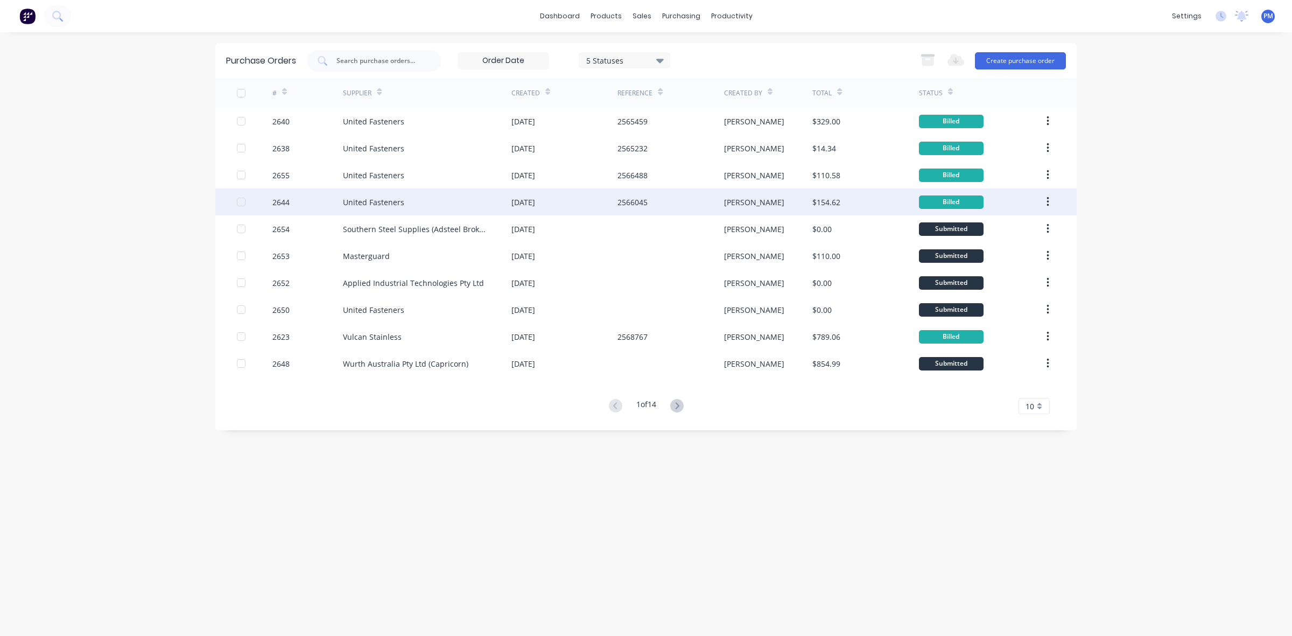
click at [472, 195] on div "United Fasteners" at bounding box center [427, 201] width 169 height 27
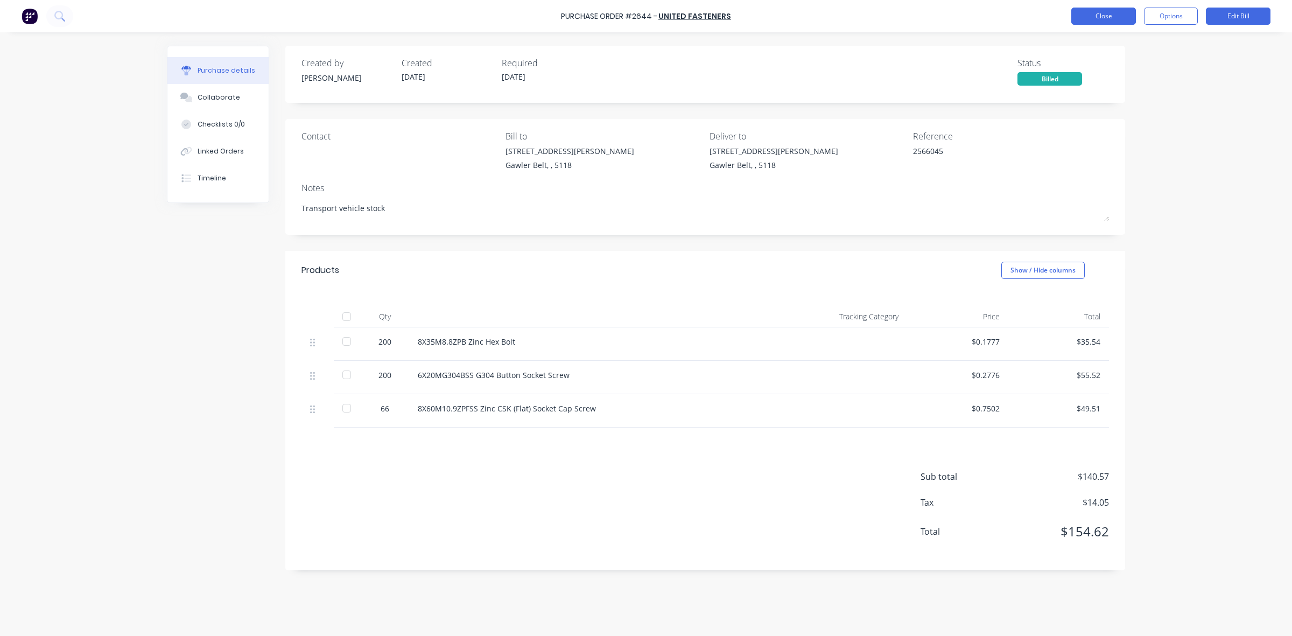
click at [1094, 18] on button "Close" at bounding box center [1104, 16] width 65 height 17
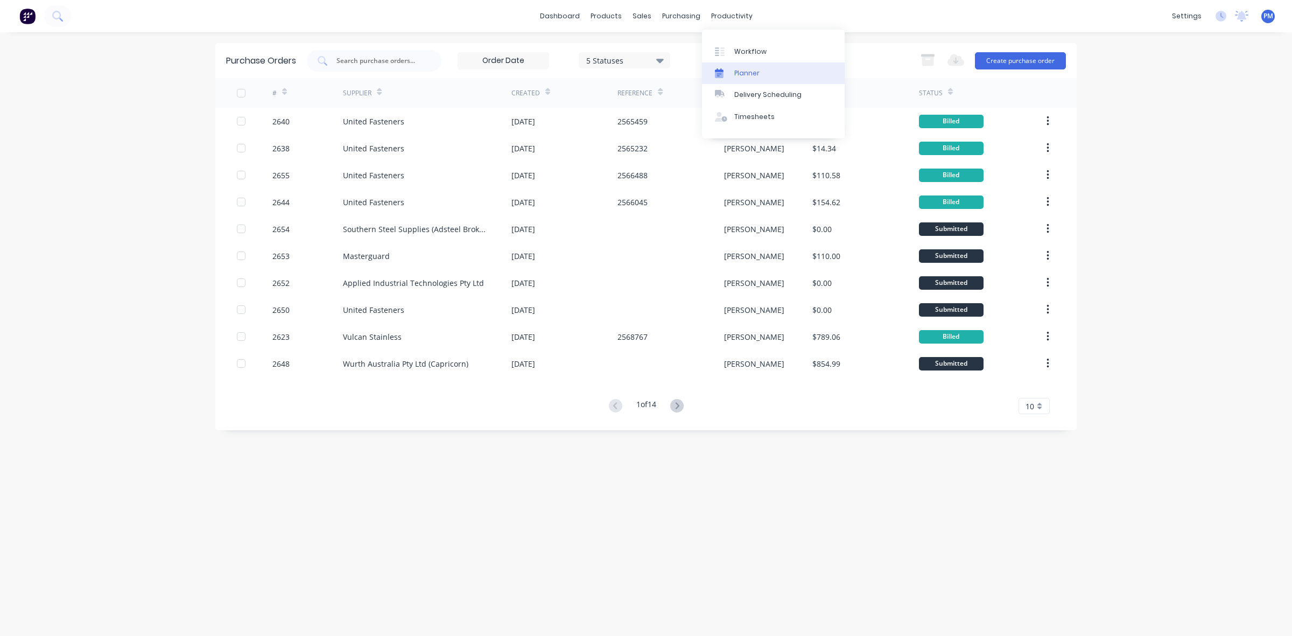
click at [744, 67] on link "Planner" at bounding box center [773, 73] width 143 height 22
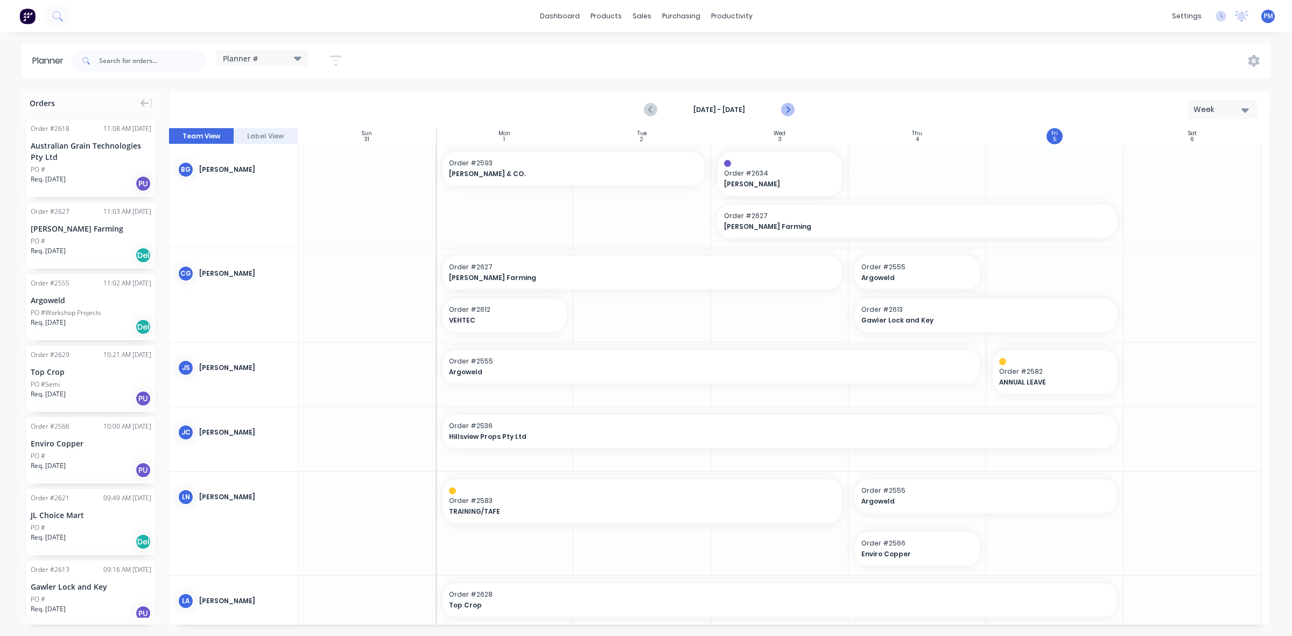
click at [792, 110] on icon "Next page" at bounding box center [787, 109] width 13 height 13
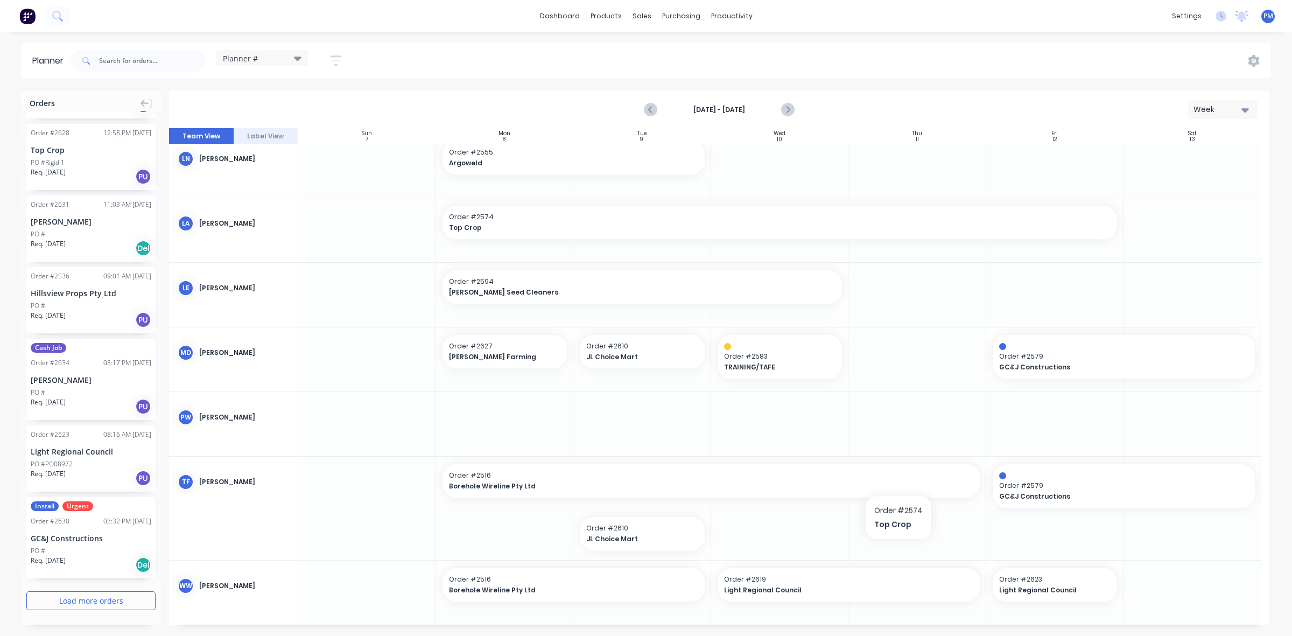
scroll to position [278, 0]
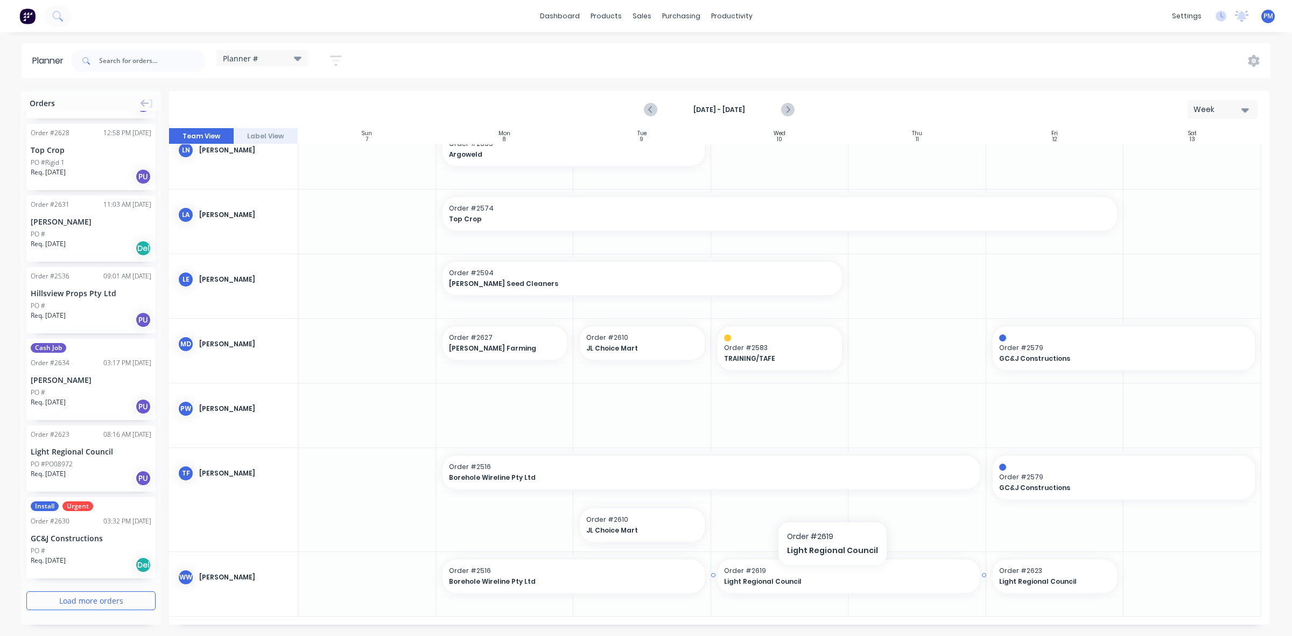
click at [830, 577] on span "Light Regional Council" at bounding box center [836, 582] width 225 height 10
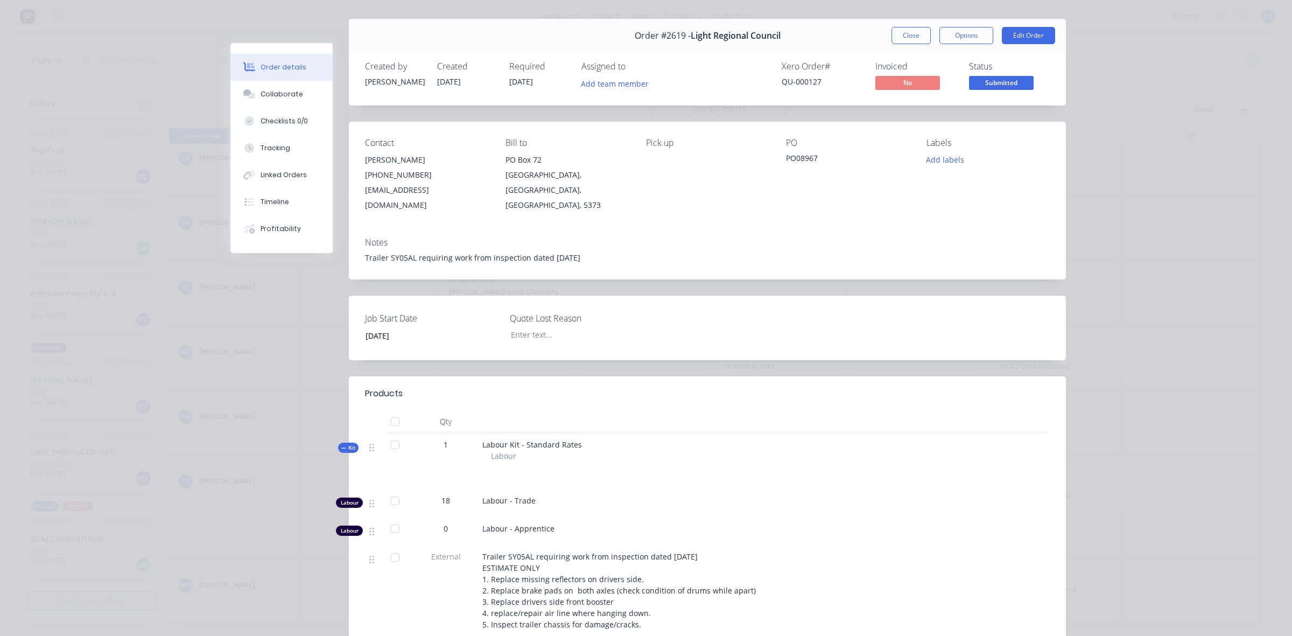
scroll to position [0, 0]
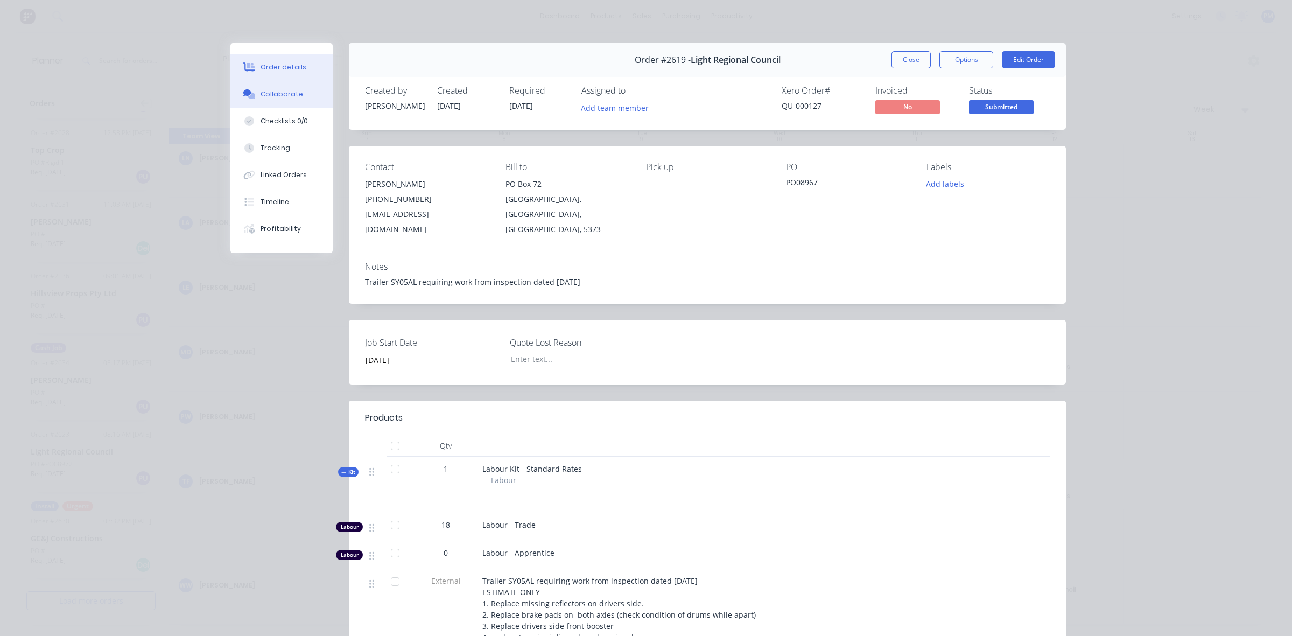
click at [288, 89] on div "Collaborate" at bounding box center [282, 94] width 43 height 10
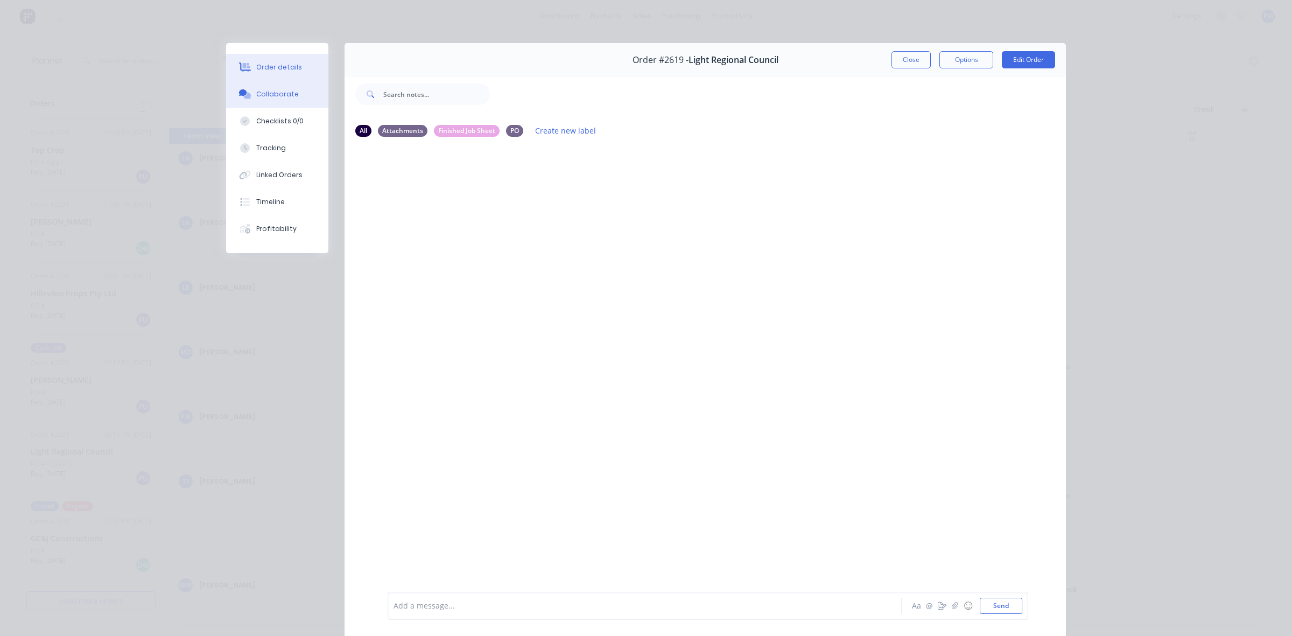
click at [284, 70] on div "Order details" at bounding box center [279, 67] width 46 height 10
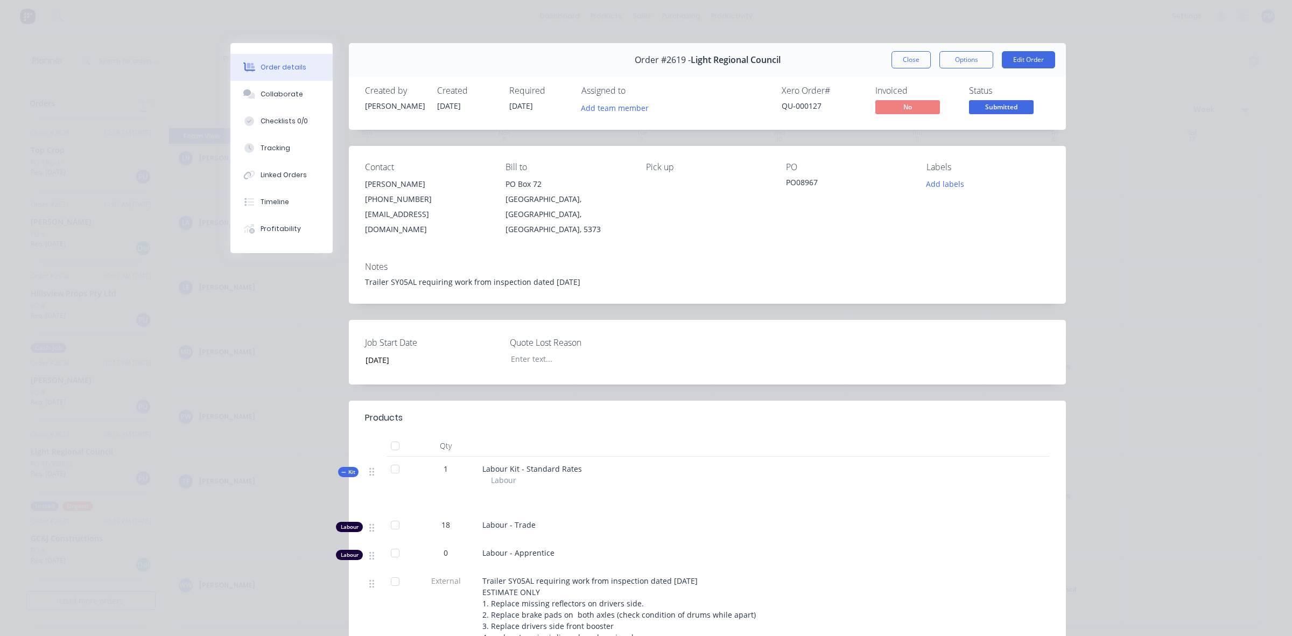
click at [899, 60] on button "Close" at bounding box center [911, 59] width 39 height 17
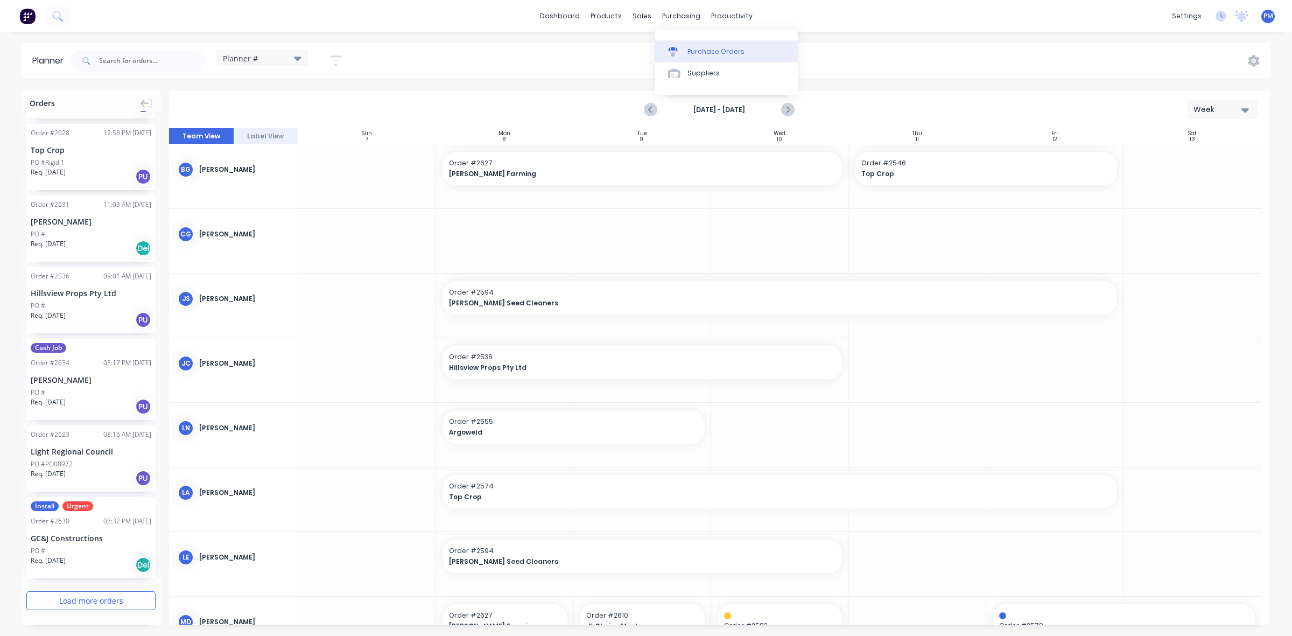
click at [701, 52] on div "Purchase Orders" at bounding box center [716, 52] width 57 height 10
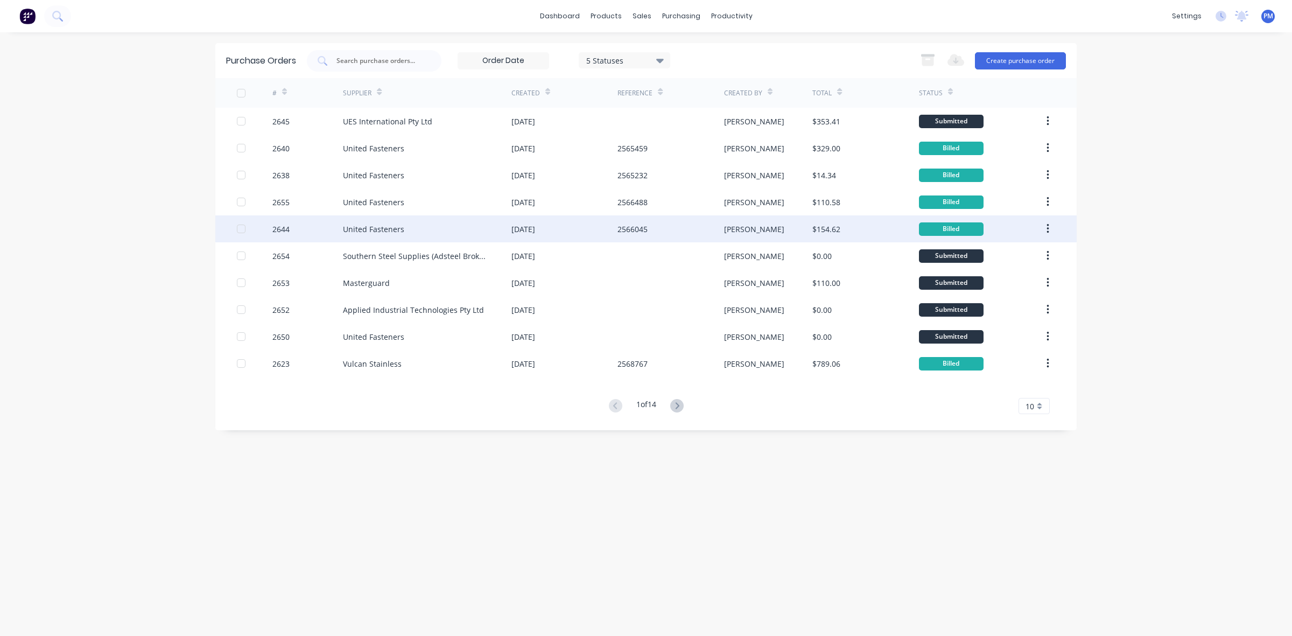
click at [436, 234] on div "United Fasteners" at bounding box center [427, 228] width 169 height 27
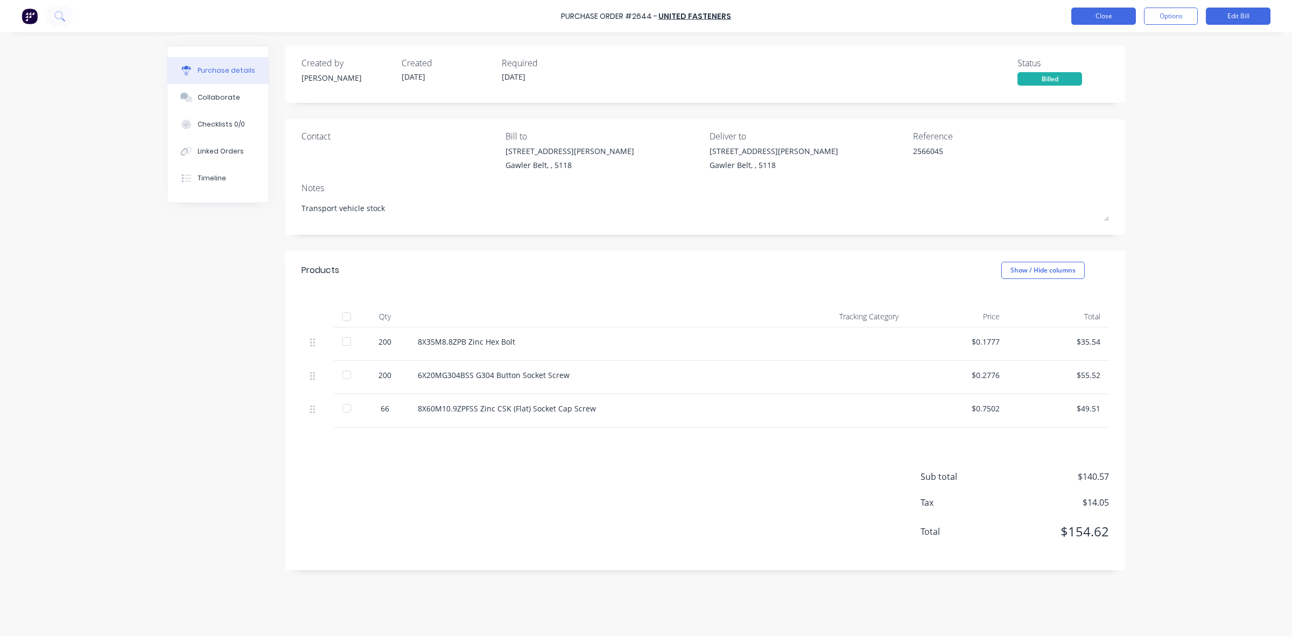
click at [1110, 16] on button "Close" at bounding box center [1104, 16] width 65 height 17
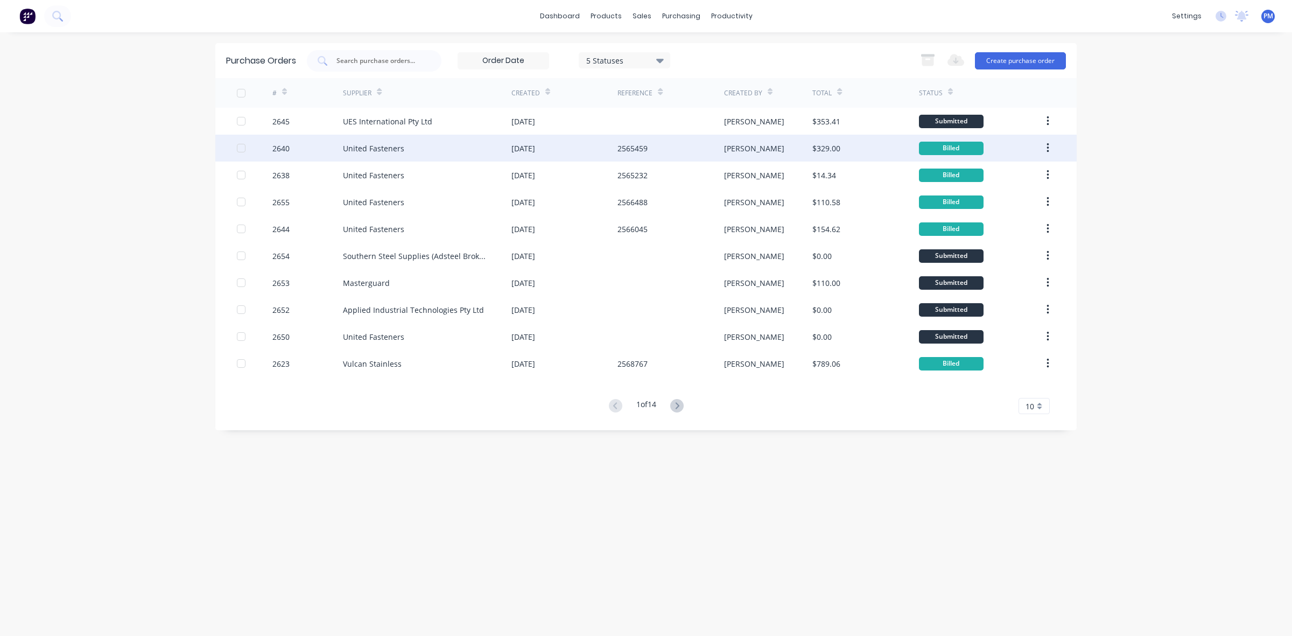
click at [449, 145] on div "United Fasteners" at bounding box center [427, 148] width 169 height 27
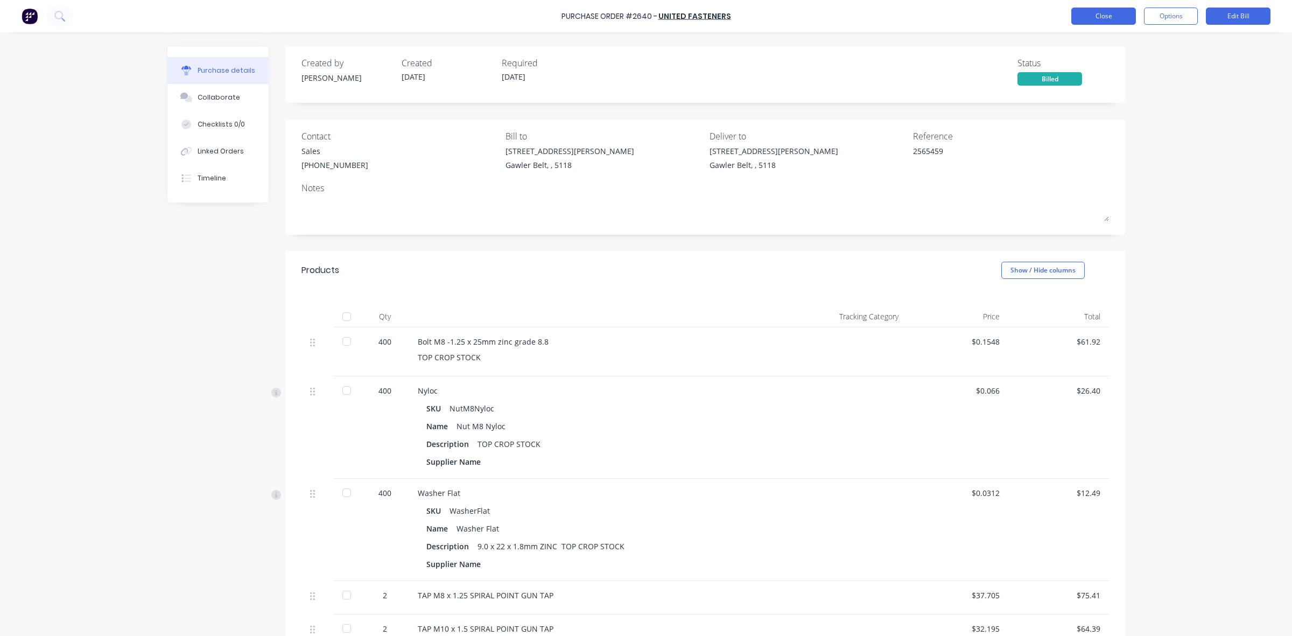
click at [1101, 19] on button "Close" at bounding box center [1104, 16] width 65 height 17
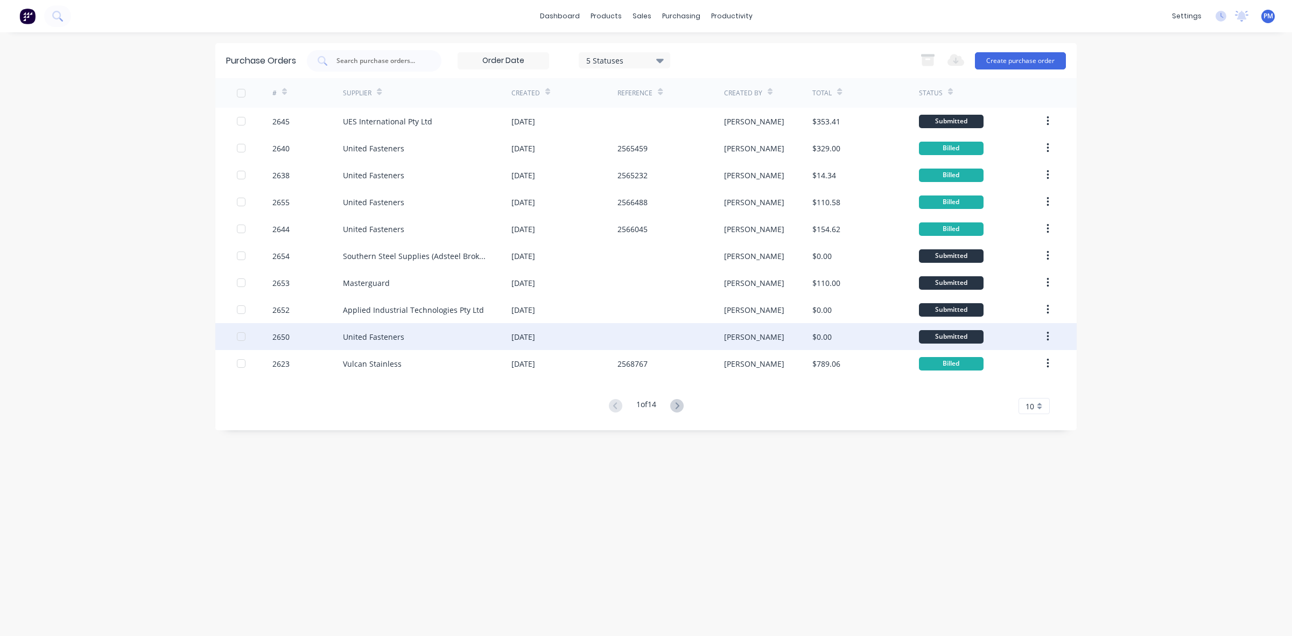
click at [450, 338] on div "United Fasteners" at bounding box center [427, 336] width 169 height 27
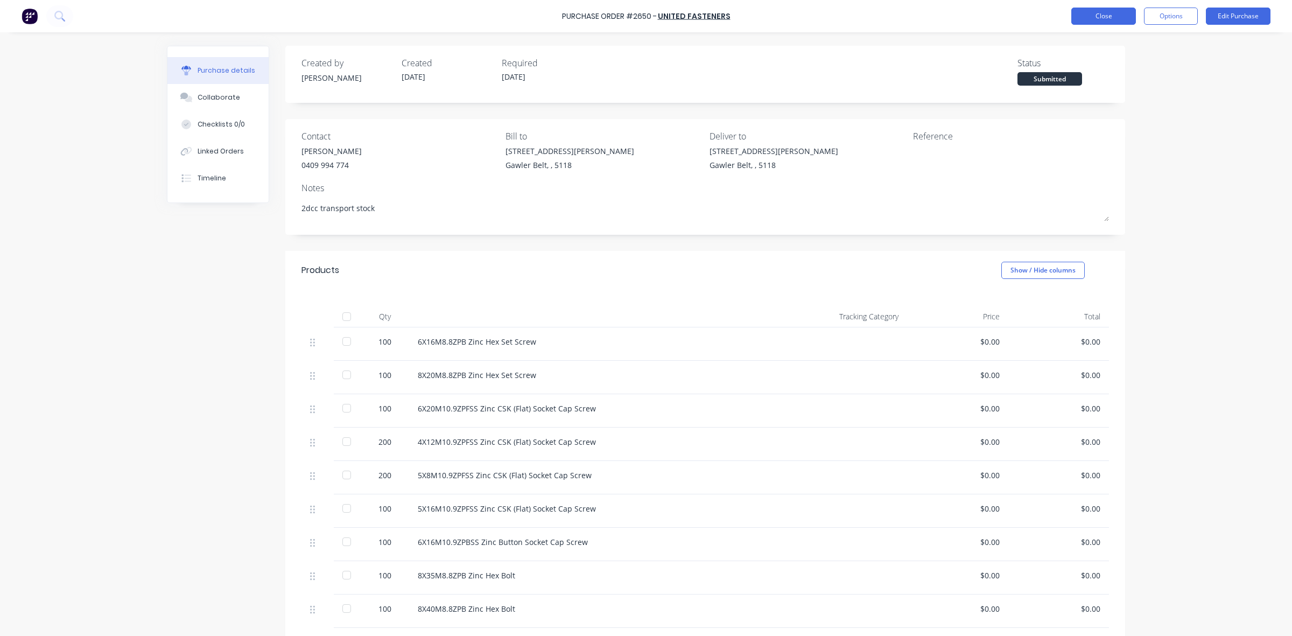
click at [1102, 16] on button "Close" at bounding box center [1104, 16] width 65 height 17
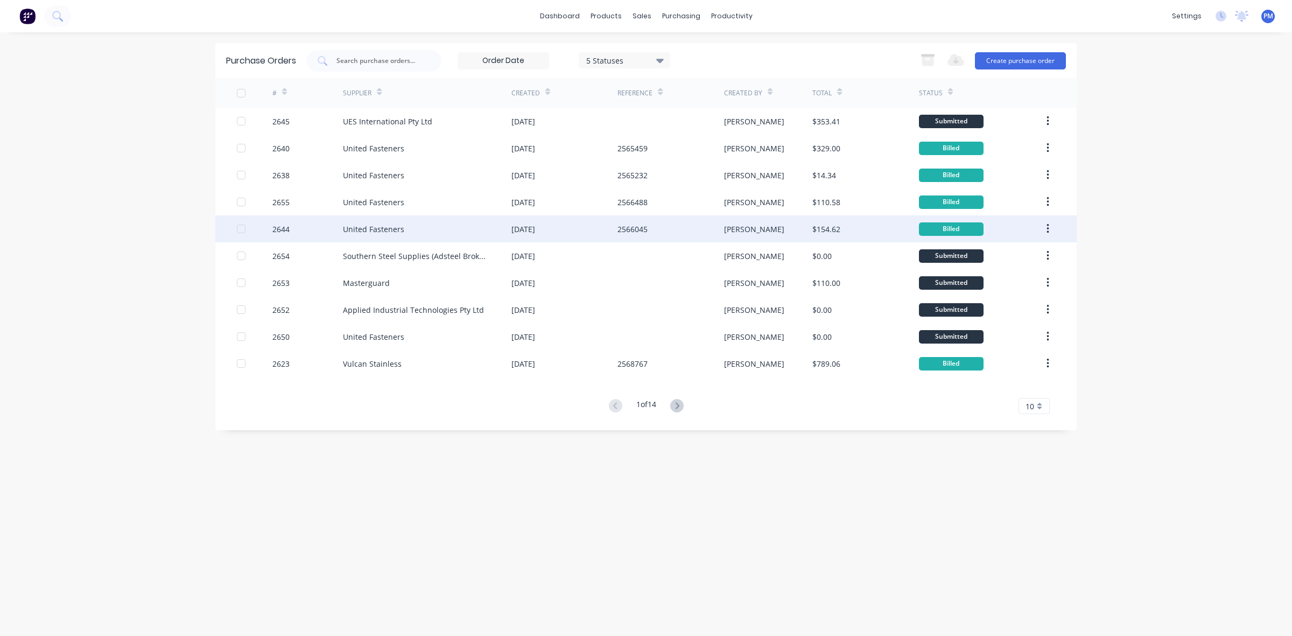
click at [447, 233] on div "United Fasteners" at bounding box center [427, 228] width 169 height 27
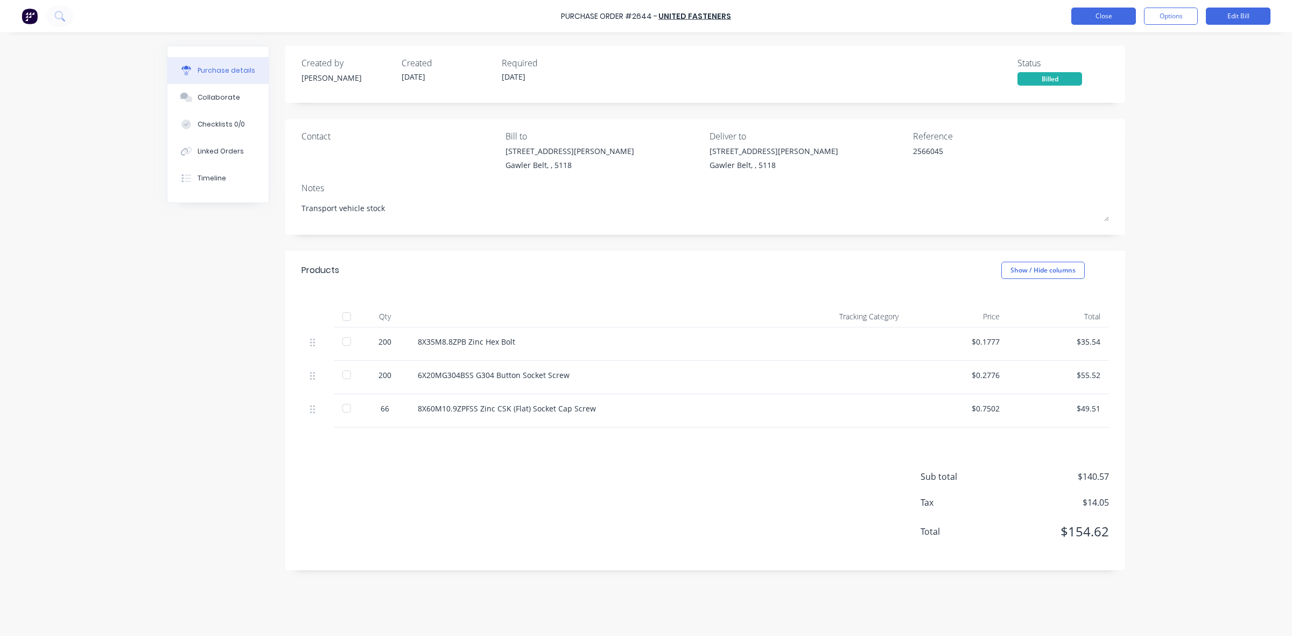
click at [1092, 11] on button "Close" at bounding box center [1104, 16] width 65 height 17
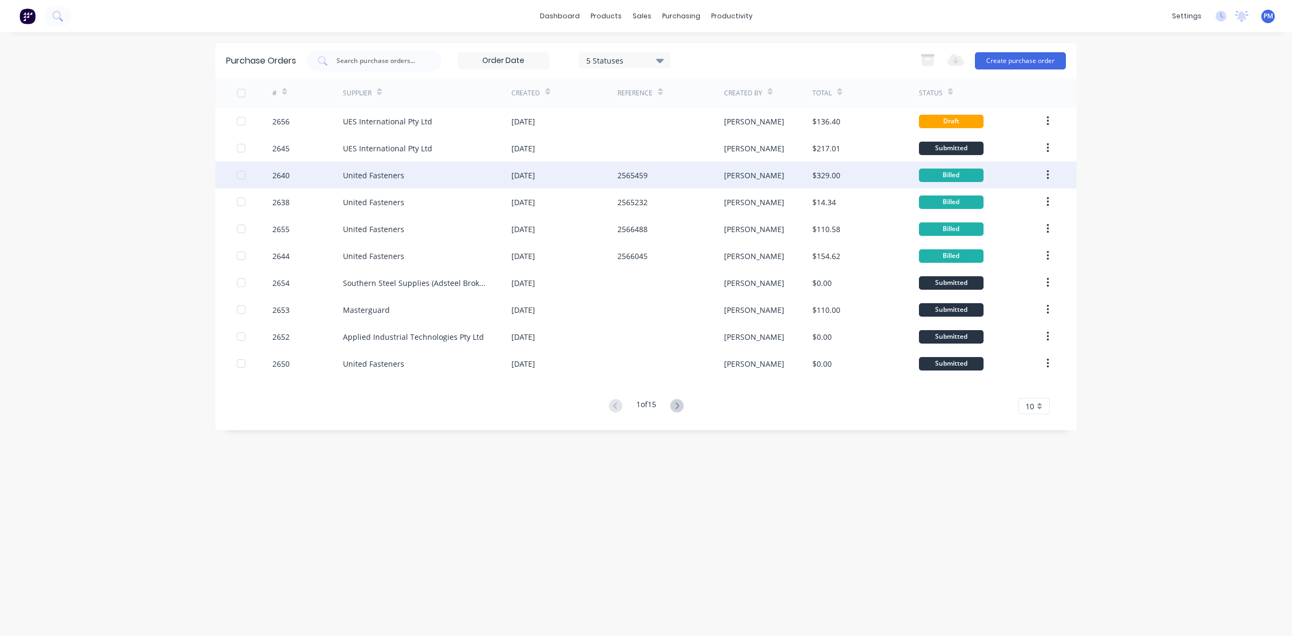
click at [451, 177] on div "United Fasteners" at bounding box center [427, 175] width 169 height 27
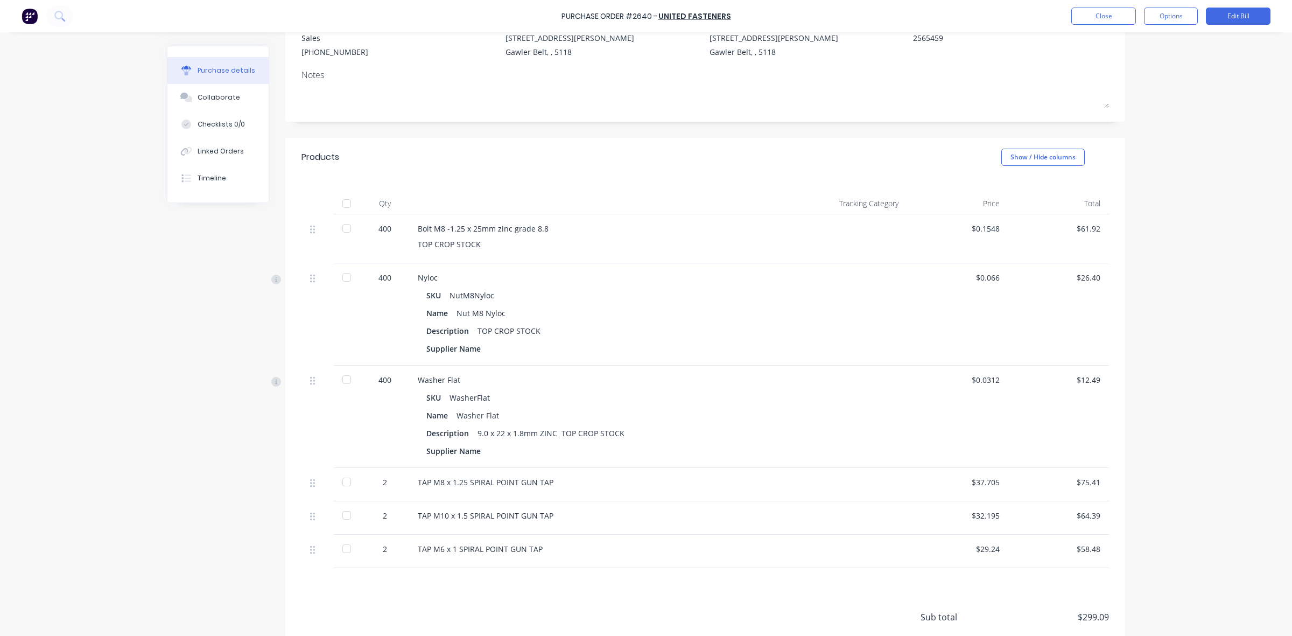
scroll to position [135, 0]
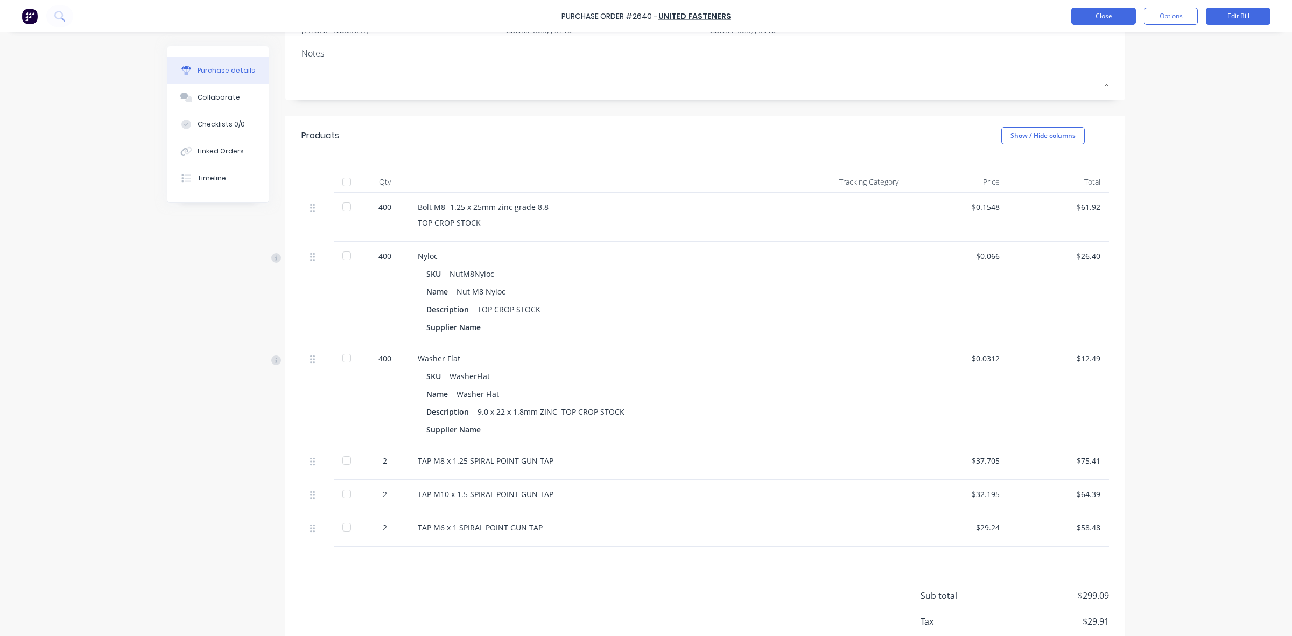
click at [1106, 19] on button "Close" at bounding box center [1104, 16] width 65 height 17
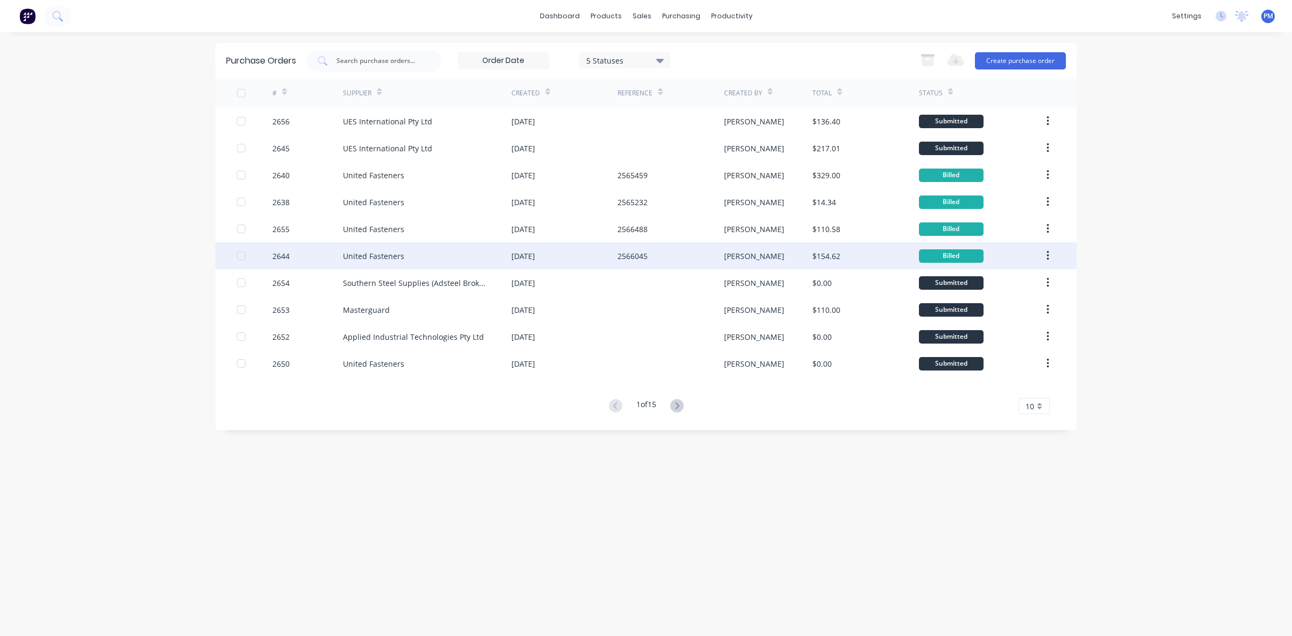
click at [440, 251] on div "United Fasteners" at bounding box center [427, 255] width 169 height 27
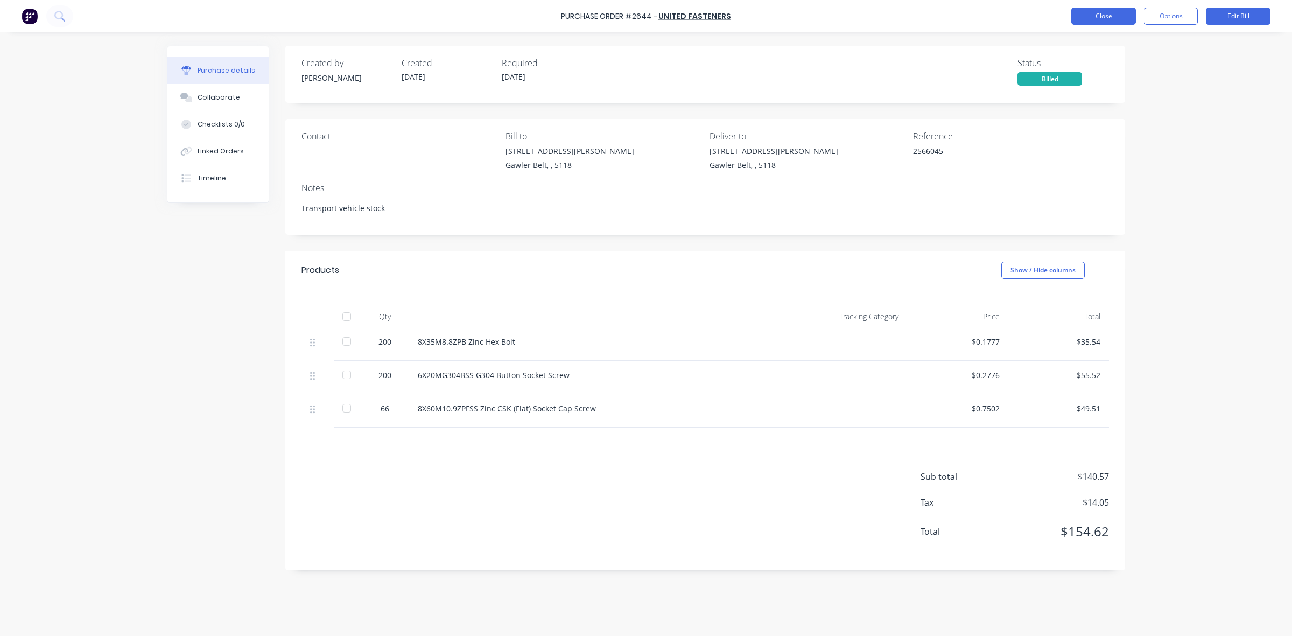
click at [1107, 19] on button "Close" at bounding box center [1104, 16] width 65 height 17
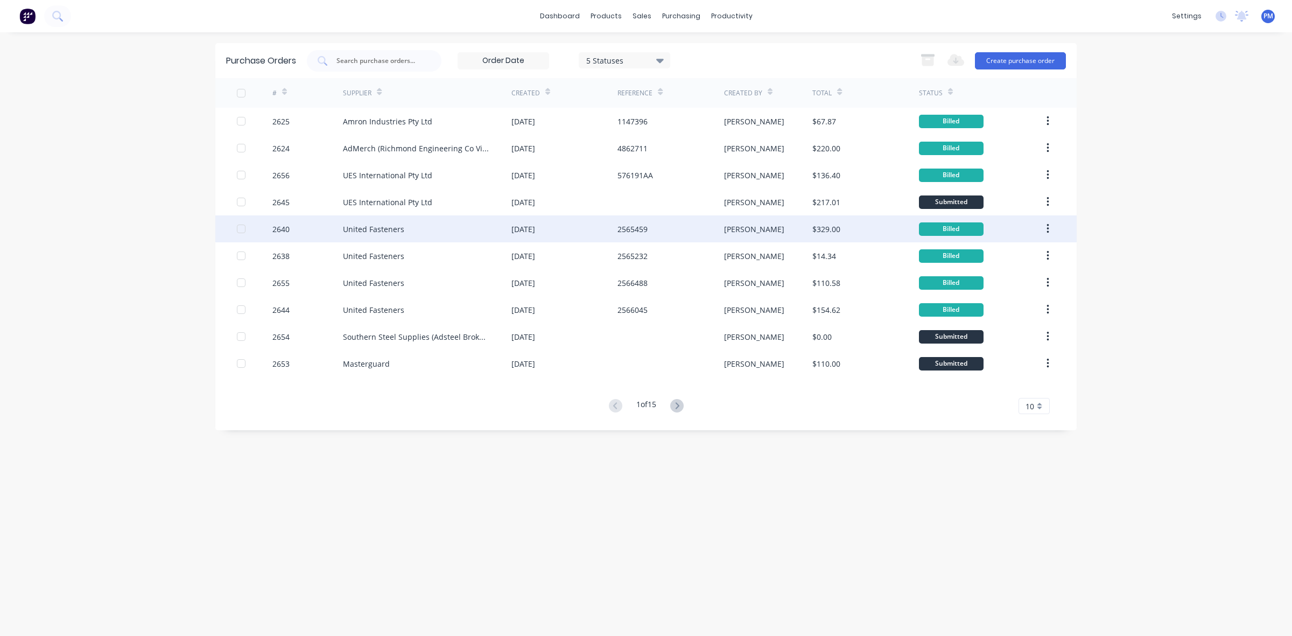
click at [447, 232] on div "United Fasteners" at bounding box center [427, 228] width 169 height 27
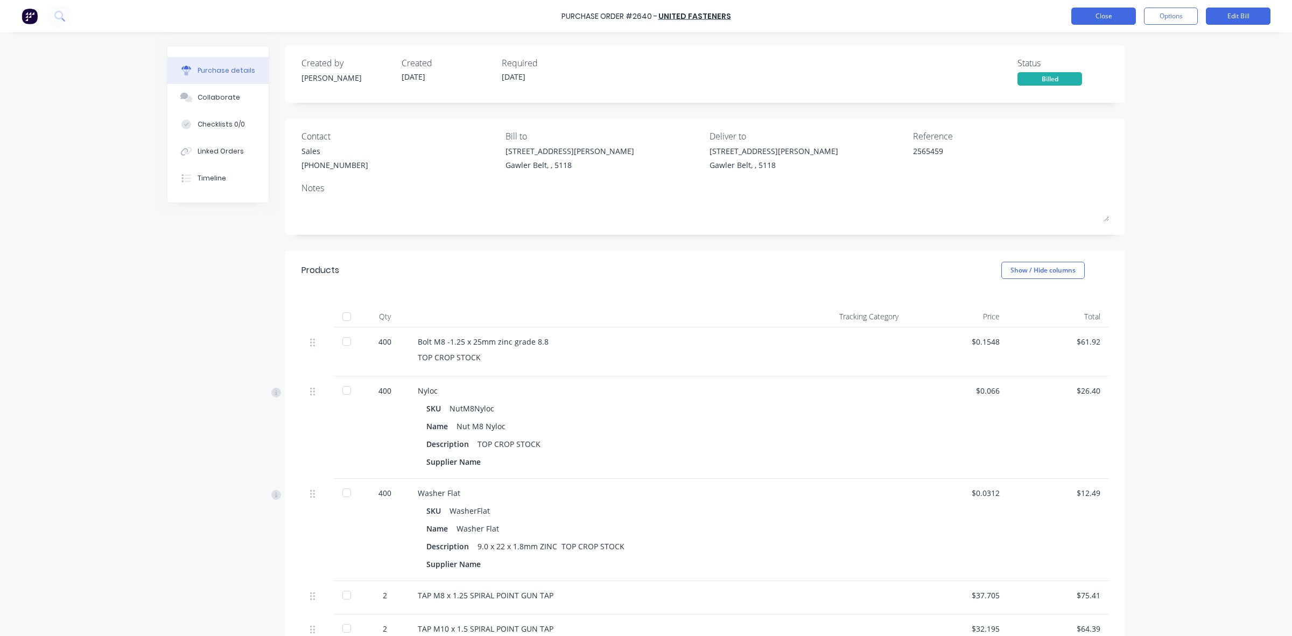
click at [1102, 16] on button "Close" at bounding box center [1104, 16] width 65 height 17
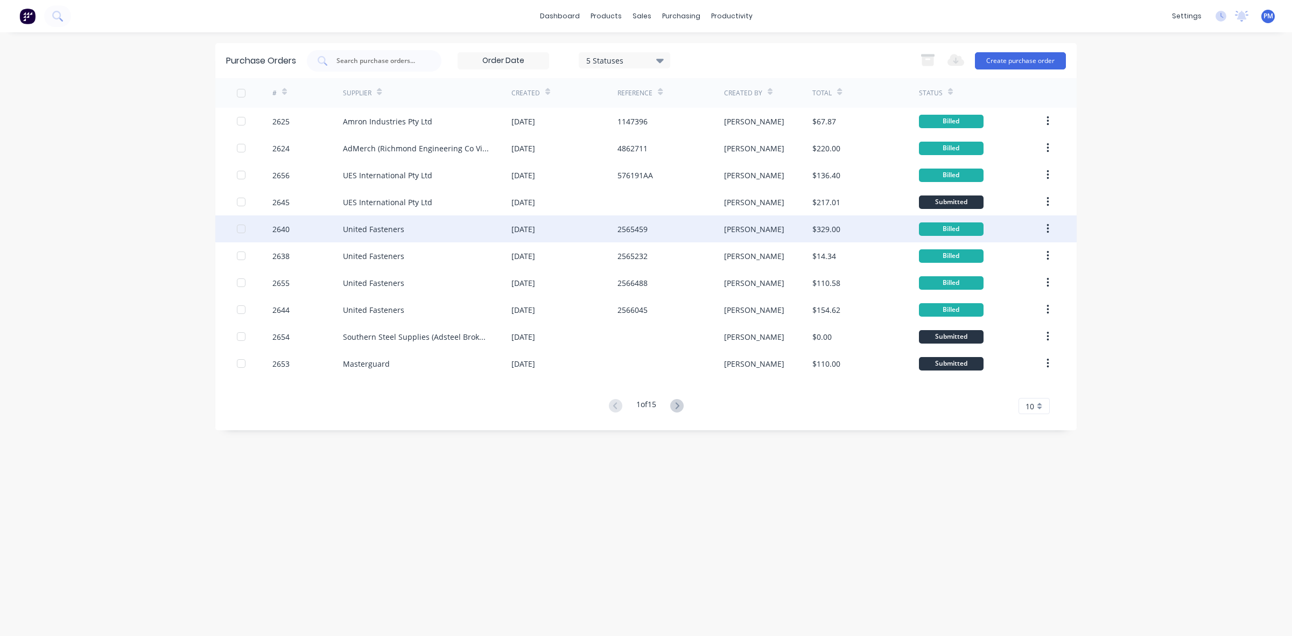
click at [470, 222] on div "United Fasteners" at bounding box center [427, 228] width 169 height 27
type textarea "x"
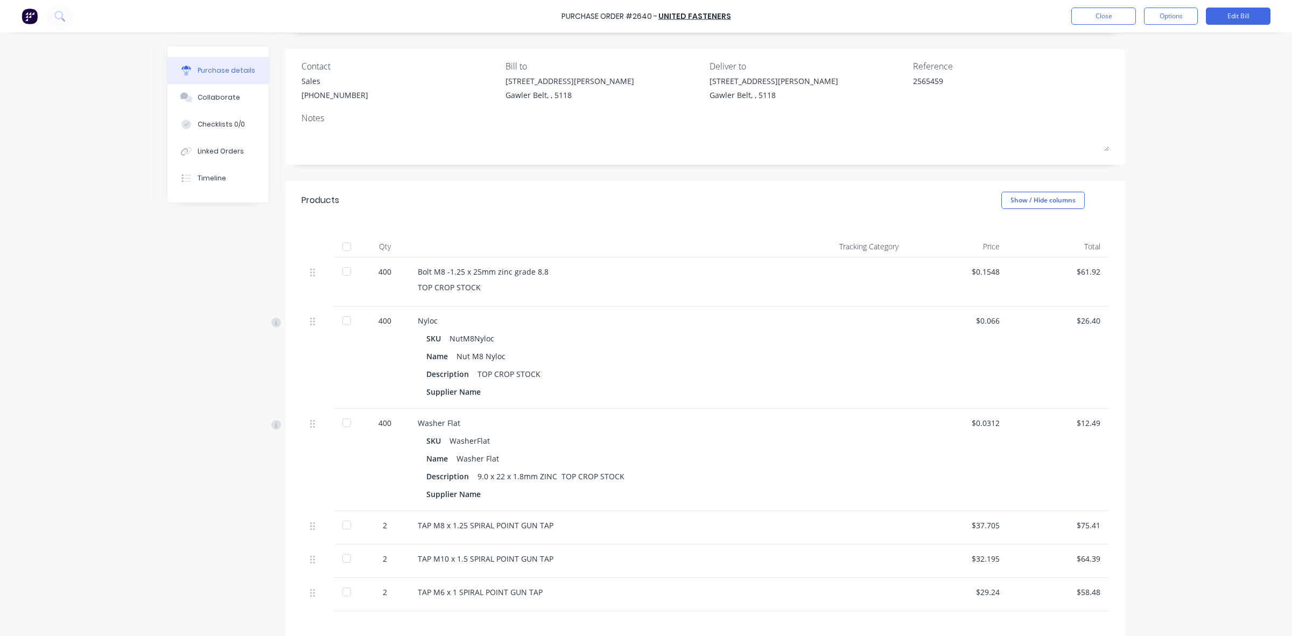
scroll to position [65, 0]
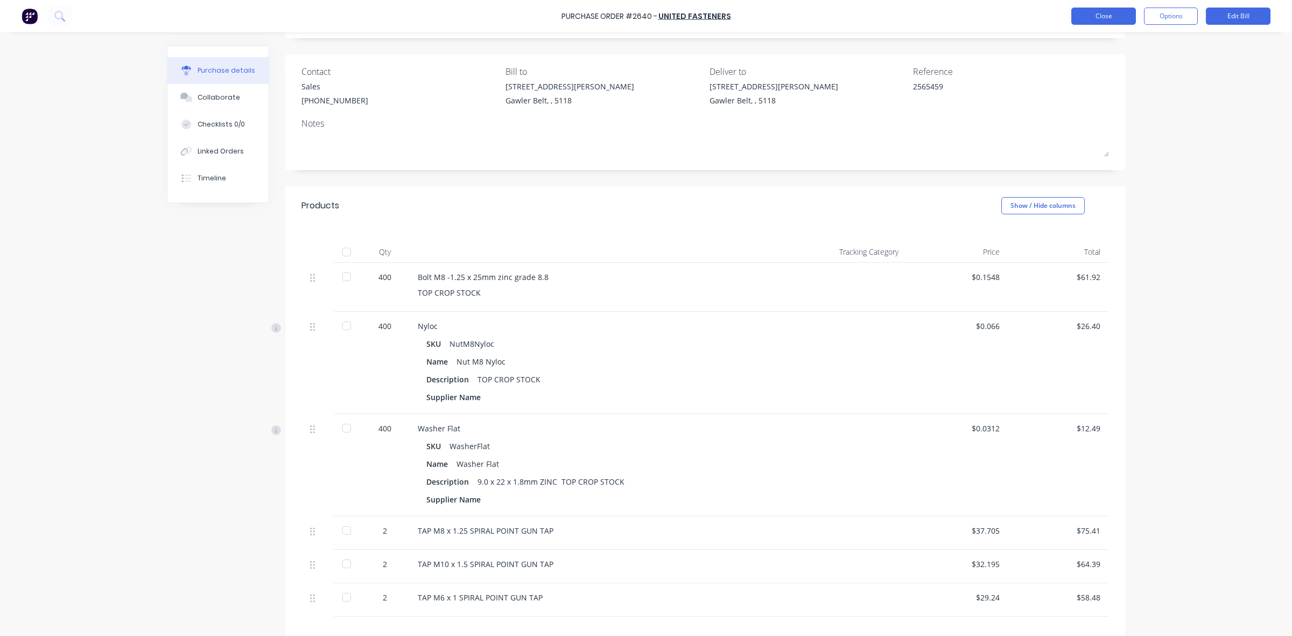
click at [1102, 15] on button "Close" at bounding box center [1104, 16] width 65 height 17
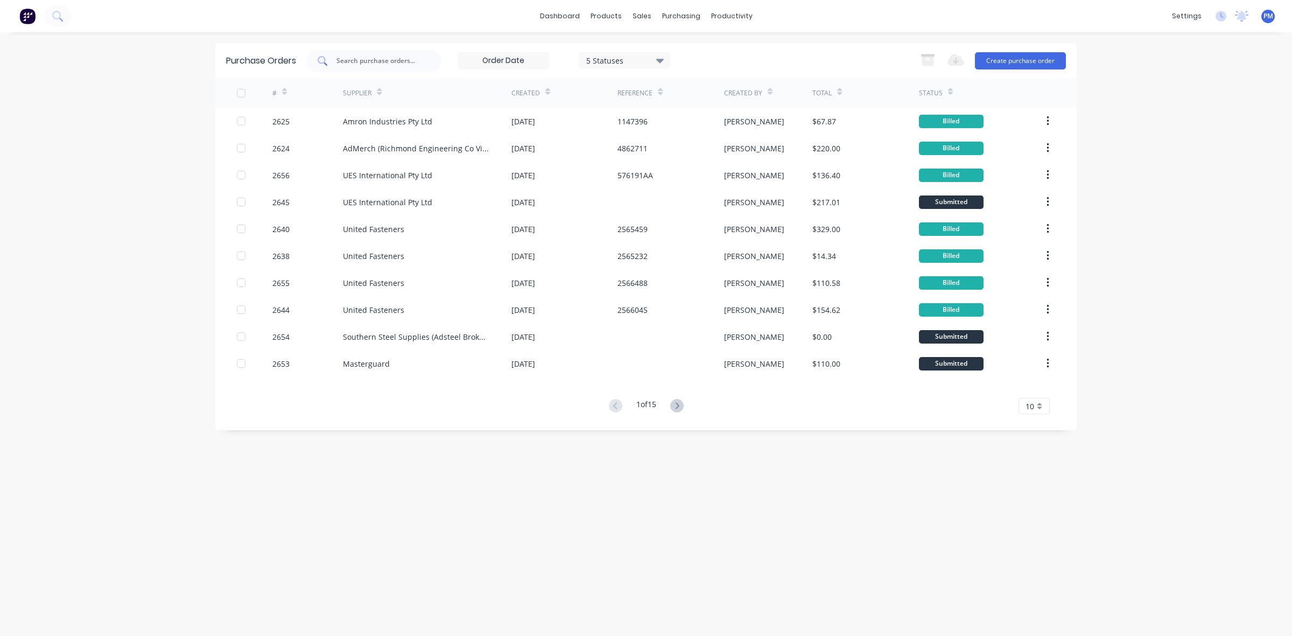
click at [377, 60] on input "text" at bounding box center [379, 60] width 89 height 11
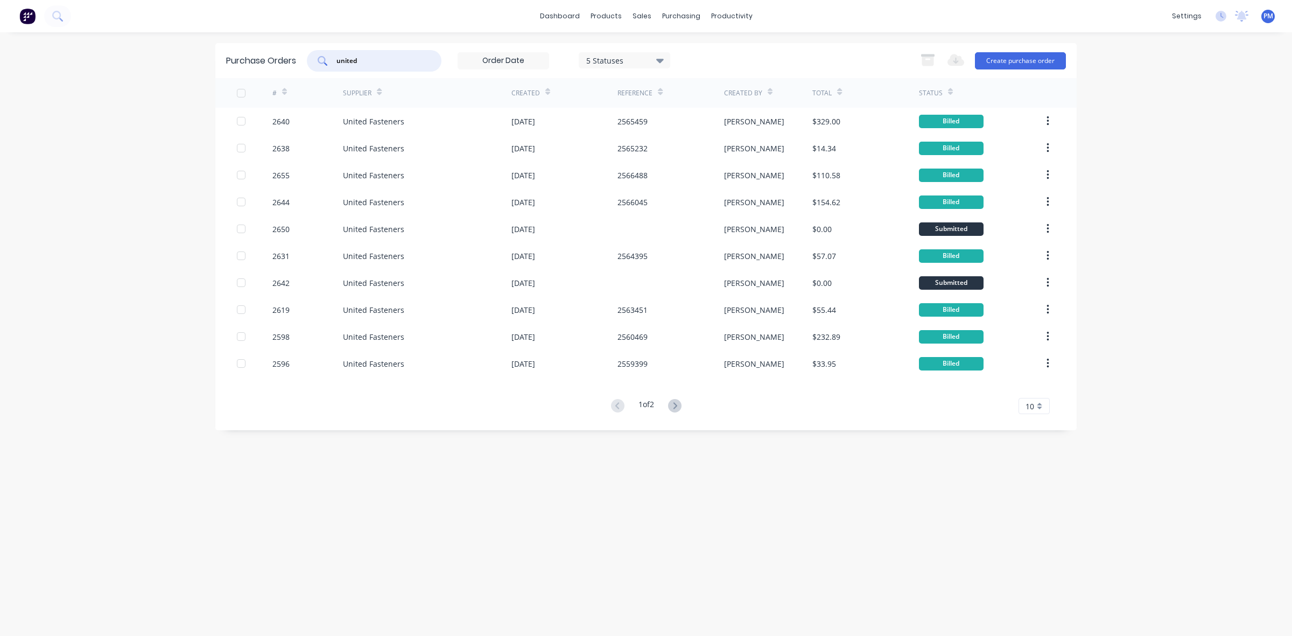
type input "united"
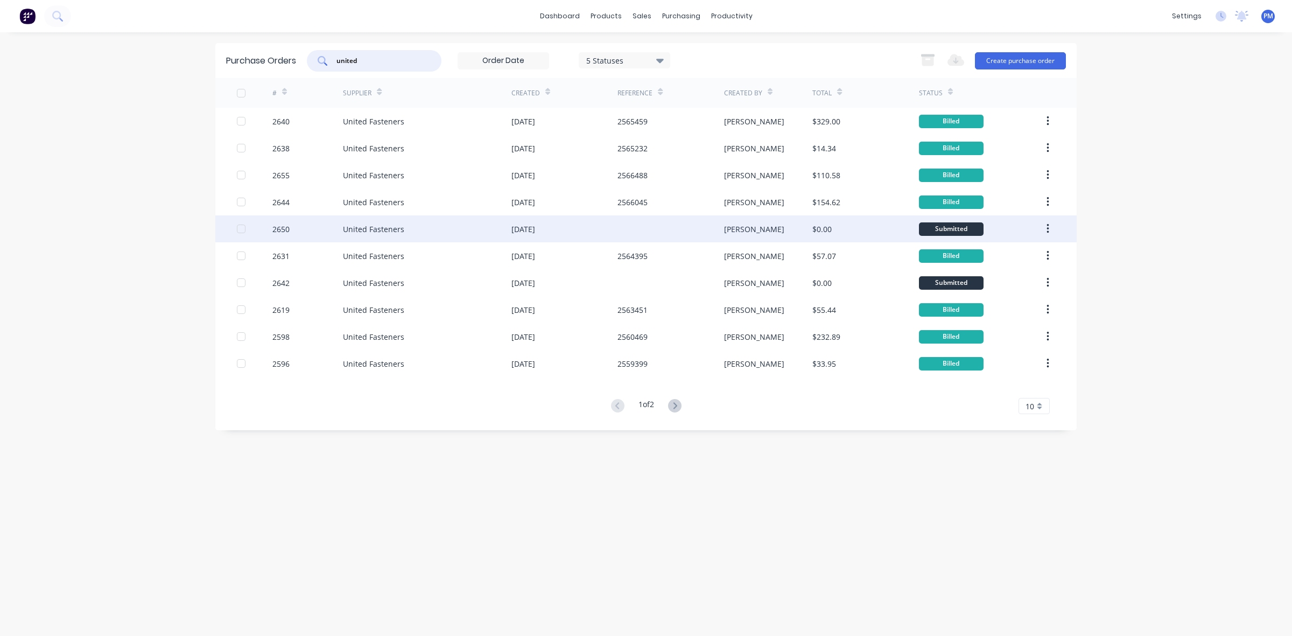
click at [418, 228] on div "United Fasteners" at bounding box center [427, 228] width 169 height 27
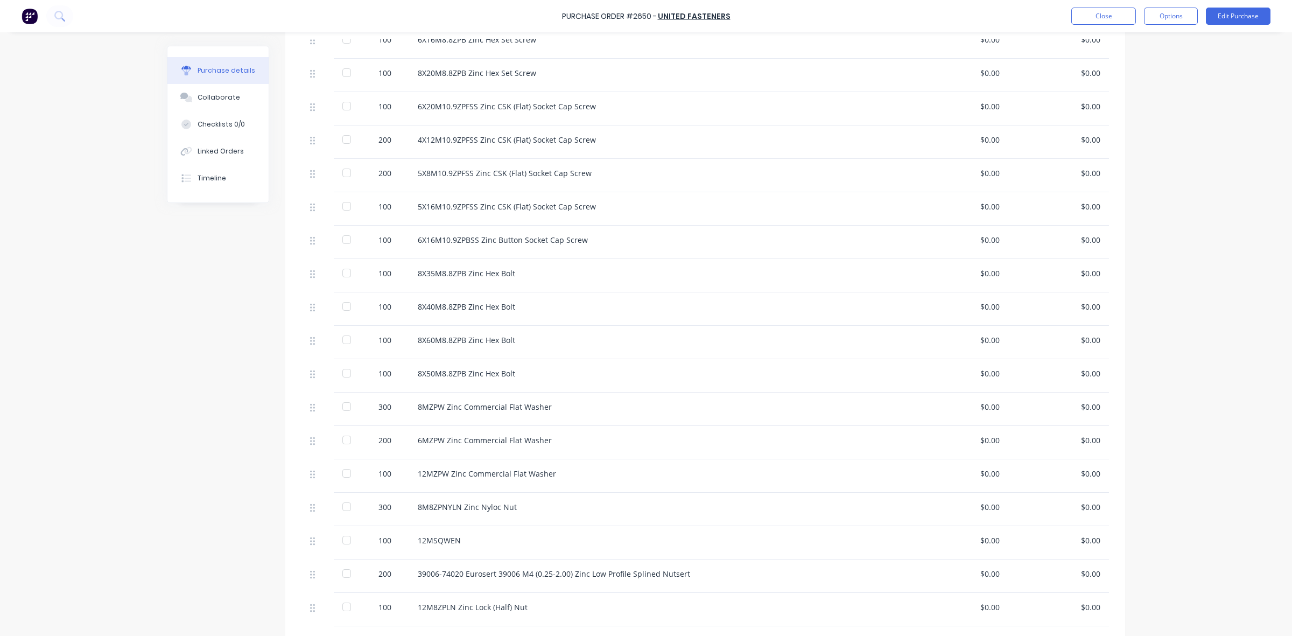
scroll to position [280, 0]
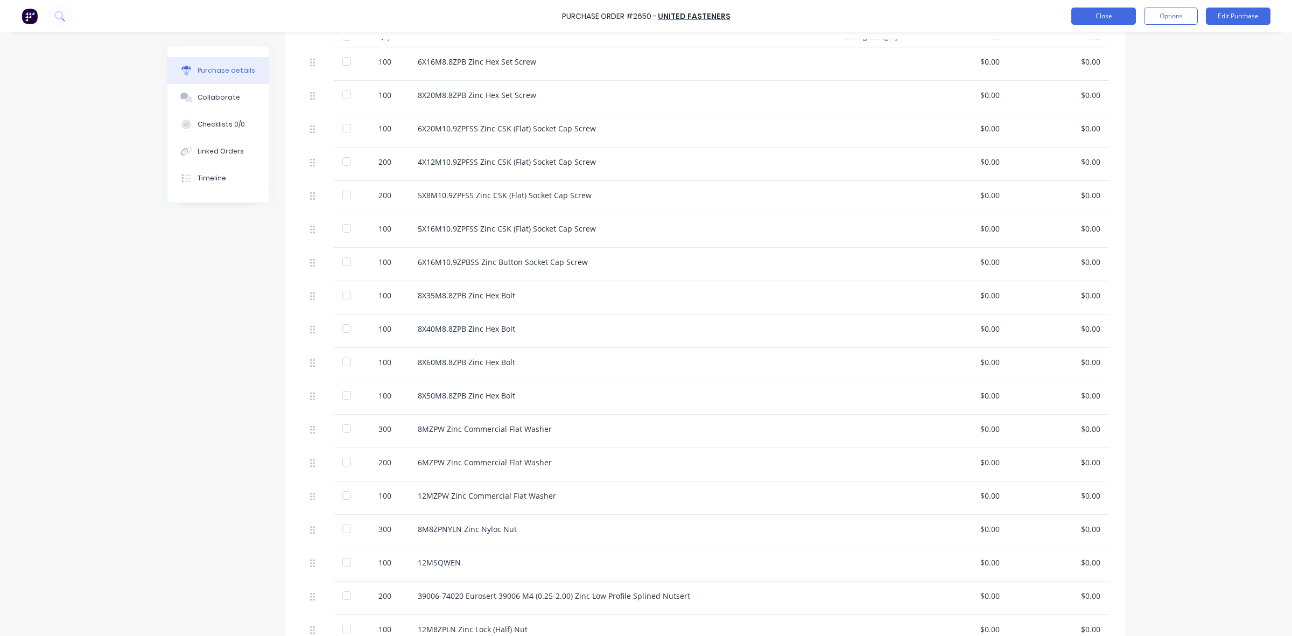
click at [1096, 19] on button "Close" at bounding box center [1104, 16] width 65 height 17
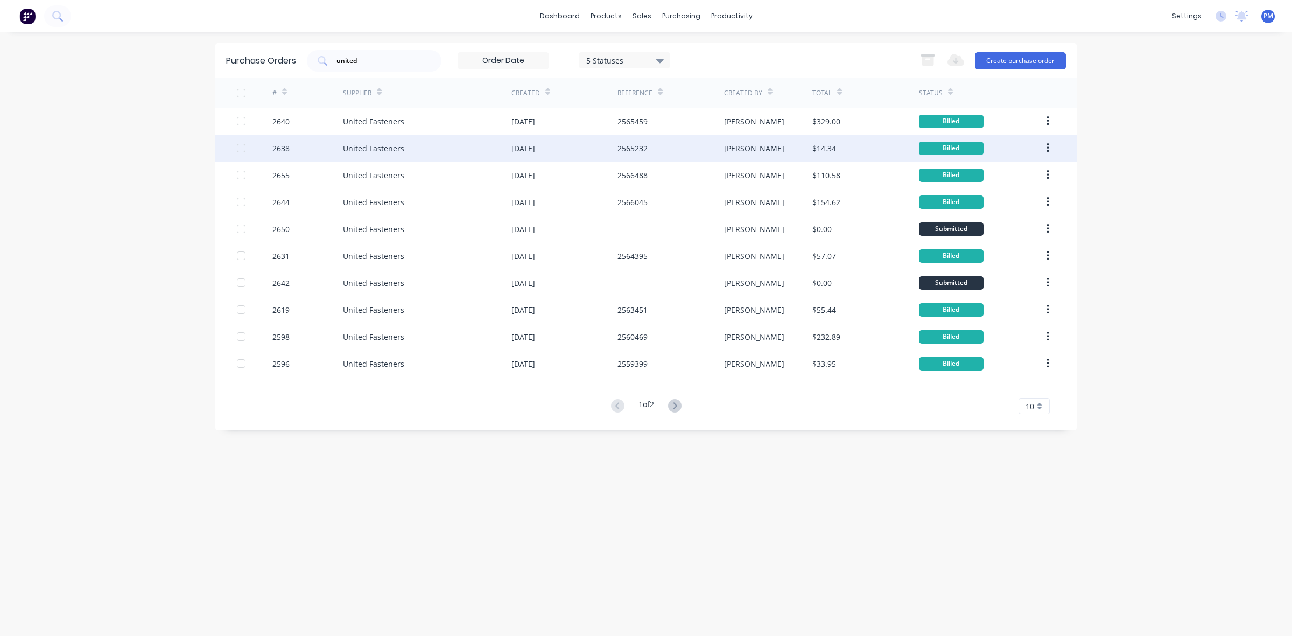
click at [456, 155] on div "United Fasteners" at bounding box center [427, 148] width 169 height 27
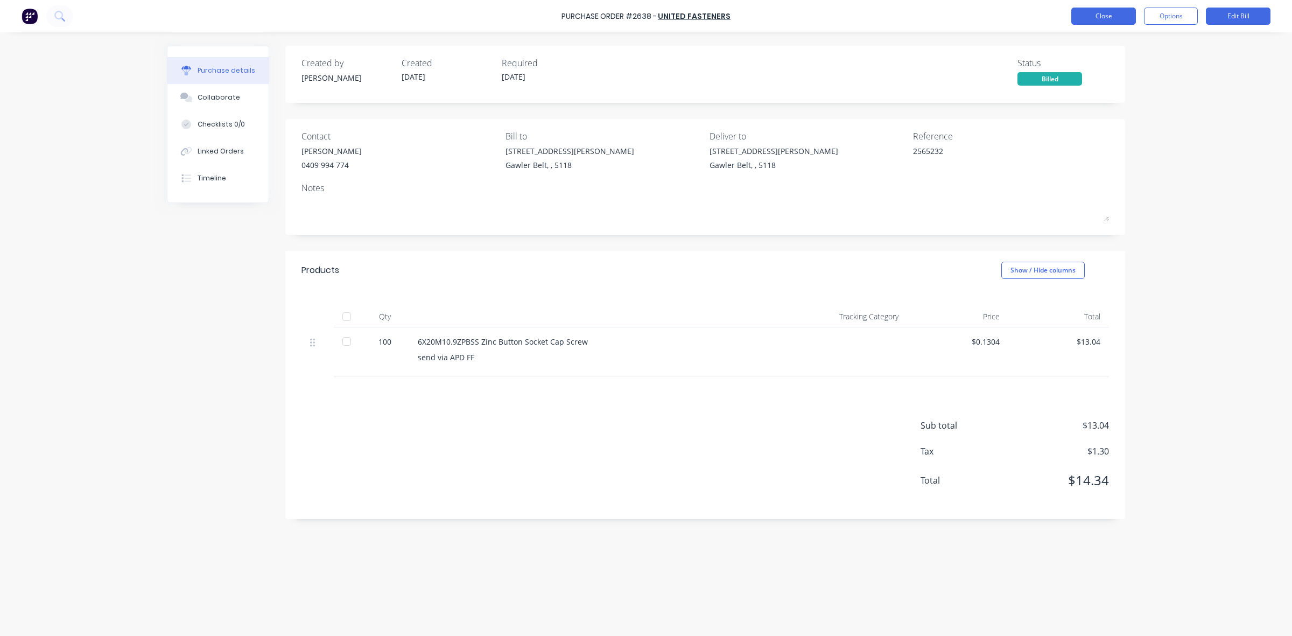
click at [1083, 19] on button "Close" at bounding box center [1104, 16] width 65 height 17
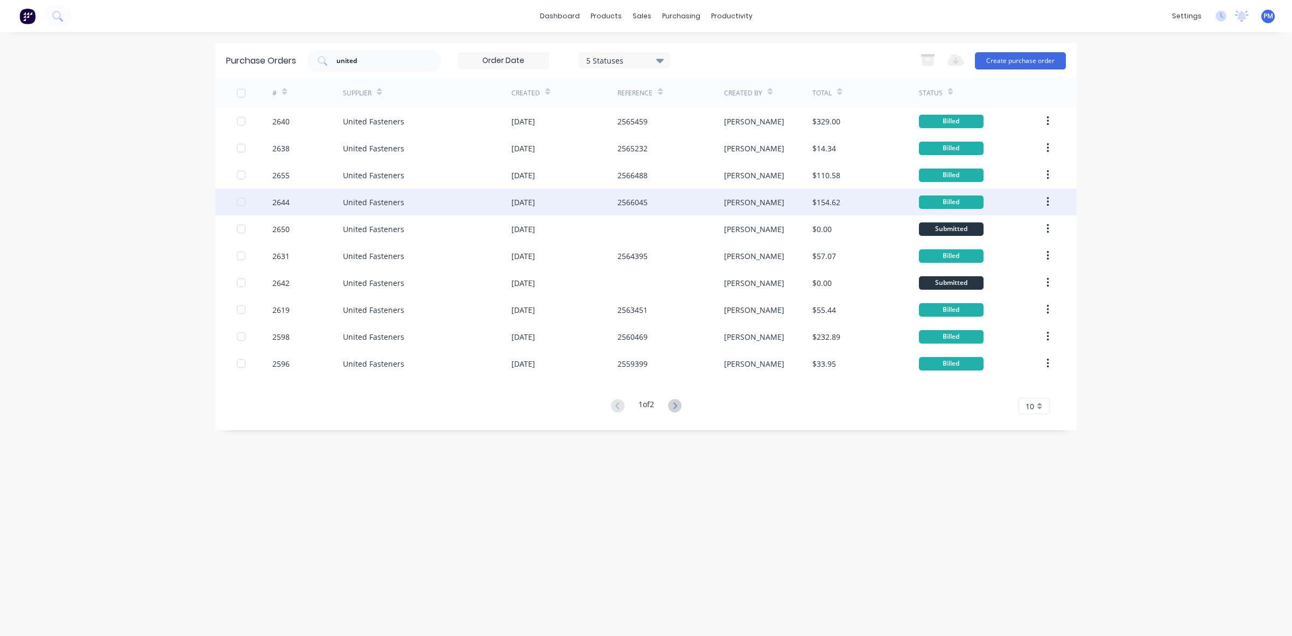
click at [451, 208] on div "United Fasteners" at bounding box center [427, 201] width 169 height 27
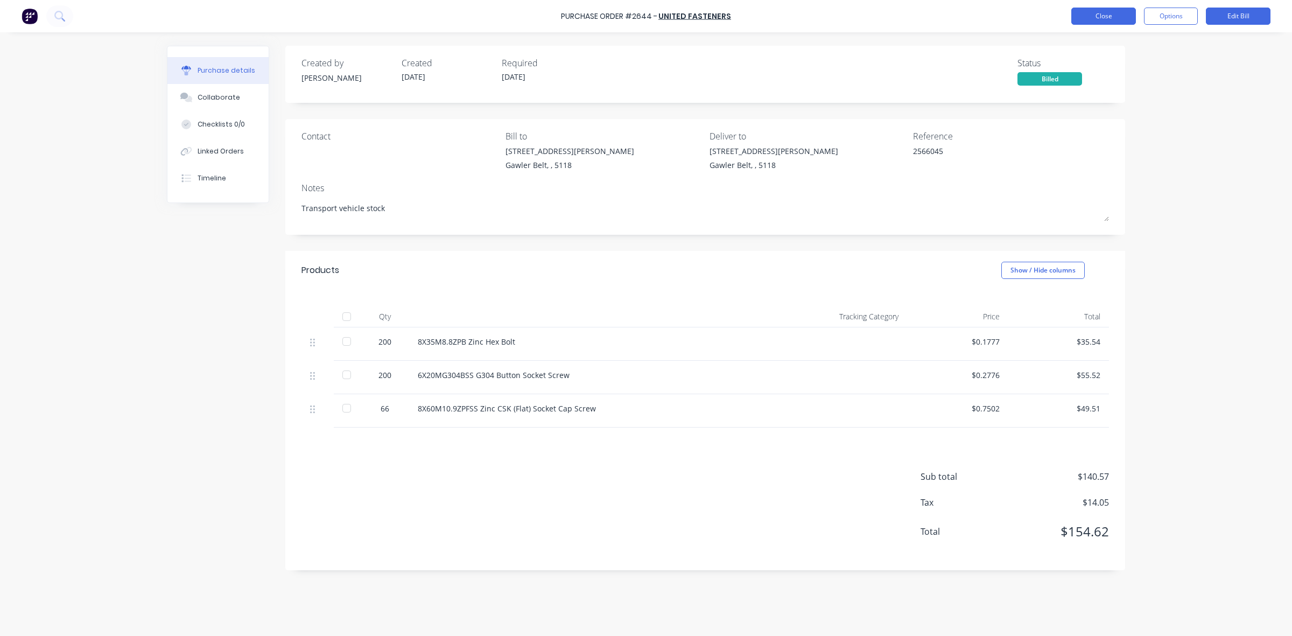
click at [1113, 23] on button "Close" at bounding box center [1104, 16] width 65 height 17
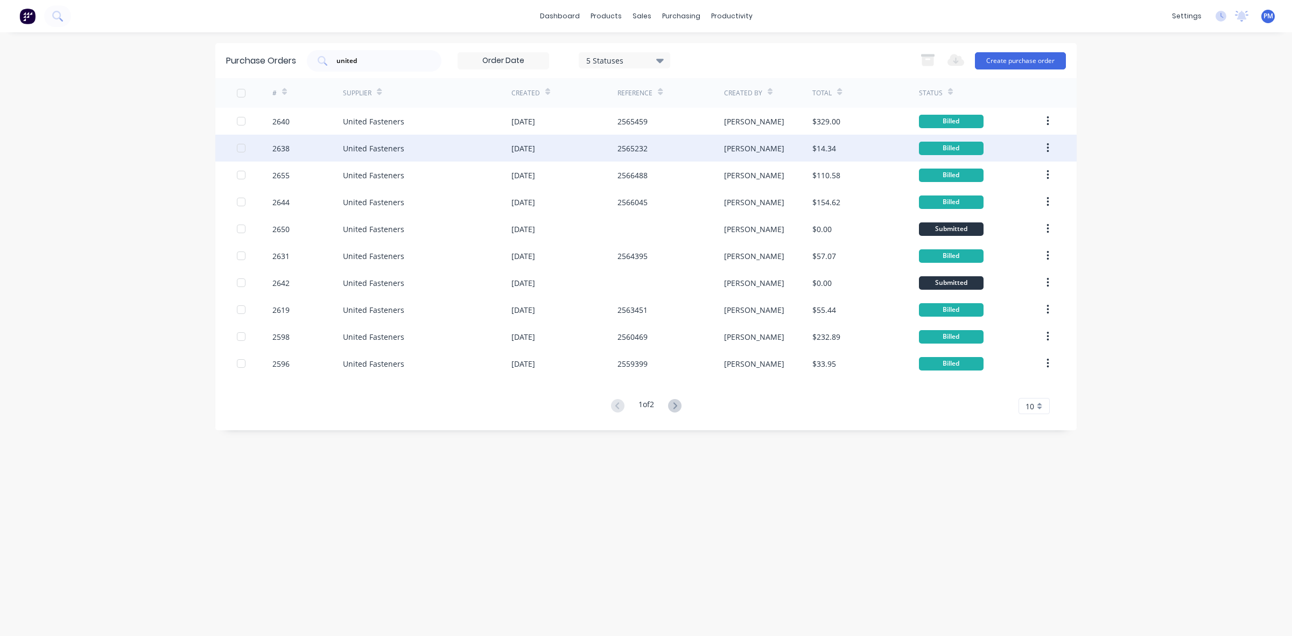
click at [445, 142] on div "United Fasteners" at bounding box center [427, 148] width 169 height 27
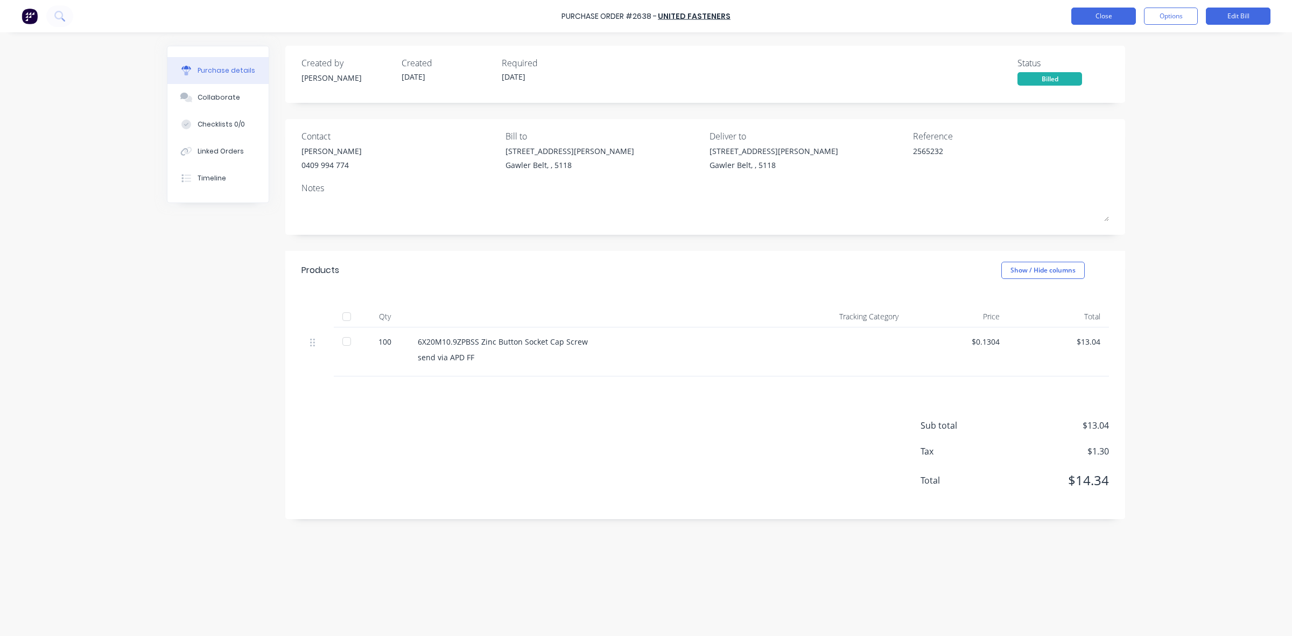
click at [1108, 19] on button "Close" at bounding box center [1104, 16] width 65 height 17
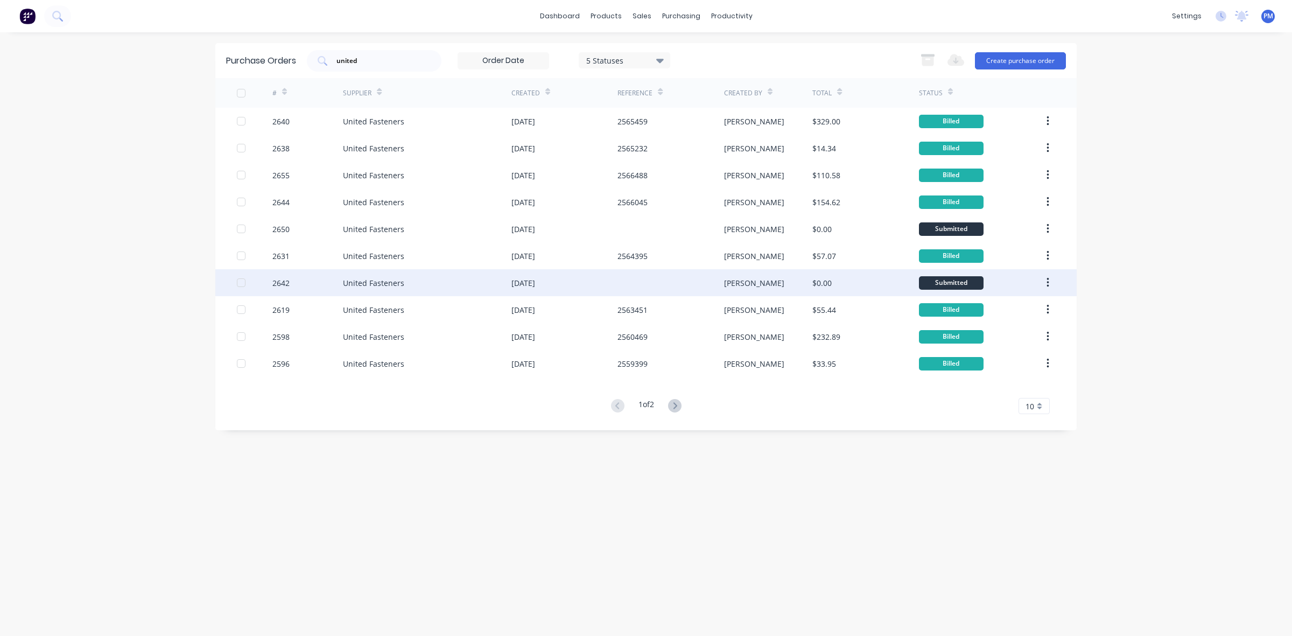
click at [445, 283] on div "United Fasteners" at bounding box center [427, 282] width 169 height 27
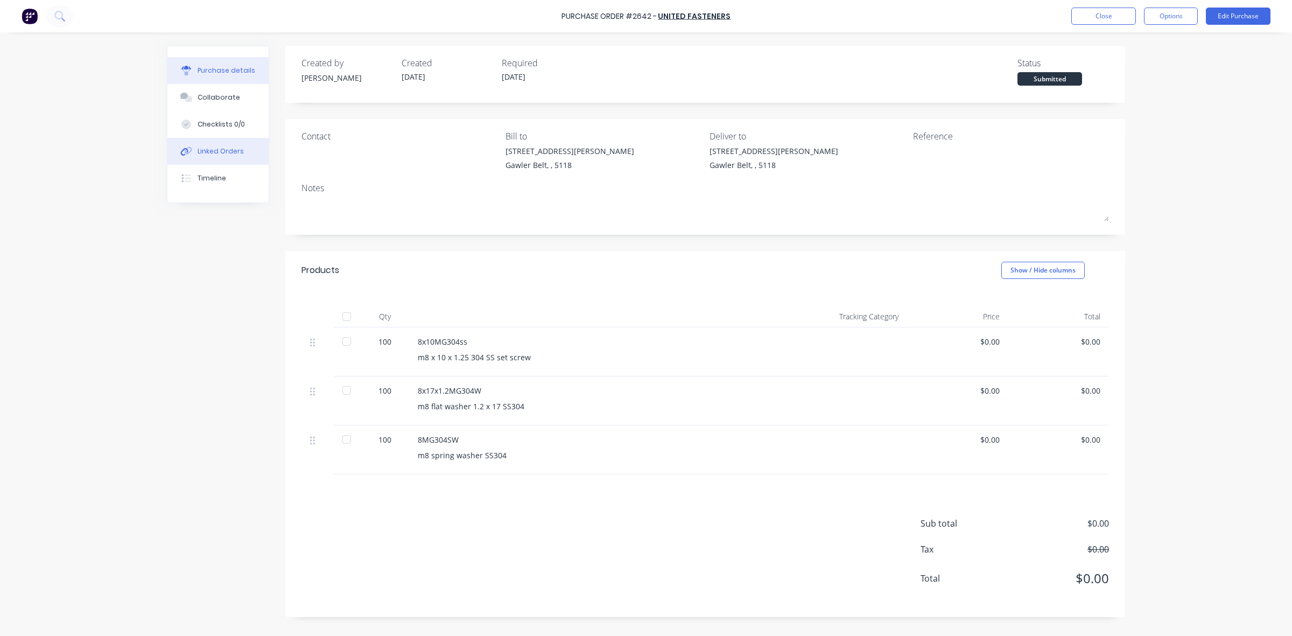
click at [206, 146] on div "Linked Orders" at bounding box center [221, 151] width 46 height 10
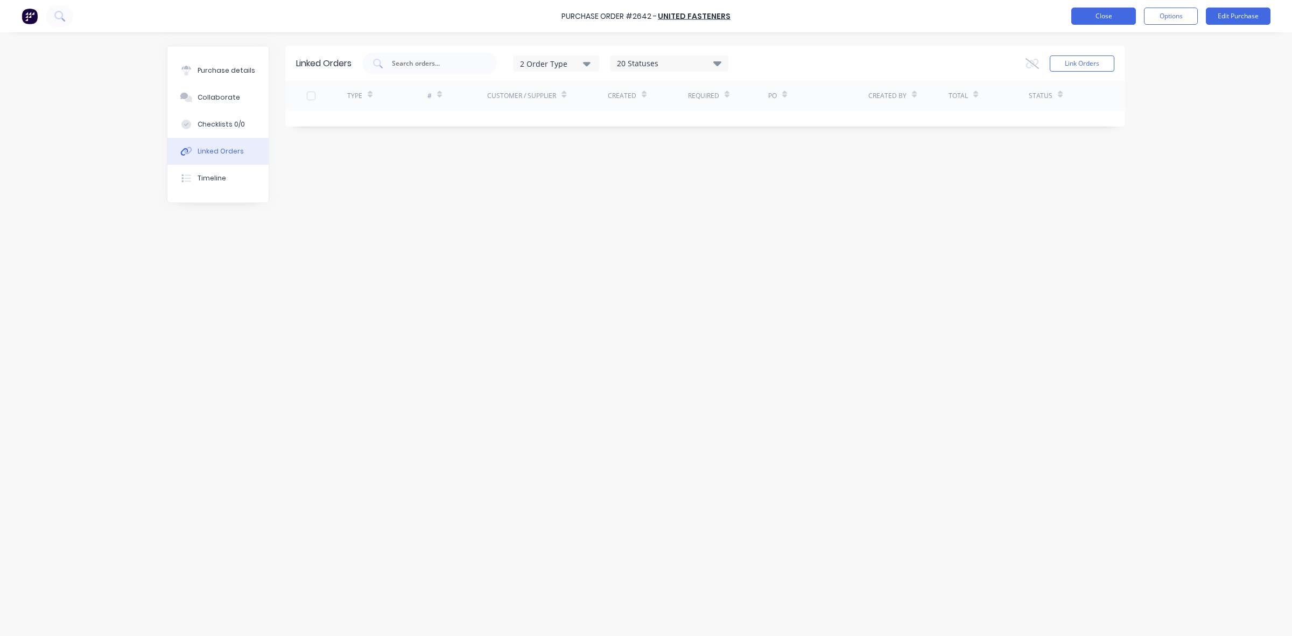
click at [1097, 19] on button "Close" at bounding box center [1104, 16] width 65 height 17
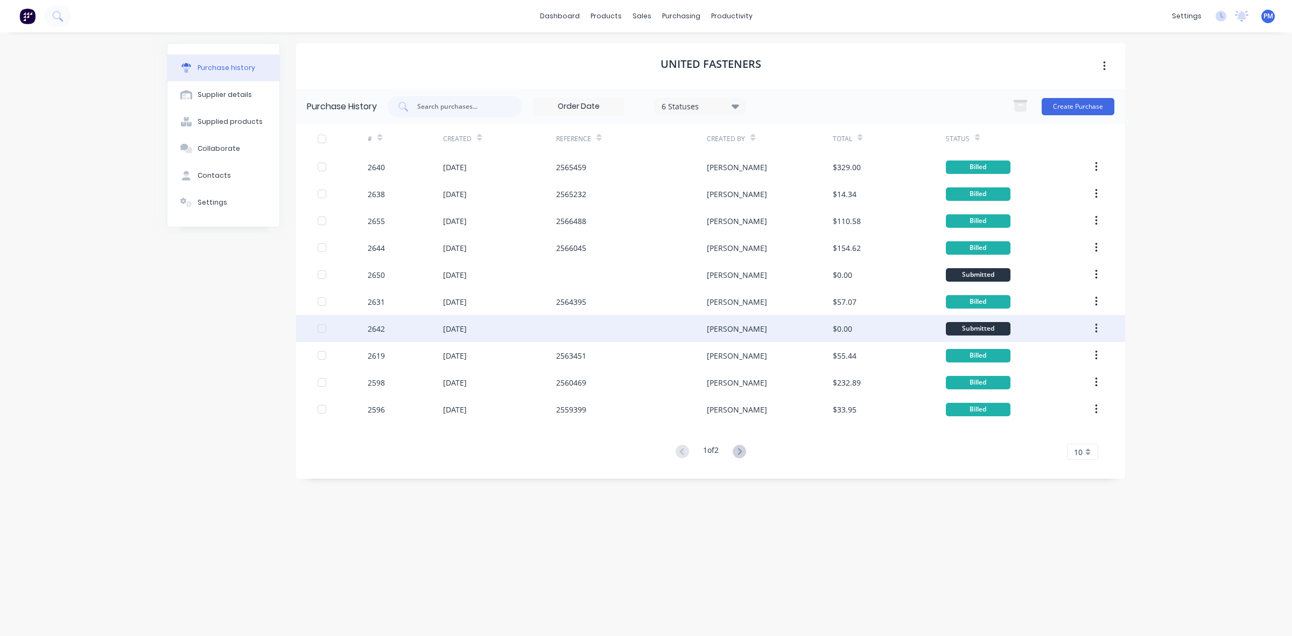
click at [506, 327] on div "[DATE]" at bounding box center [499, 328] width 113 height 27
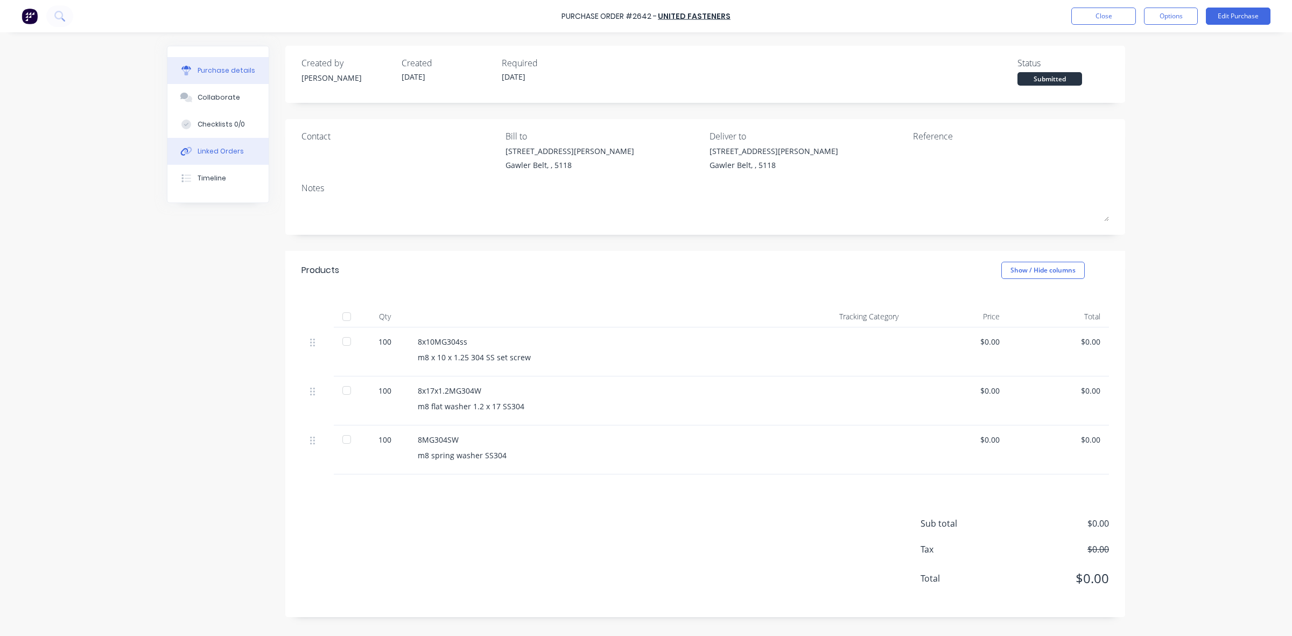
click at [229, 151] on div "Linked Orders" at bounding box center [221, 151] width 46 height 10
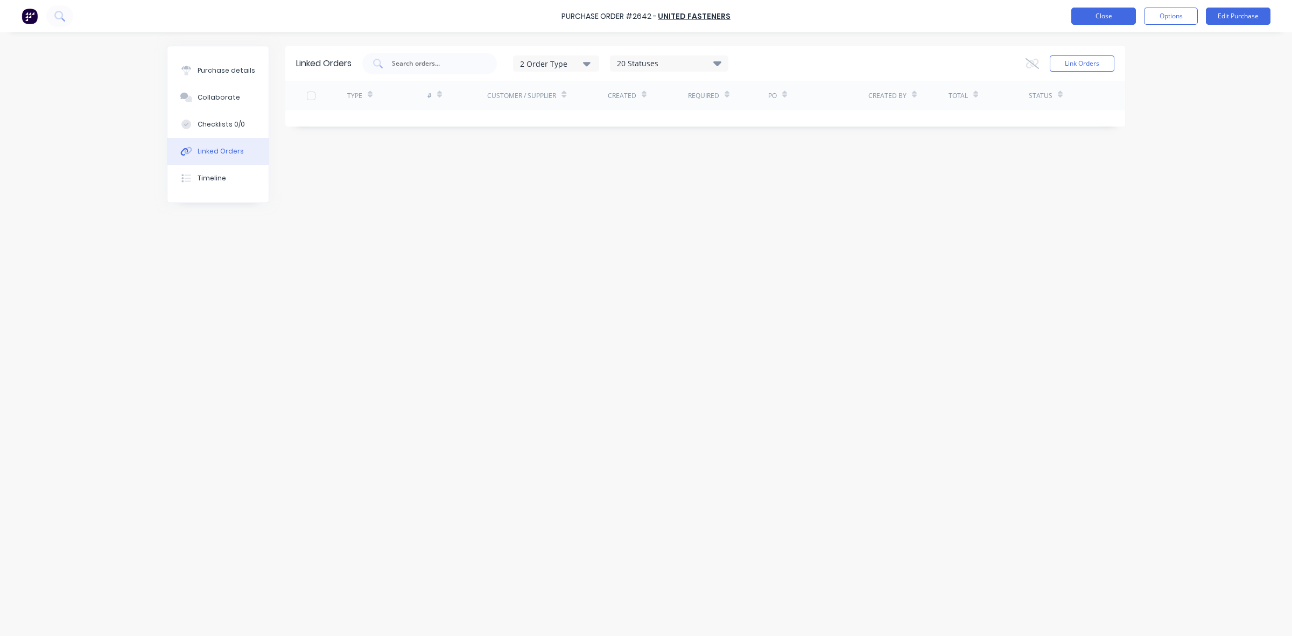
click at [1107, 20] on button "Close" at bounding box center [1104, 16] width 65 height 17
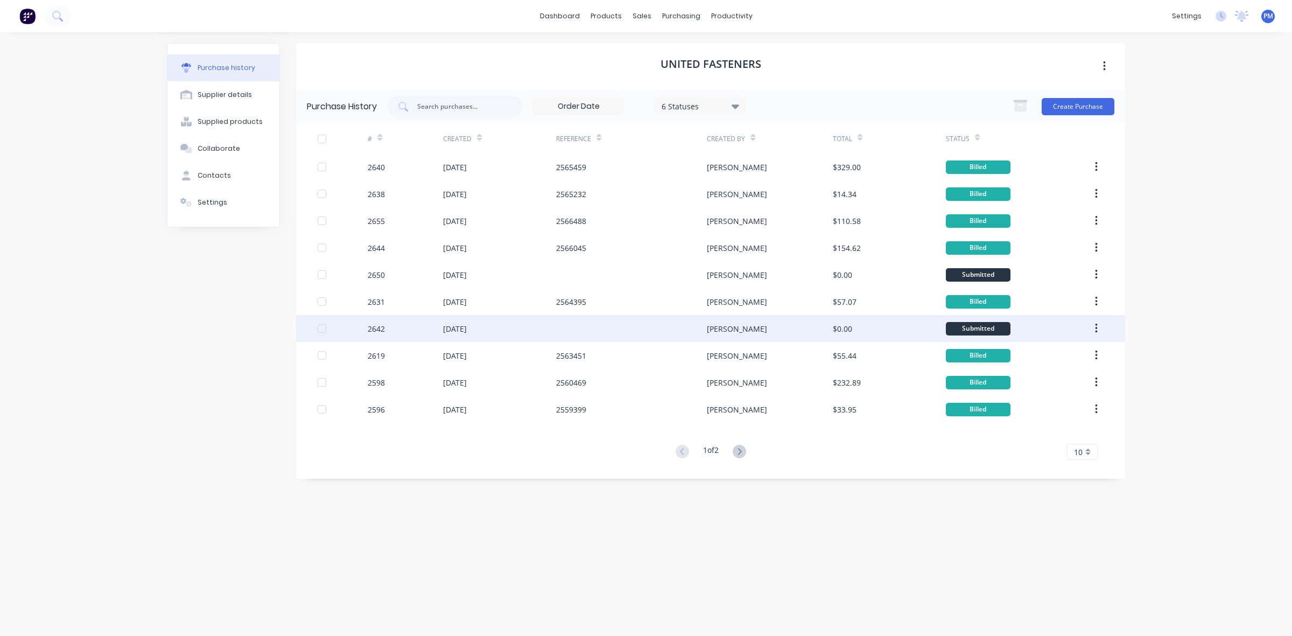
click at [501, 327] on div "[DATE]" at bounding box center [499, 328] width 113 height 27
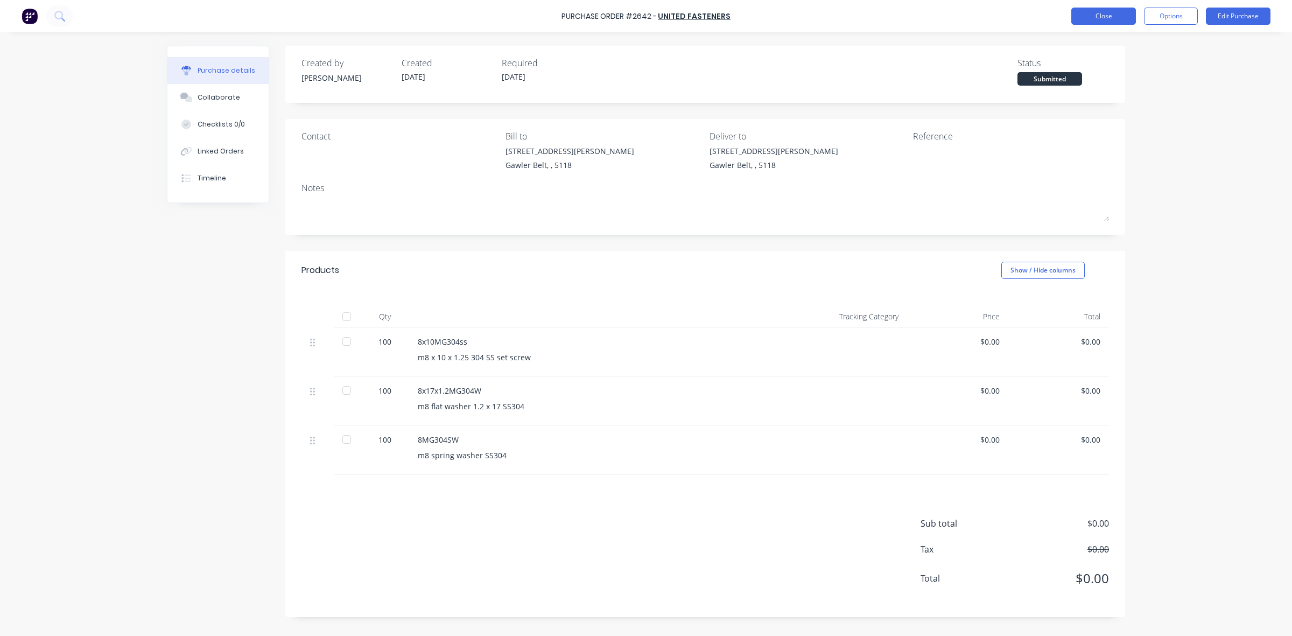
click at [1102, 19] on button "Close" at bounding box center [1104, 16] width 65 height 17
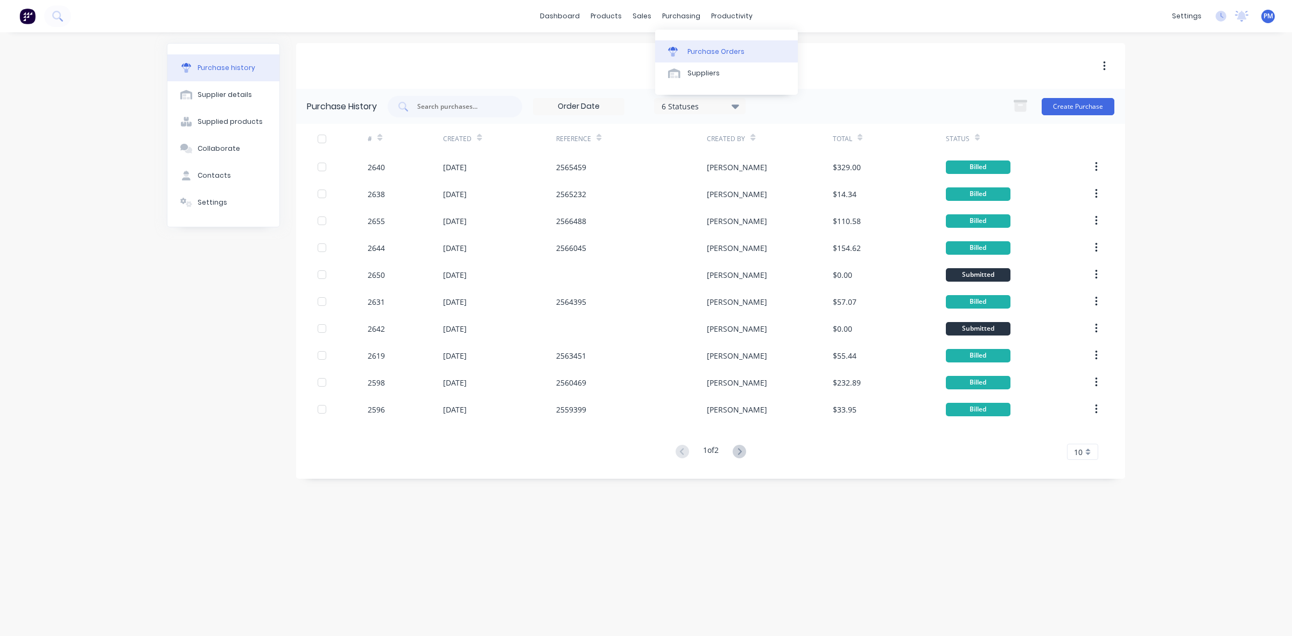
click at [703, 49] on div "Purchase Orders" at bounding box center [716, 52] width 57 height 10
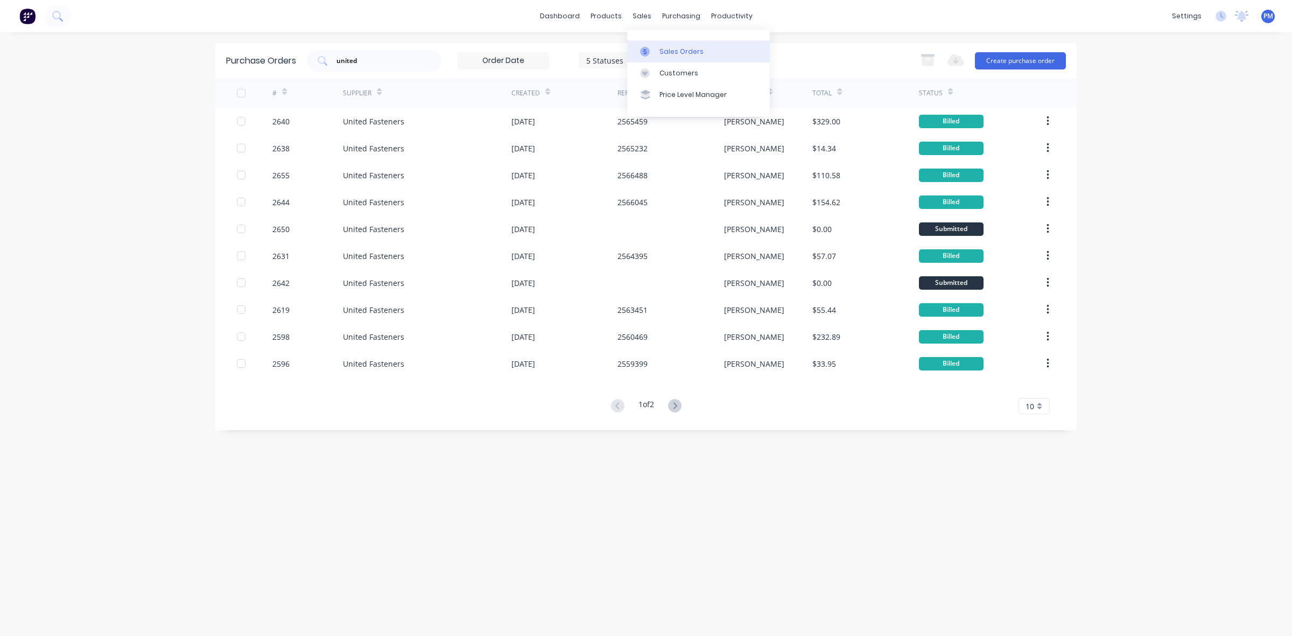
click at [665, 52] on div "Sales Orders" at bounding box center [682, 52] width 44 height 10
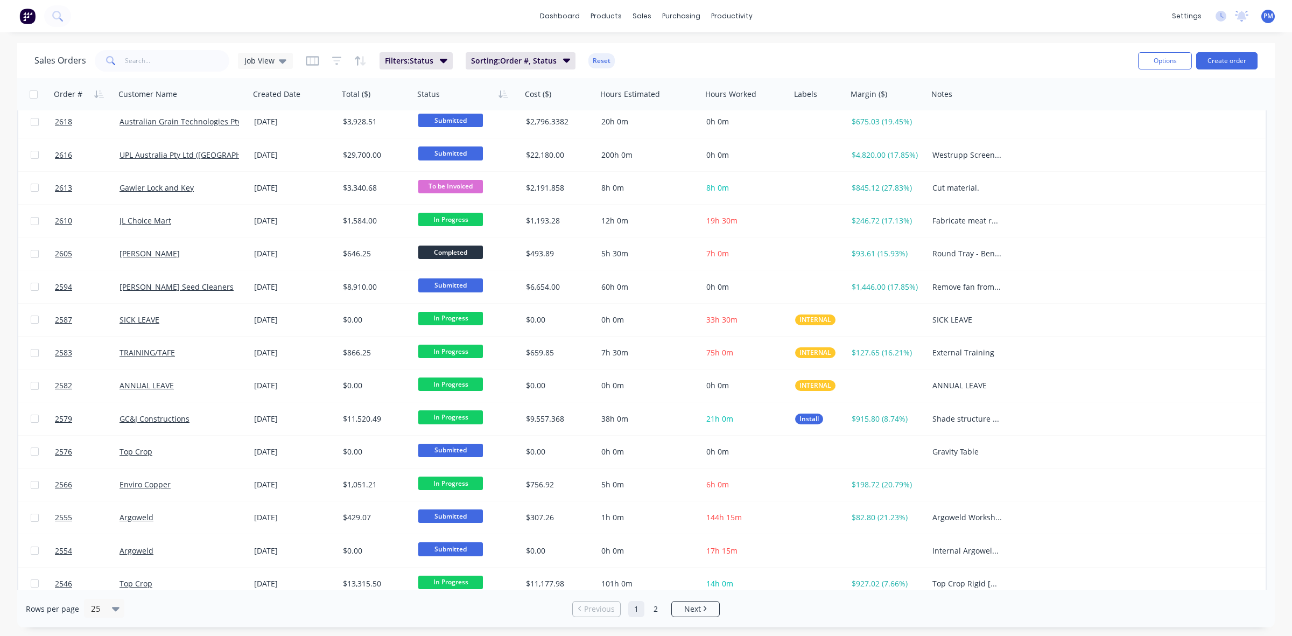
scroll to position [337, 0]
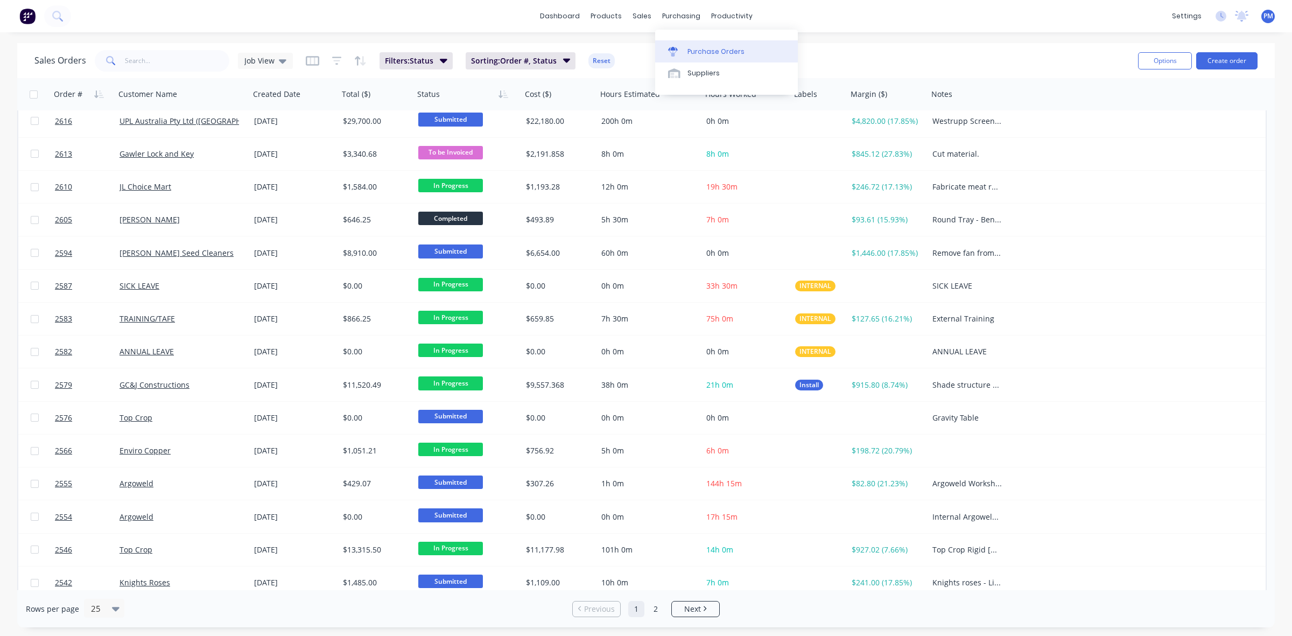
click at [705, 47] on div "Purchase Orders" at bounding box center [716, 52] width 57 height 10
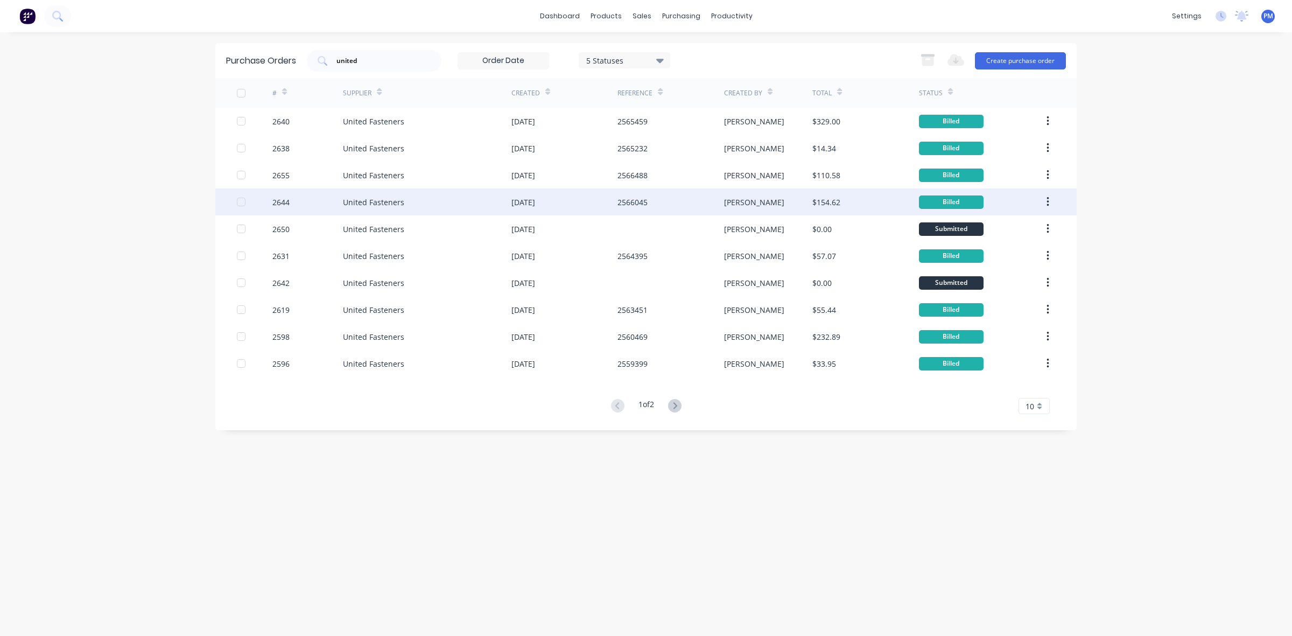
click at [466, 203] on div "United Fasteners" at bounding box center [427, 201] width 169 height 27
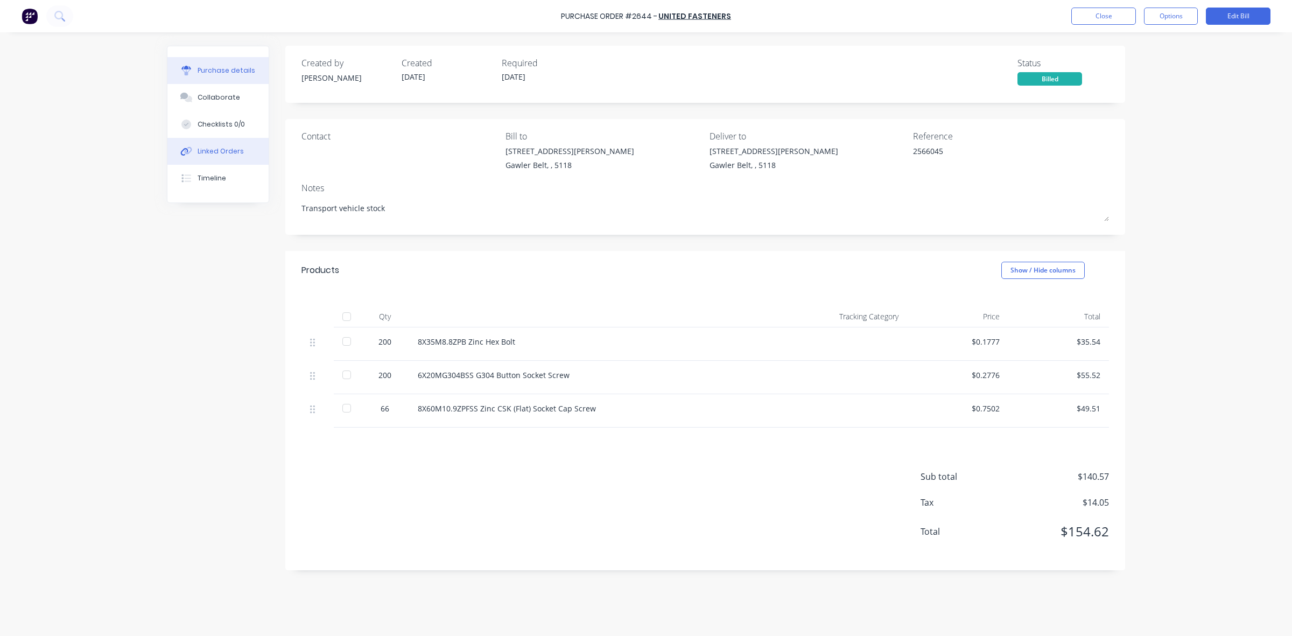
click at [218, 152] on div "Linked Orders" at bounding box center [221, 151] width 46 height 10
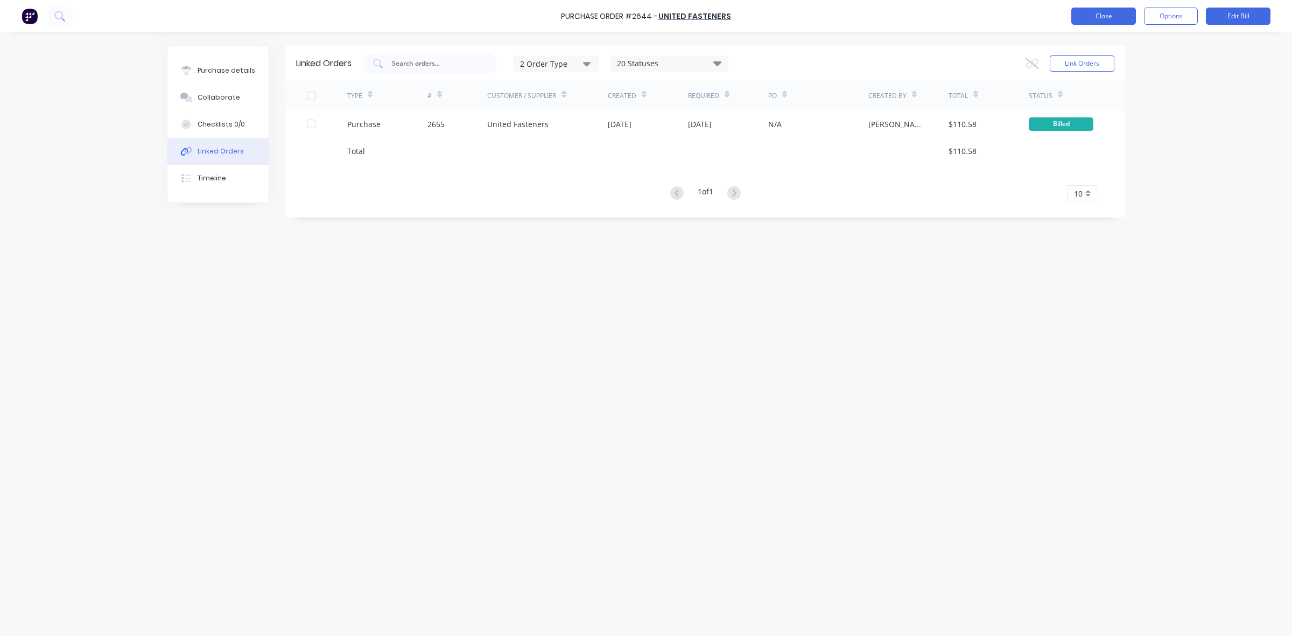
click at [1091, 22] on button "Close" at bounding box center [1104, 16] width 65 height 17
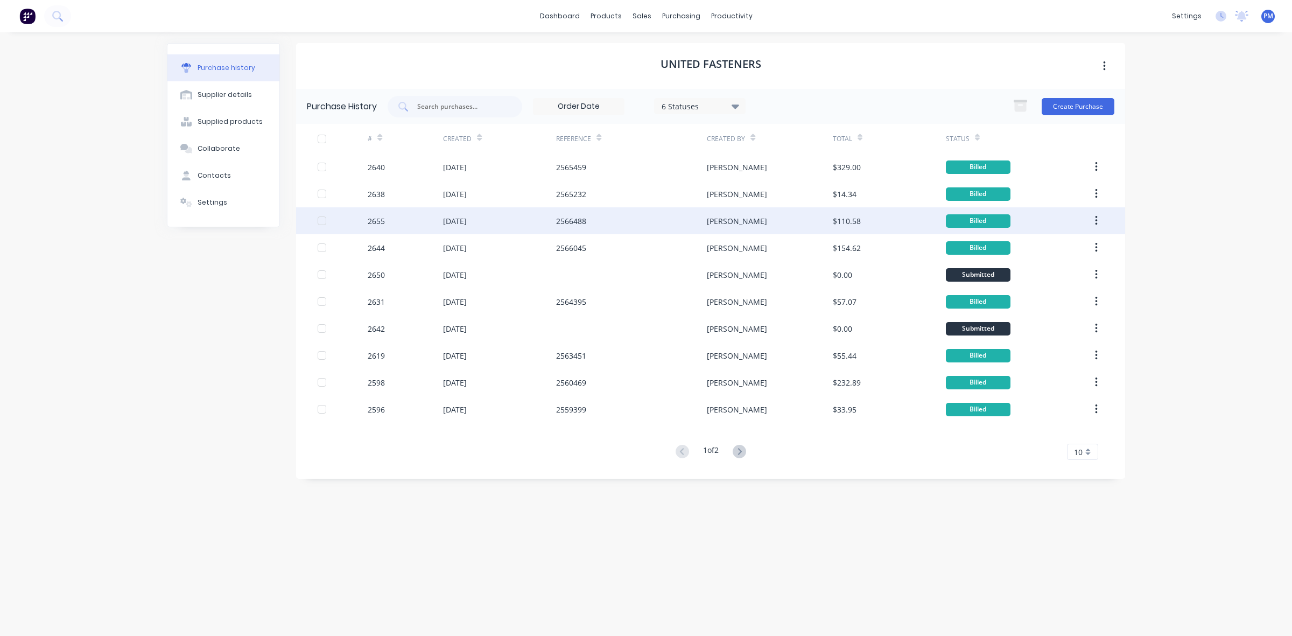
click at [625, 217] on div "2566488" at bounding box center [631, 220] width 151 height 27
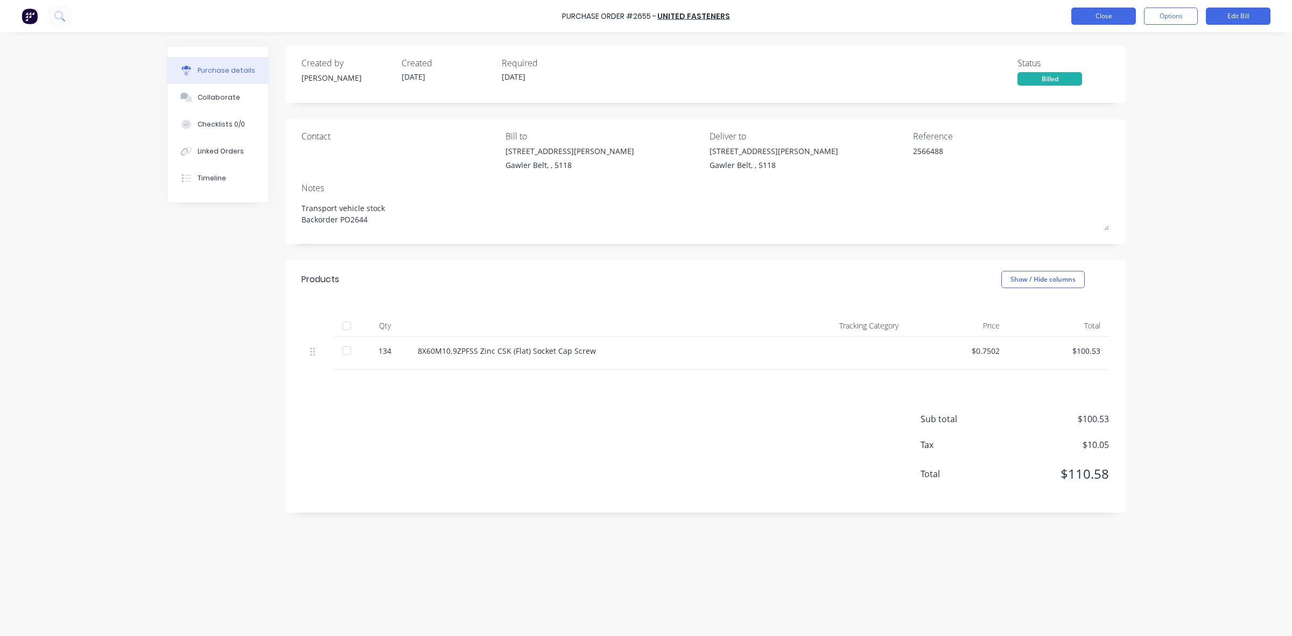
click at [1108, 19] on button "Close" at bounding box center [1104, 16] width 65 height 17
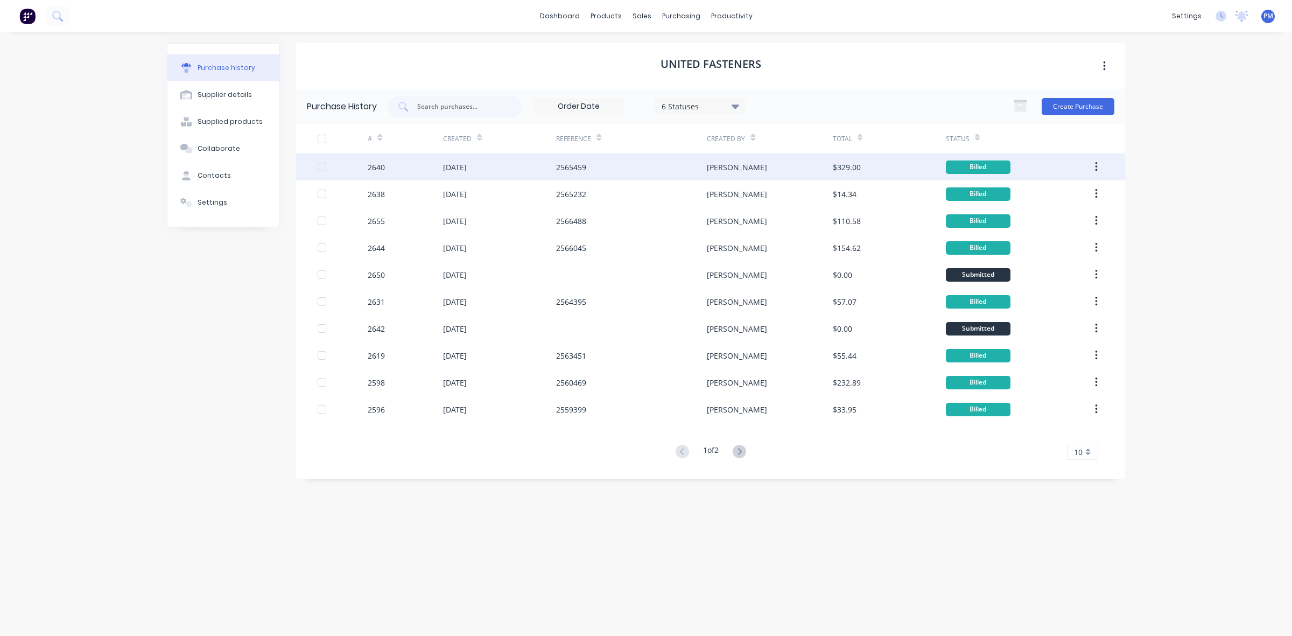
click at [646, 175] on div "2565459" at bounding box center [631, 166] width 151 height 27
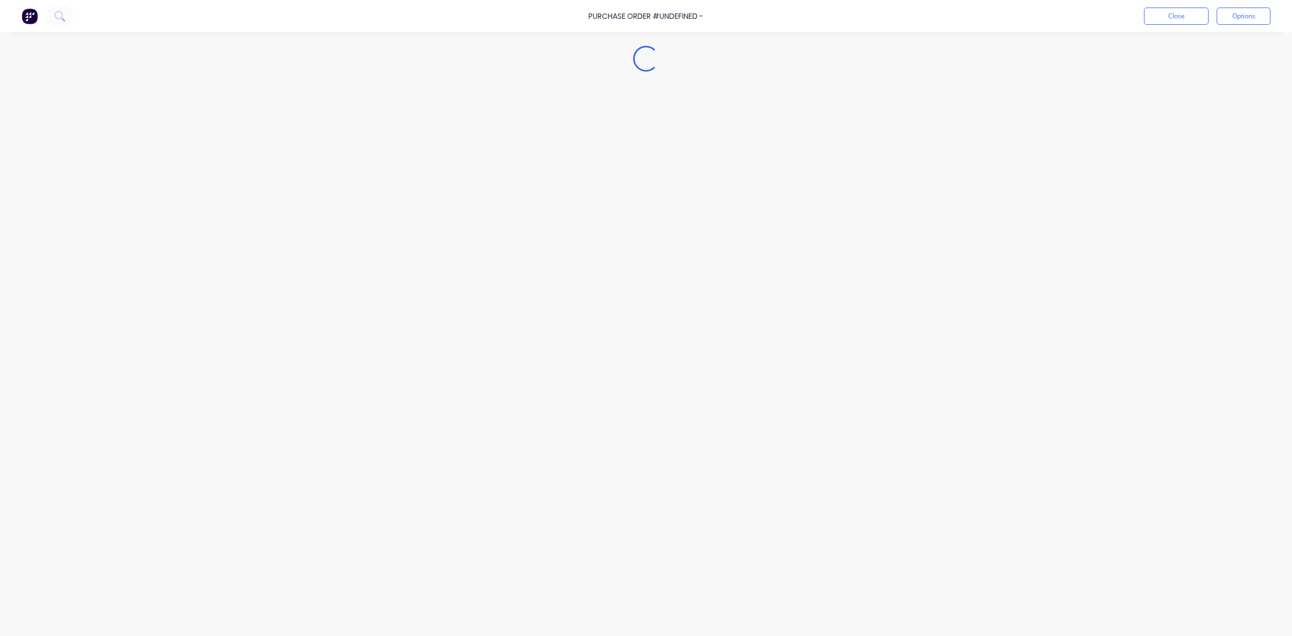
type textarea "x"
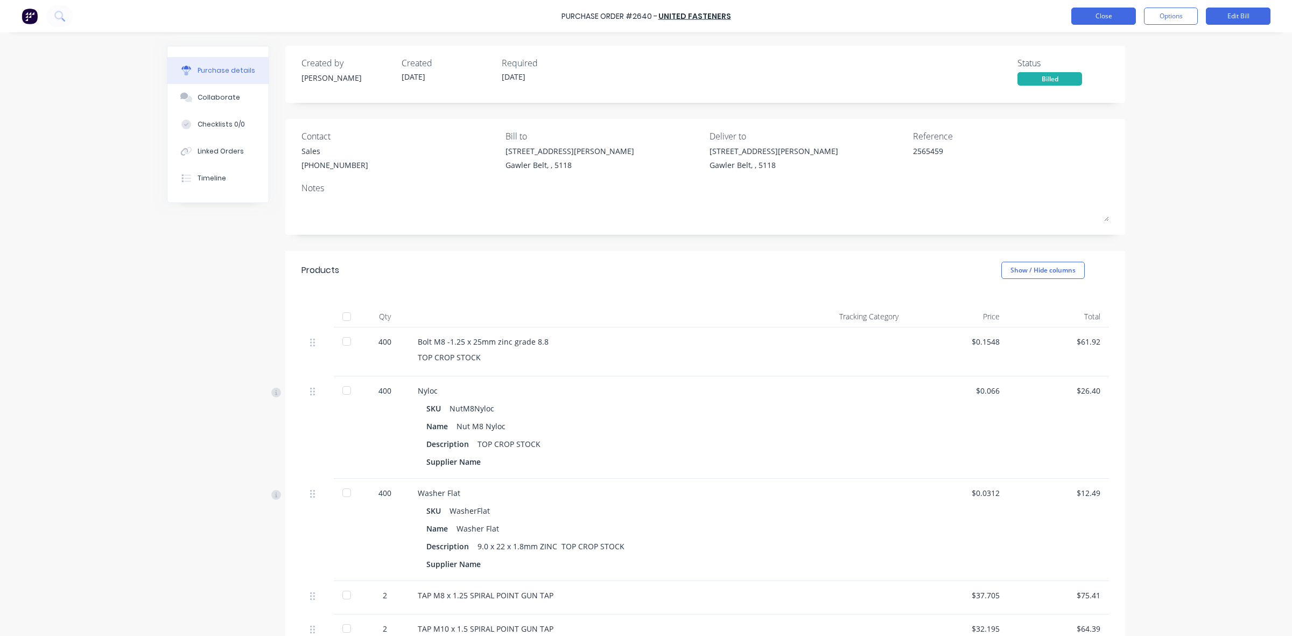
click at [1115, 19] on button "Close" at bounding box center [1104, 16] width 65 height 17
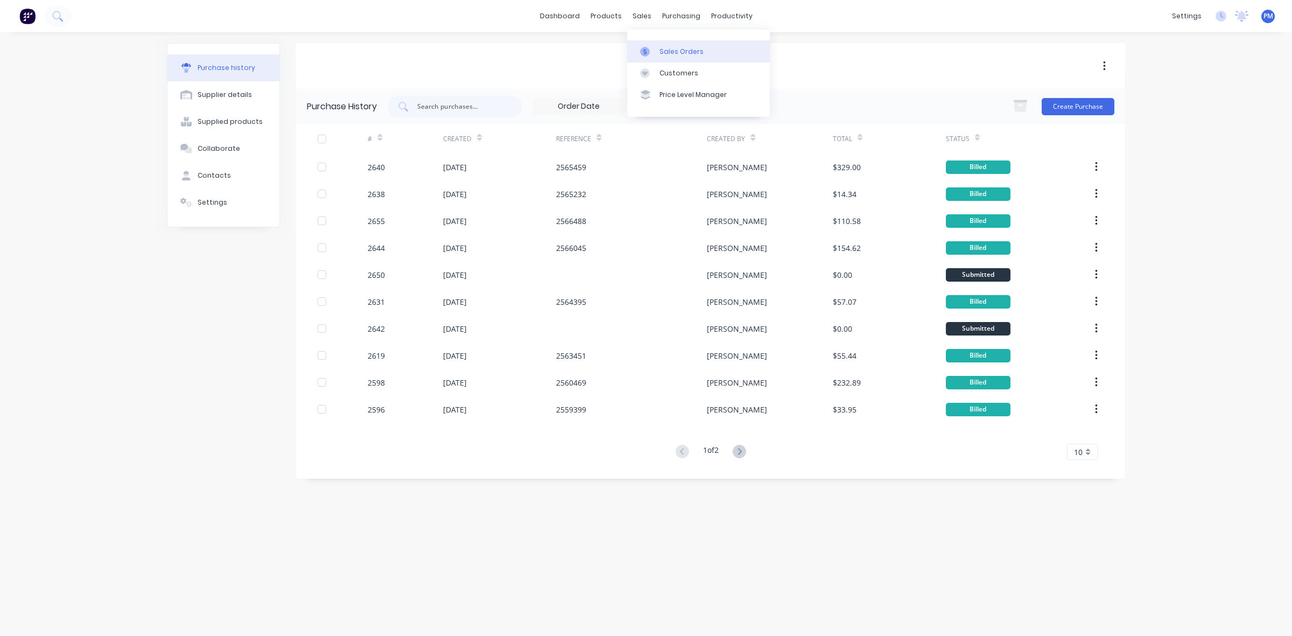
click at [681, 50] on div "Sales Orders" at bounding box center [682, 52] width 44 height 10
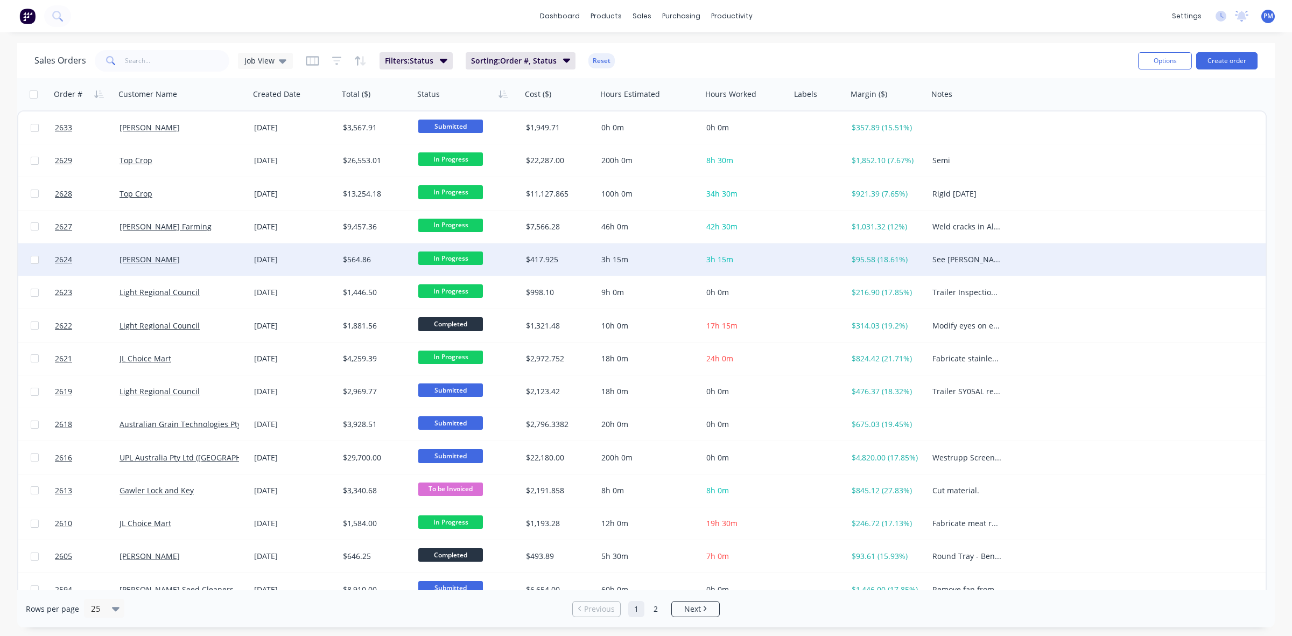
click at [232, 257] on div "[PERSON_NAME]" at bounding box center [180, 259] width 120 height 11
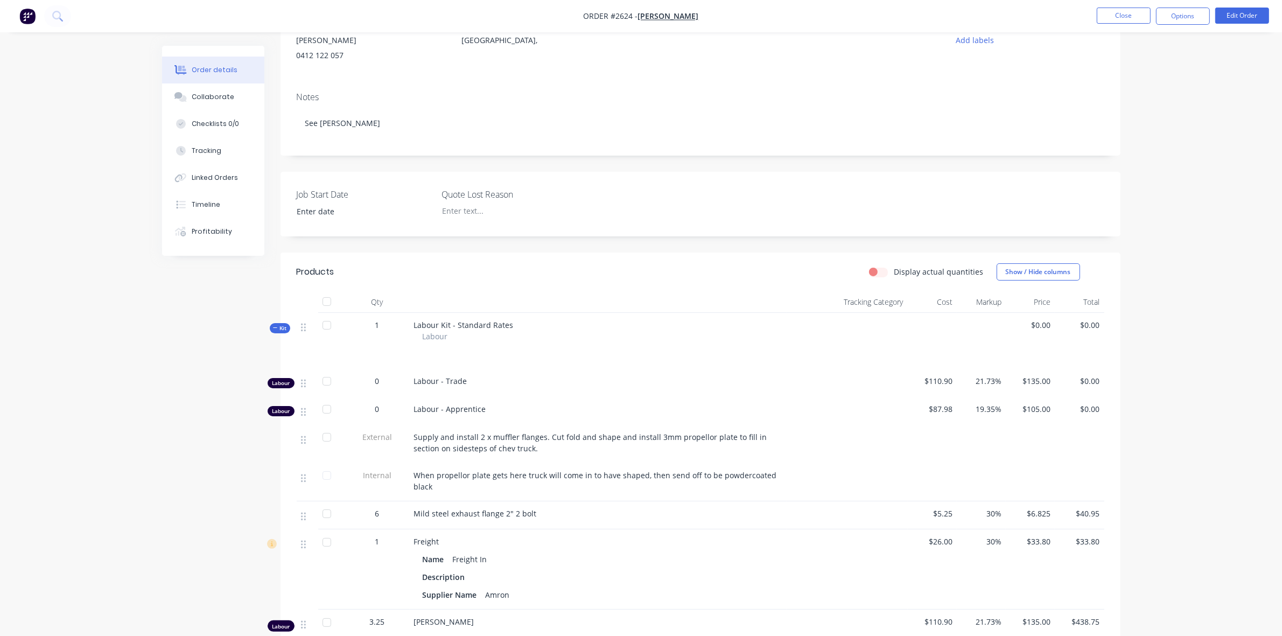
scroll to position [202, 0]
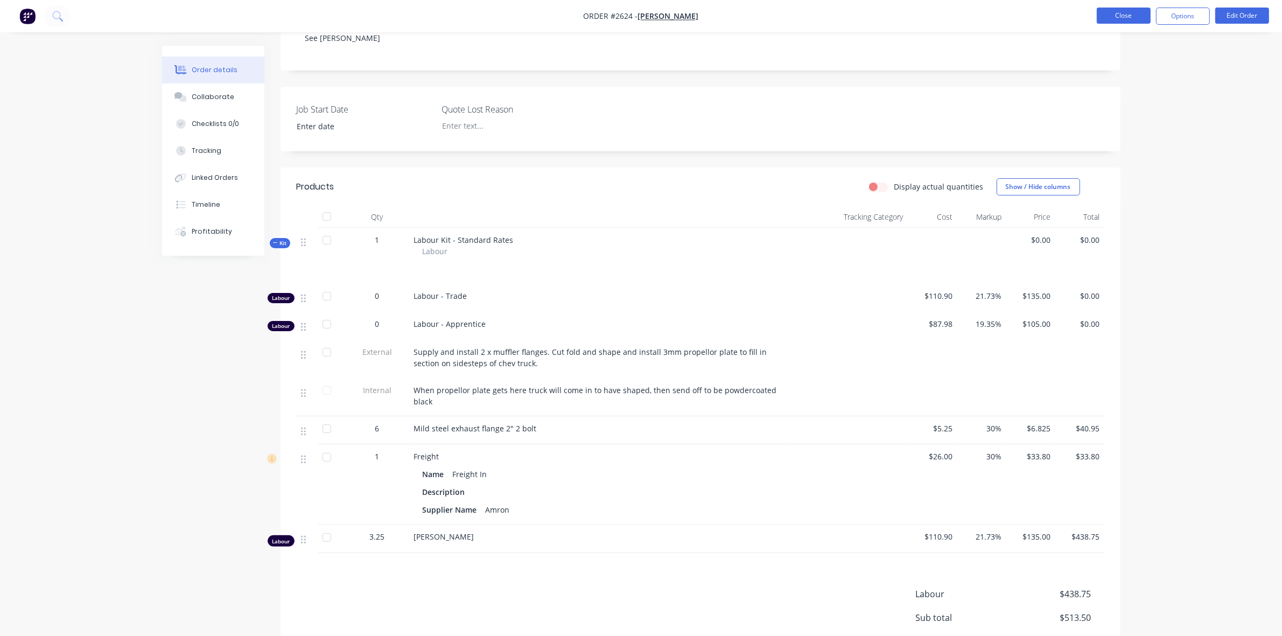
click at [1121, 15] on button "Close" at bounding box center [1124, 16] width 54 height 16
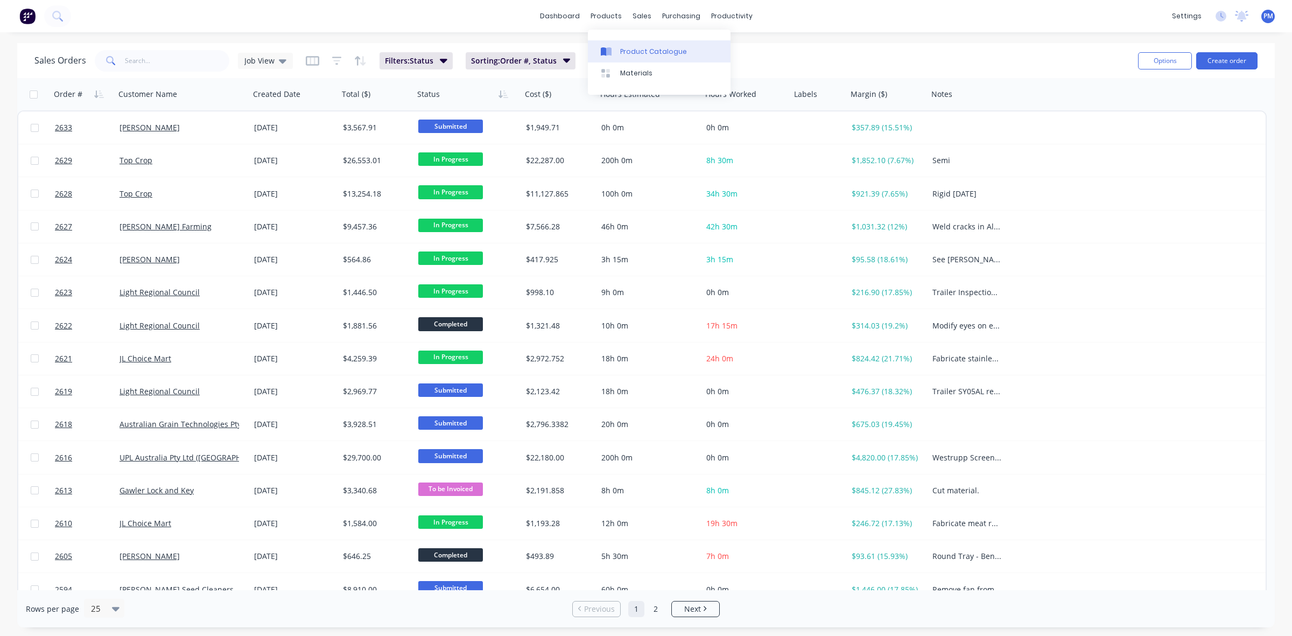
click at [641, 47] on div "Product Catalogue" at bounding box center [653, 52] width 67 height 10
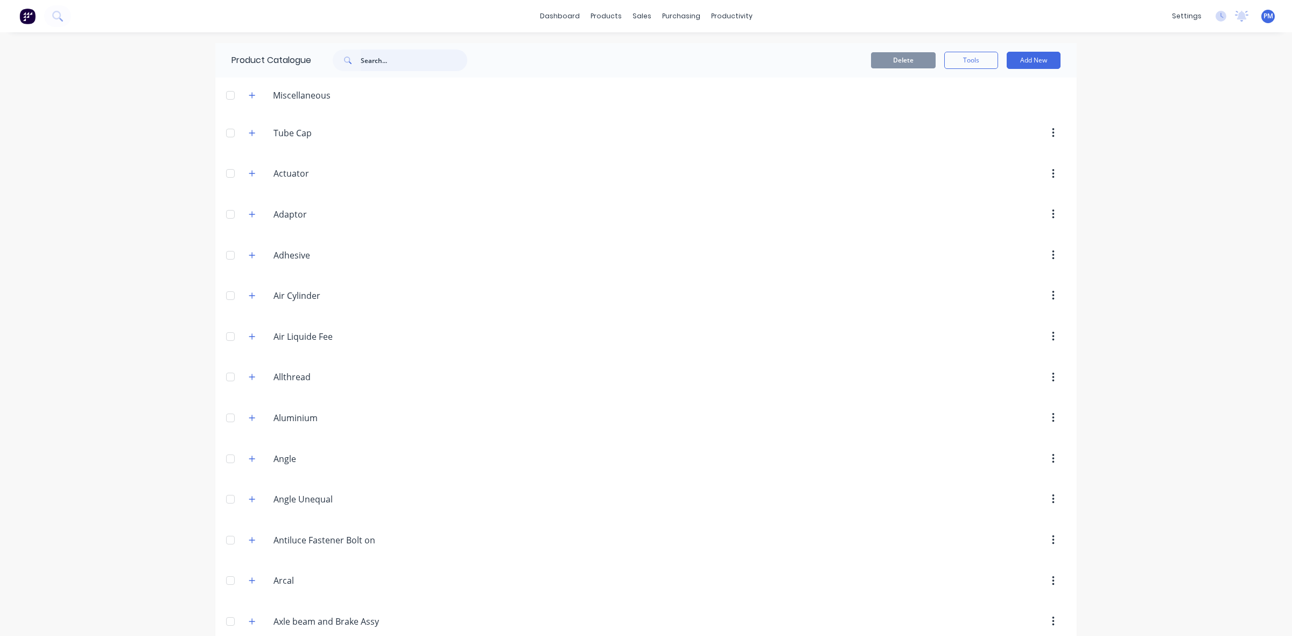
click at [370, 59] on input "text" at bounding box center [414, 61] width 107 height 22
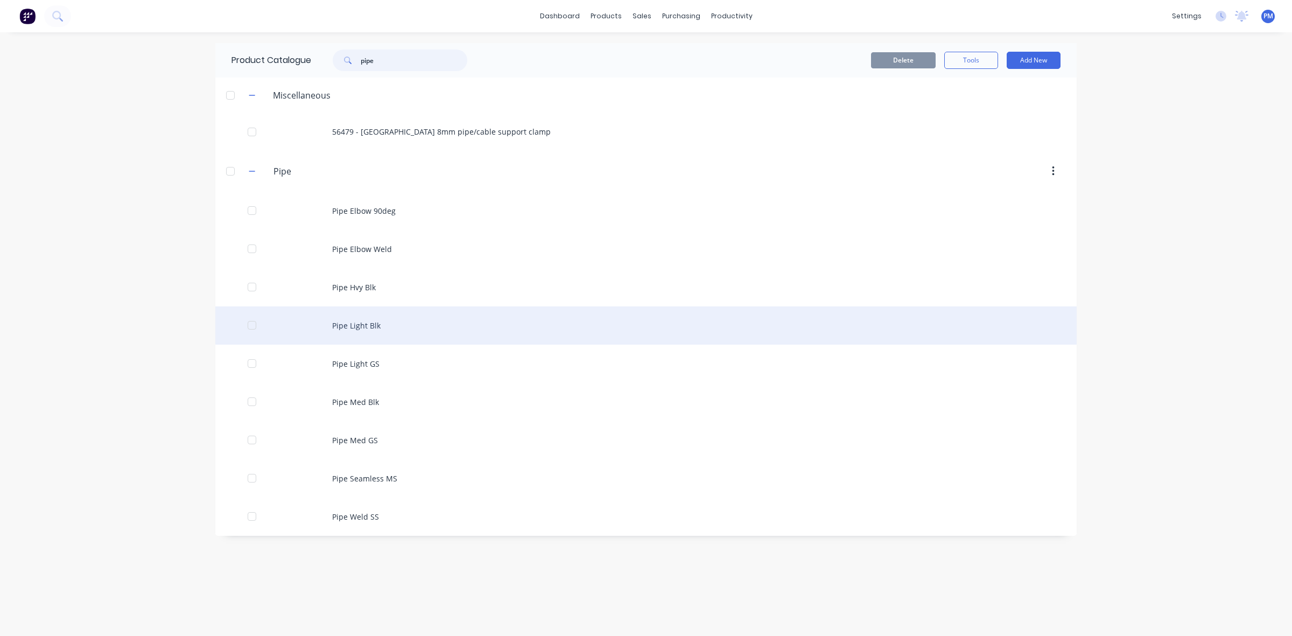
type input "pipe"
click at [353, 326] on div "Pipe Light Blk" at bounding box center [646, 325] width 862 height 38
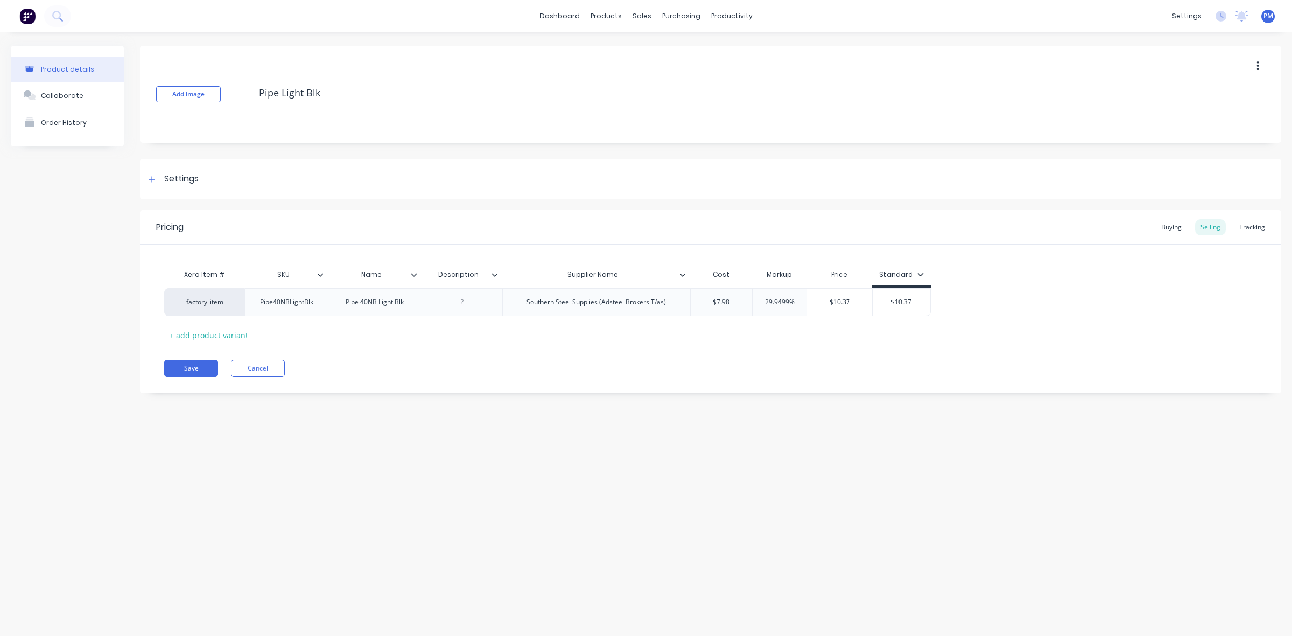
type textarea "x"
click at [663, 47] on div "Sales Orders" at bounding box center [682, 52] width 44 height 10
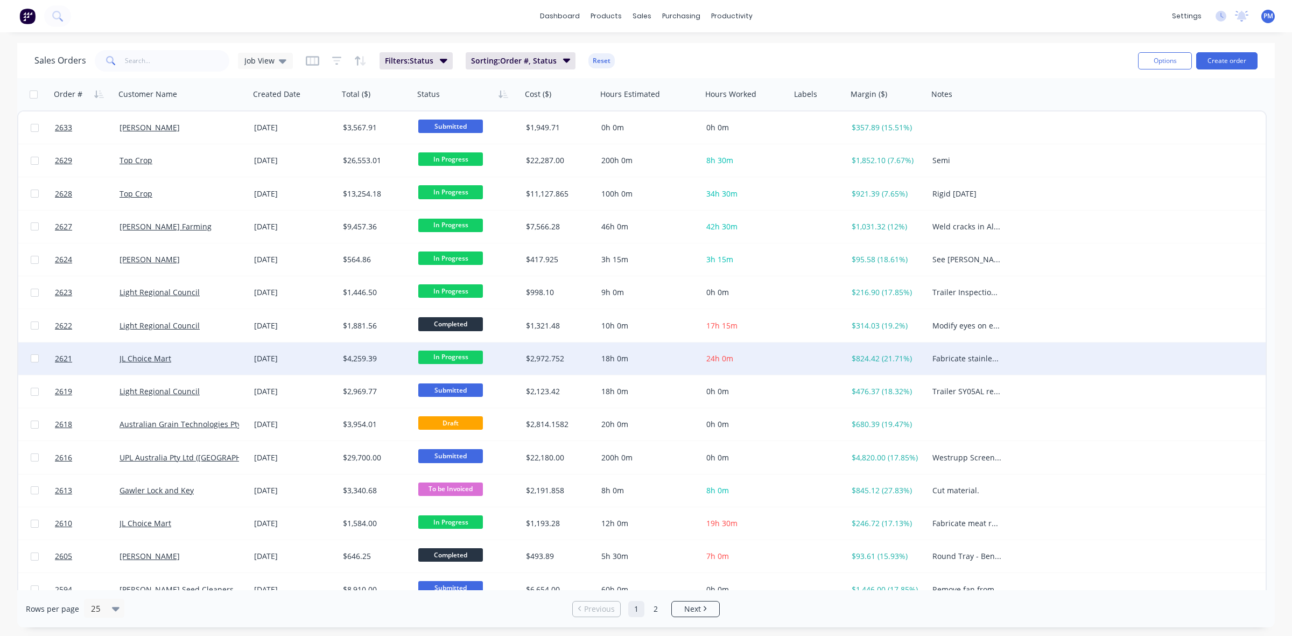
click at [225, 366] on div "JL Choice Mart" at bounding box center [182, 358] width 135 height 32
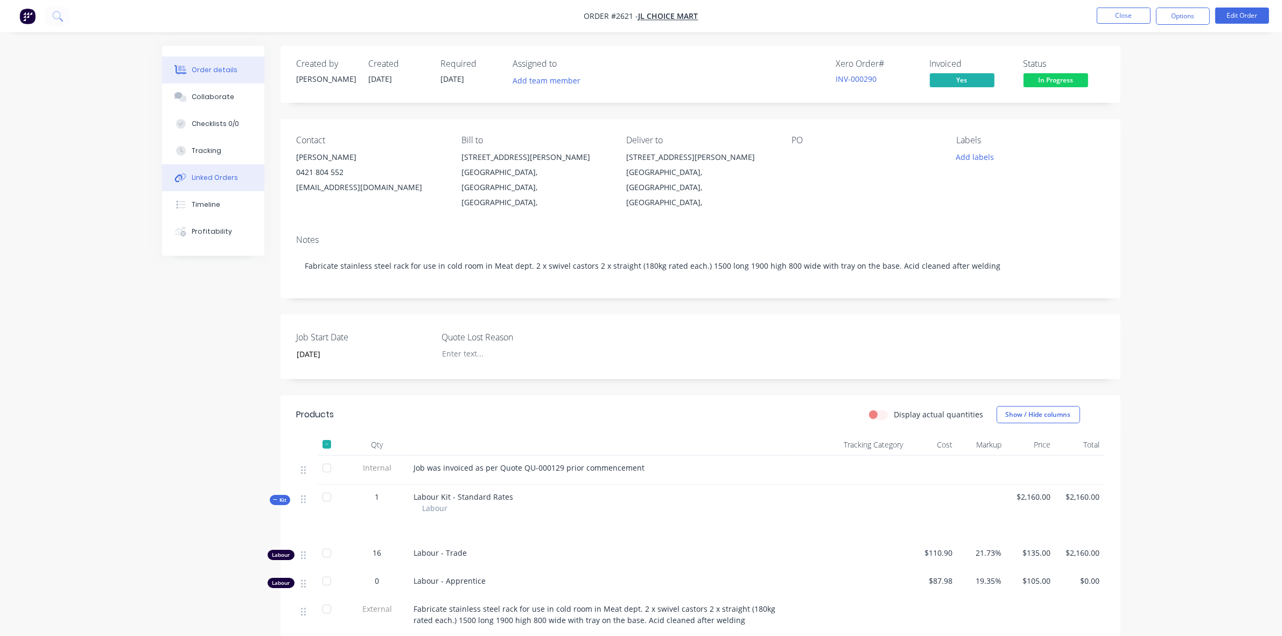
click at [227, 176] on div "Linked Orders" at bounding box center [215, 178] width 46 height 10
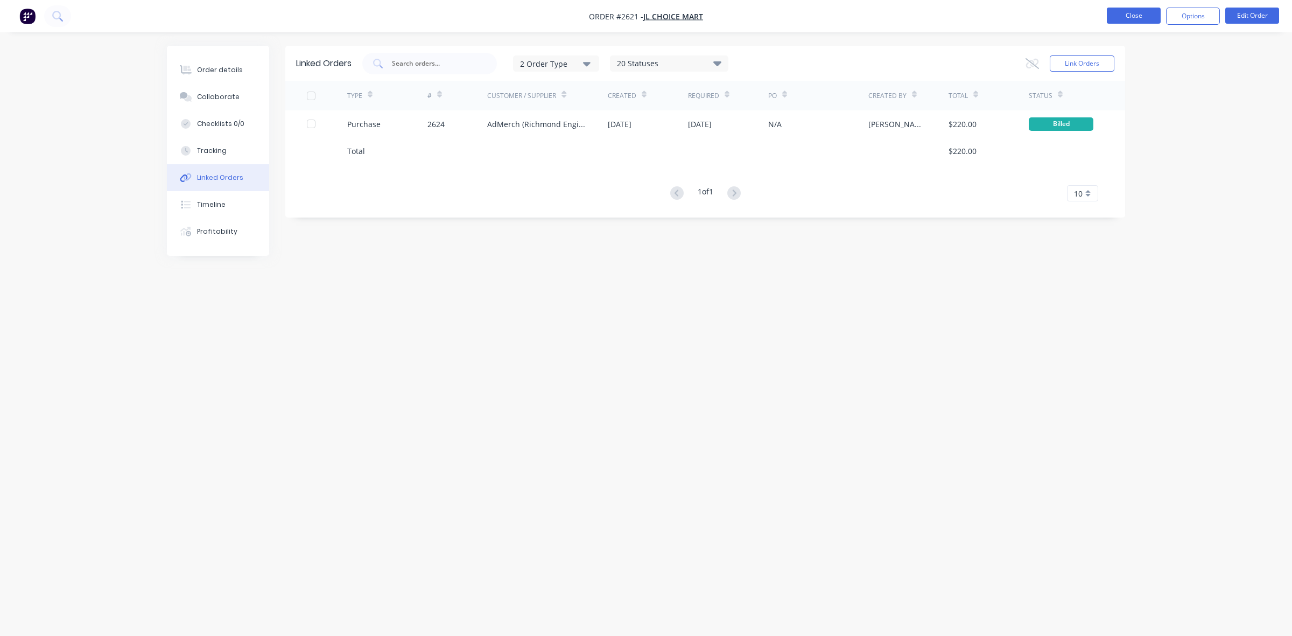
click at [1115, 11] on button "Close" at bounding box center [1134, 16] width 54 height 16
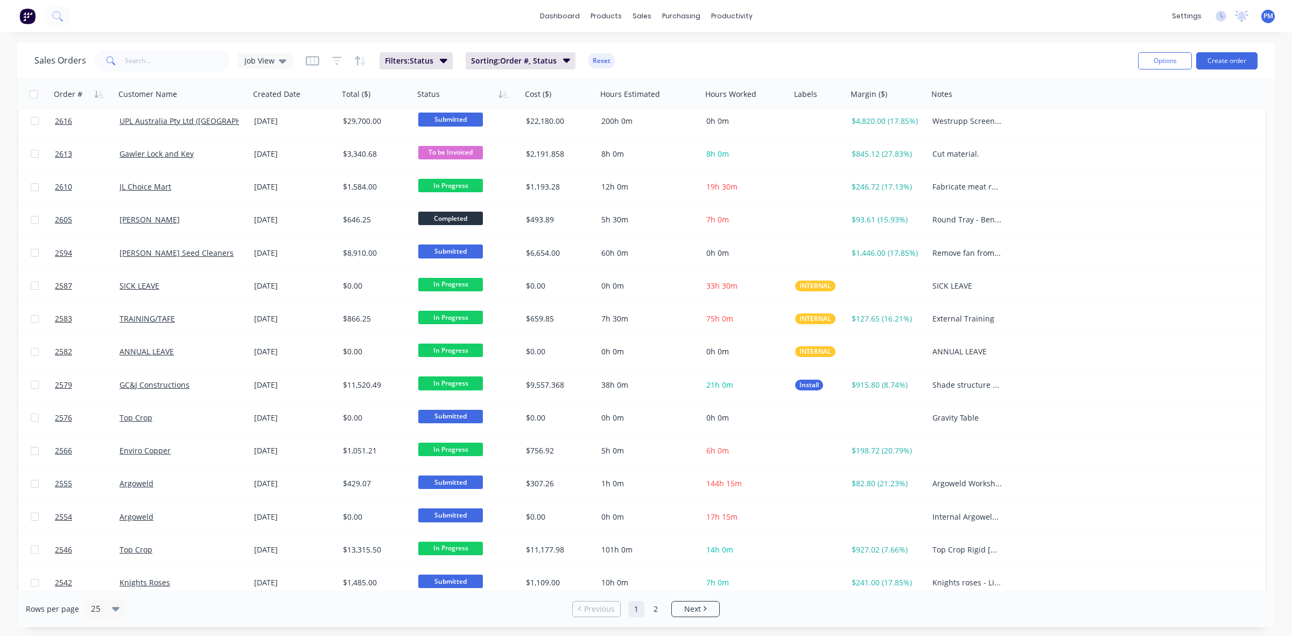
scroll to position [345, 0]
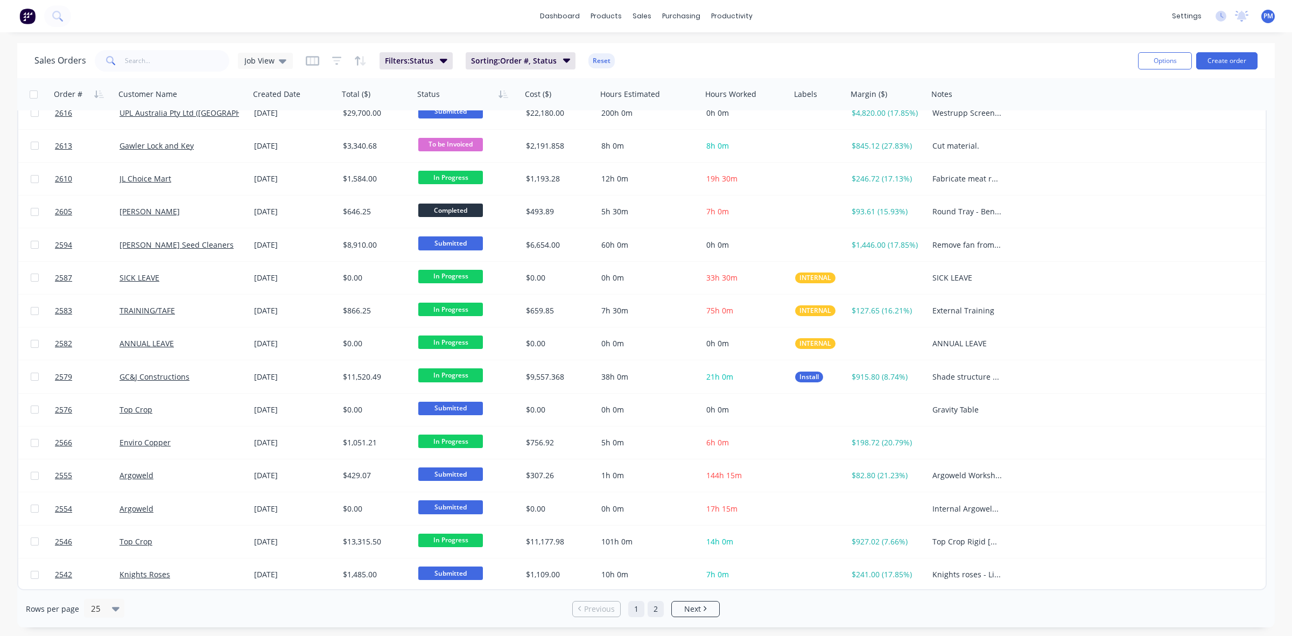
click at [650, 607] on link "2" at bounding box center [656, 609] width 16 height 16
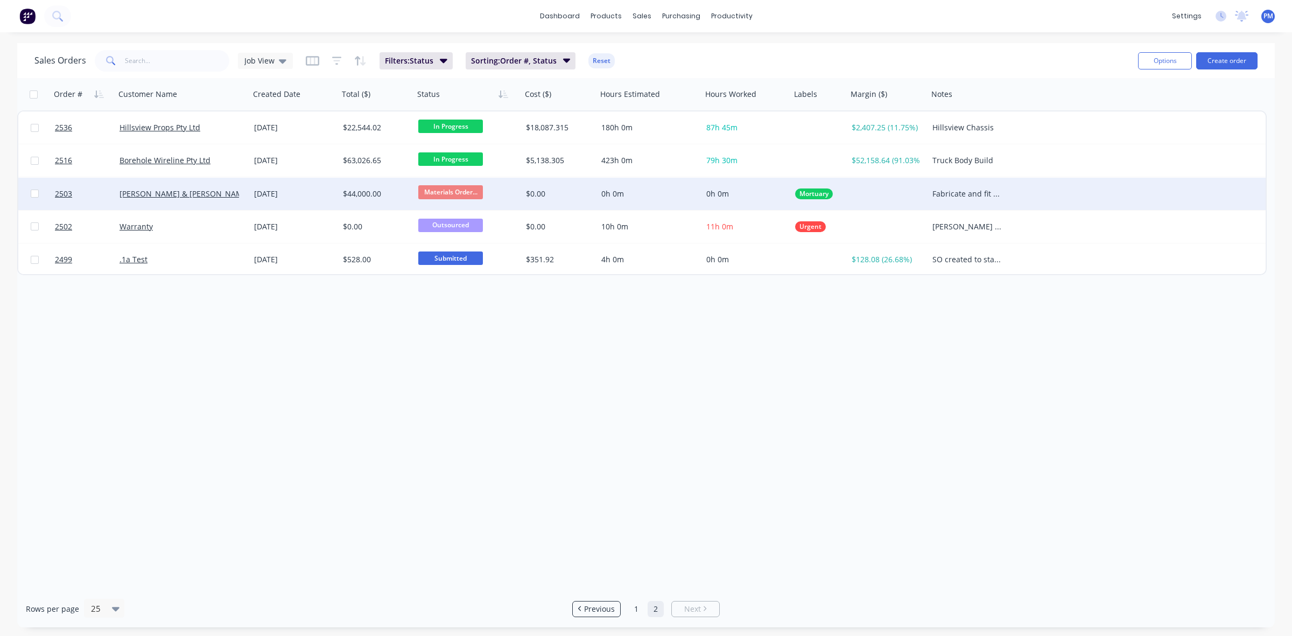
click at [224, 186] on div "[PERSON_NAME] & [PERSON_NAME] Pty Ltd" at bounding box center [182, 194] width 135 height 32
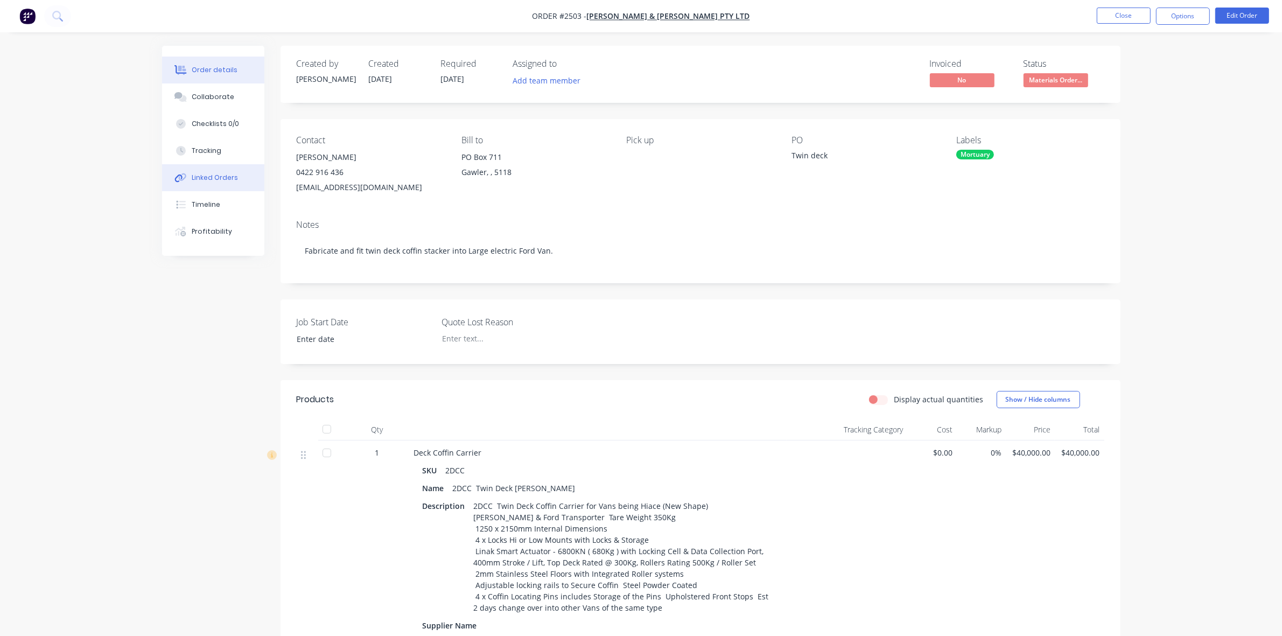
click at [214, 178] on div "Linked Orders" at bounding box center [215, 178] width 46 height 10
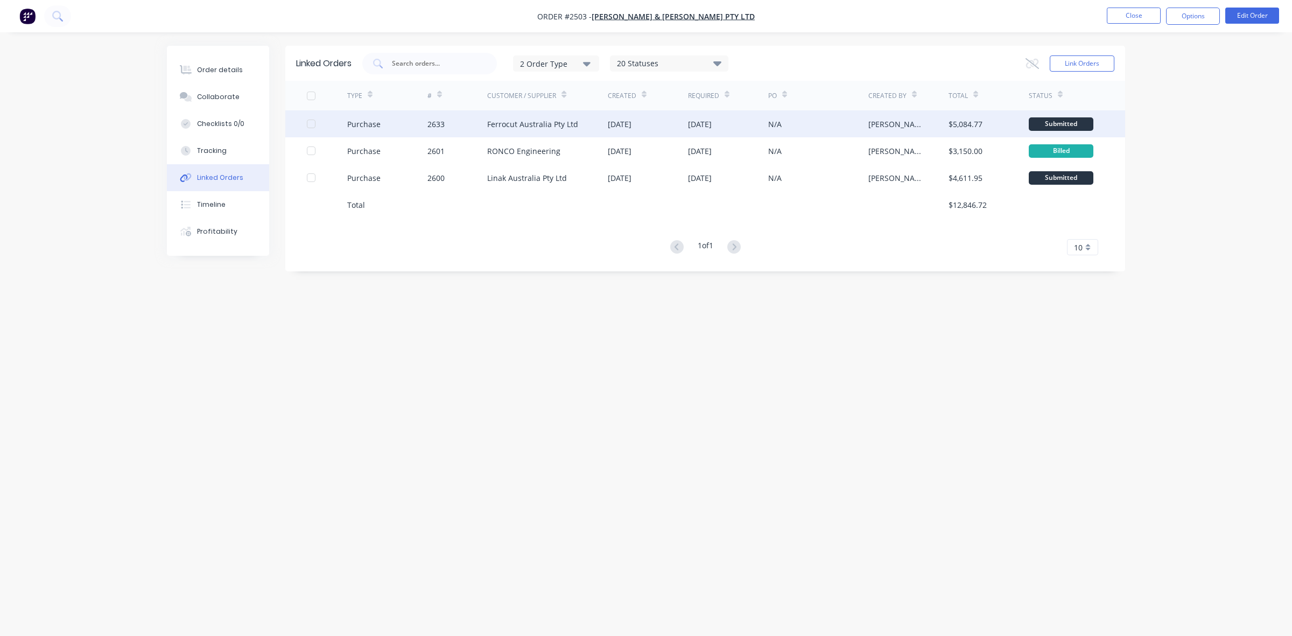
click at [811, 127] on div "N/A" at bounding box center [818, 123] width 100 height 27
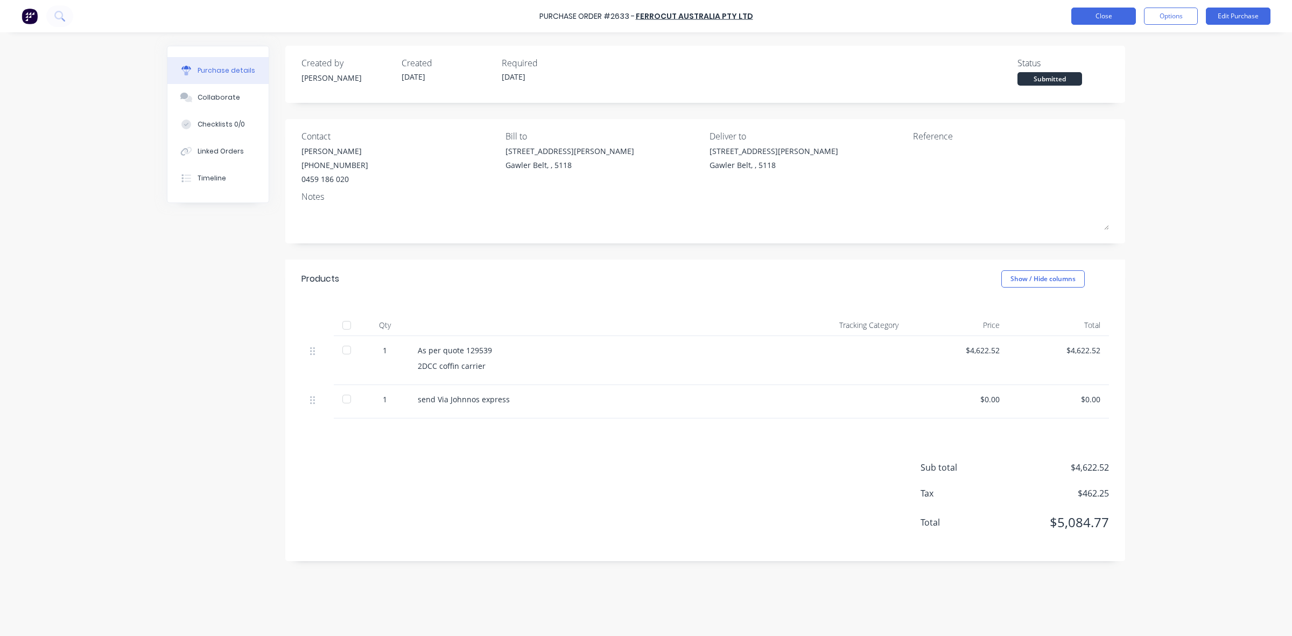
click at [1081, 20] on button "Close" at bounding box center [1104, 16] width 65 height 17
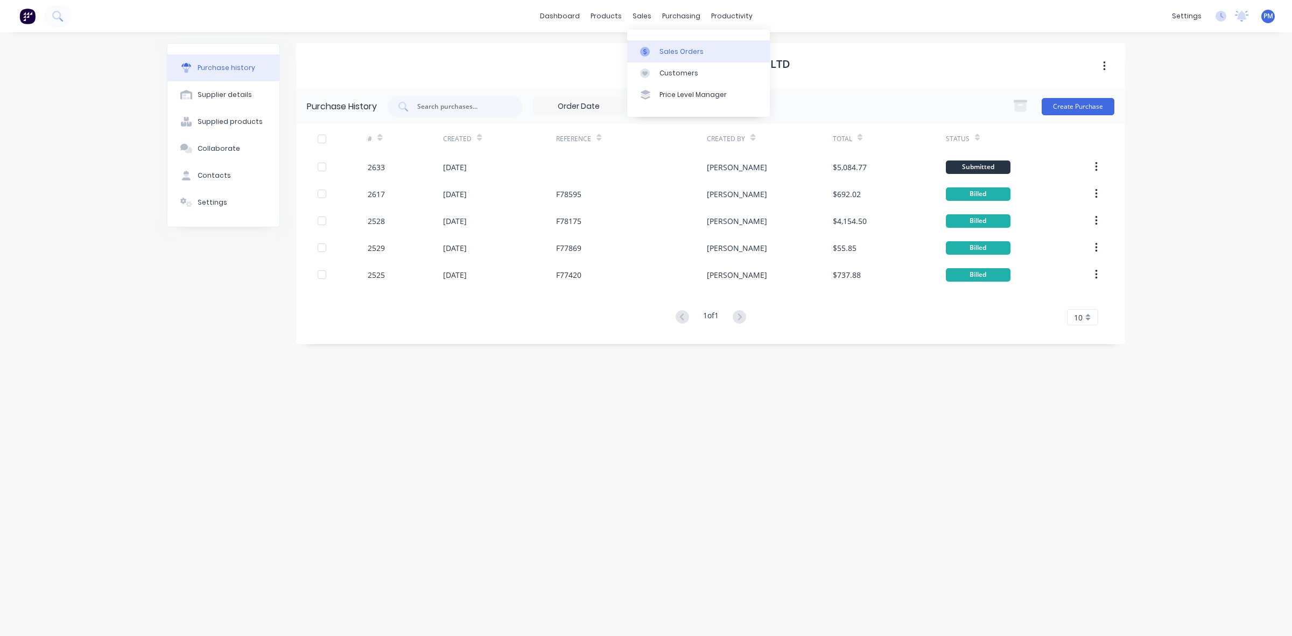
click at [669, 47] on div "Sales Orders" at bounding box center [682, 52] width 44 height 10
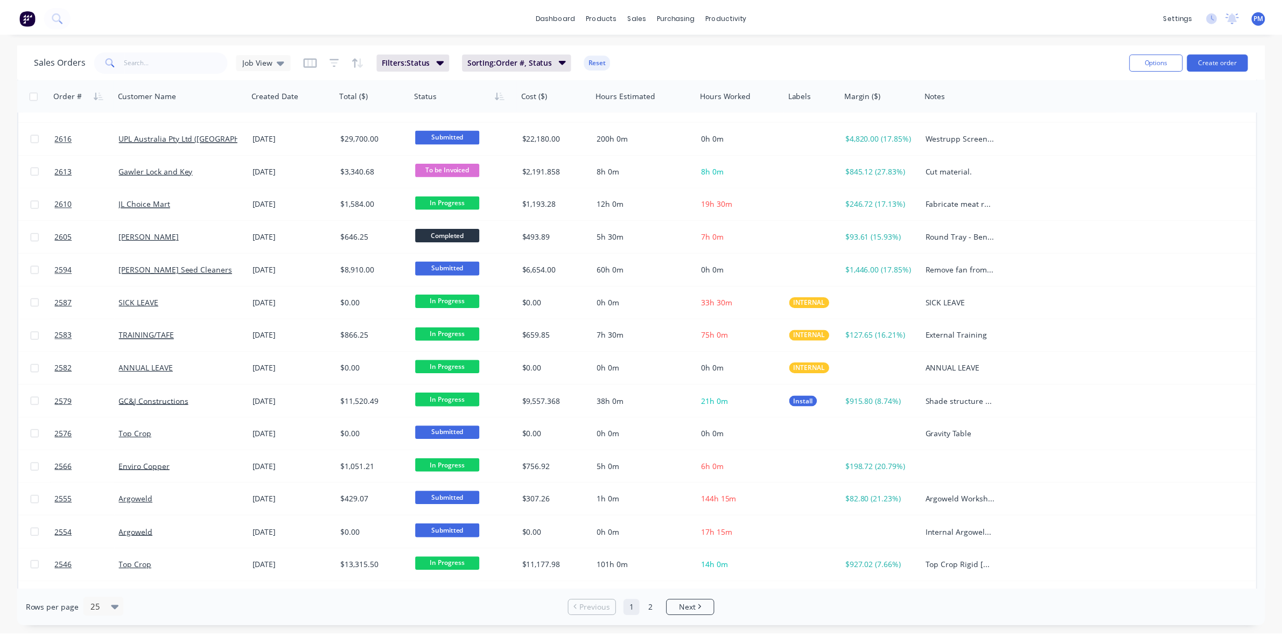
scroll to position [337, 0]
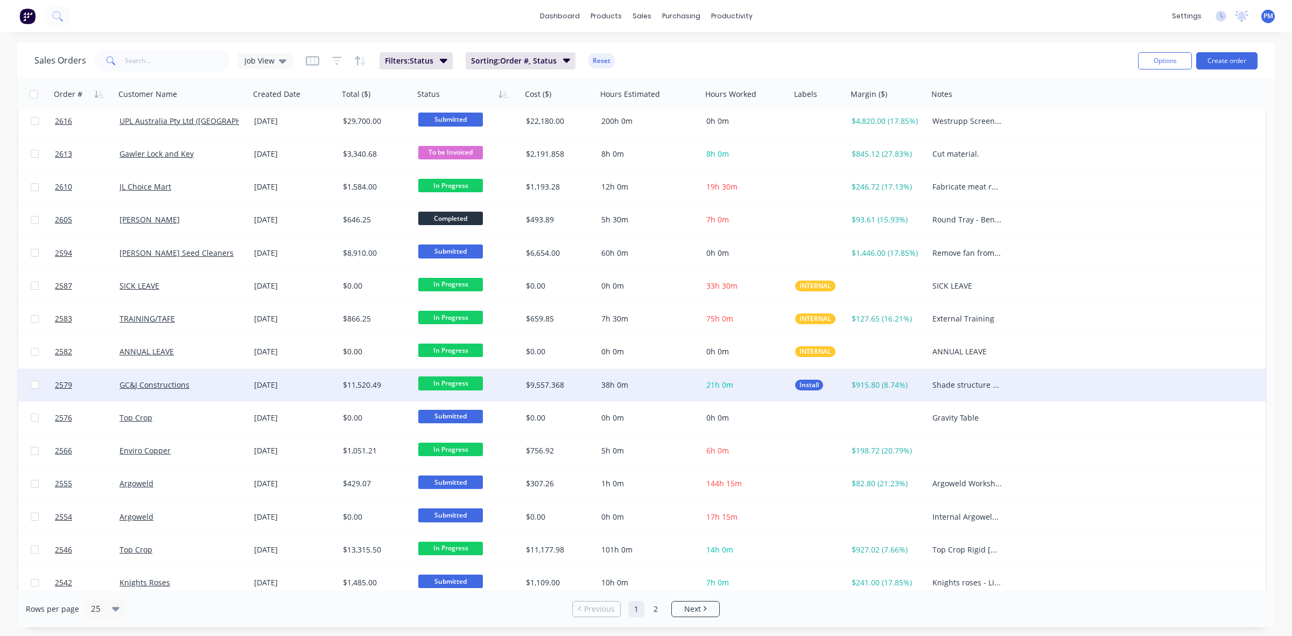
click at [221, 389] on div "GC&J Constructions" at bounding box center [182, 385] width 135 height 32
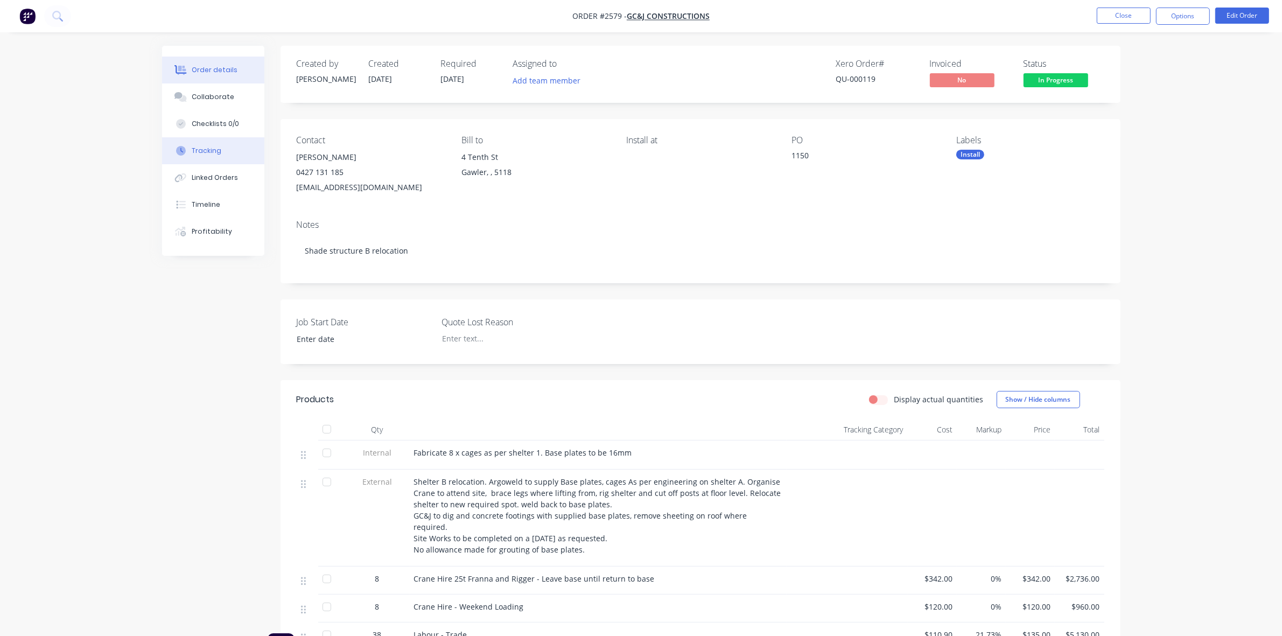
click at [215, 151] on div "Tracking" at bounding box center [207, 151] width 30 height 10
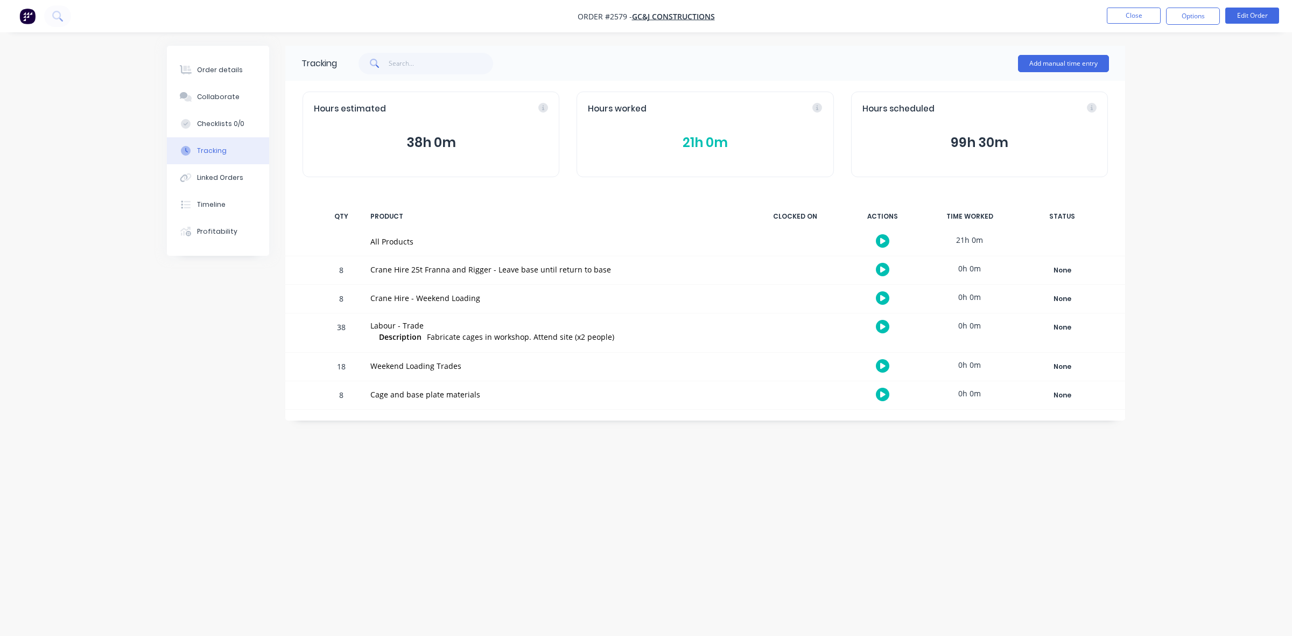
click at [684, 143] on button "21h 0m" at bounding box center [705, 142] width 234 height 20
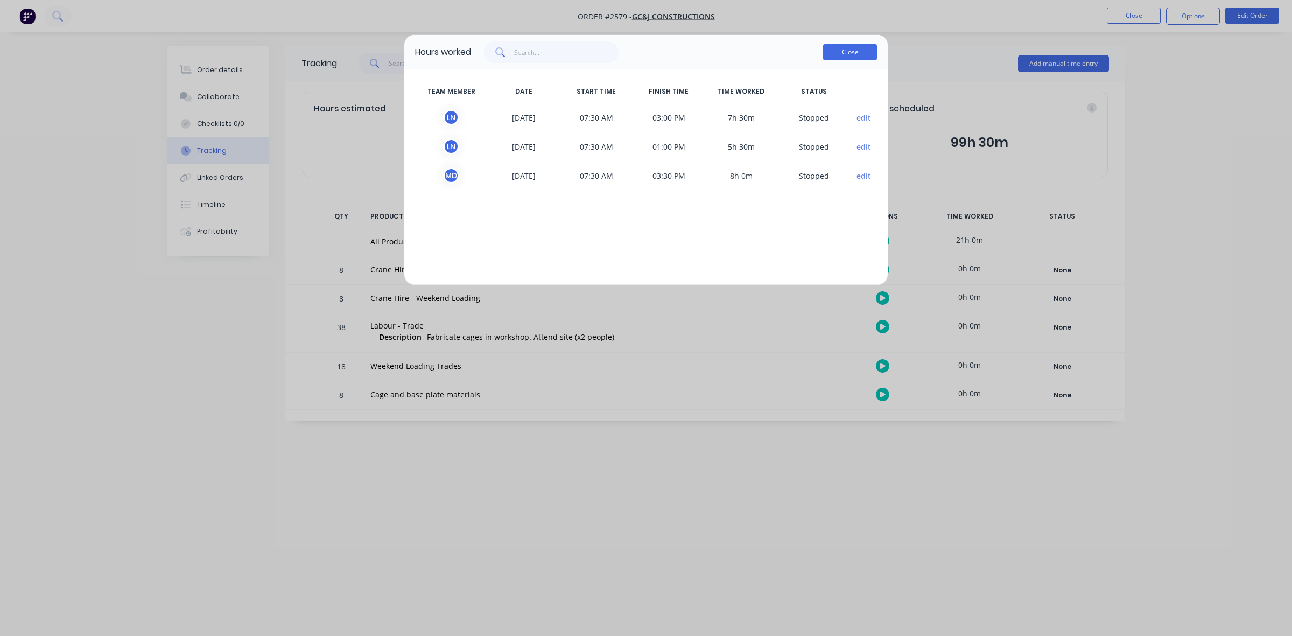
click at [838, 54] on button "Close" at bounding box center [850, 52] width 54 height 16
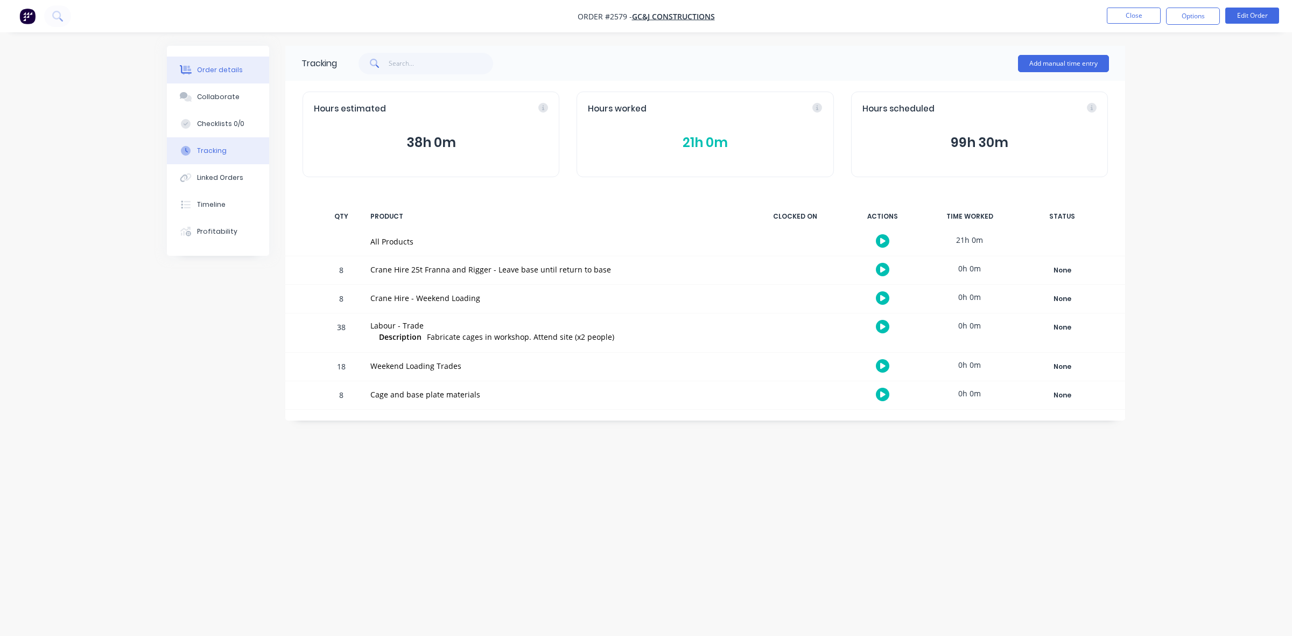
click at [222, 70] on div "Order details" at bounding box center [220, 70] width 46 height 10
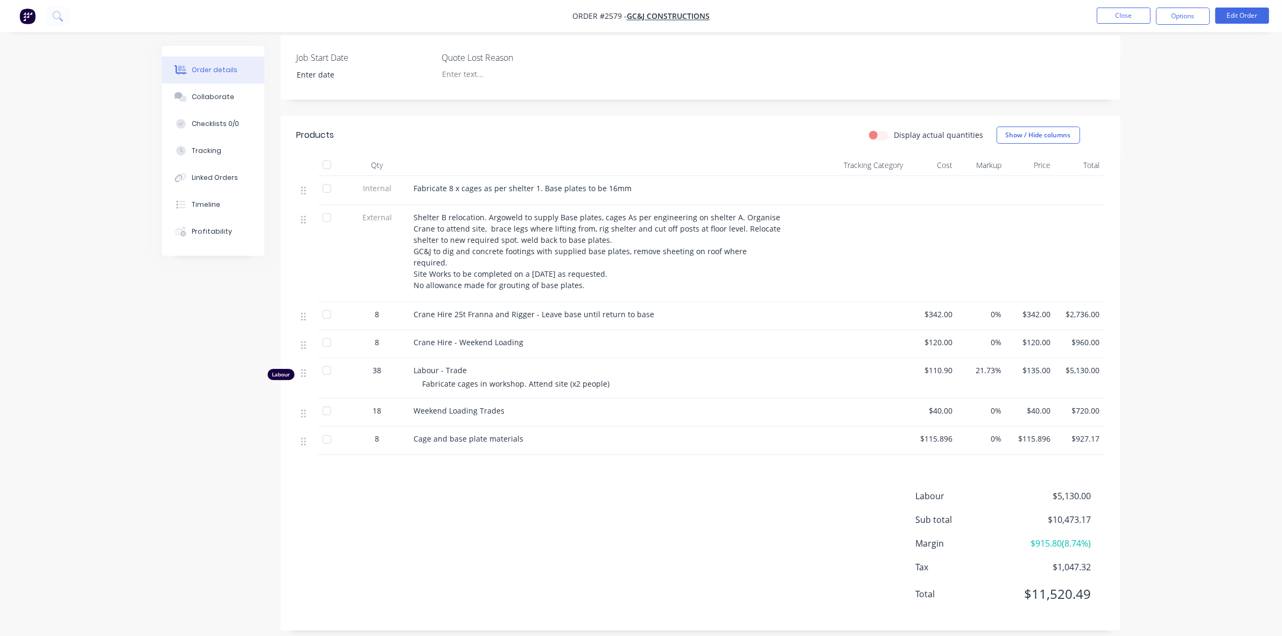
scroll to position [267, 0]
click at [1127, 12] on button "Close" at bounding box center [1124, 16] width 54 height 16
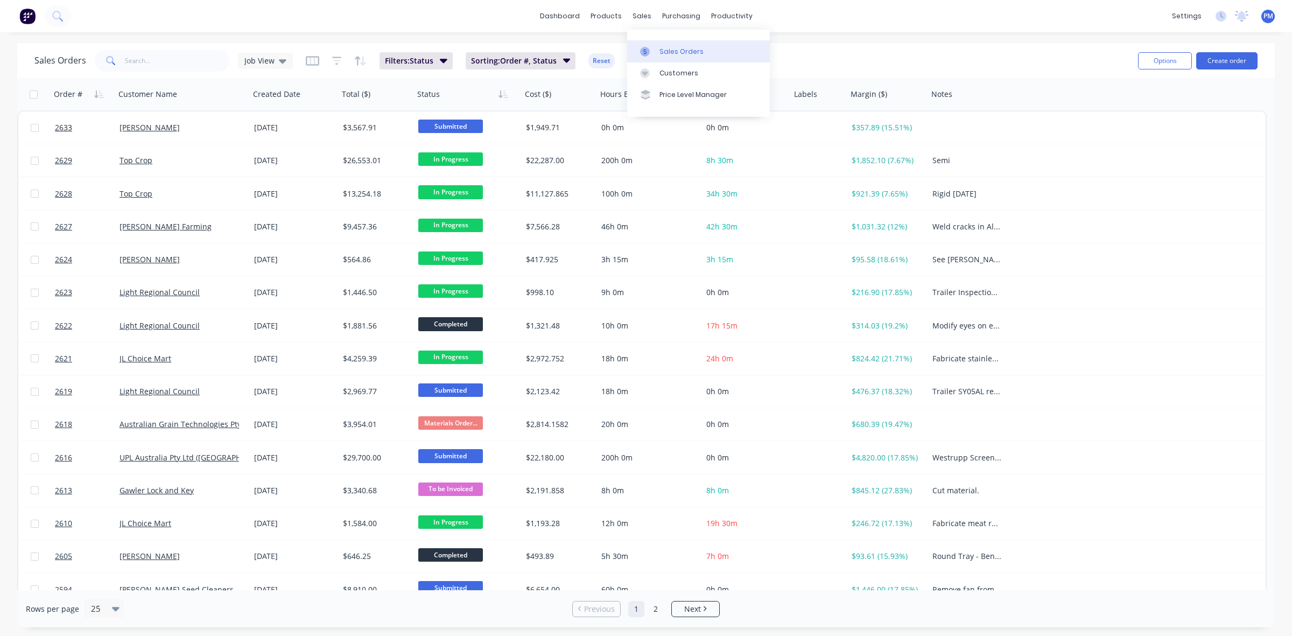
click at [669, 47] on div "Sales Orders" at bounding box center [682, 52] width 44 height 10
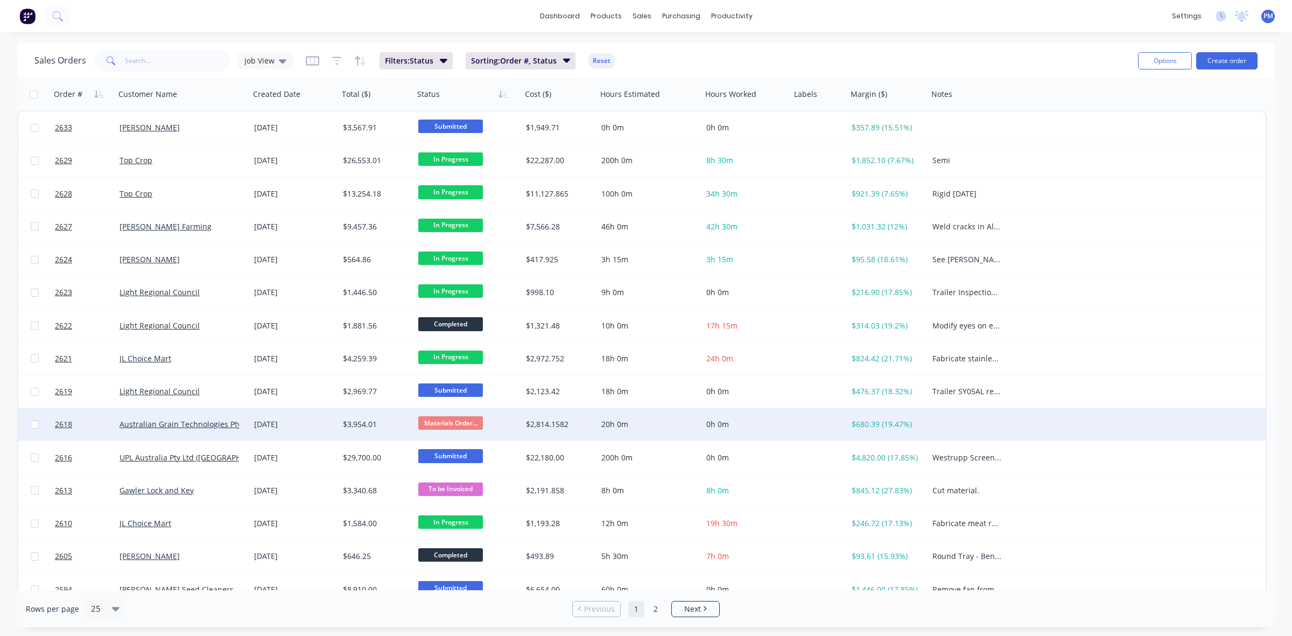
click at [322, 426] on div "[DATE]" at bounding box center [294, 424] width 80 height 11
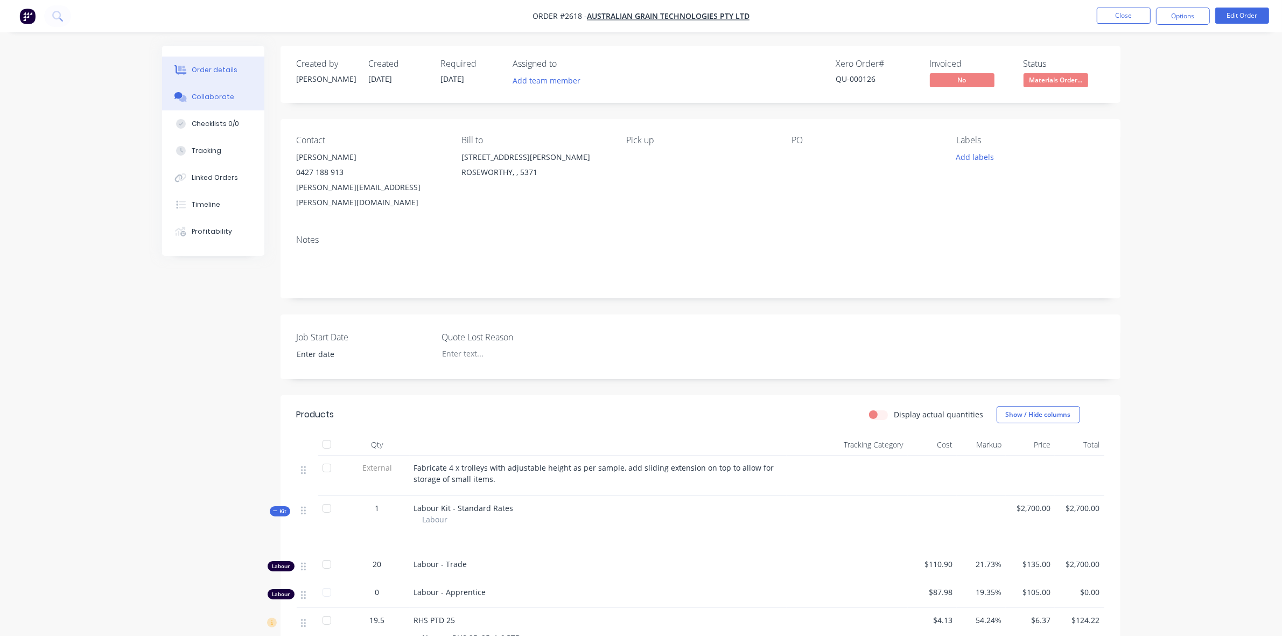
click at [216, 95] on div "Collaborate" at bounding box center [213, 97] width 43 height 10
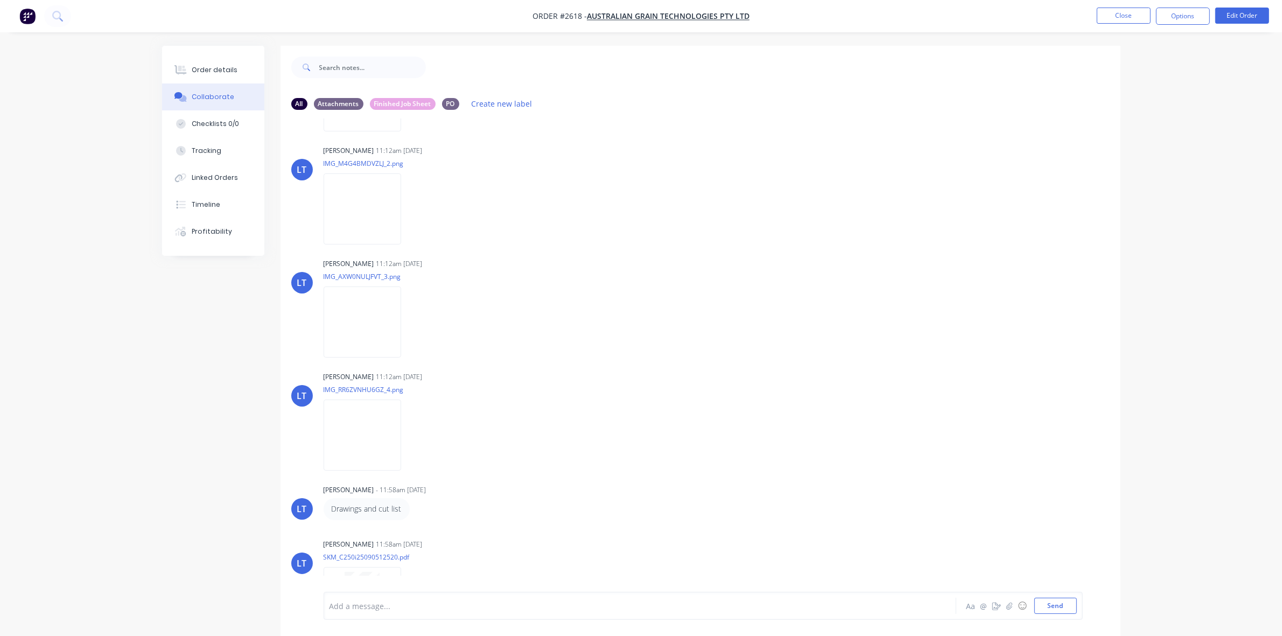
scroll to position [135, 0]
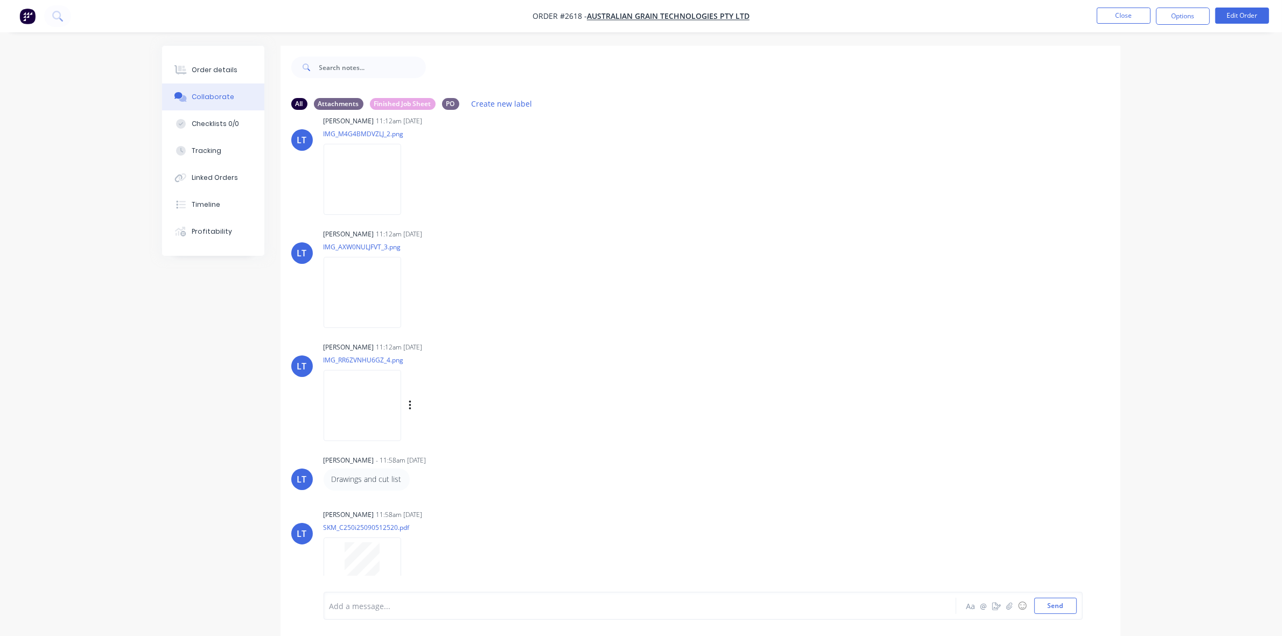
click at [363, 397] on img at bounding box center [363, 405] width 78 height 71
click at [353, 181] on img at bounding box center [363, 179] width 78 height 71
click at [369, 288] on img at bounding box center [363, 292] width 78 height 71
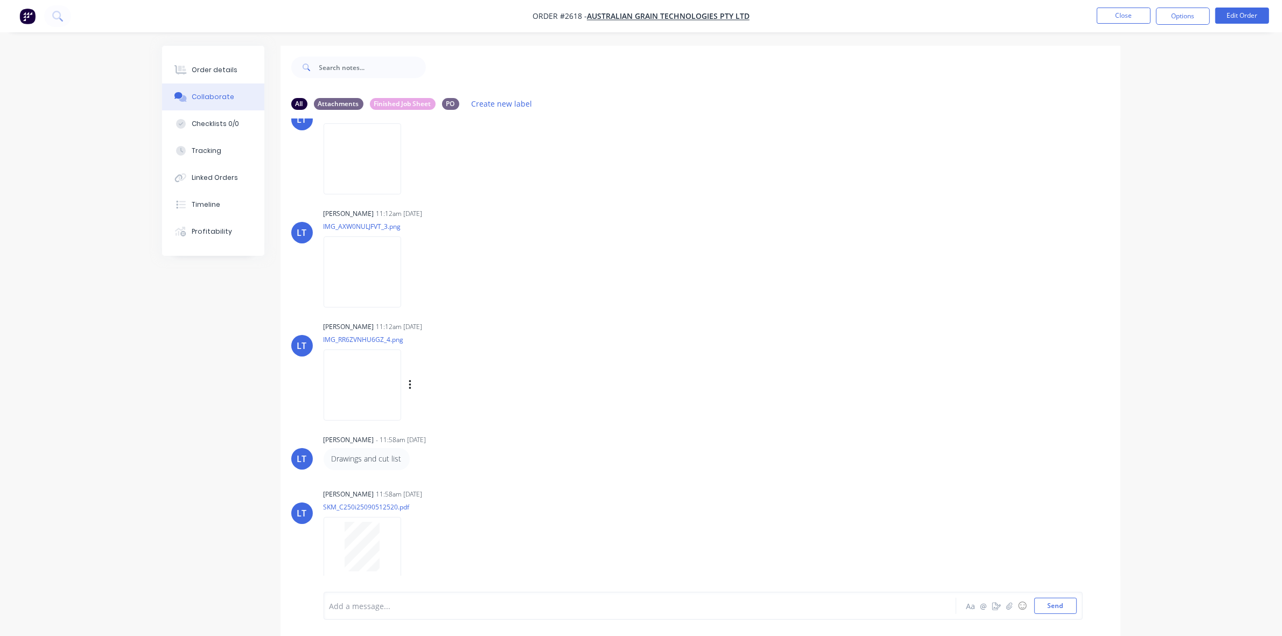
click at [361, 368] on img at bounding box center [363, 384] width 78 height 71
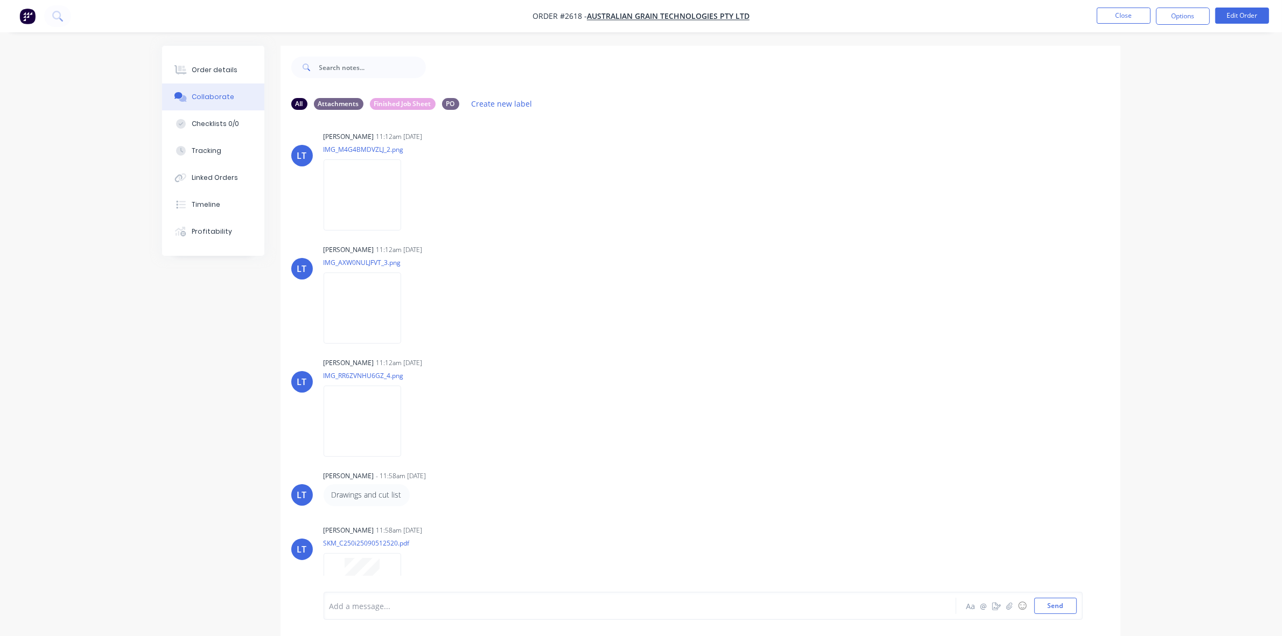
scroll to position [135, 0]
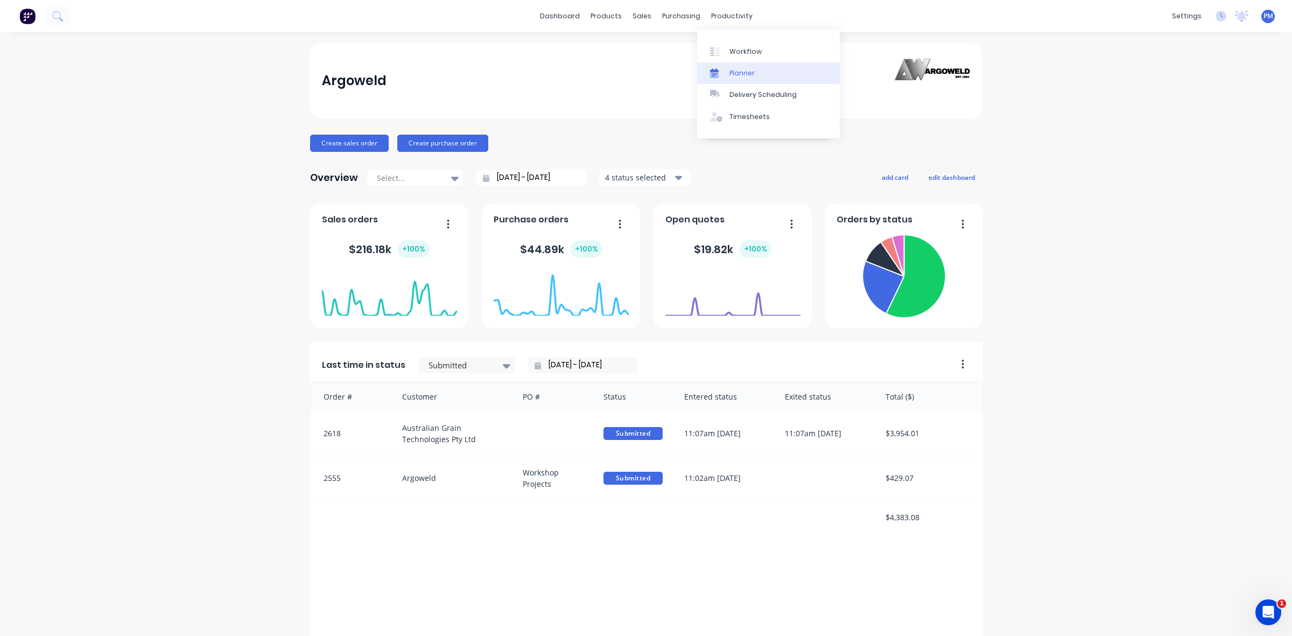
click at [737, 73] on div "Planner" at bounding box center [742, 73] width 25 height 10
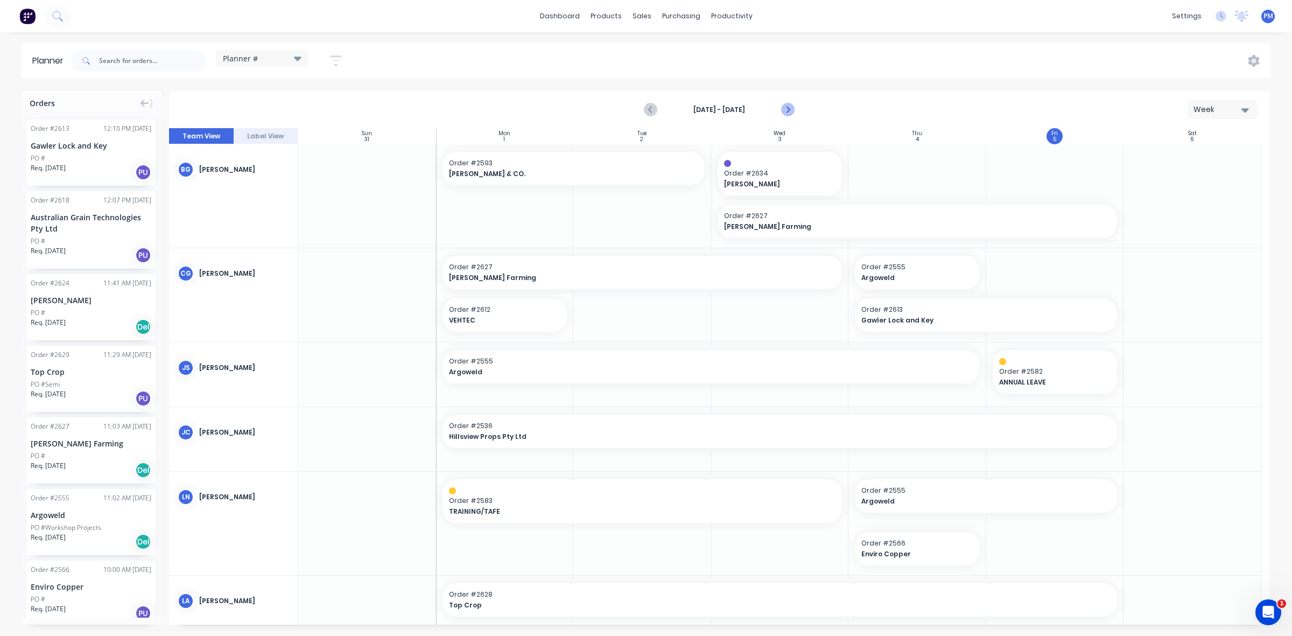
click at [787, 107] on icon "Next page" at bounding box center [787, 110] width 5 height 9
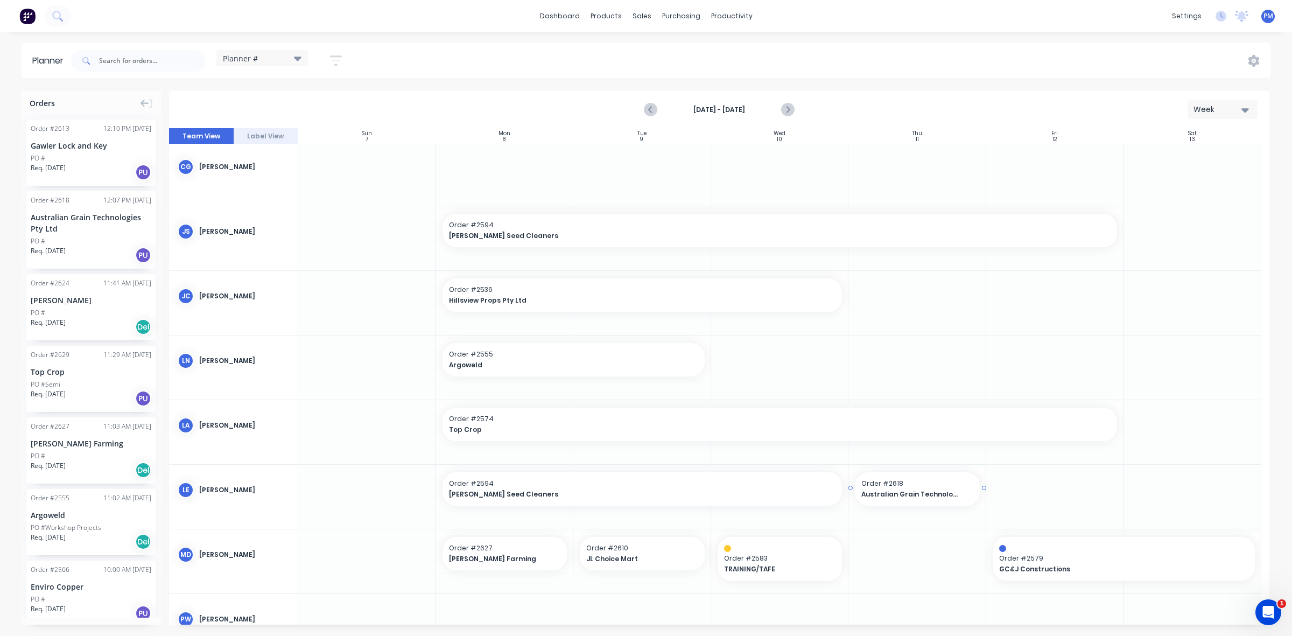
drag, startPoint x: 90, startPoint y: 216, endPoint x: 879, endPoint y: 507, distance: 840.1
drag, startPoint x: 981, startPoint y: 485, endPoint x: 1056, endPoint y: 485, distance: 74.8
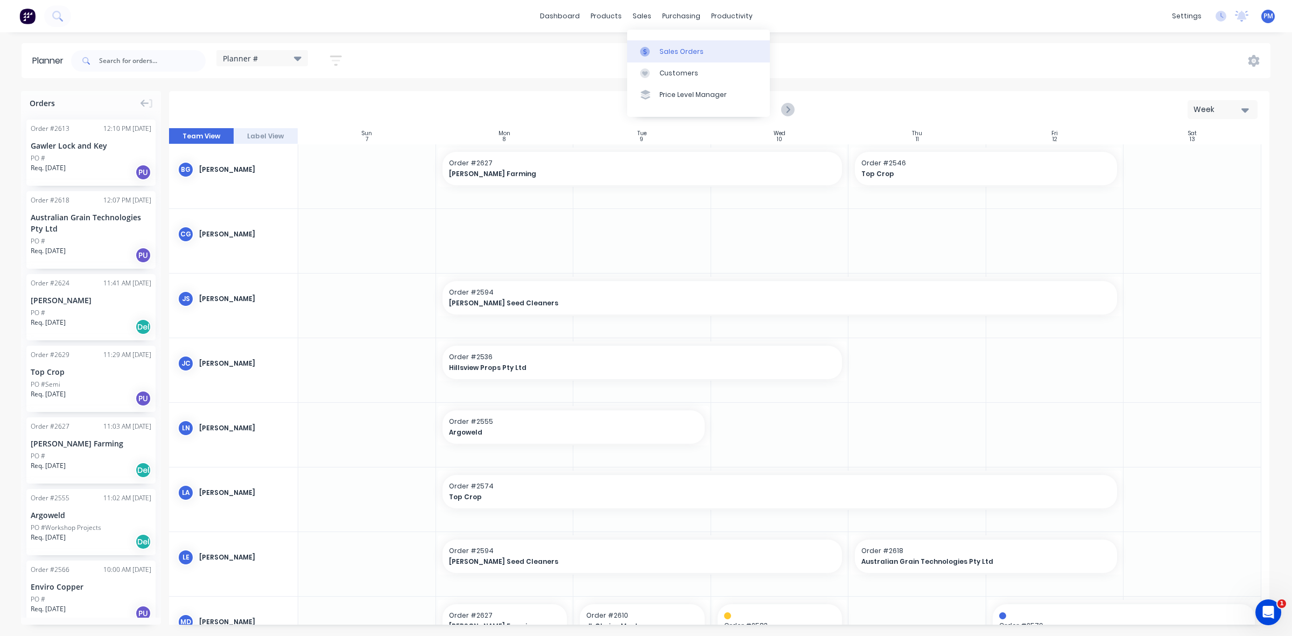
click at [664, 54] on div "Sales Orders" at bounding box center [682, 52] width 44 height 10
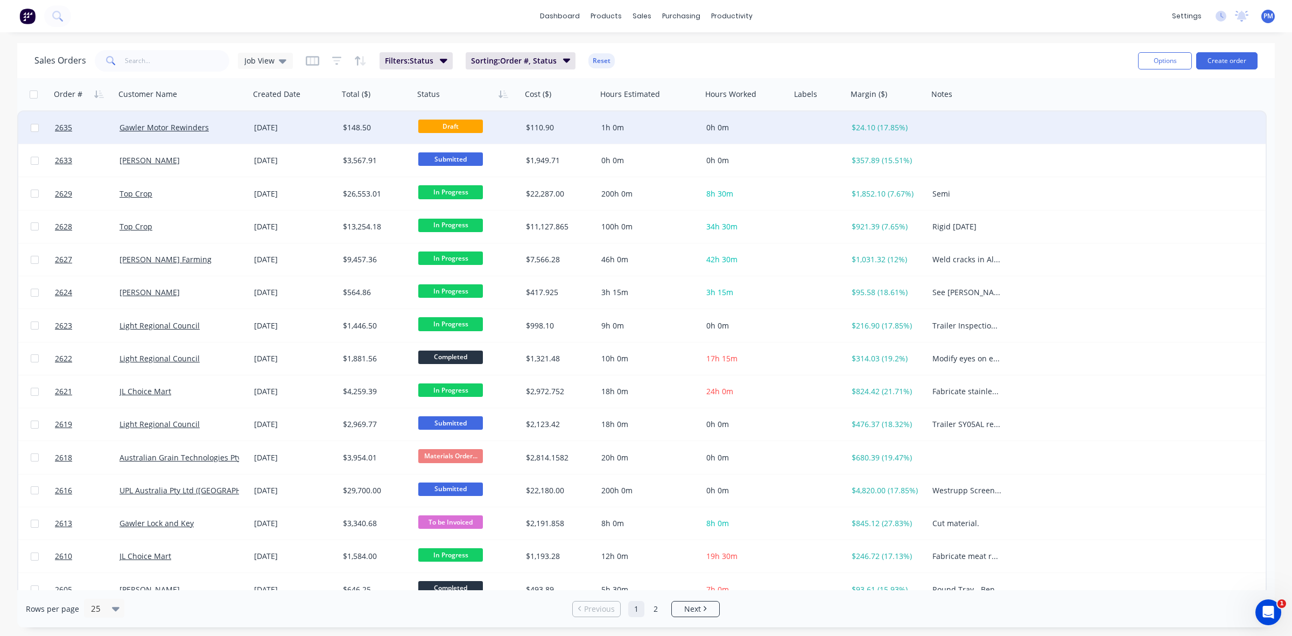
click at [233, 130] on div "Gawler Motor Rewinders" at bounding box center [180, 127] width 120 height 11
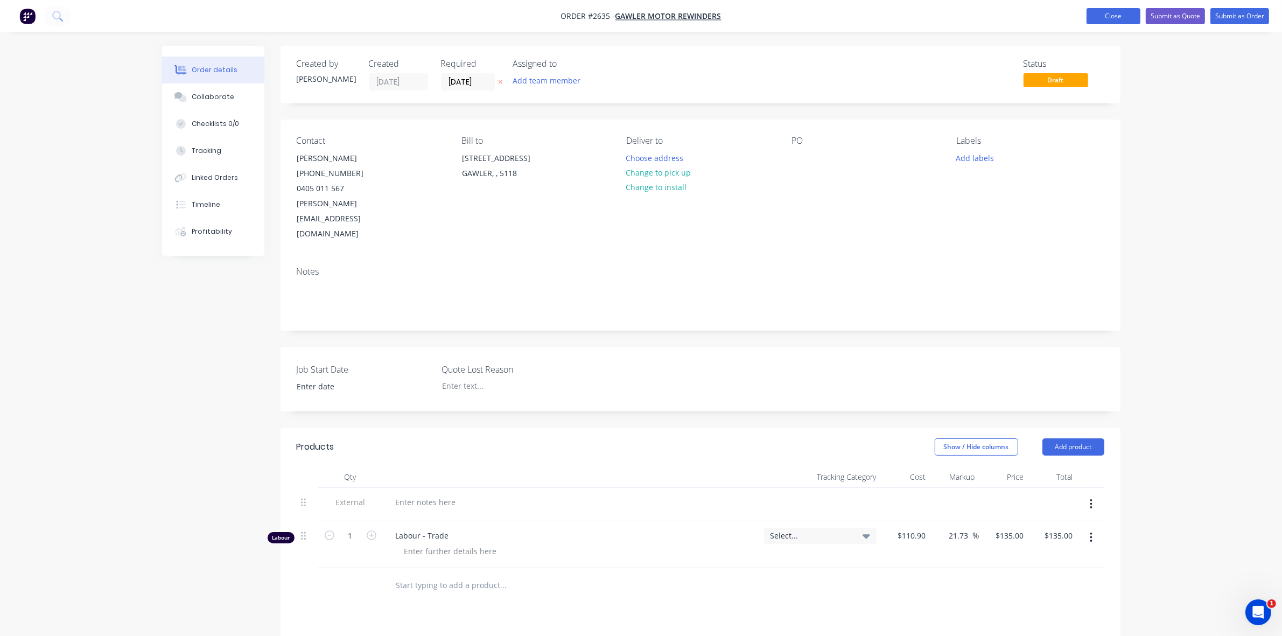
click at [1103, 12] on button "Close" at bounding box center [1114, 16] width 54 height 16
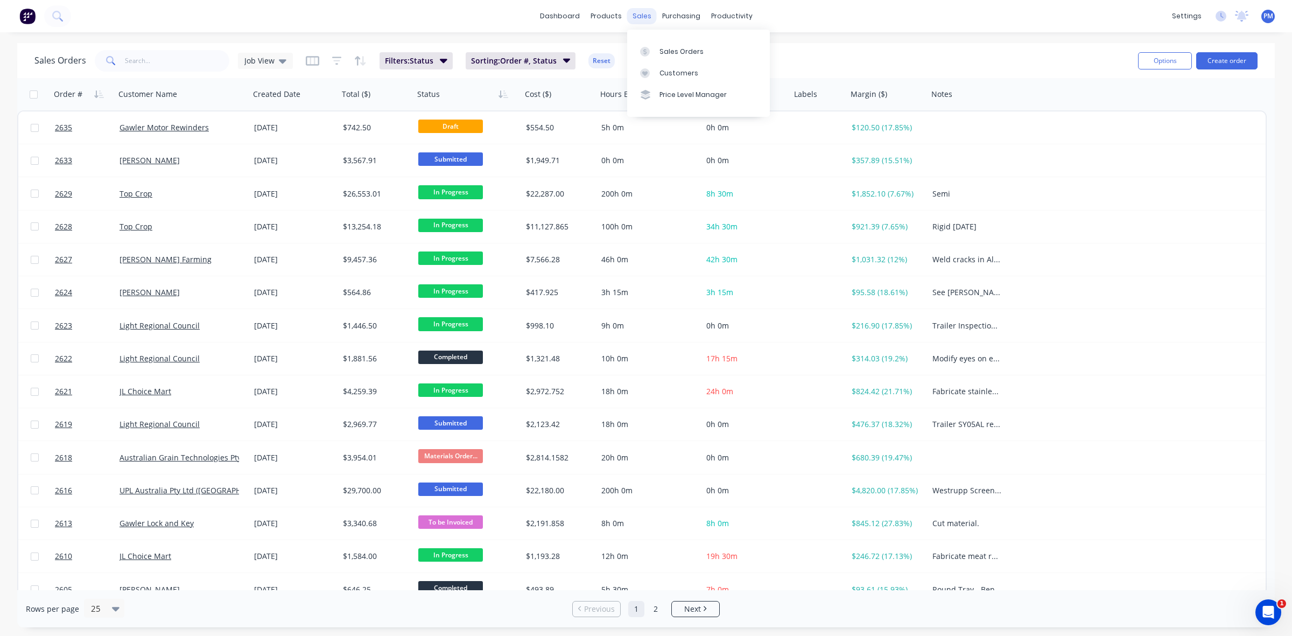
click at [642, 20] on div "sales" at bounding box center [642, 16] width 30 height 16
click at [673, 48] on div "Sales Orders" at bounding box center [682, 52] width 44 height 10
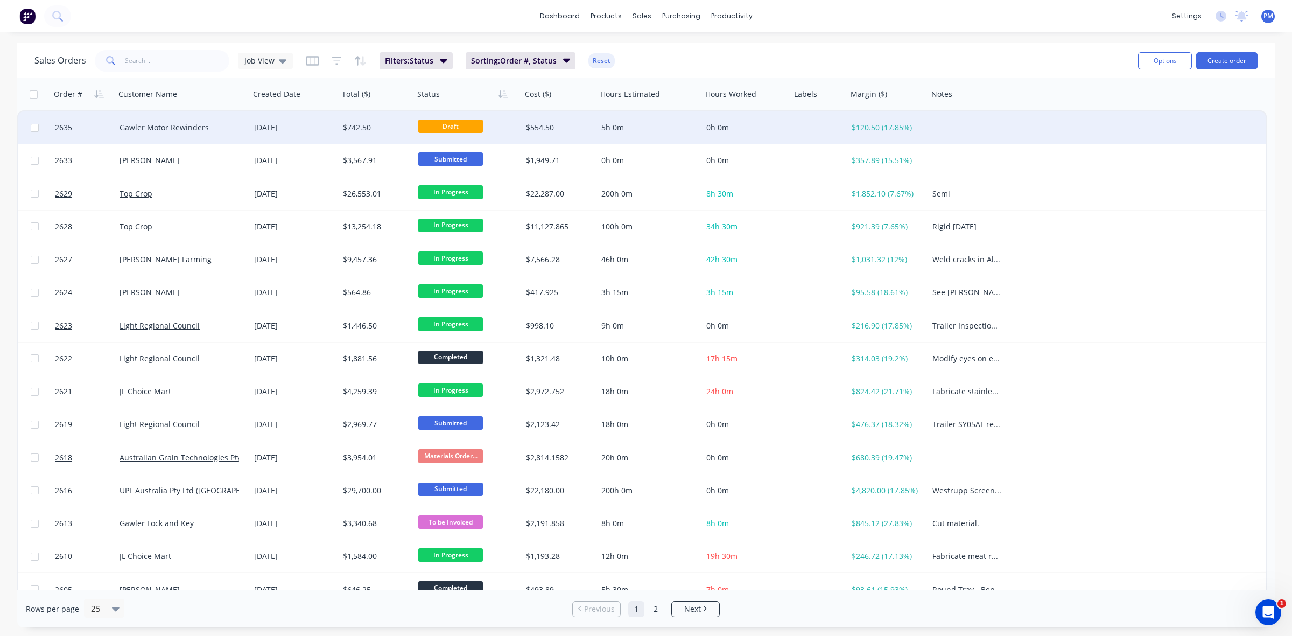
click at [227, 128] on div "Gawler Motor Rewinders" at bounding box center [180, 127] width 120 height 11
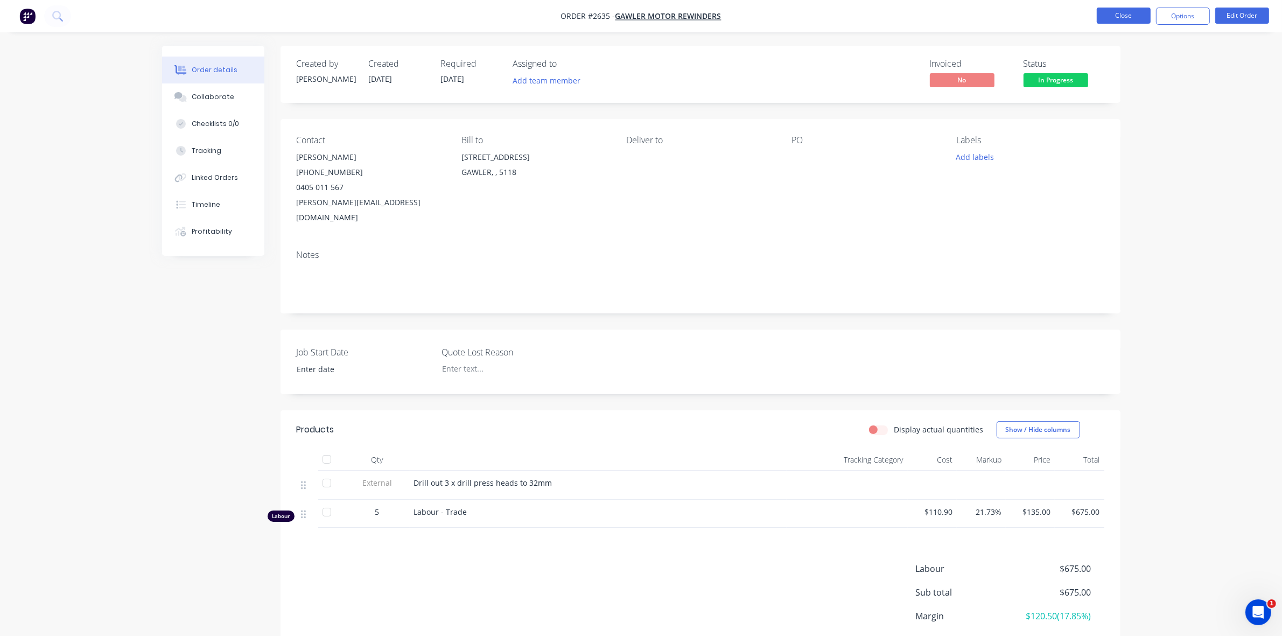
click at [1135, 17] on button "Close" at bounding box center [1124, 16] width 54 height 16
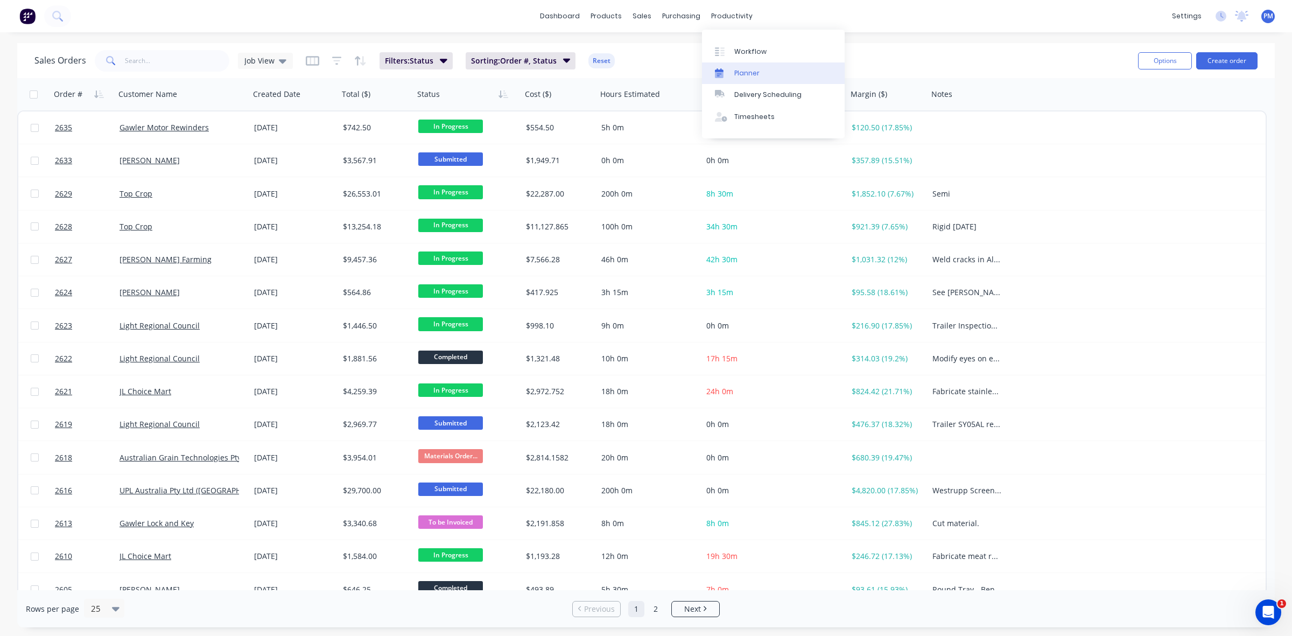
click at [747, 75] on div "Planner" at bounding box center [746, 73] width 25 height 10
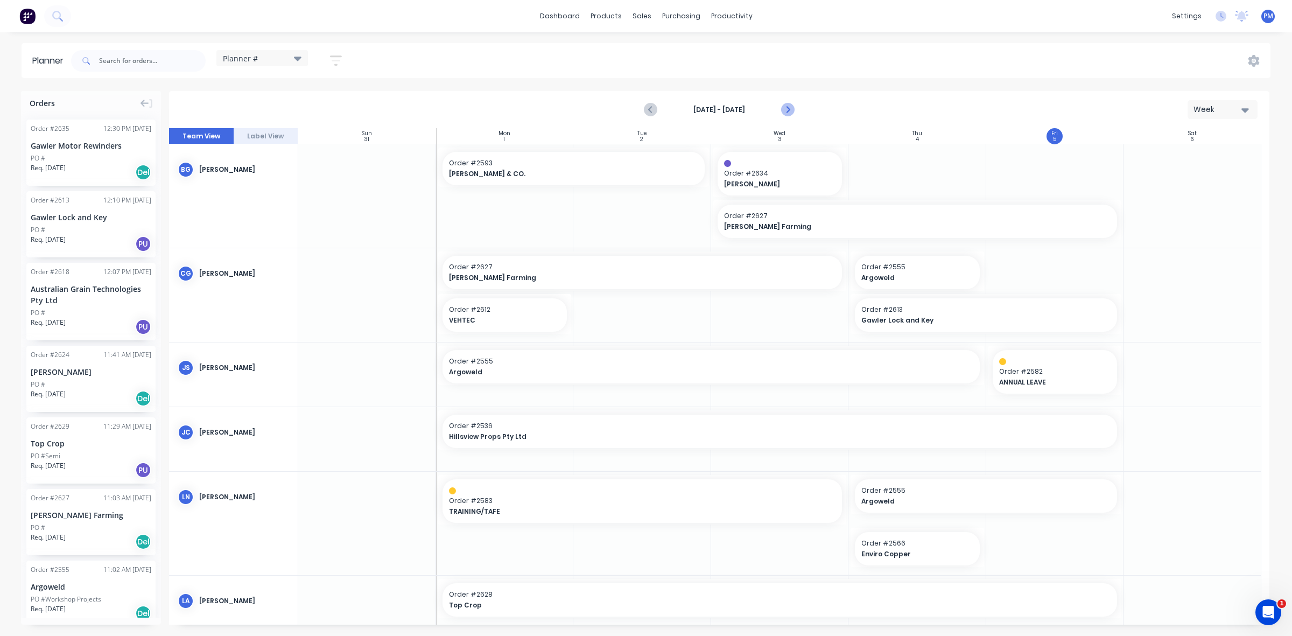
click at [790, 109] on icon "Next page" at bounding box center [787, 109] width 13 height 13
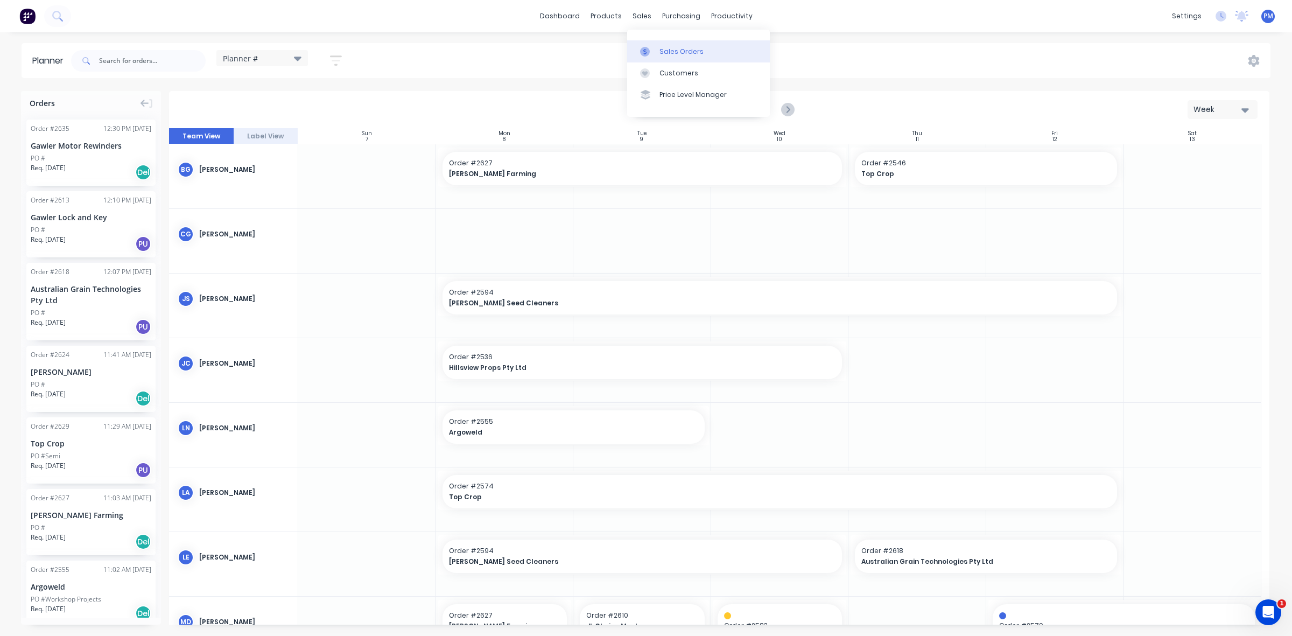
click at [669, 47] on div "Sales Orders" at bounding box center [682, 52] width 44 height 10
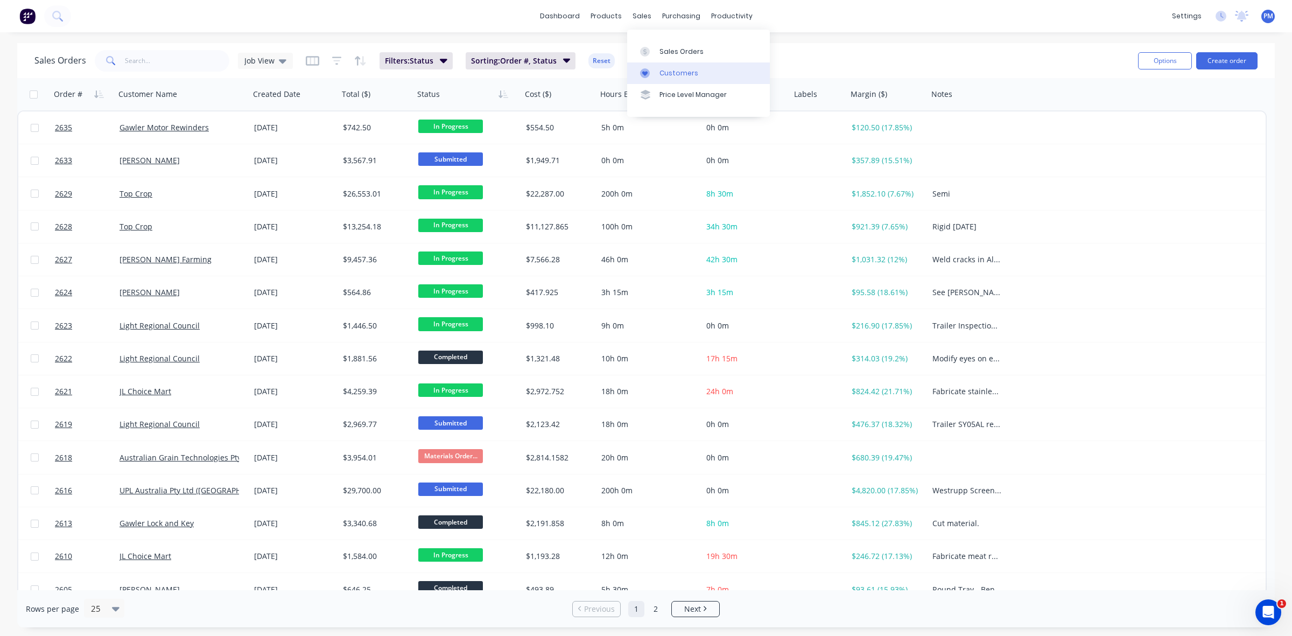
click at [667, 71] on div "Customers" at bounding box center [679, 73] width 39 height 10
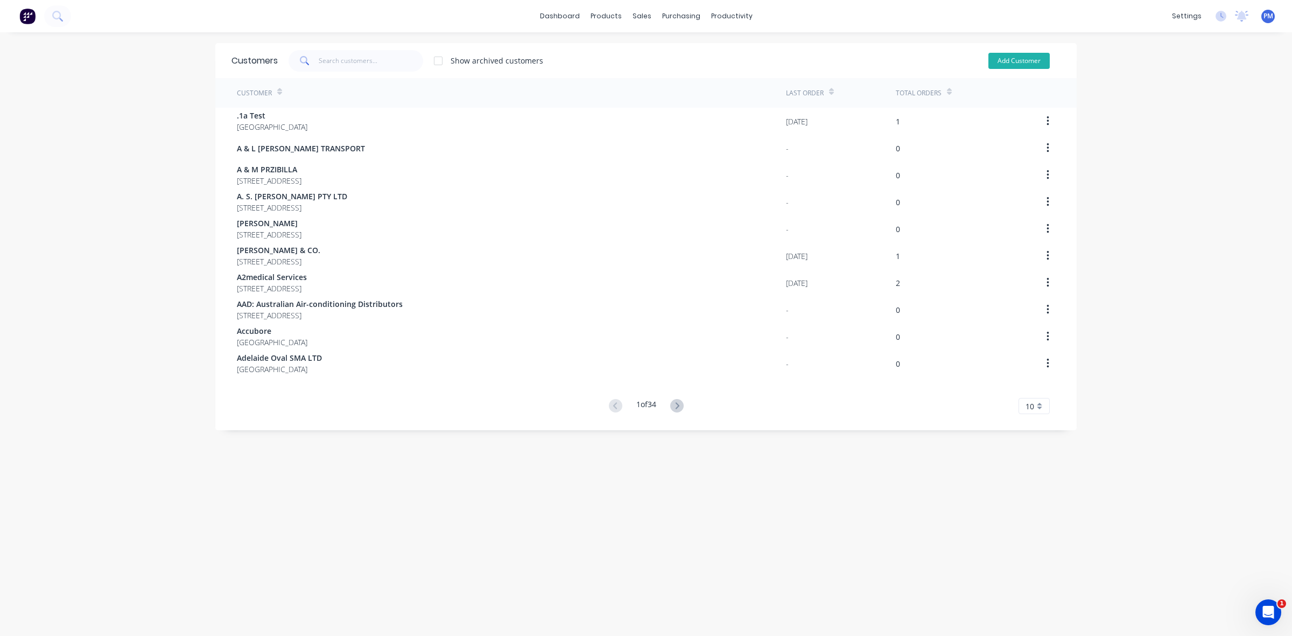
click at [1006, 62] on button "Add Customer" at bounding box center [1019, 61] width 61 height 16
select select "AU"
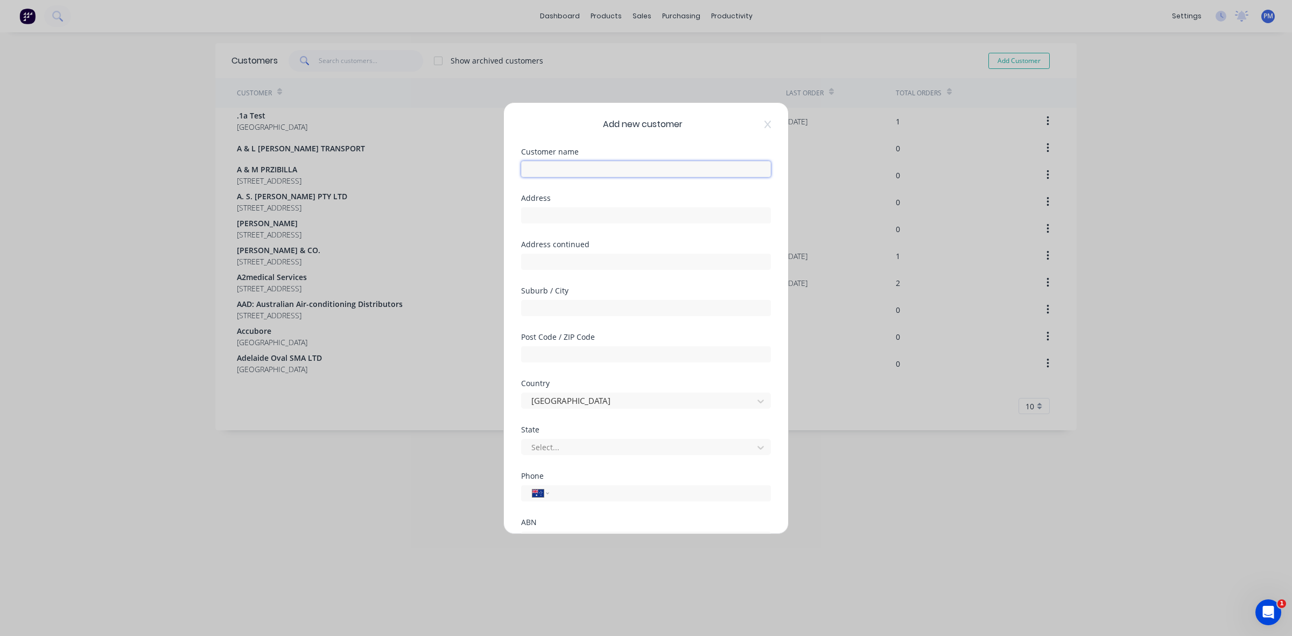
click at [563, 170] on input "text" at bounding box center [646, 169] width 250 height 16
type input "Adam"
click at [698, 445] on div at bounding box center [639, 446] width 218 height 13
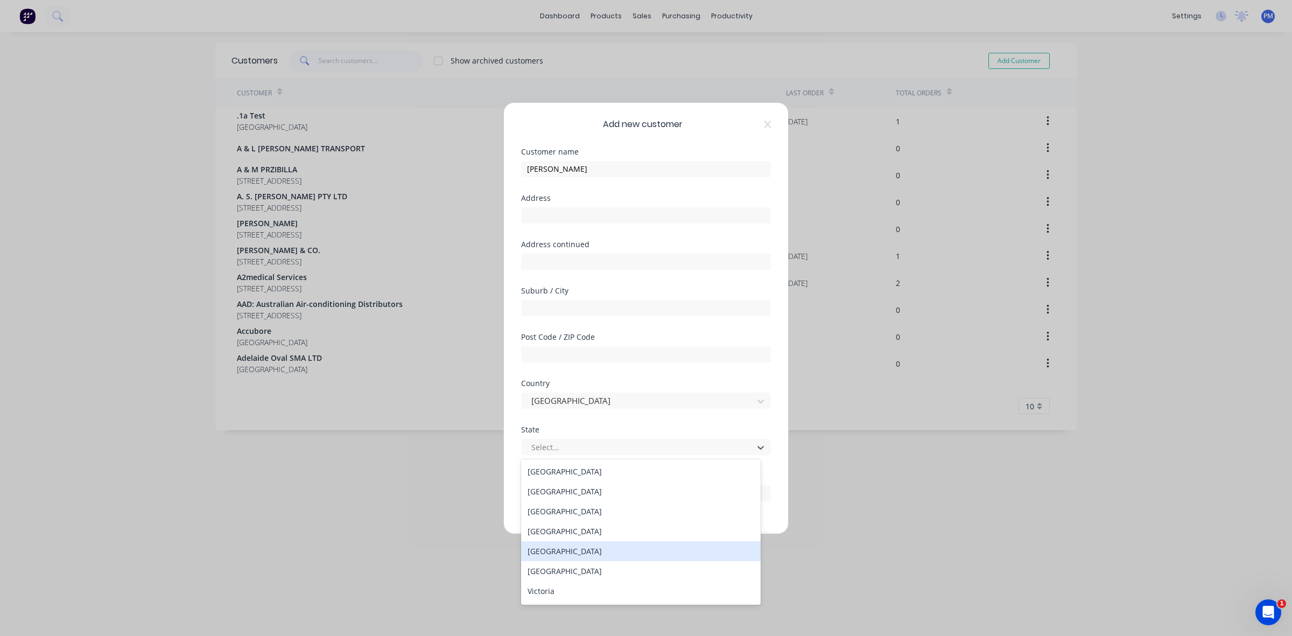
click at [620, 550] on div "South Australia" at bounding box center [641, 551] width 240 height 20
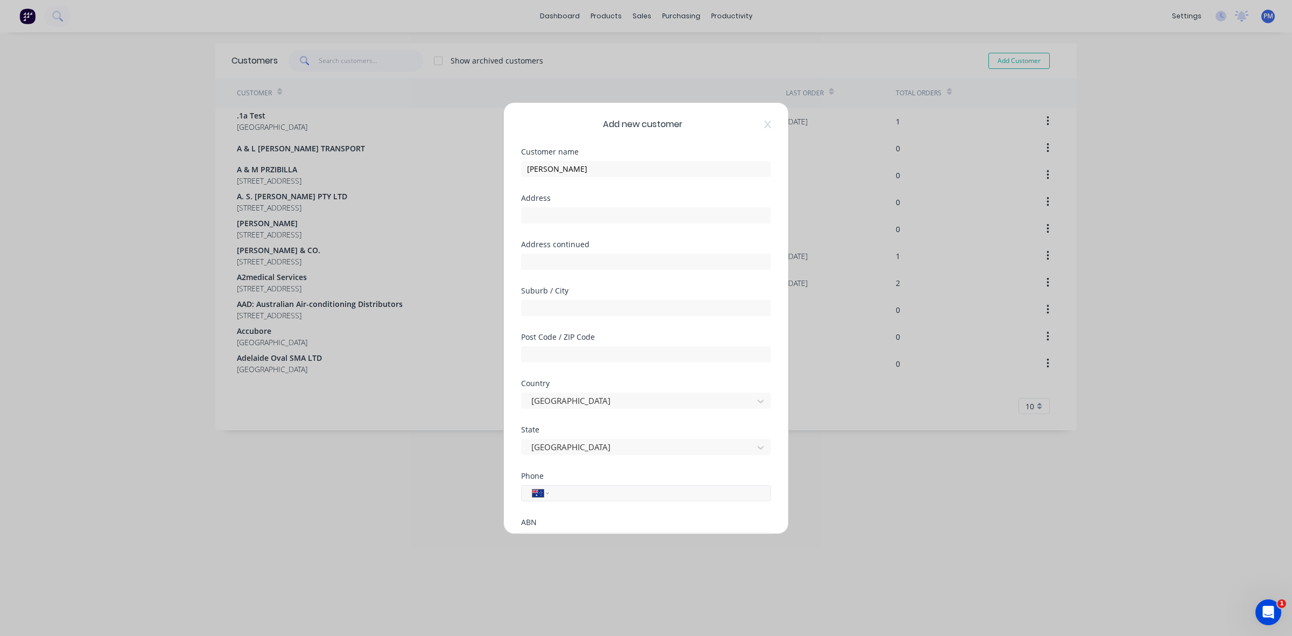
click at [576, 492] on input "tel" at bounding box center [658, 493] width 203 height 12
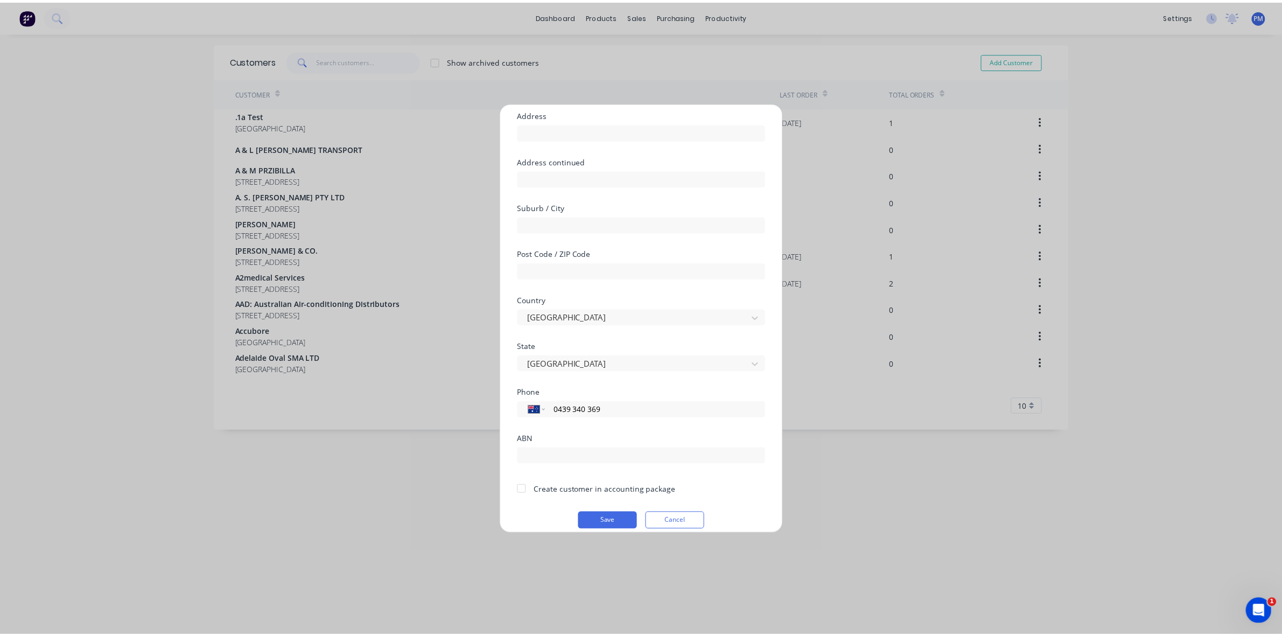
scroll to position [95, 0]
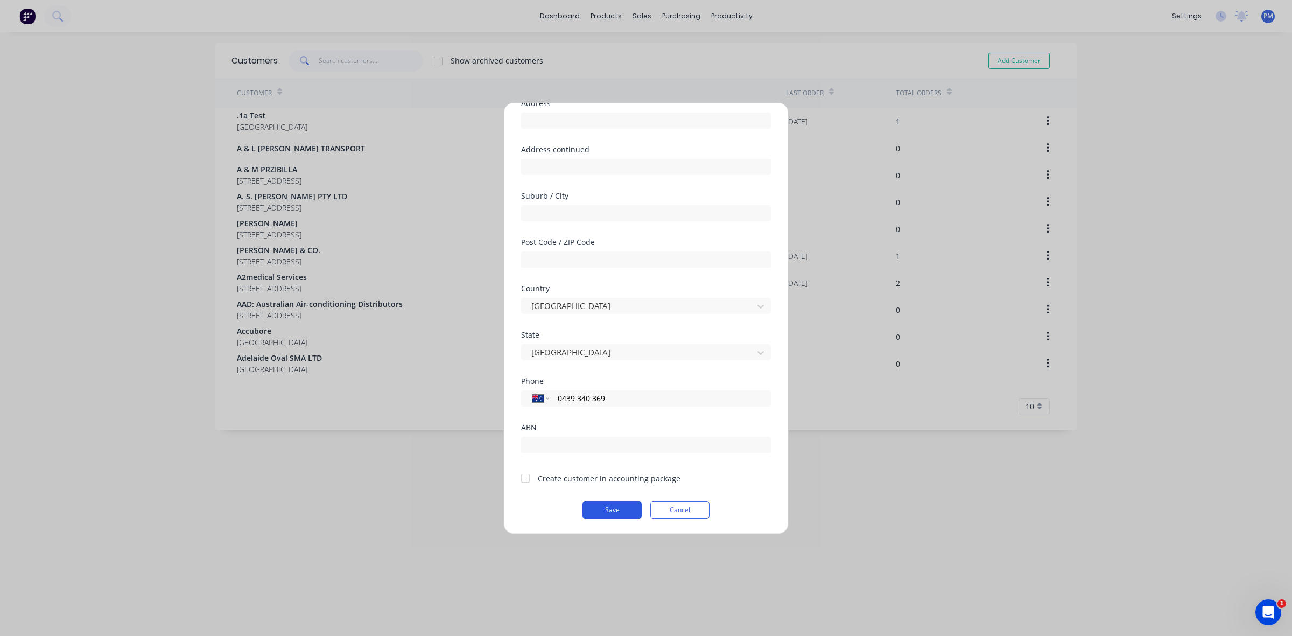
type input "0439 340 369"
click at [599, 510] on button "Save" at bounding box center [612, 509] width 59 height 17
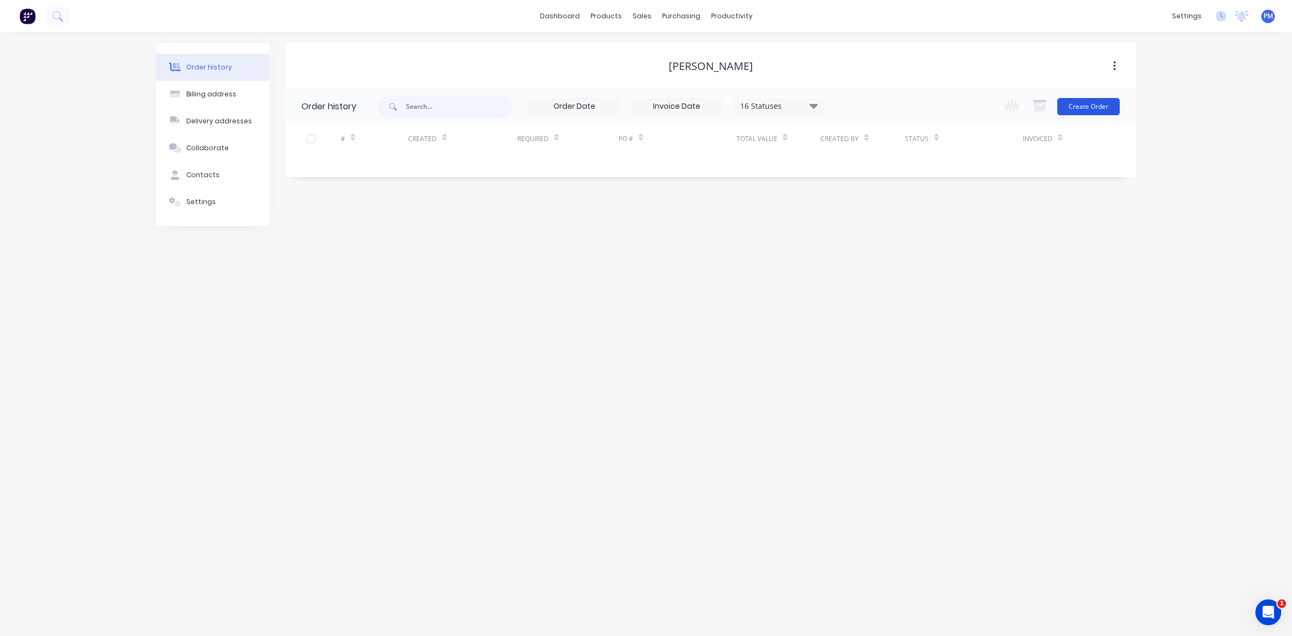
click at [1087, 108] on button "Create Order" at bounding box center [1089, 106] width 62 height 17
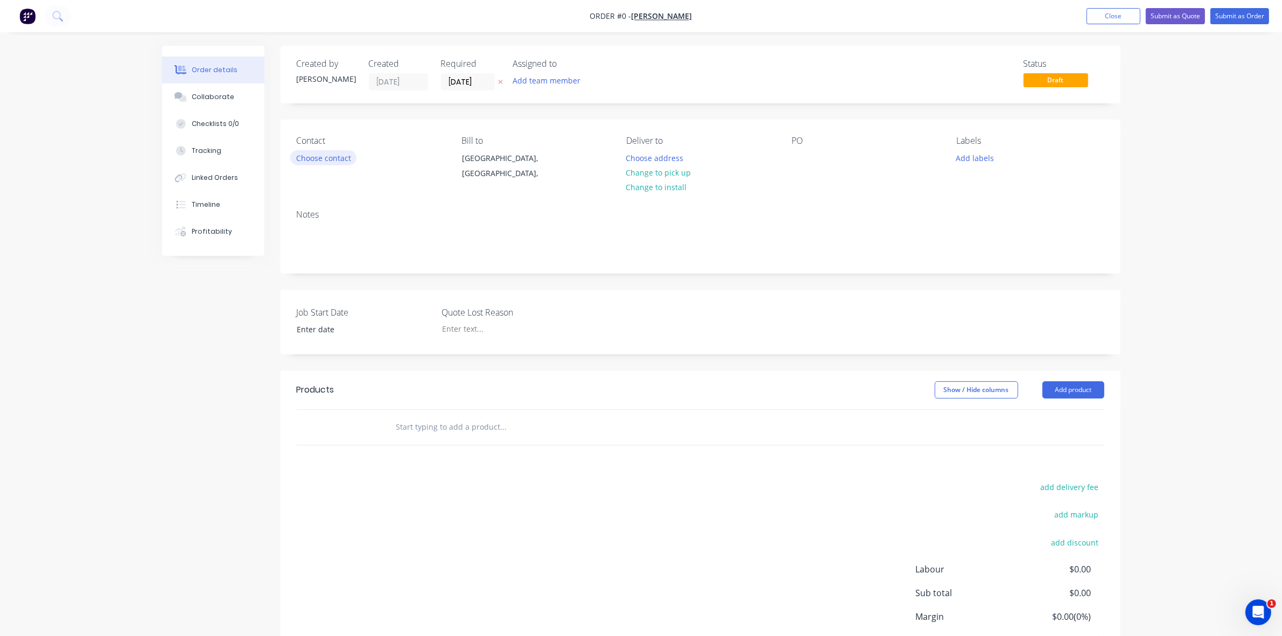
click at [334, 160] on button "Choose contact" at bounding box center [323, 157] width 66 height 15
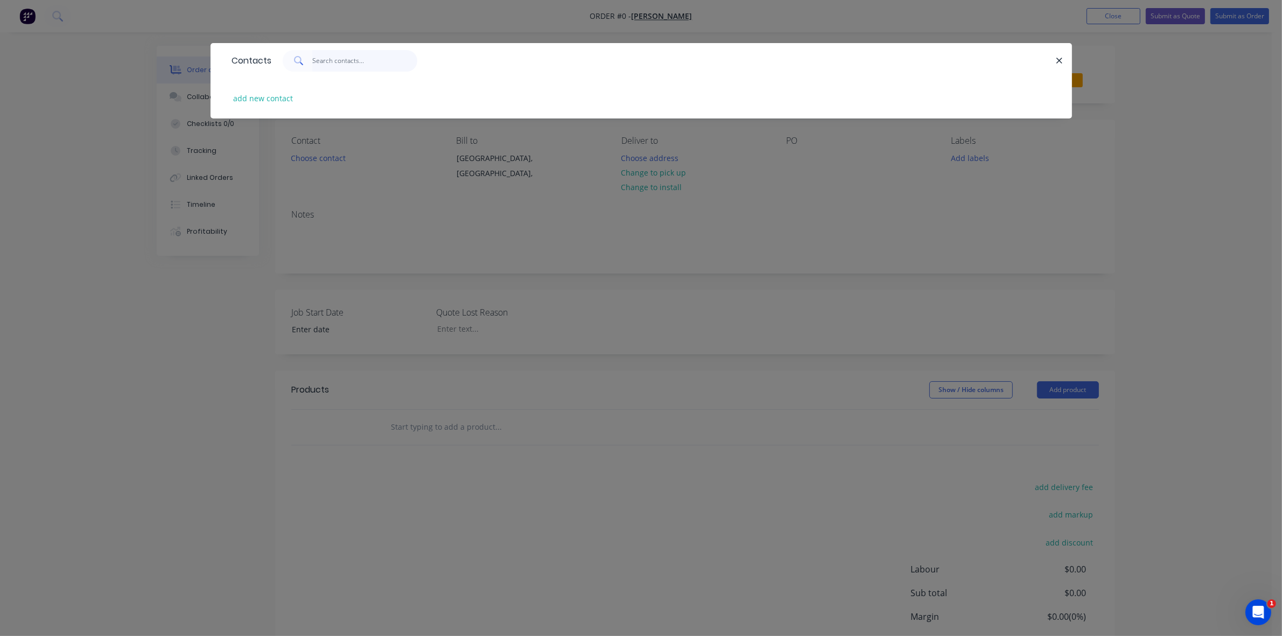
click at [318, 61] on input "text" at bounding box center [364, 61] width 105 height 22
type input "adam"
click at [295, 59] on icon at bounding box center [298, 60] width 8 height 8
click at [1059, 58] on icon "button" at bounding box center [1059, 61] width 7 height 10
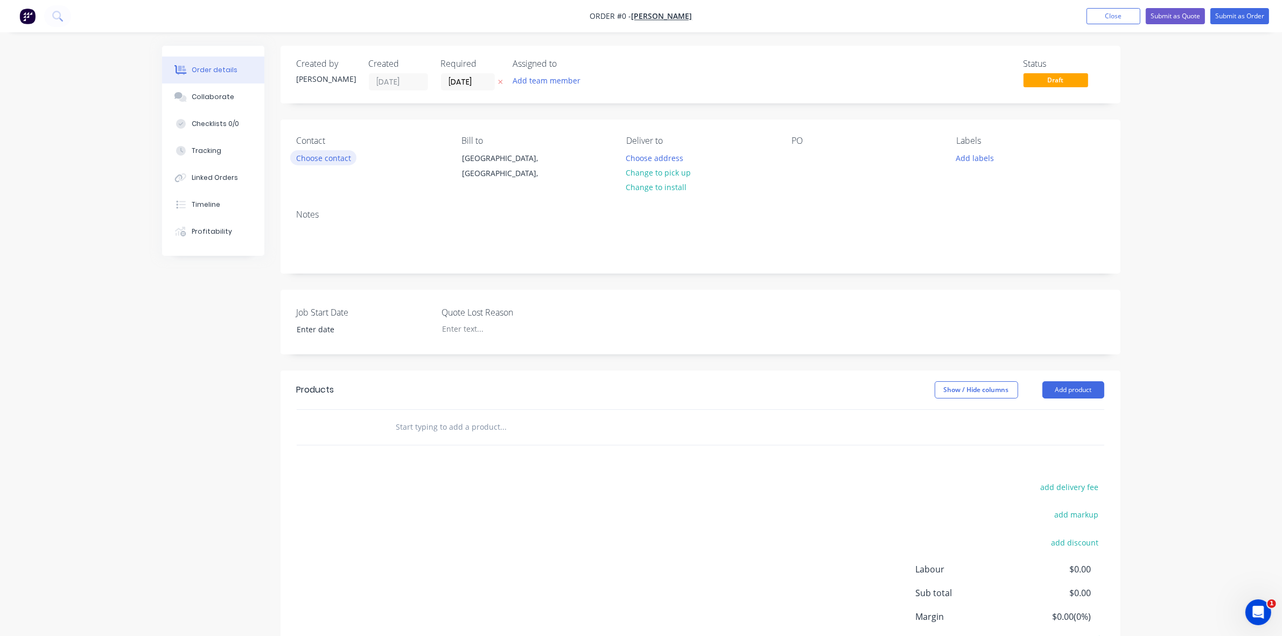
click at [310, 158] on button "Choose contact" at bounding box center [323, 157] width 66 height 15
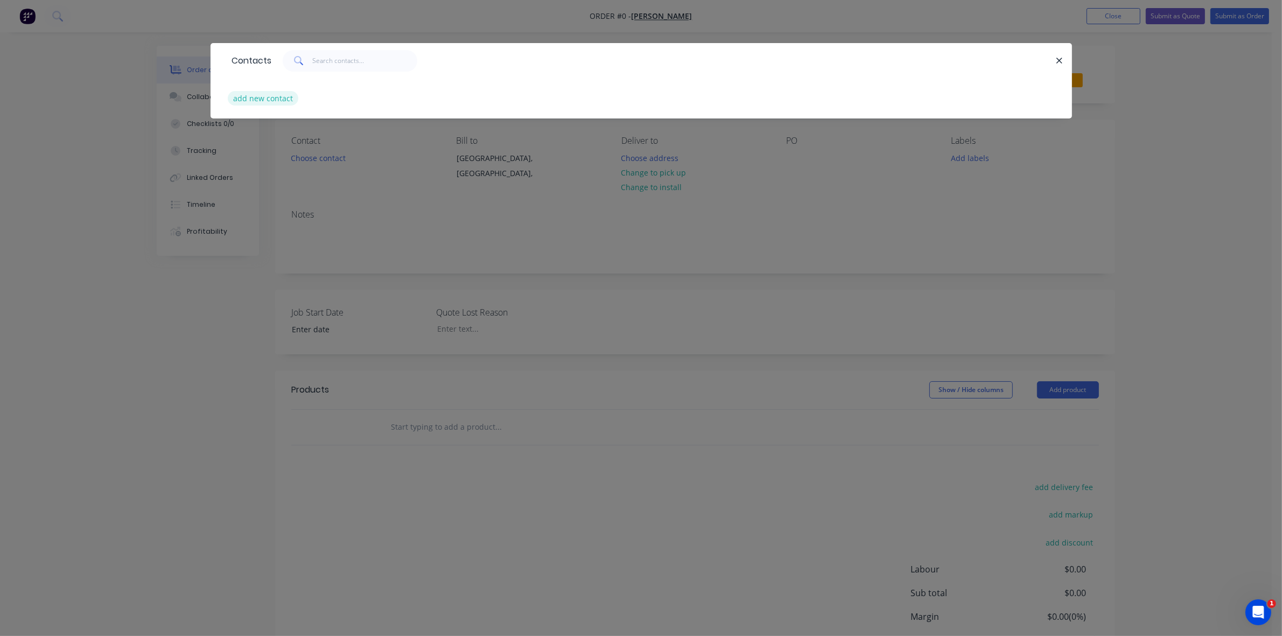
click at [250, 100] on button "add new contact" at bounding box center [263, 98] width 71 height 15
select select "AU"
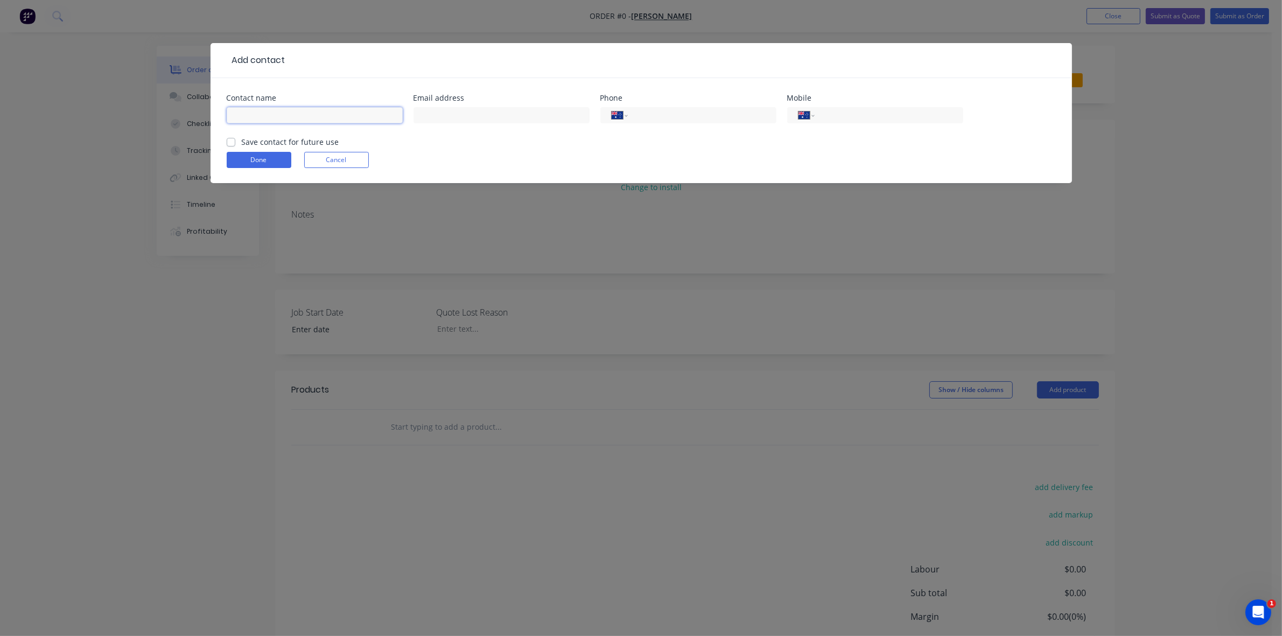
click at [254, 111] on input "text" at bounding box center [315, 115] width 176 height 16
type input "Adam"
click at [838, 114] on input "tel" at bounding box center [886, 115] width 129 height 12
type input "0439 340 369"
click at [242, 143] on label "Save contact for future use" at bounding box center [290, 141] width 97 height 11
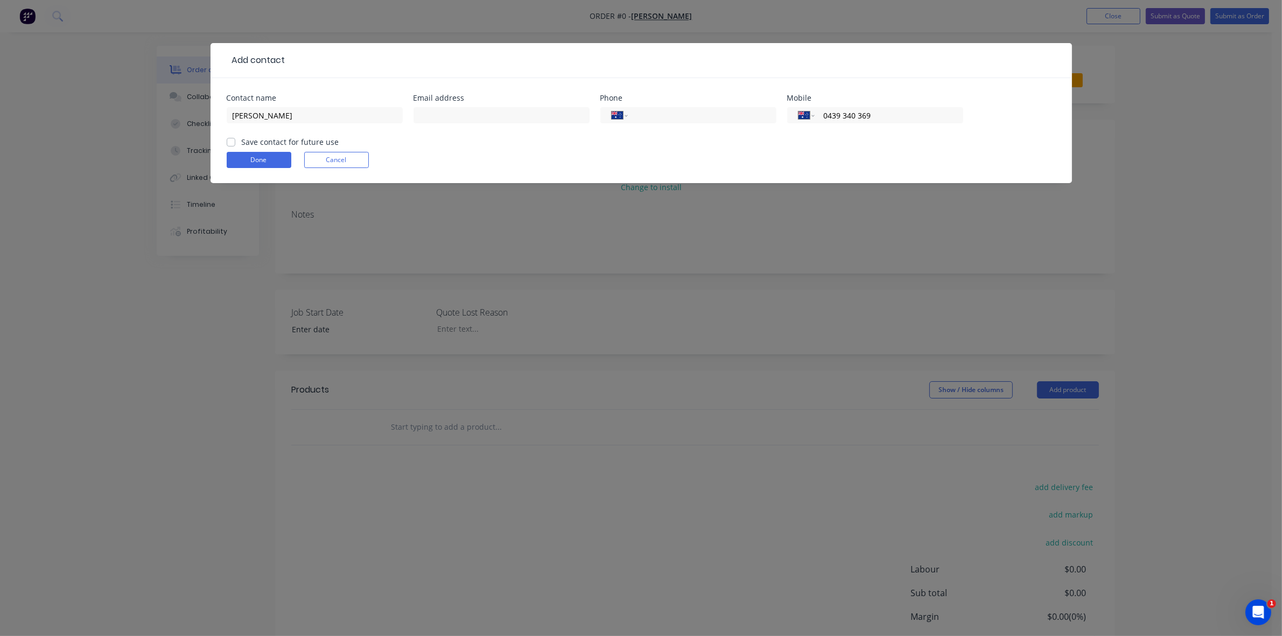
click at [230, 143] on input "Save contact for future use" at bounding box center [231, 141] width 9 height 10
checkbox input "true"
click at [244, 157] on button "Done" at bounding box center [259, 160] width 65 height 16
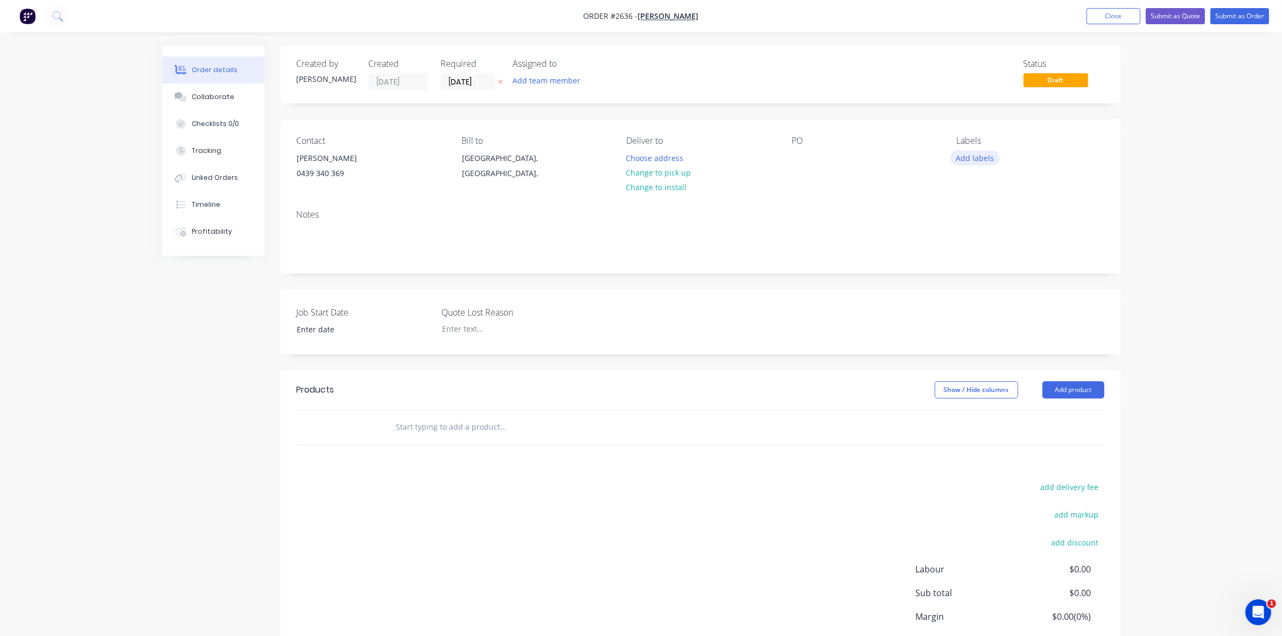
click at [968, 157] on button "Add labels" at bounding box center [975, 157] width 50 height 15
click at [994, 255] on div "Cash Job" at bounding box center [1003, 255] width 36 height 12
click at [1186, 319] on div "Order details Collaborate Checklists 0/0 Tracking Linked Orders Timeline Profit…" at bounding box center [641, 360] width 1282 height 720
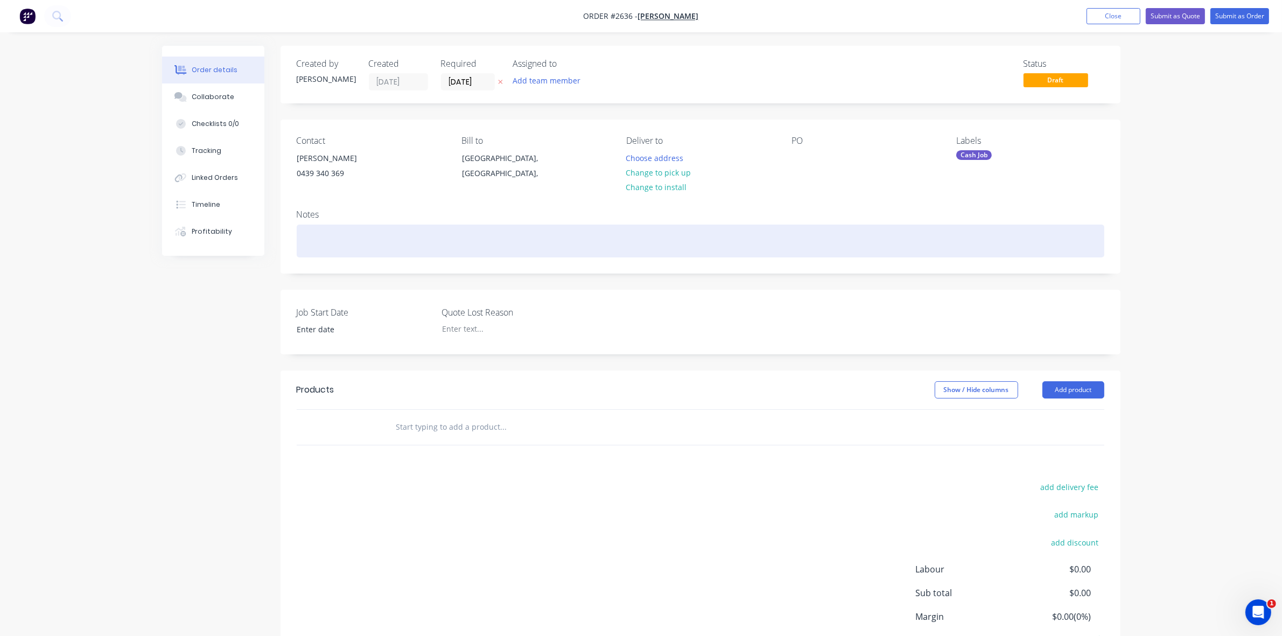
click at [325, 244] on div at bounding box center [701, 241] width 808 height 33
click at [348, 237] on div "Aluminum PIpe sale" at bounding box center [701, 241] width 808 height 33
click at [365, 239] on div "Aluminum Pipe sale" at bounding box center [701, 241] width 808 height 33
click at [399, 241] on div "Aluminum Pipe Sale" at bounding box center [701, 241] width 808 height 33
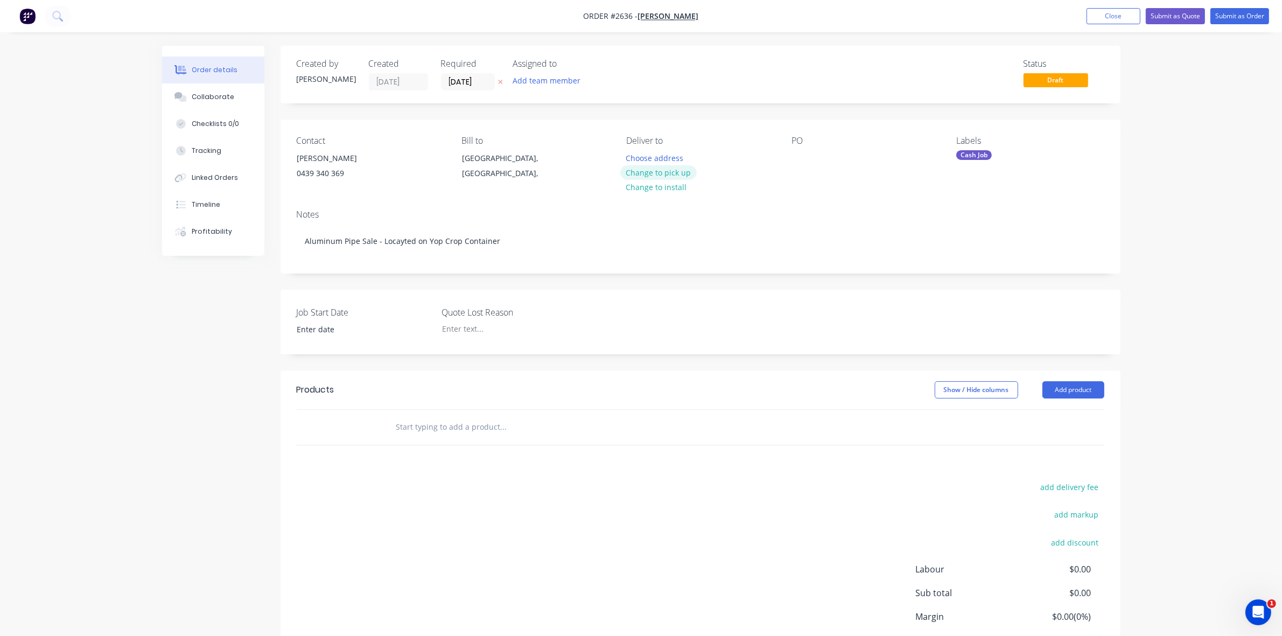
click at [660, 172] on button "Change to pick up" at bounding box center [658, 172] width 76 height 15
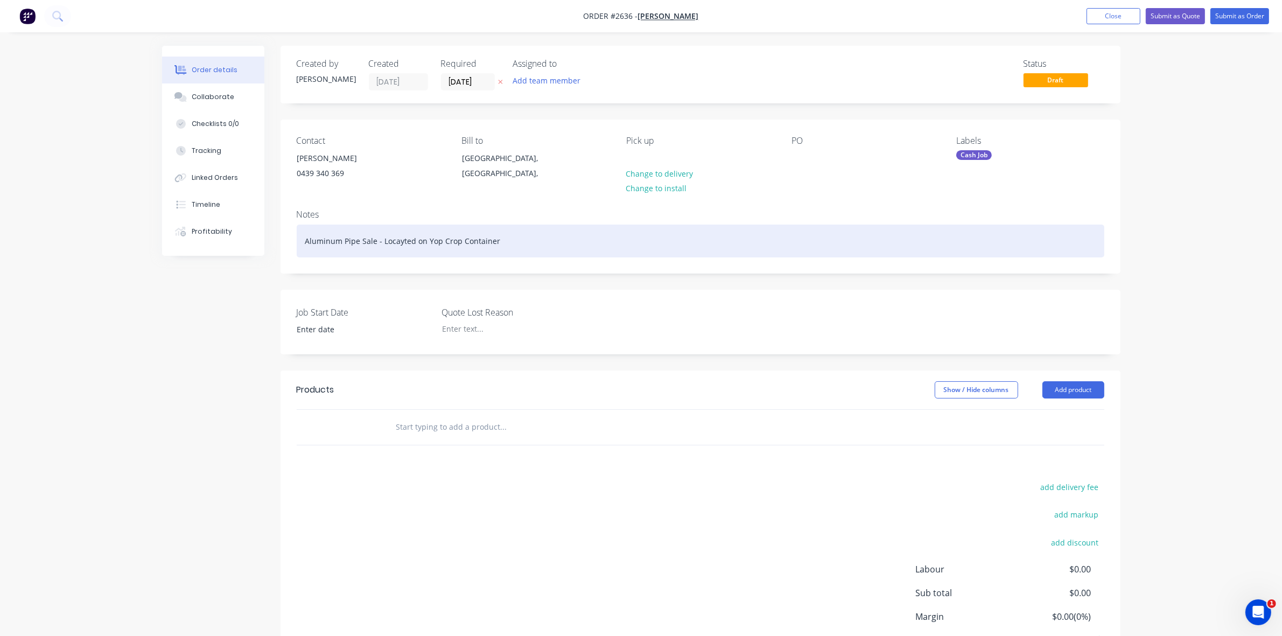
click at [398, 243] on div "Aluminum Pipe Sale - Locayted on Yop Crop Container" at bounding box center [701, 241] width 808 height 33
click at [427, 241] on div "Aluminum Pipe Sale - Located on Yop Crop Container" at bounding box center [701, 241] width 808 height 33
drag, startPoint x: 427, startPoint y: 241, endPoint x: 424, endPoint y: 248, distance: 7.0
click at [424, 248] on div "Aluminum Pipe Sale - Located on Yop Crop Container" at bounding box center [701, 241] width 808 height 33
click at [425, 242] on div "Aluminum Pipe Sale - Located on Yop Crop Container" at bounding box center [701, 241] width 808 height 33
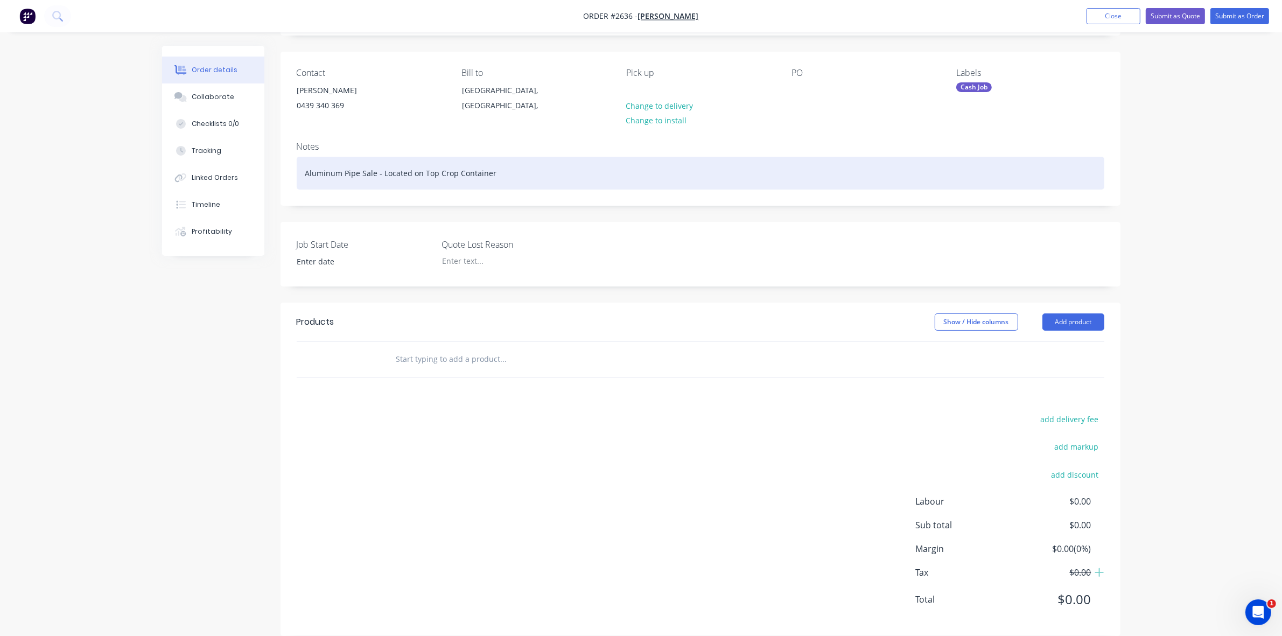
scroll to position [85, 0]
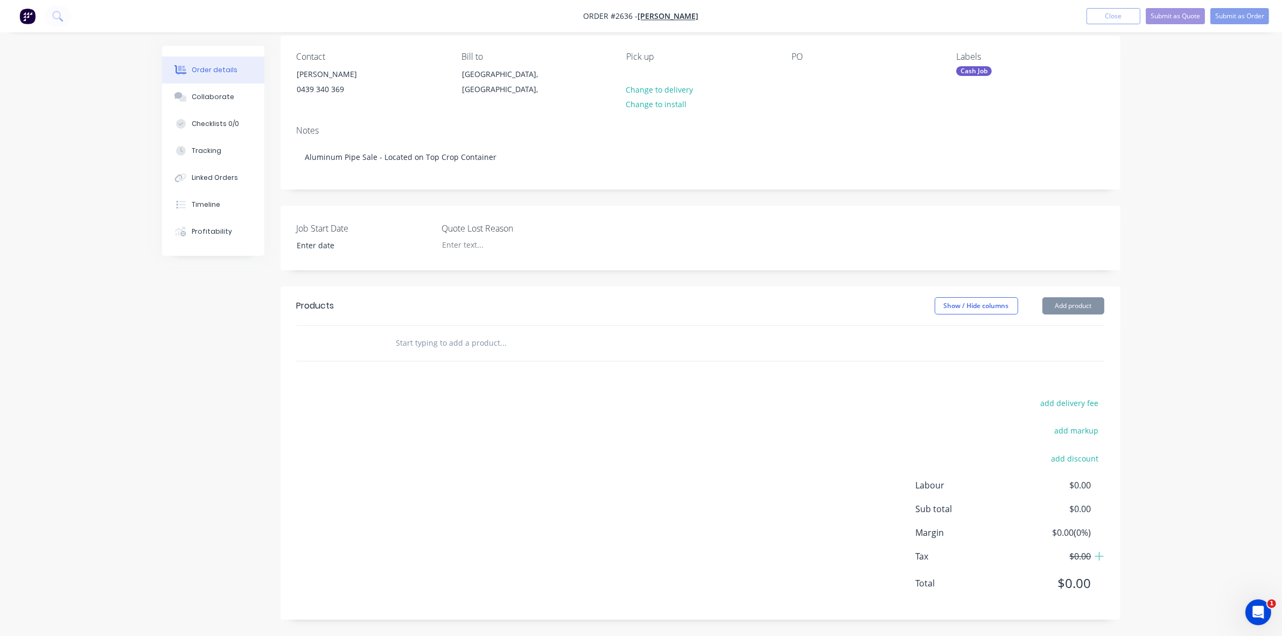
click at [420, 343] on input "text" at bounding box center [503, 343] width 215 height 22
click at [1083, 304] on button "Add product" at bounding box center [1074, 305] width 62 height 17
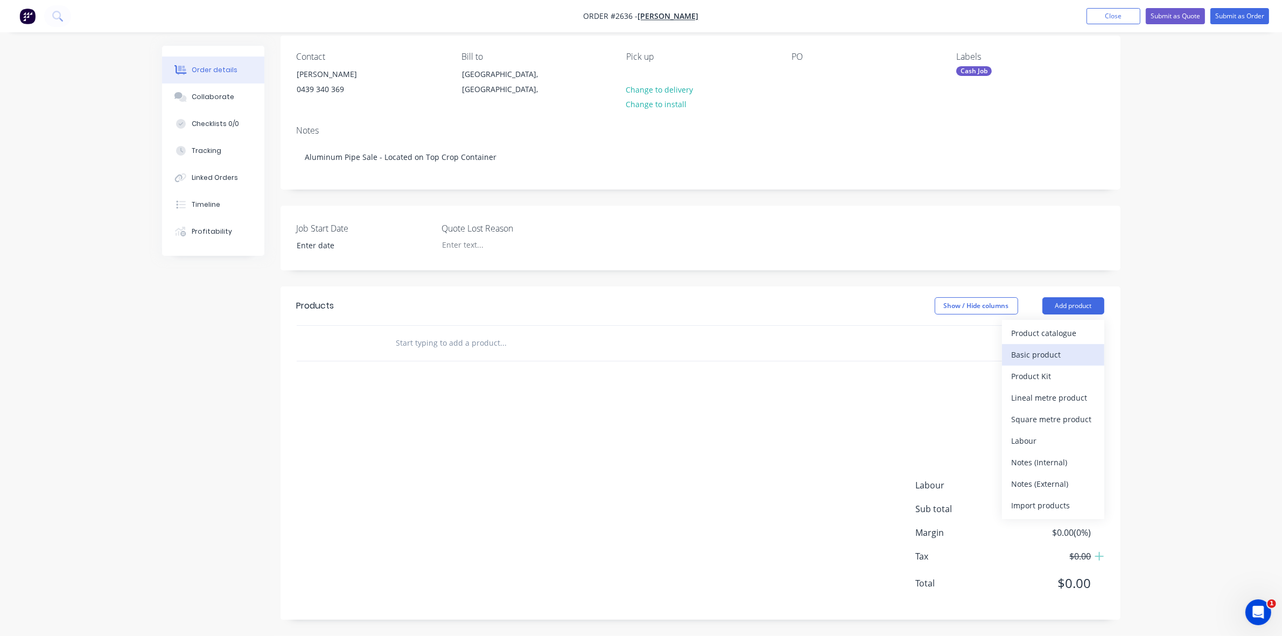
click at [1041, 348] on div "Basic product" at bounding box center [1053, 355] width 83 height 16
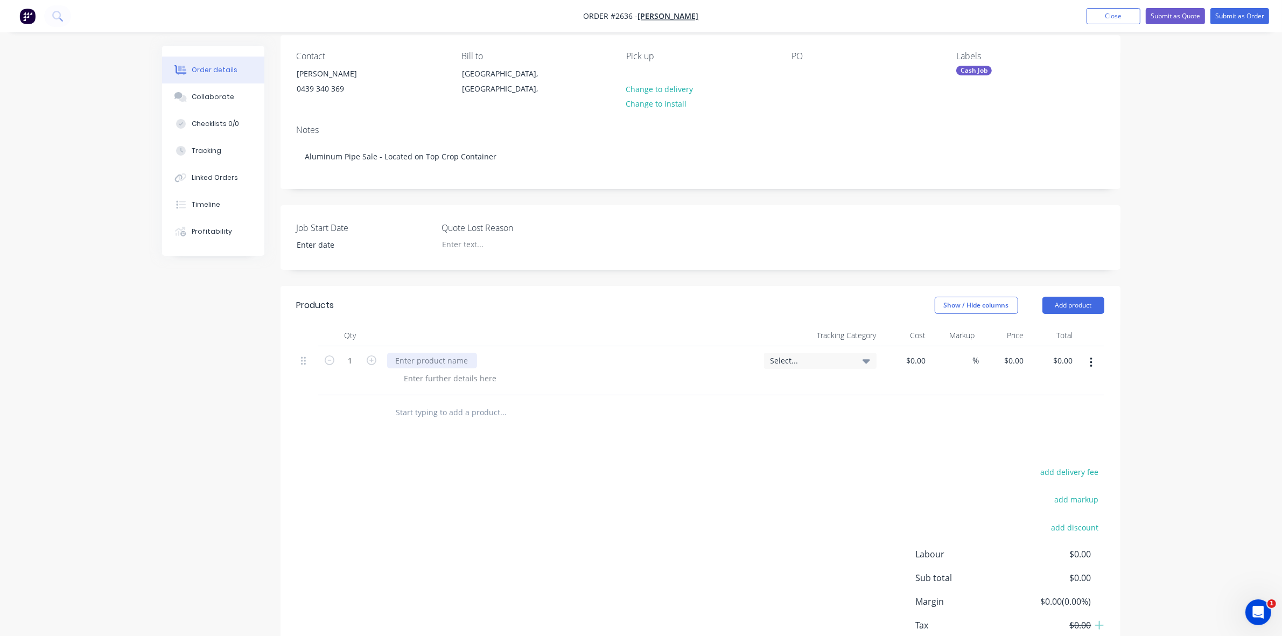
click at [409, 359] on div at bounding box center [432, 361] width 90 height 16
click at [415, 380] on div at bounding box center [451, 378] width 110 height 16
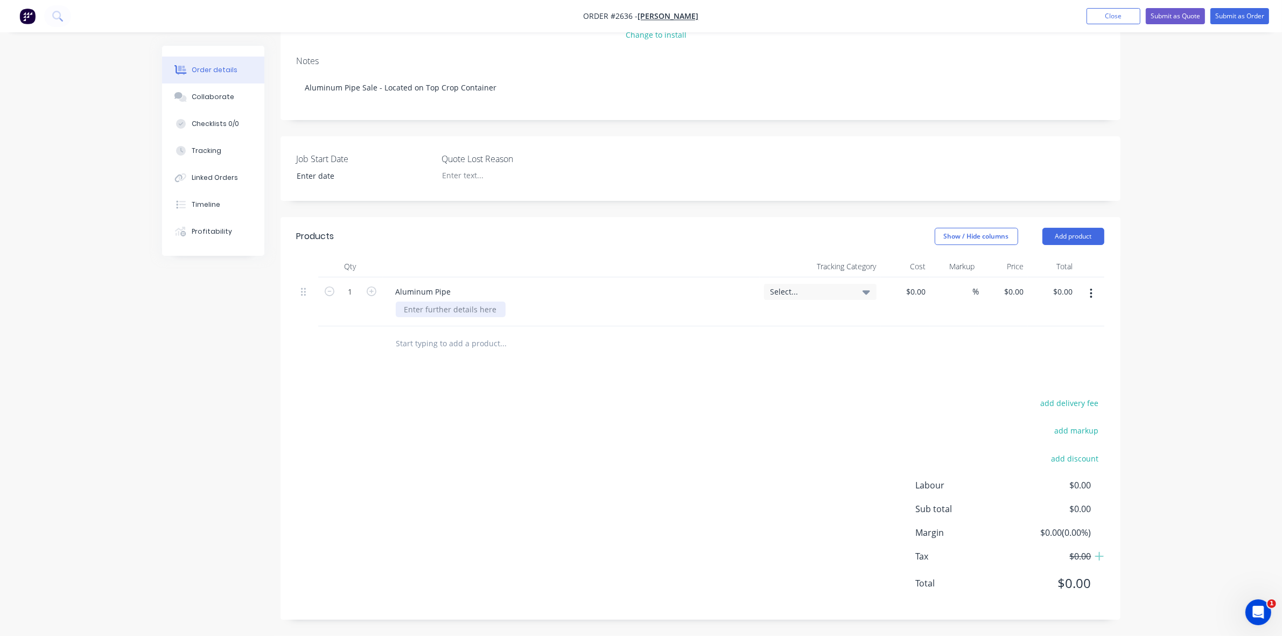
click at [410, 306] on div at bounding box center [451, 310] width 110 height 16
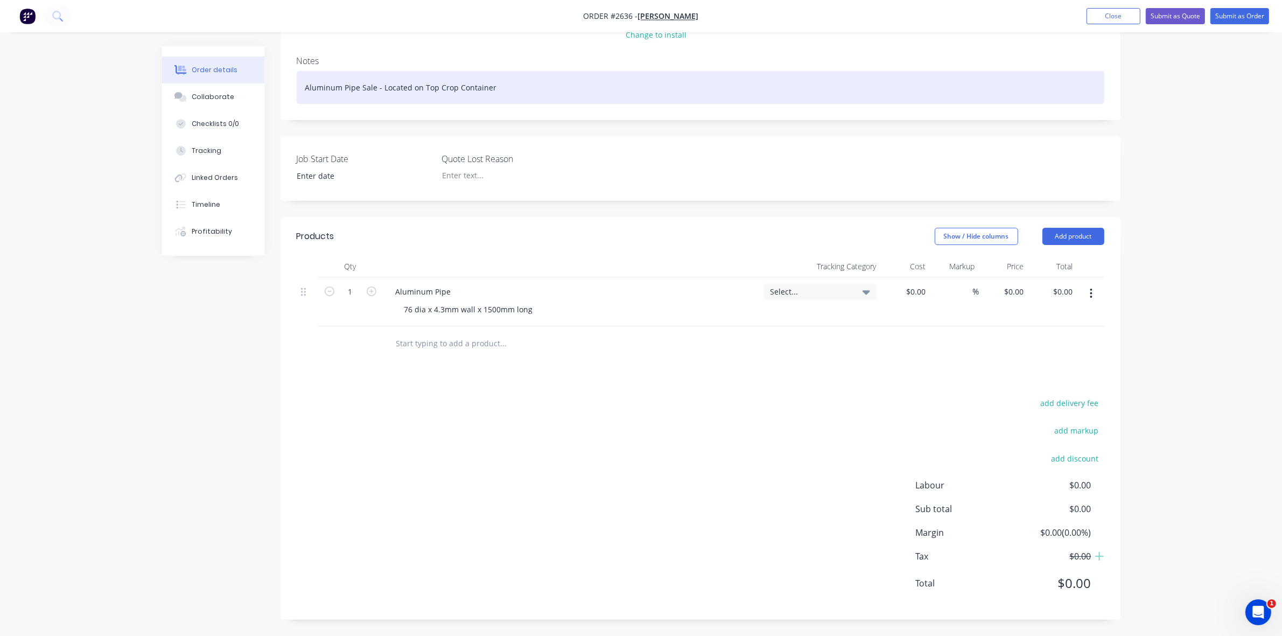
click at [515, 89] on div "Aluminum Pipe Sale - Located on Top Crop Container" at bounding box center [701, 87] width 808 height 33
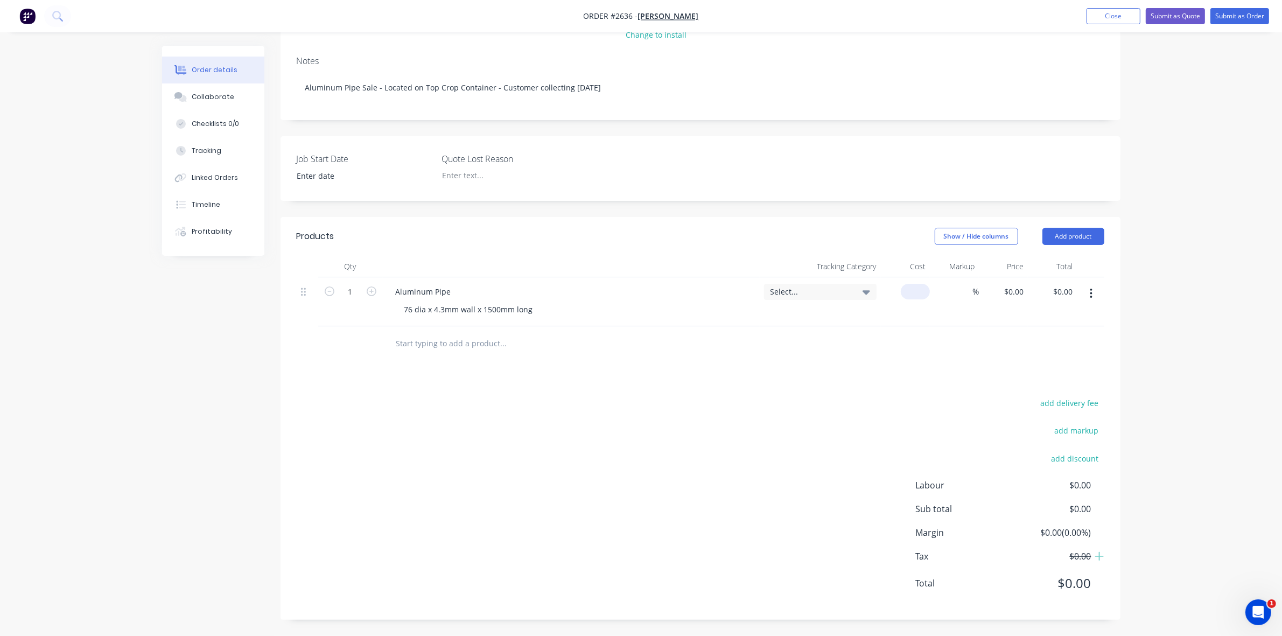
click at [917, 292] on input at bounding box center [917, 292] width 25 height 16
type input "$100.00"
click at [981, 308] on div "$100.00 $0.00" at bounding box center [1003, 301] width 49 height 49
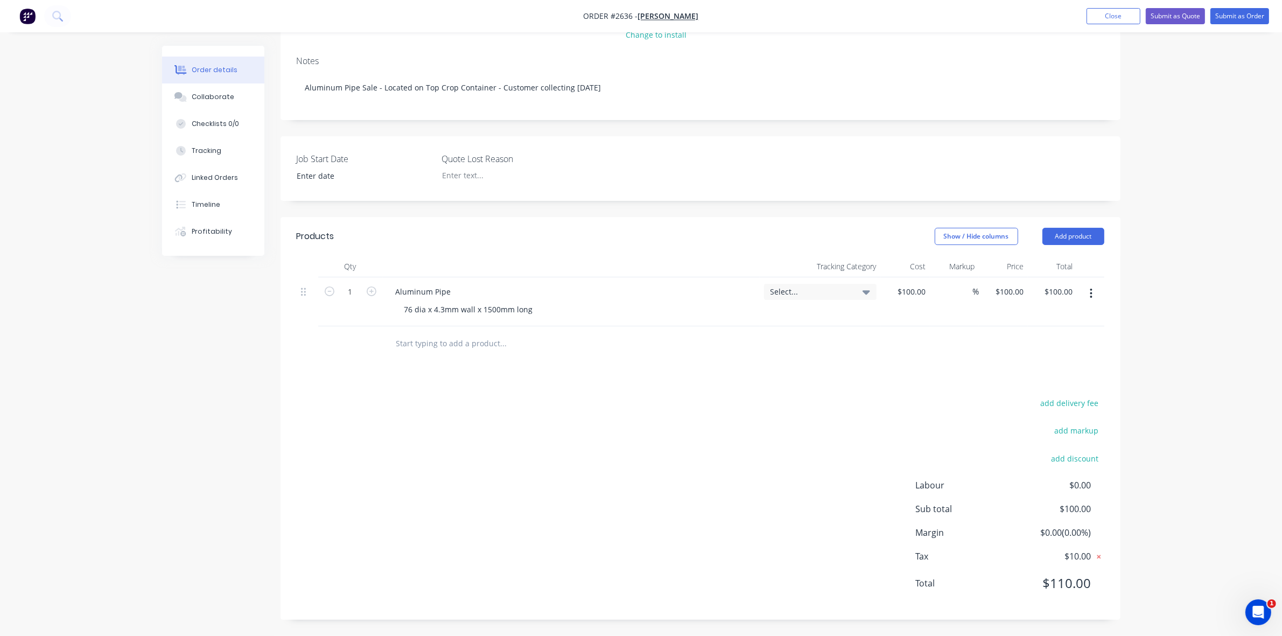
click at [1099, 554] on icon at bounding box center [1099, 556] width 11 height 11
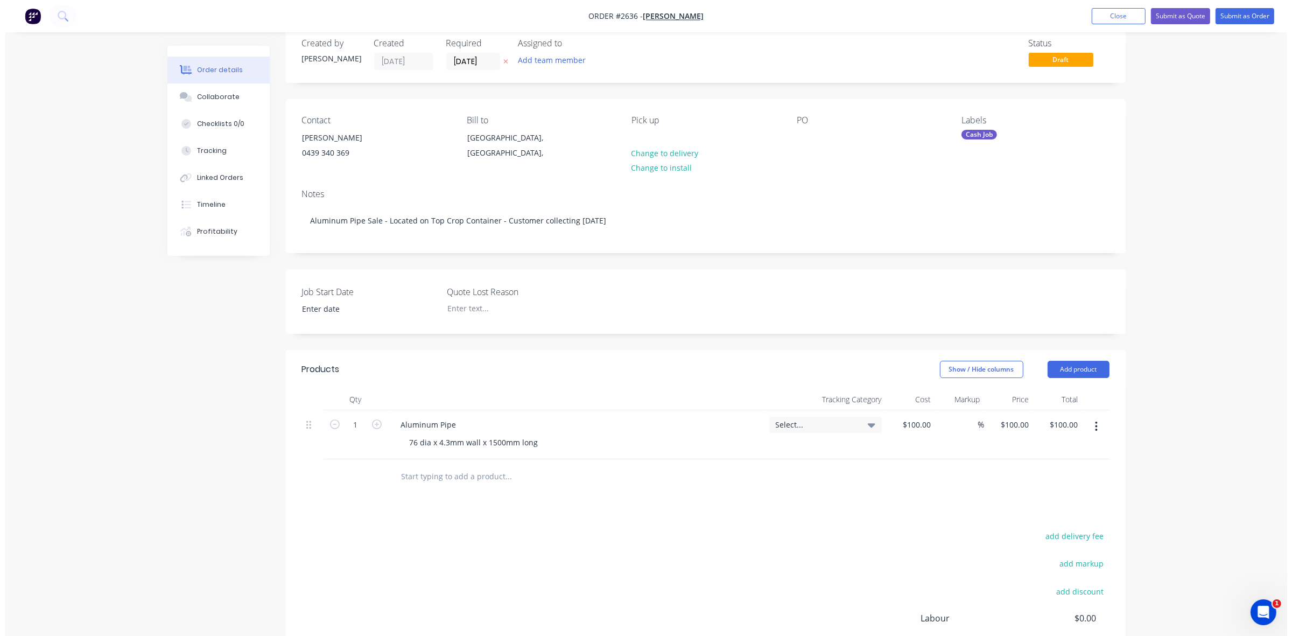
scroll to position [0, 0]
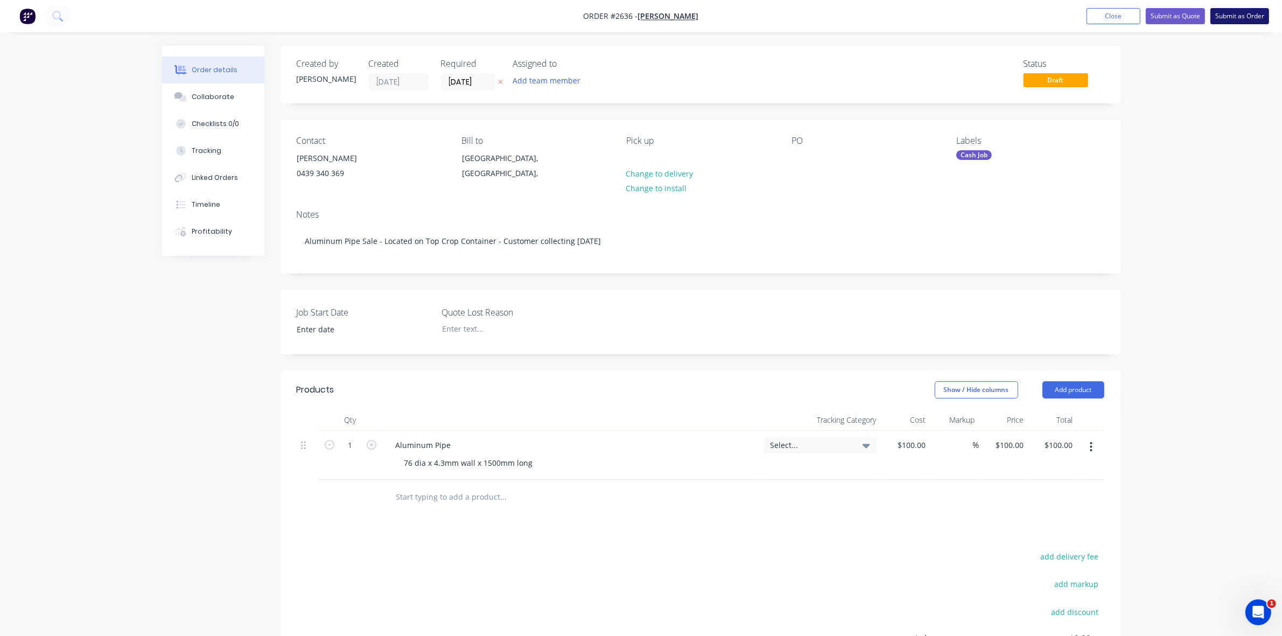
click at [1240, 17] on button "Submit as Order" at bounding box center [1240, 16] width 59 height 16
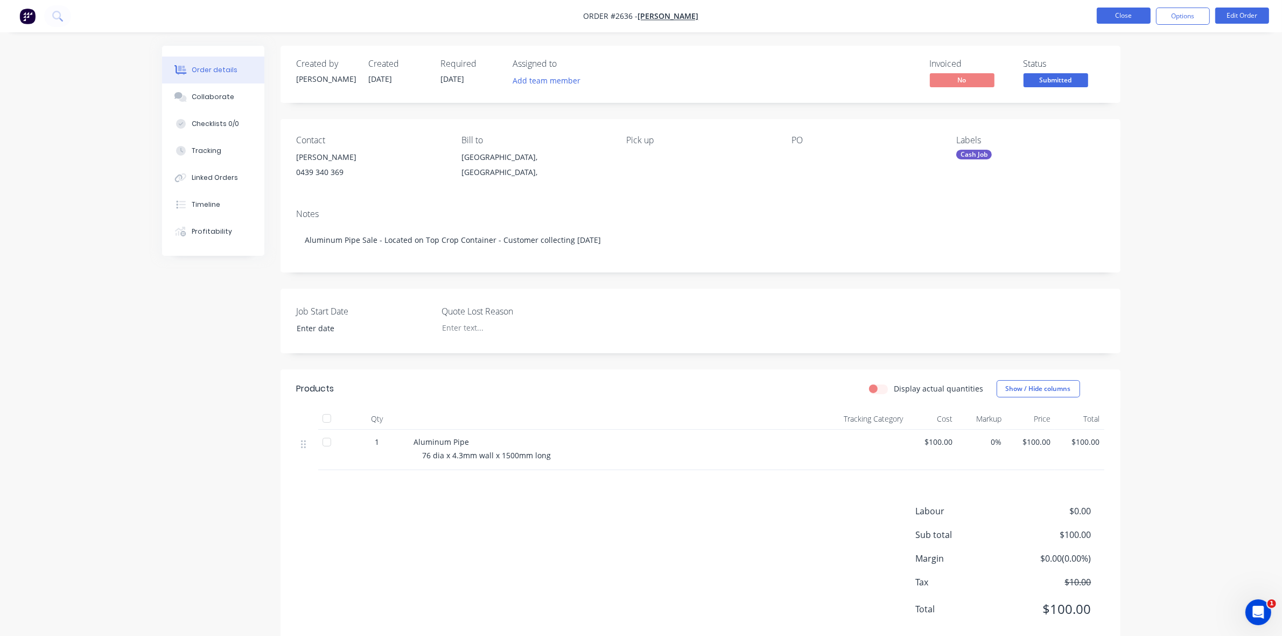
click at [1120, 19] on button "Close" at bounding box center [1124, 16] width 54 height 16
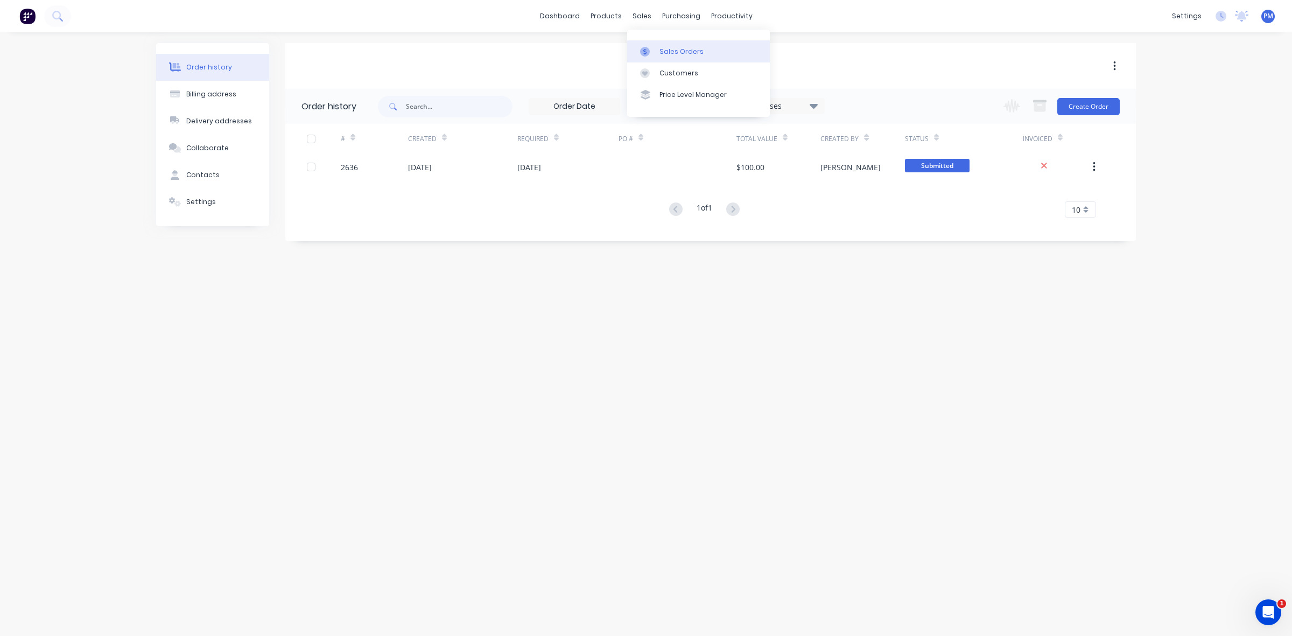
click at [663, 46] on link "Sales Orders" at bounding box center [698, 51] width 143 height 22
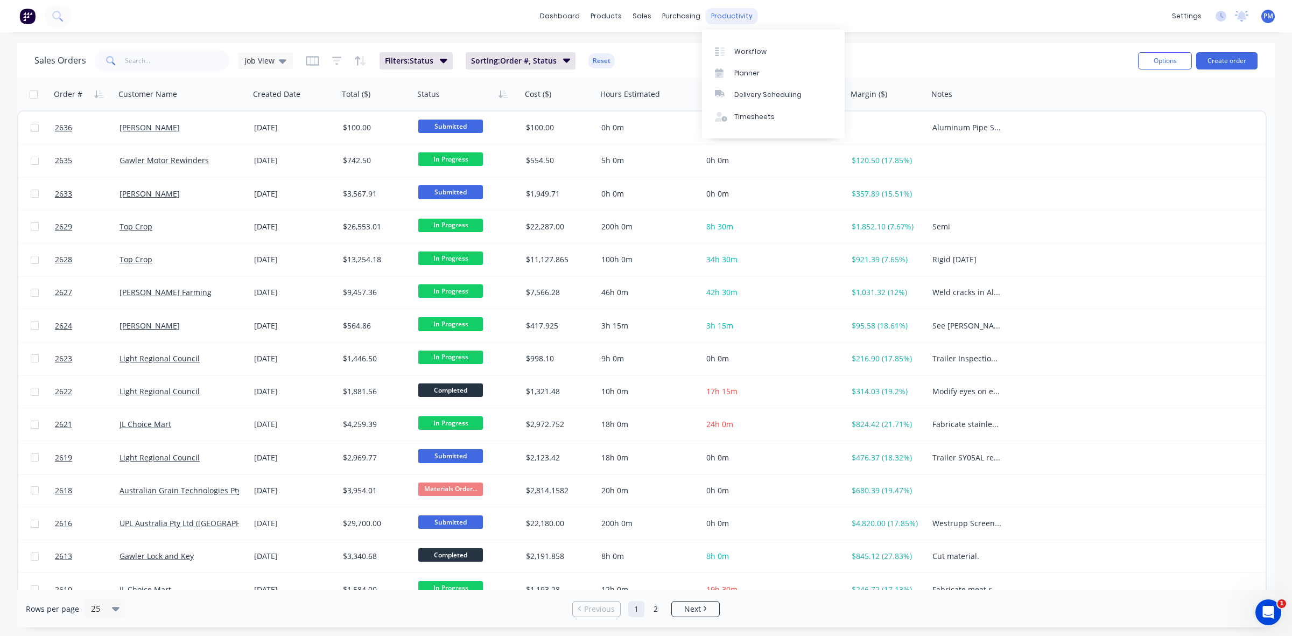
click at [725, 17] on div "productivity" at bounding box center [732, 16] width 52 height 16
click at [746, 70] on div "Planner" at bounding box center [746, 73] width 25 height 10
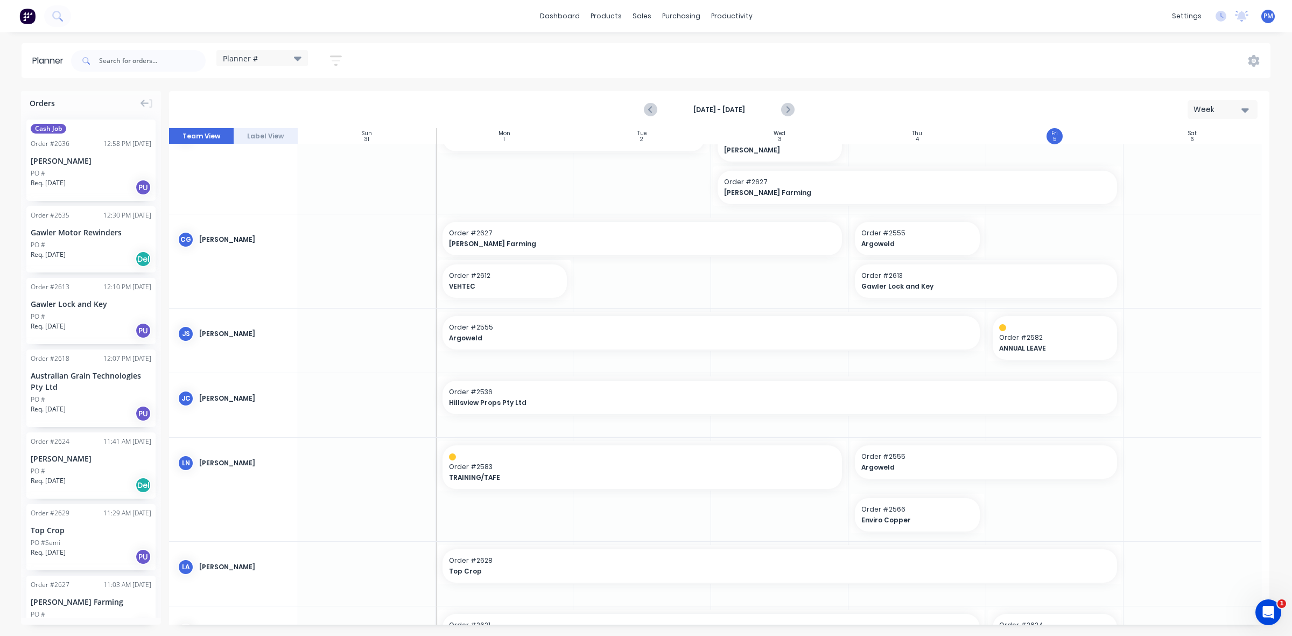
scroll to position [67, 0]
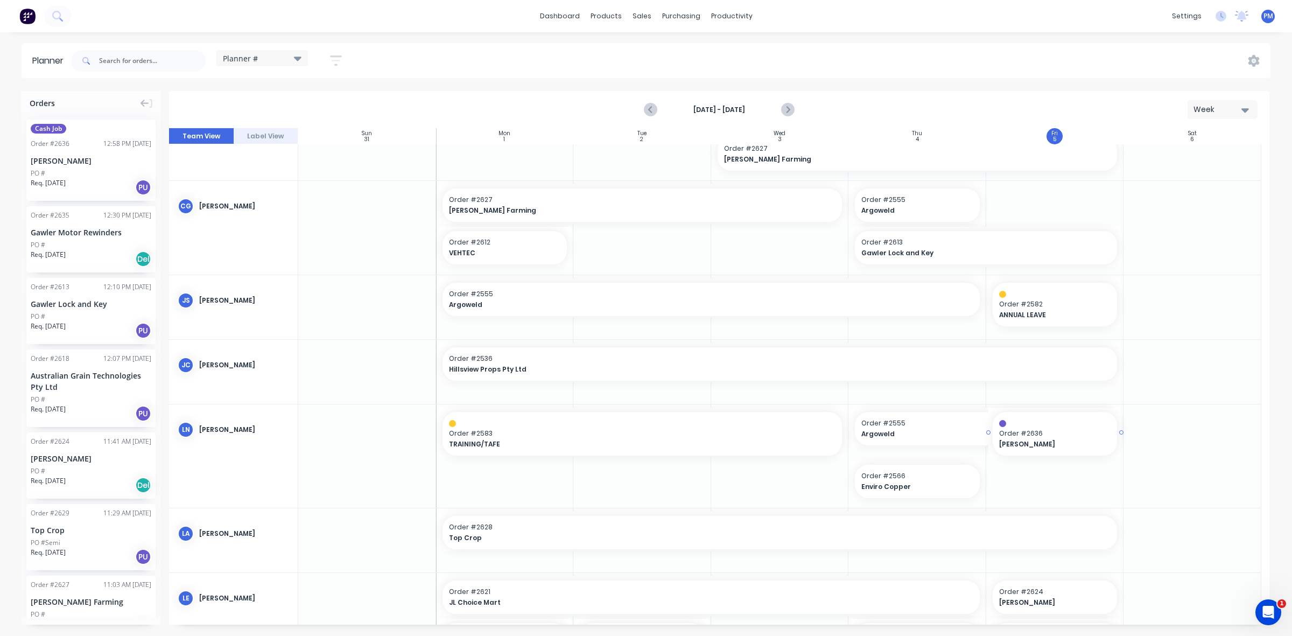
drag, startPoint x: 76, startPoint y: 160, endPoint x: 1025, endPoint y: 499, distance: 1007.5
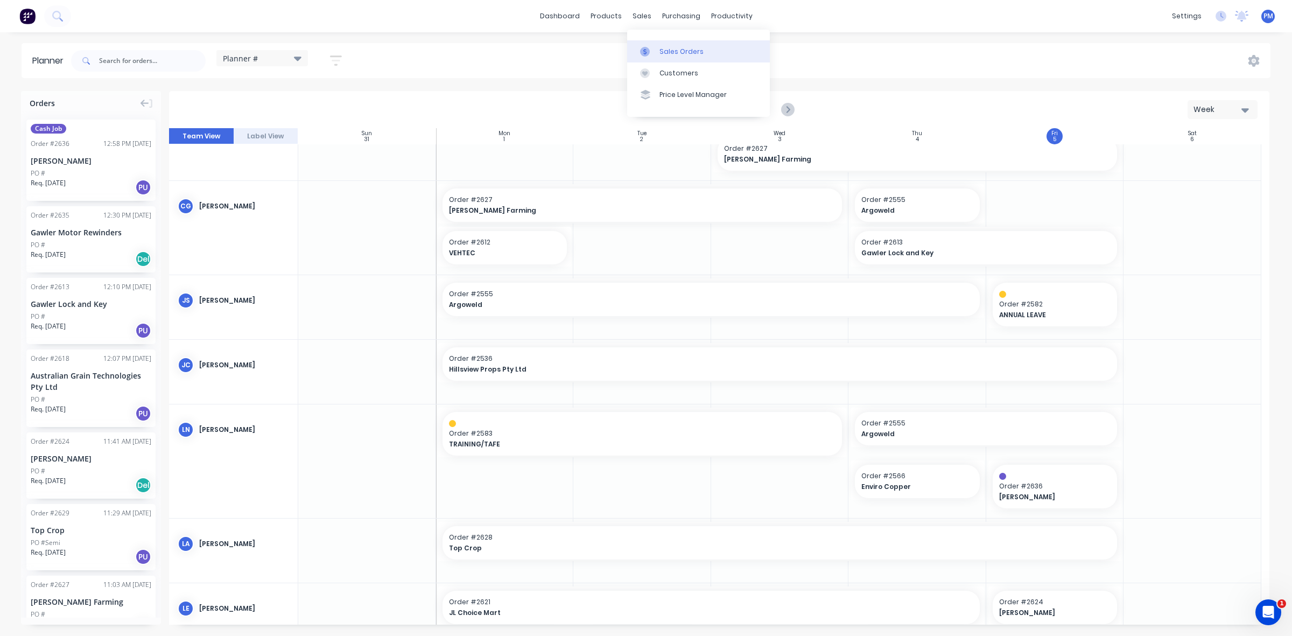
click at [670, 53] on div "Sales Orders" at bounding box center [682, 52] width 44 height 10
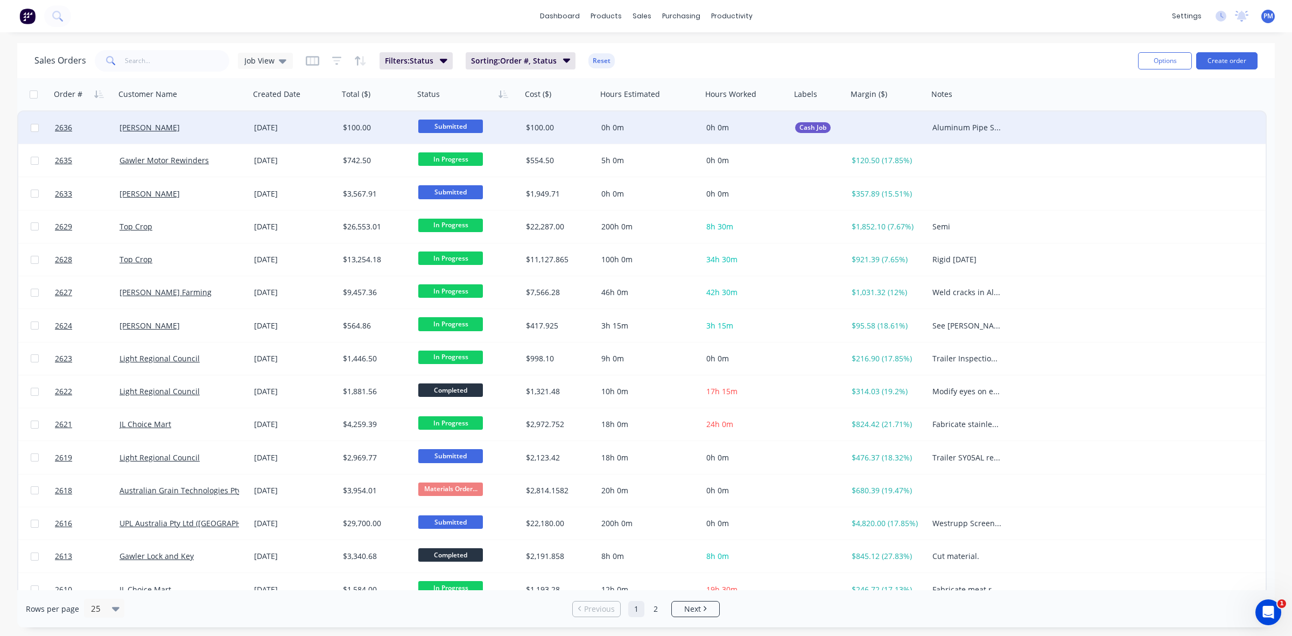
click at [214, 123] on div "Adam" at bounding box center [180, 127] width 120 height 11
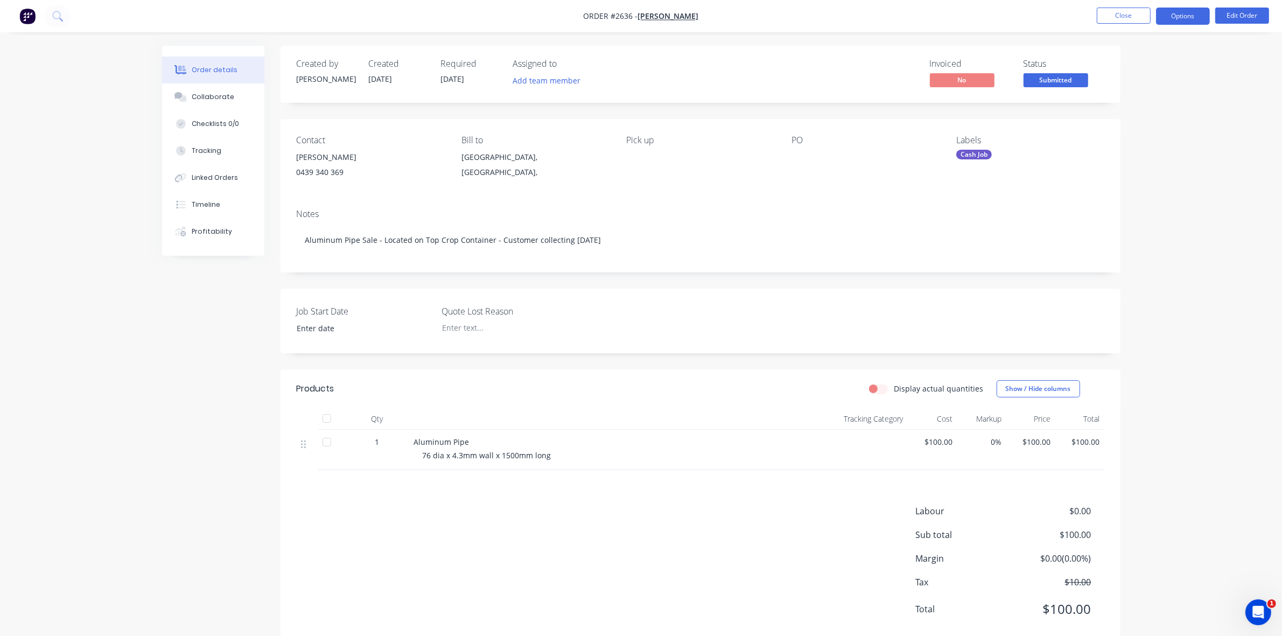
click at [1179, 20] on button "Options" at bounding box center [1183, 16] width 54 height 17
click at [1136, 47] on div "EMAIL / PRINT" at bounding box center [1150, 44] width 99 height 14
click at [1127, 128] on div "Work Order" at bounding box center [1150, 130] width 99 height 16
click at [1129, 107] on div "Without pricing" at bounding box center [1150, 109] width 99 height 16
click at [1118, 17] on button "Close" at bounding box center [1124, 16] width 54 height 16
